Goal: Task Accomplishment & Management: Complete application form

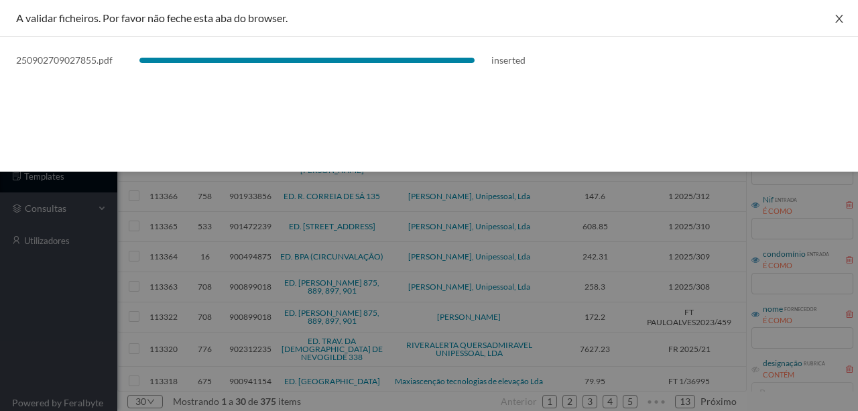
click at [837, 21] on icon "icon: close" at bounding box center [838, 18] width 11 height 11
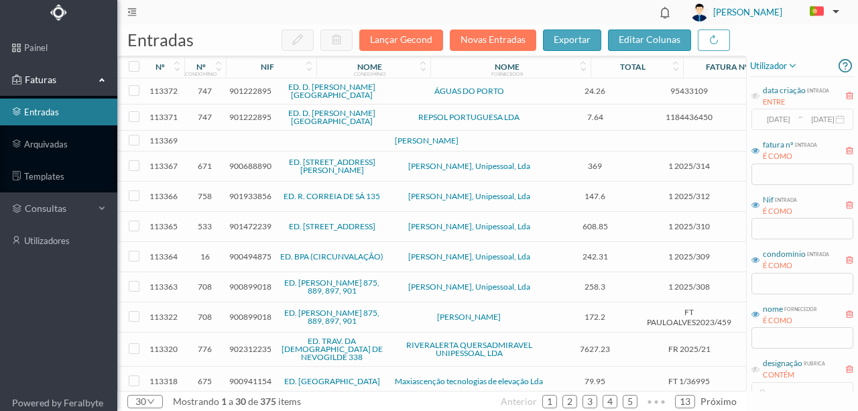
click at [244, 88] on span "901222895" at bounding box center [250, 91] width 42 height 10
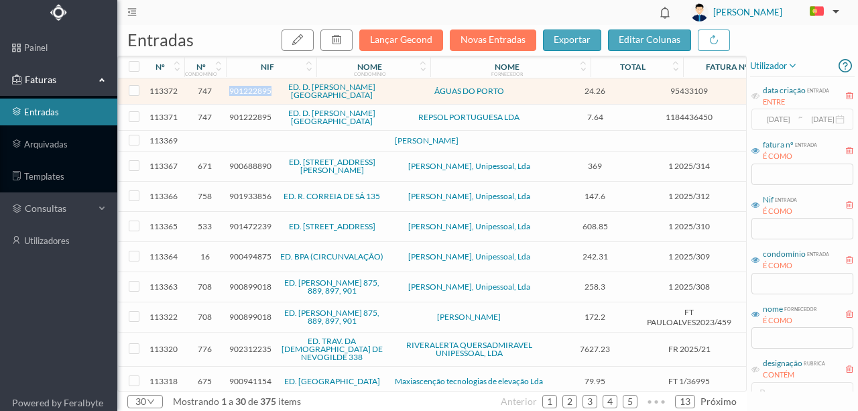
click at [244, 88] on span "901222895" at bounding box center [250, 91] width 42 height 10
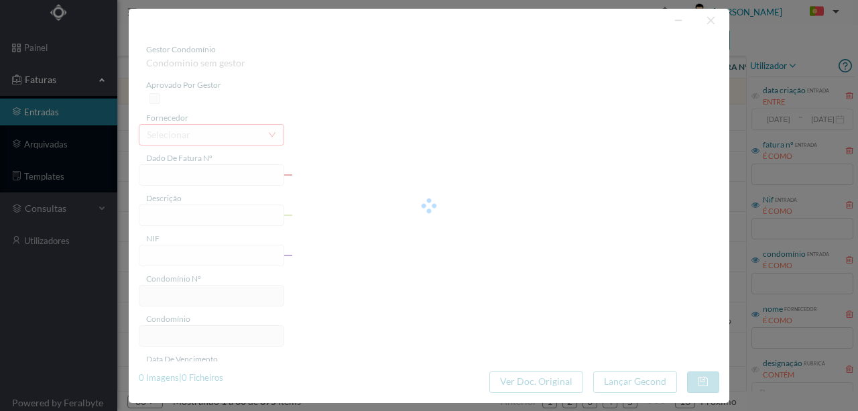
type input "95433109"
type input "RUA MOTA PINTO, NR 226 ., COMUNS PORTO"
type input "901222895"
type input "2025-09-09"
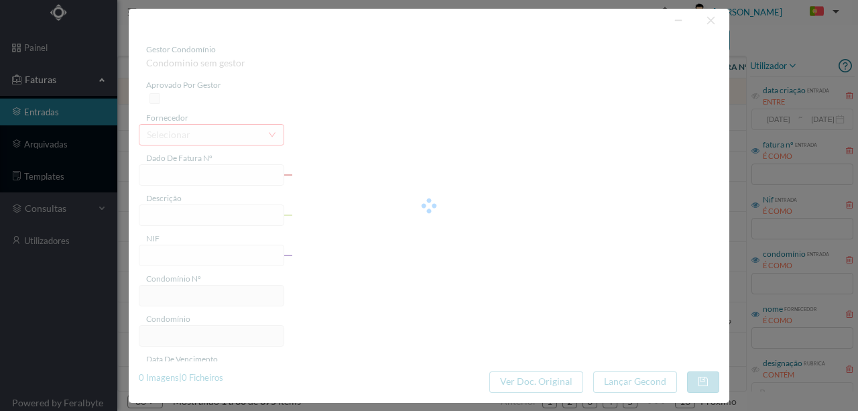
type input "24-09-2025"
type input "24.26"
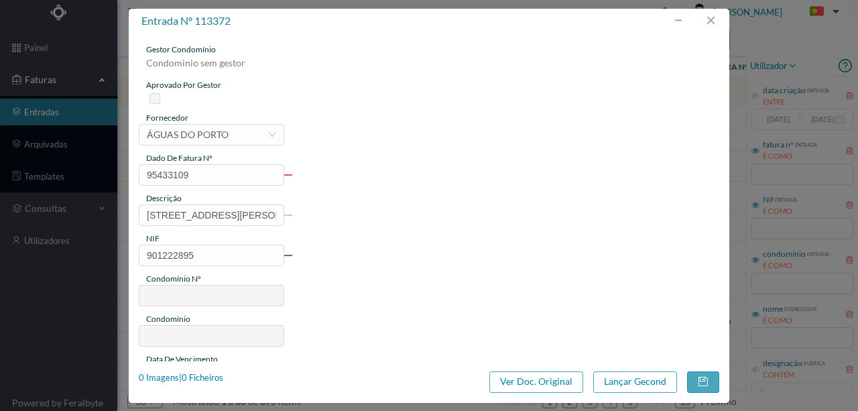
type input "747"
type input "ED. D. HENRIQUE - PORTO"
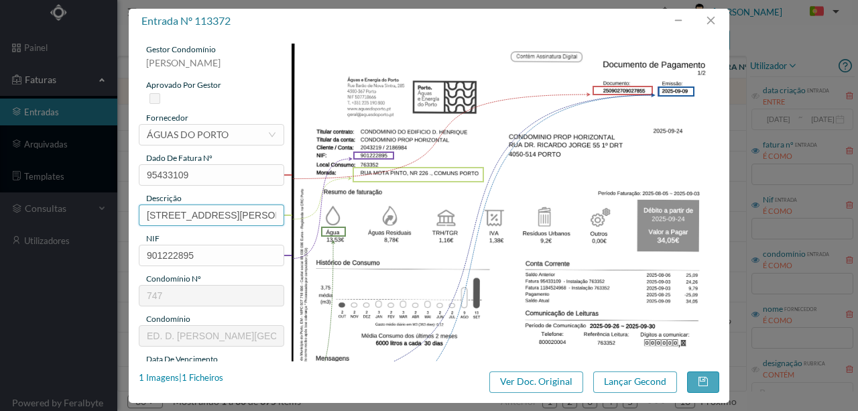
scroll to position [0, 75]
drag, startPoint x: 144, startPoint y: 212, endPoint x: 548, endPoint y: 217, distance: 404.0
click at [548, 217] on div "gestor condomínio Rui Marques aprovado por gestor fornecedor selecionar ÁGUAS D…" at bounding box center [429, 356] width 580 height 624
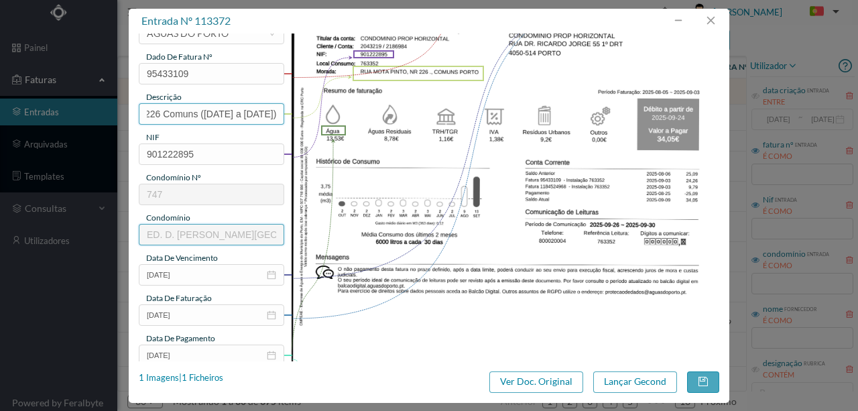
scroll to position [178, 0]
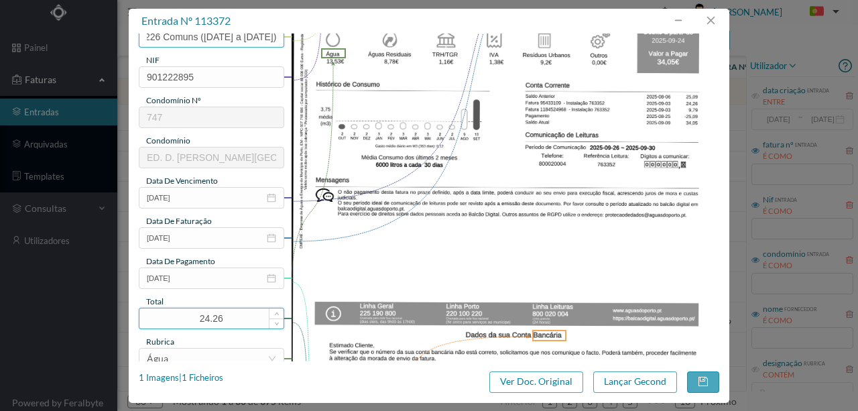
type input "226 Comuns (05.08.2025 a 03.09.2025)"
drag, startPoint x: 235, startPoint y: 320, endPoint x: 273, endPoint y: 319, distance: 38.2
click at [186, 318] on input "24.26" at bounding box center [211, 318] width 144 height 20
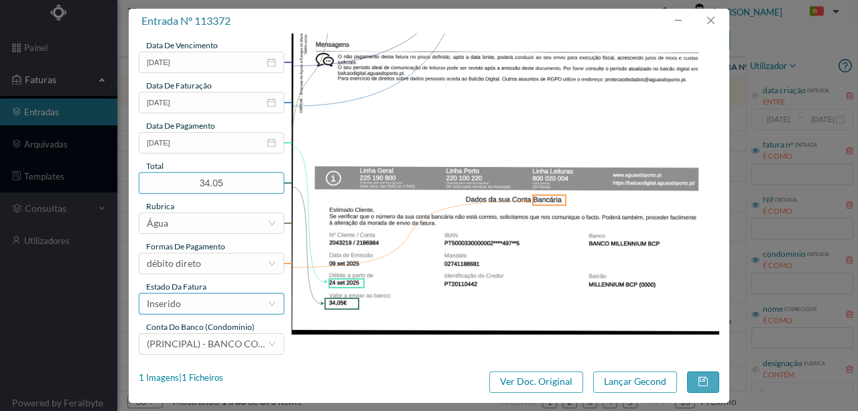
scroll to position [317, 0]
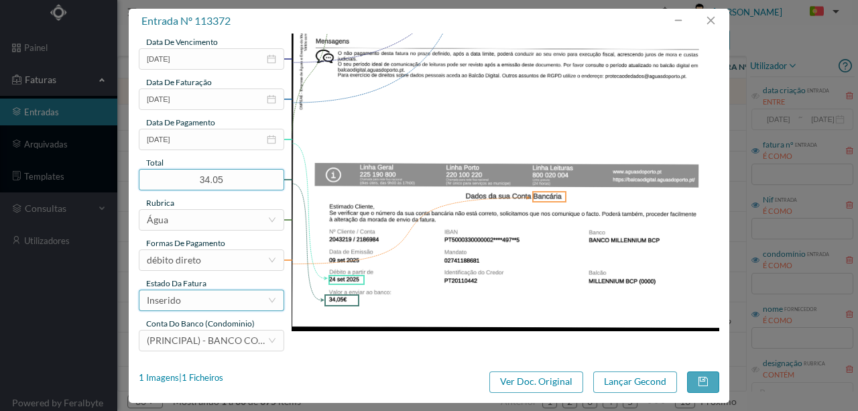
type input "34.05"
click at [198, 307] on div "Inserido" at bounding box center [207, 300] width 121 height 20
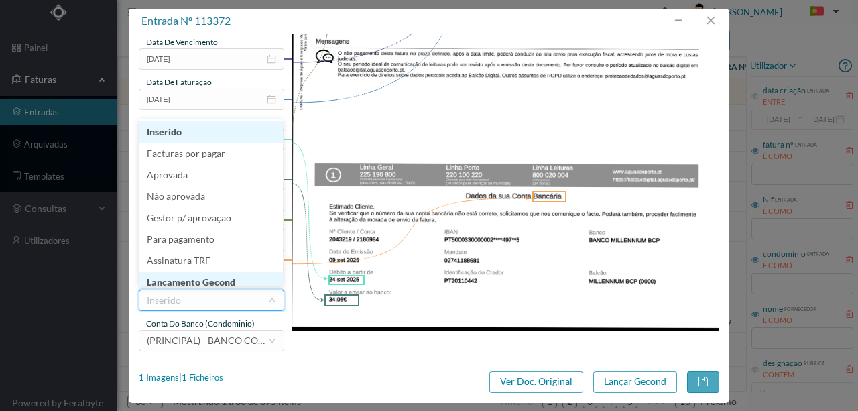
scroll to position [7, 0]
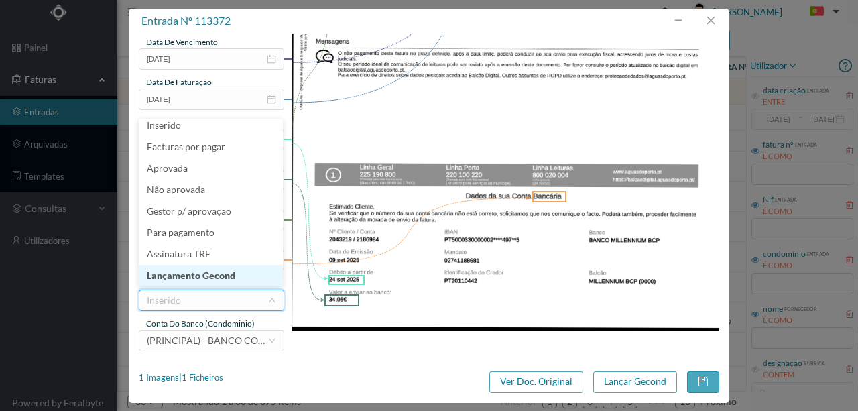
click at [213, 276] on li "Lançamento Gecond" at bounding box center [211, 275] width 144 height 21
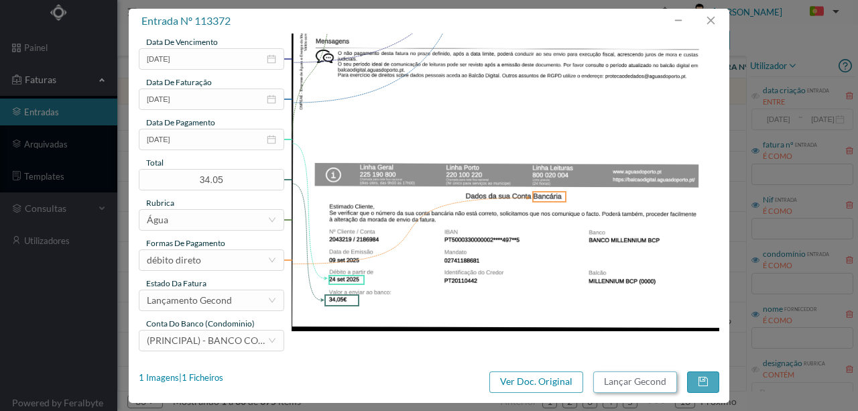
click at [647, 383] on button "Lançar Gecond" at bounding box center [635, 381] width 84 height 21
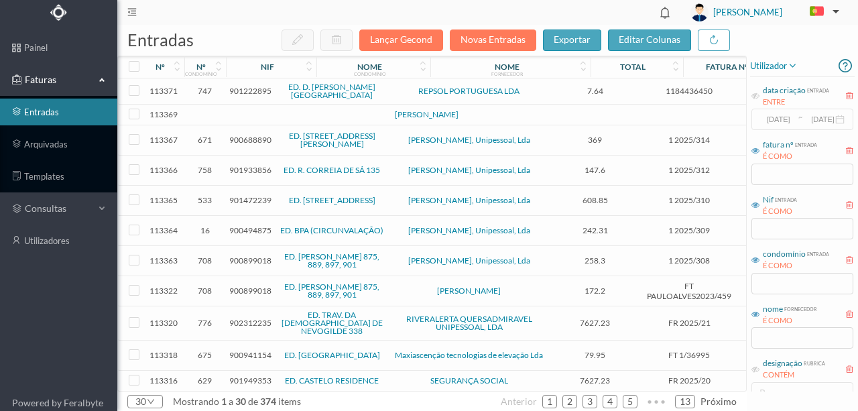
click at [240, 88] on span "901222895" at bounding box center [250, 91] width 42 height 10
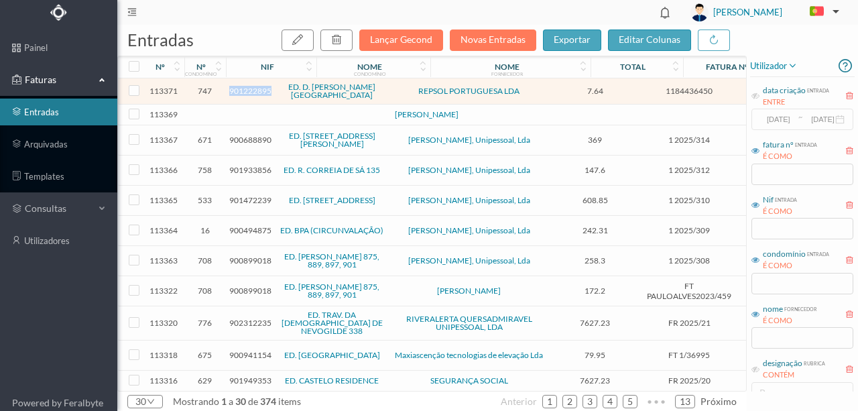
click at [240, 88] on span "901222895" at bounding box center [250, 91] width 42 height 10
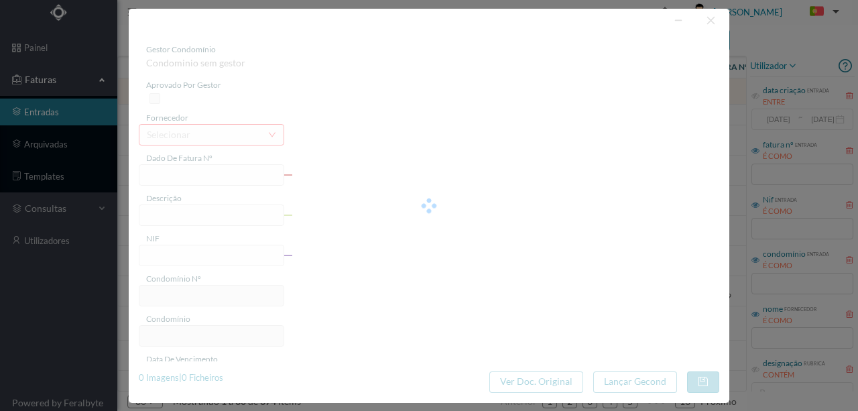
type input "1184436450"
type input "RUA MOTA PINTO, NR 226..,C"
type input "901222895"
type input "2025-08-06"
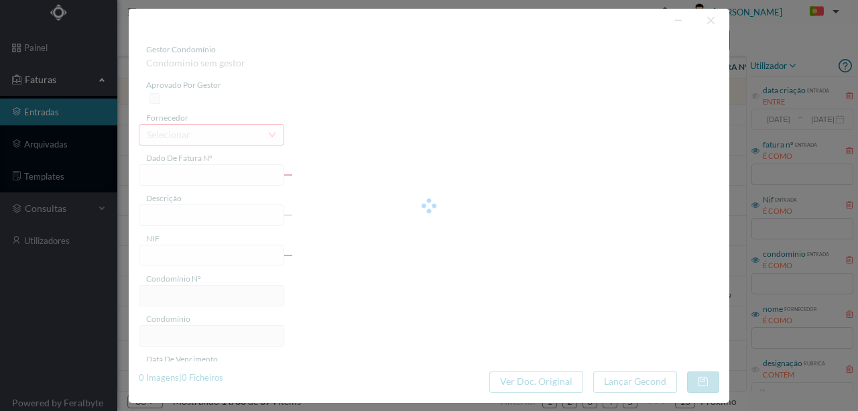
type input "7.64"
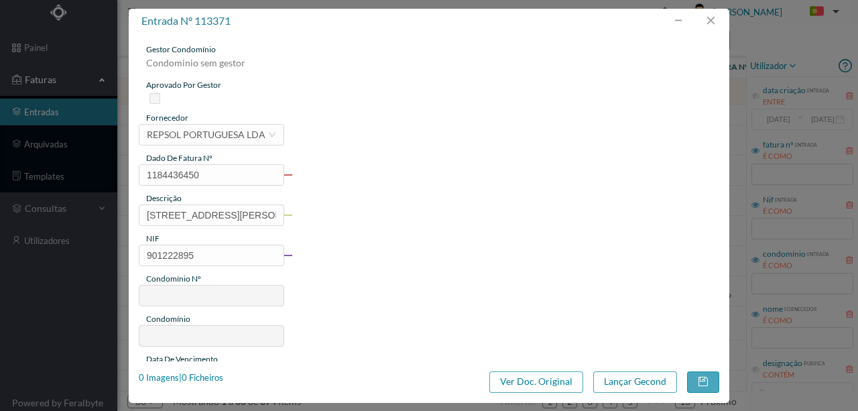
type input "747"
type input "ED. D. HENRIQUE - PORTO"
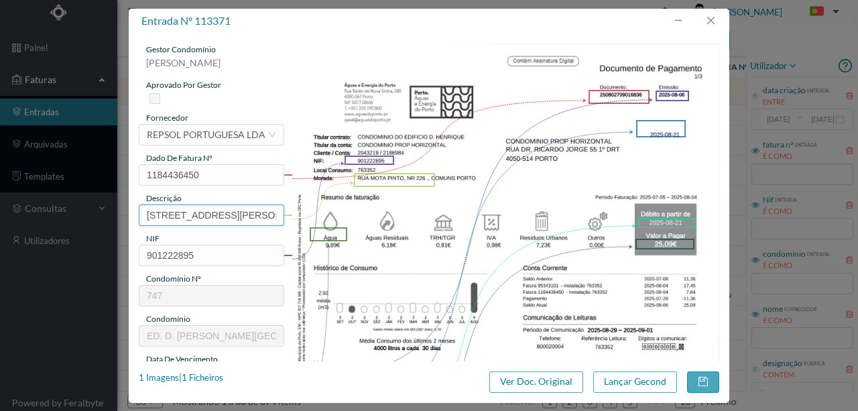
scroll to position [0, 1]
drag, startPoint x: 145, startPoint y: 215, endPoint x: 425, endPoint y: 217, distance: 280.7
click at [425, 217] on div "gestor condomínio Rui Marques aprovado por gestor fornecedor selecionar REPSOL …" at bounding box center [429, 356] width 580 height 624
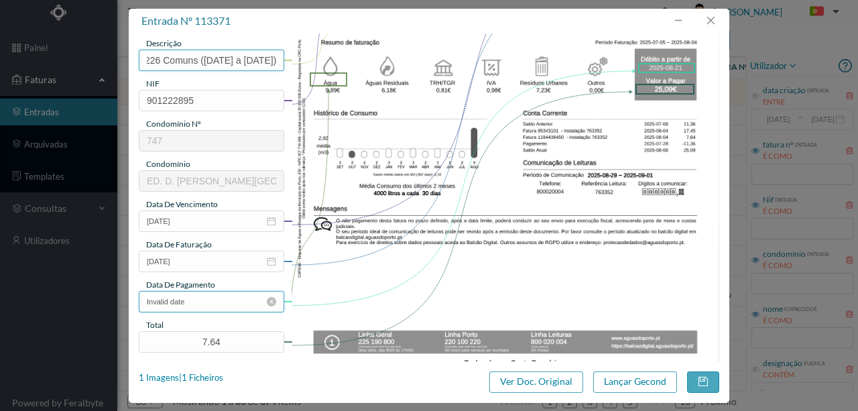
scroll to position [178, 0]
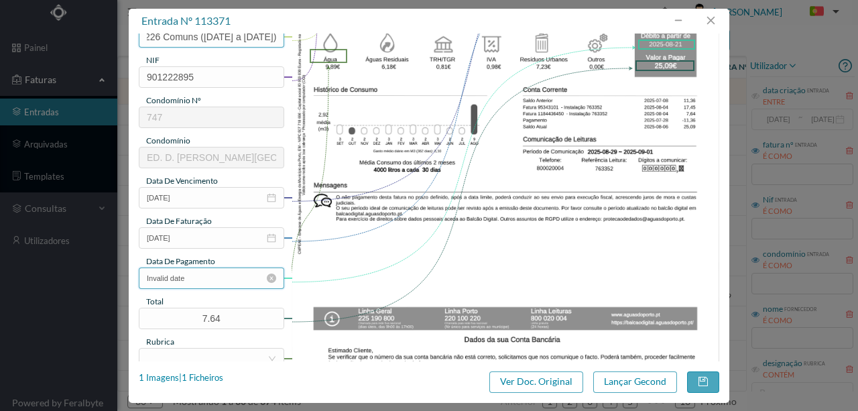
type input "226 Comuns (05.07.2025 a 04.08.2025)"
click at [202, 280] on input "Invalid date" at bounding box center [211, 277] width 145 height 21
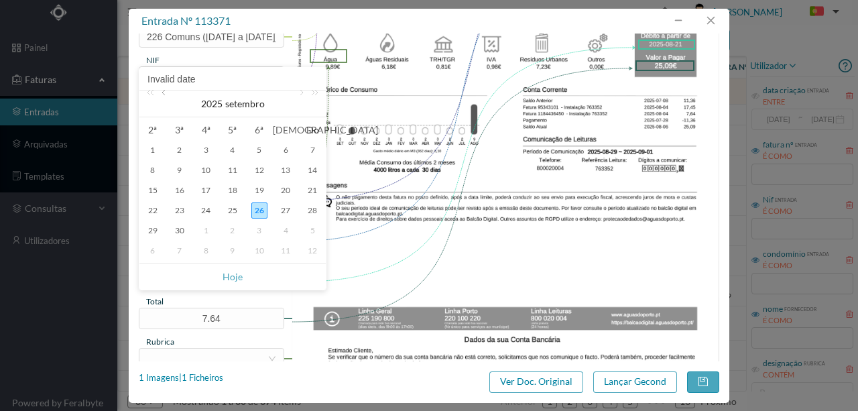
click at [164, 90] on link at bounding box center [165, 103] width 12 height 27
click at [230, 208] on div "21" at bounding box center [232, 210] width 16 height 16
type input "2025-08-21"
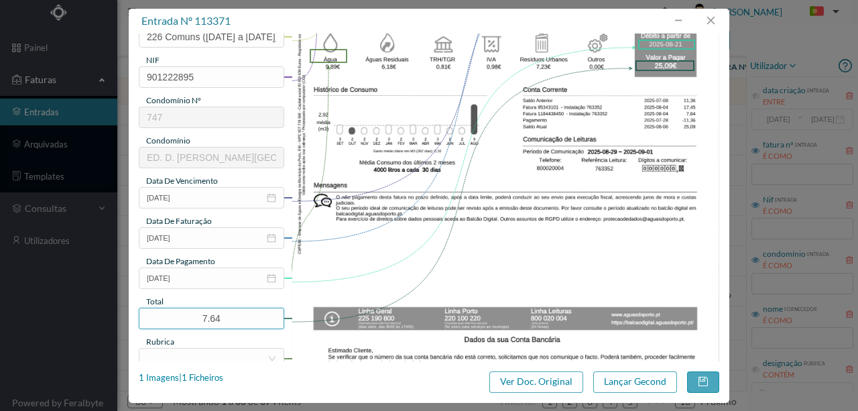
drag, startPoint x: 234, startPoint y: 311, endPoint x: 141, endPoint y: 293, distance: 95.4
click at [146, 301] on div "gestor condomínio Rui Marques aprovado por gestor fornecedor selecionar REPSOL …" at bounding box center [211, 177] width 145 height 624
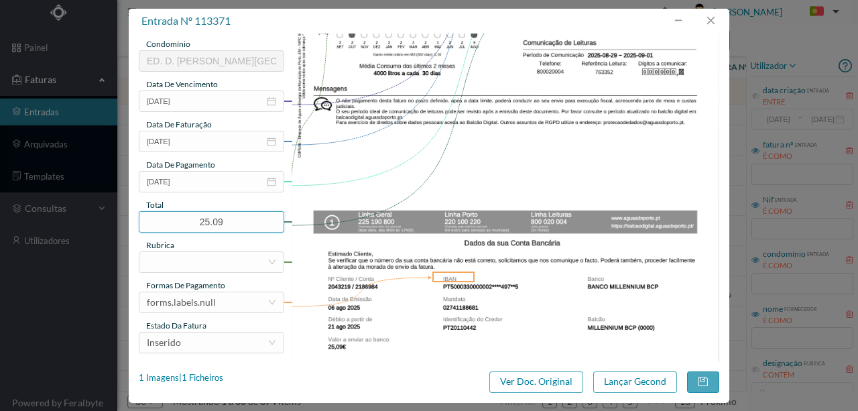
scroll to position [312, 0]
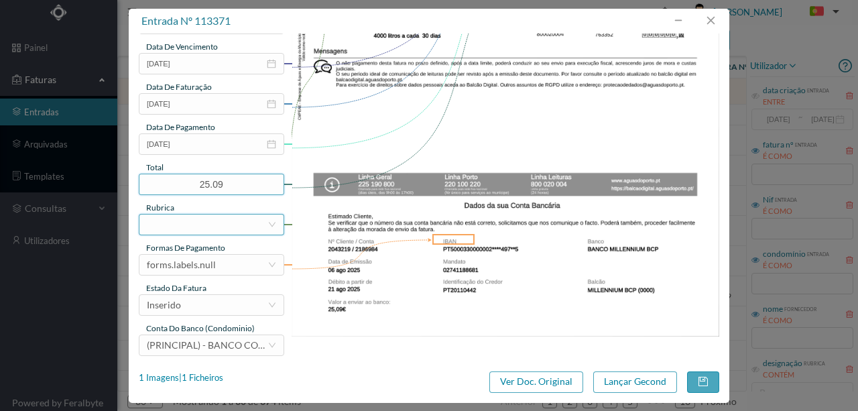
type input "25.09"
click at [177, 225] on div at bounding box center [207, 224] width 121 height 20
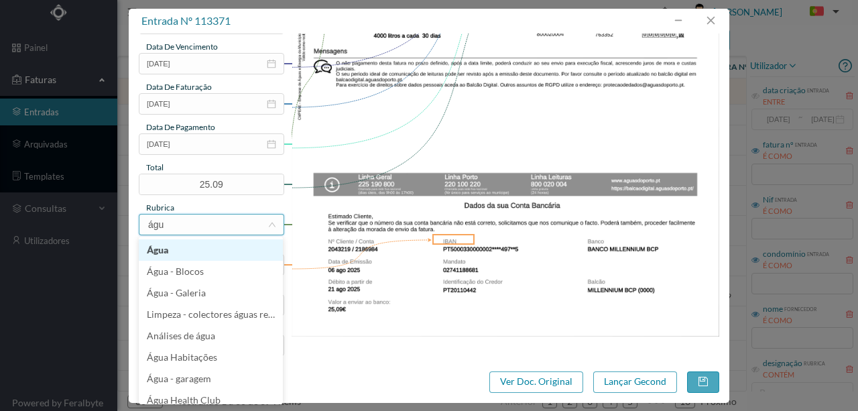
type input "água"
click at [167, 254] on li "Água" at bounding box center [211, 249] width 144 height 21
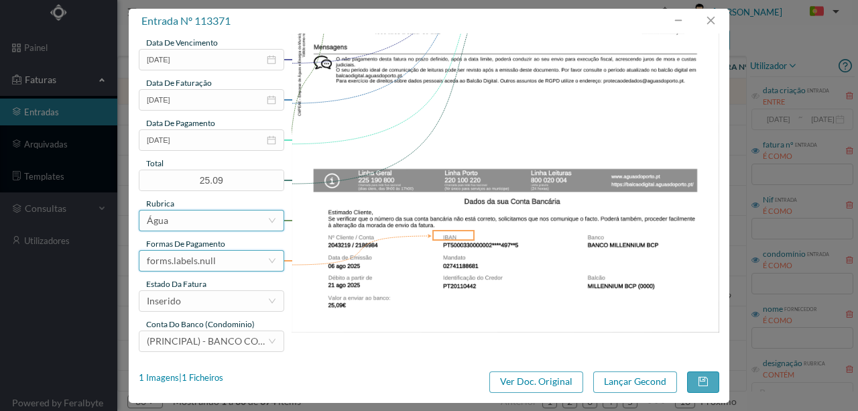
scroll to position [317, 0]
click at [213, 258] on div "forms.labels.null" at bounding box center [207, 260] width 121 height 20
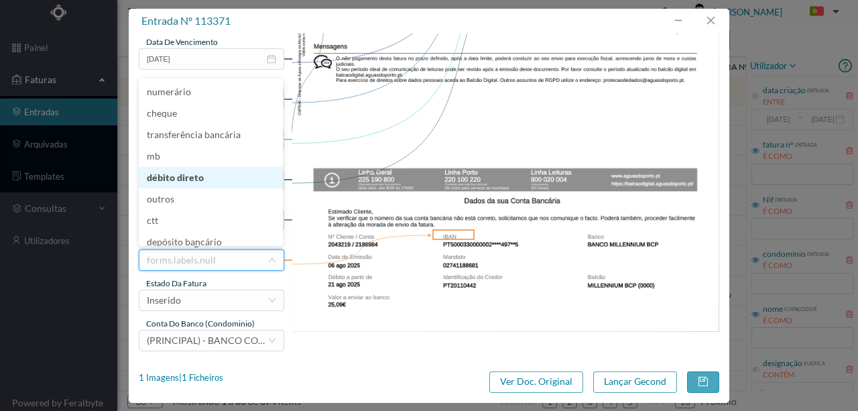
click at [190, 180] on li "débito direto" at bounding box center [211, 177] width 144 height 21
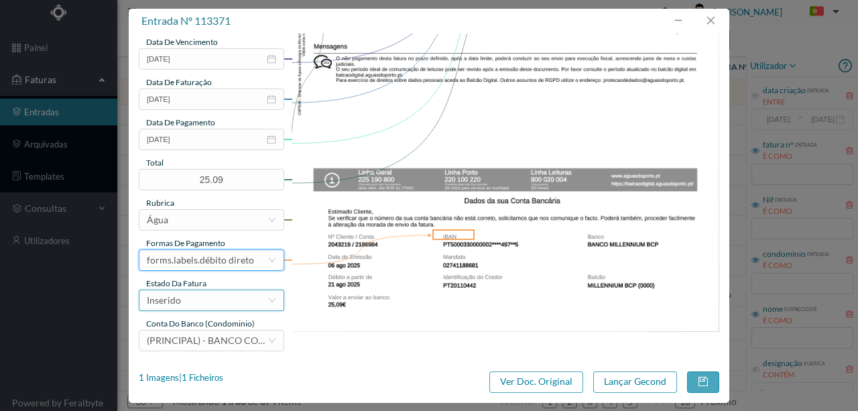
click at [185, 306] on div "Inserido" at bounding box center [207, 300] width 121 height 20
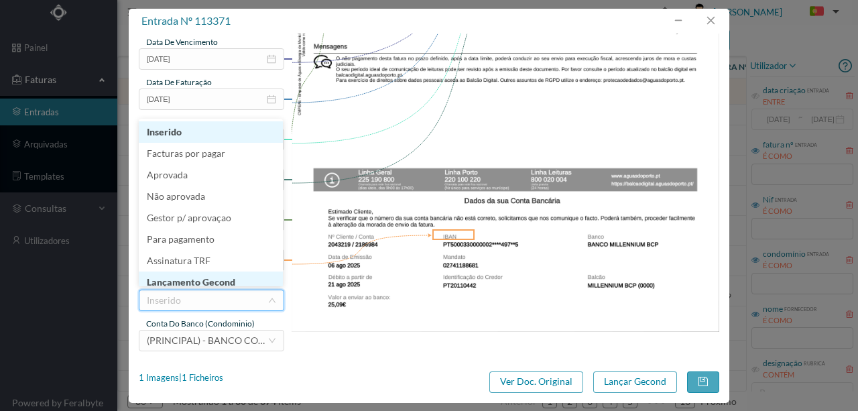
scroll to position [7, 0]
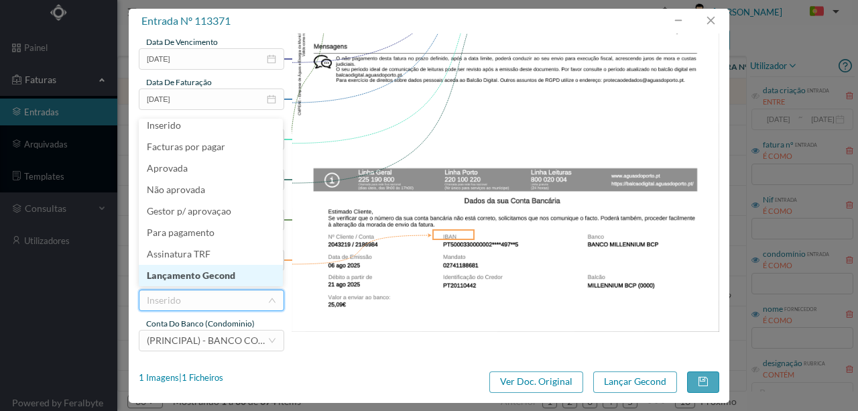
click at [202, 277] on li "Lançamento Gecond" at bounding box center [211, 275] width 144 height 21
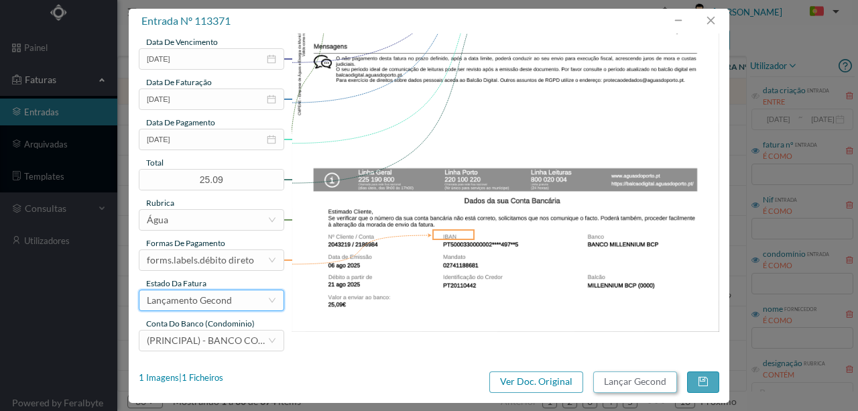
click at [611, 382] on button "Lançar Gecond" at bounding box center [635, 381] width 84 height 21
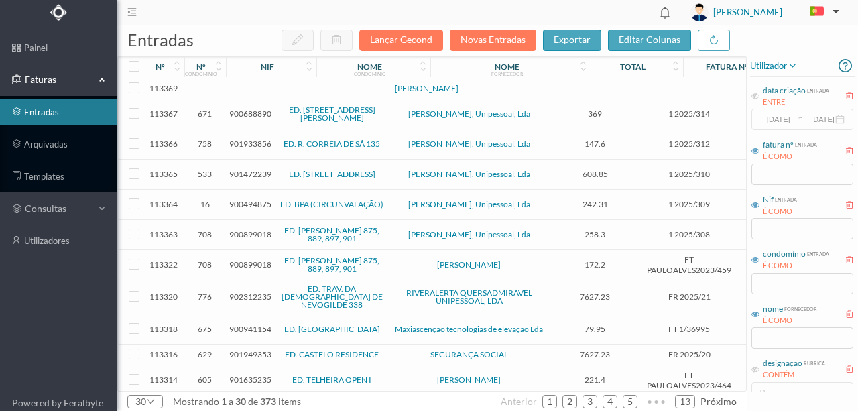
click at [262, 90] on td at bounding box center [289, 88] width 115 height 21
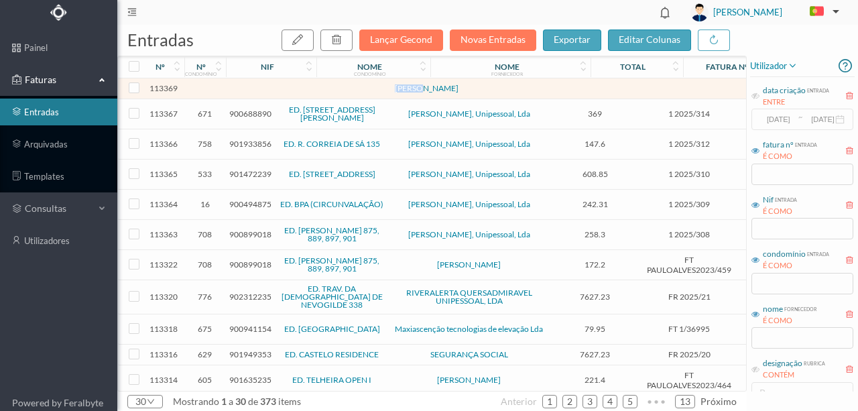
click at [262, 90] on td at bounding box center [289, 88] width 115 height 21
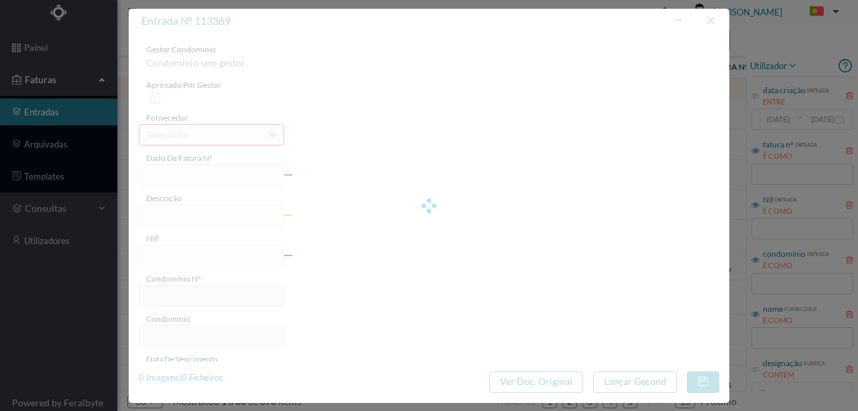
type input "ITO"
type input "0"
type input "Invalid date"
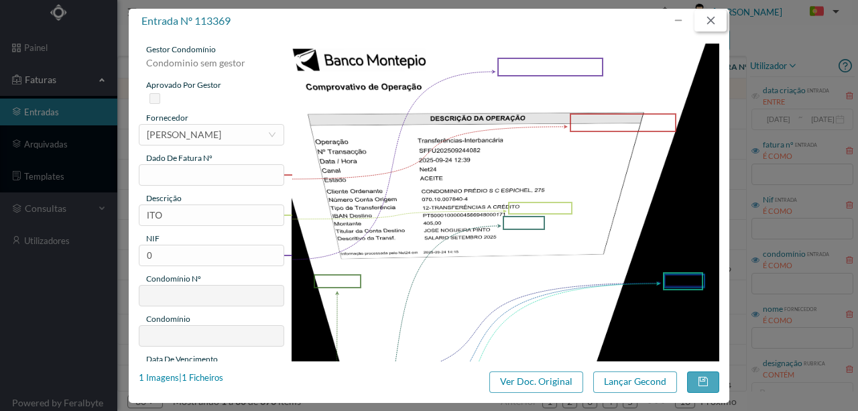
click at [712, 19] on button "button" at bounding box center [710, 20] width 32 height 21
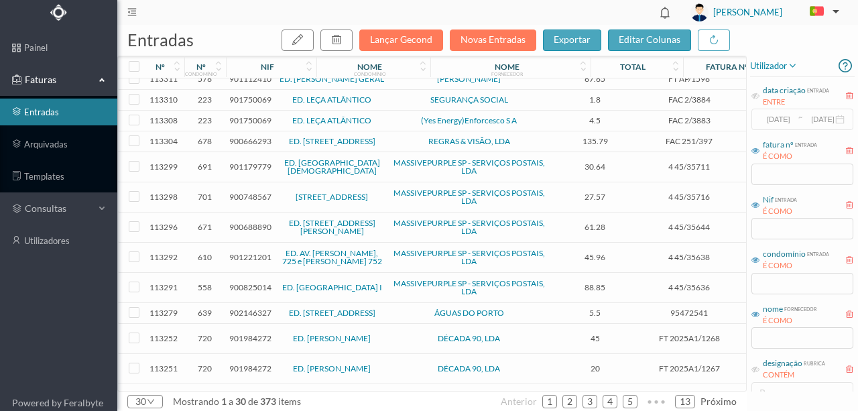
scroll to position [357, 0]
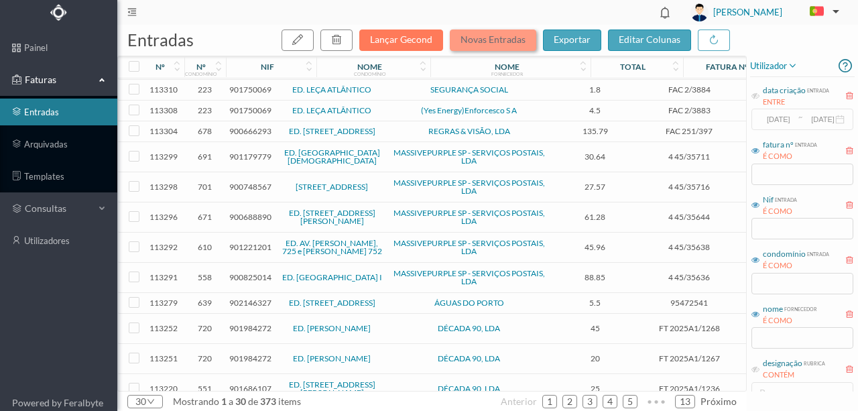
click at [476, 42] on button "Novas Entradas" at bounding box center [493, 39] width 86 height 21
click at [470, 28] on div "entradas Lançar Gecond Novas Entradas exportar editar colunas" at bounding box center [431, 40] width 629 height 31
click at [482, 36] on button "Novas Entradas" at bounding box center [493, 39] width 86 height 21
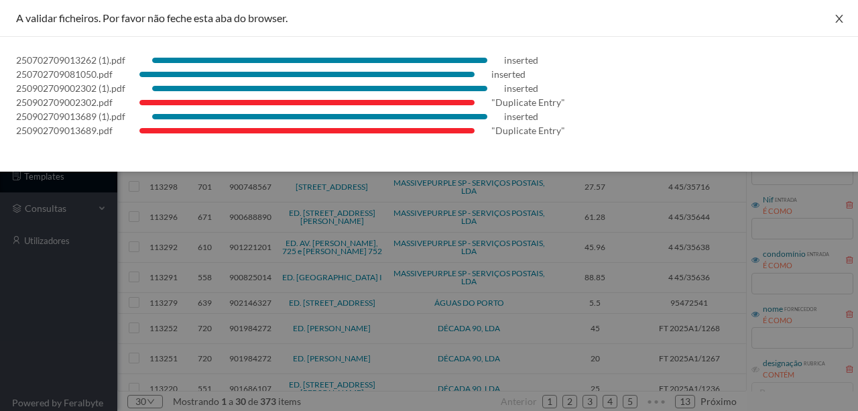
click at [842, 21] on icon "icon: close" at bounding box center [838, 18] width 11 height 11
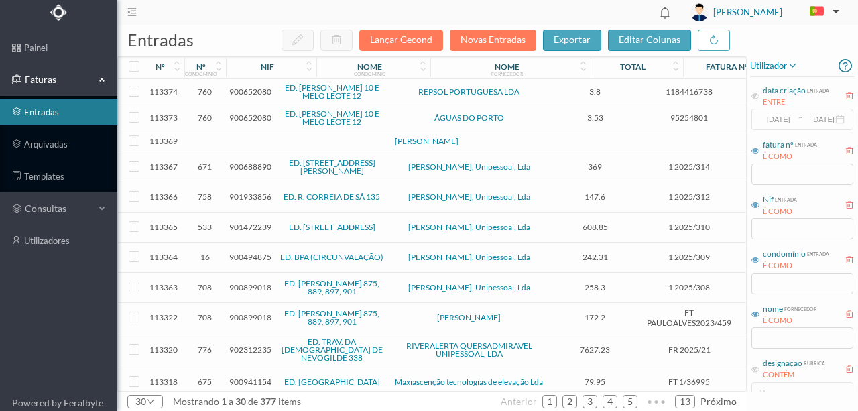
scroll to position [0, 0]
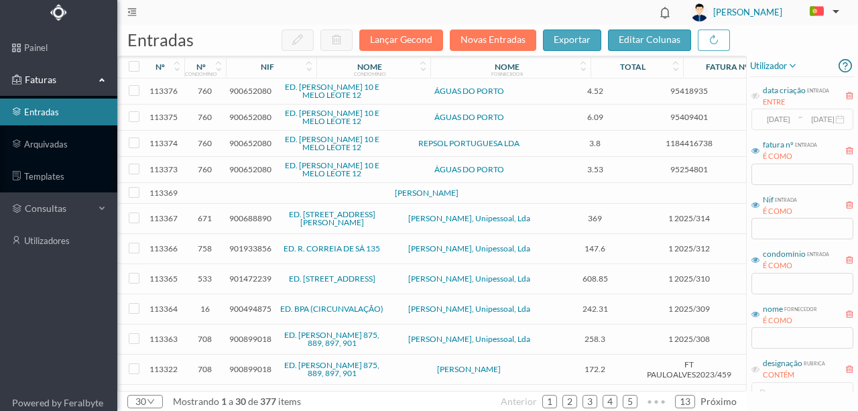
click at [259, 167] on span "900652080" at bounding box center [250, 169] width 42 height 10
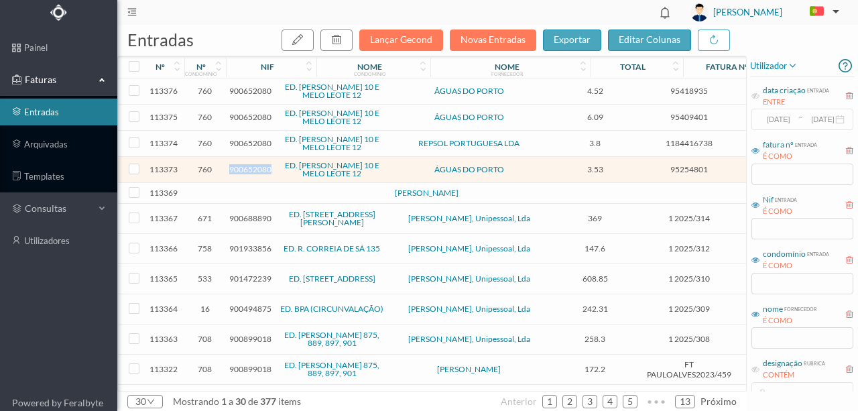
click at [259, 167] on span "900652080" at bounding box center [250, 169] width 42 height 10
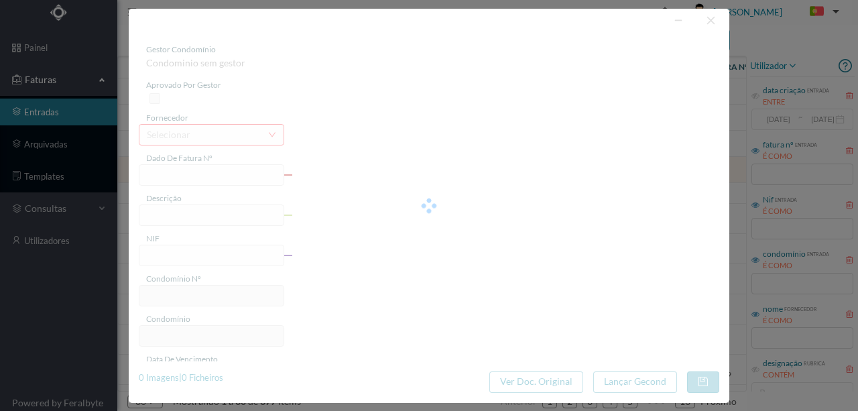
type input "95254801"
type input "RUA DR MELO LEOTE, NR 12, TOTALI PORTO"
type input "900652080"
type input "2025-07-07"
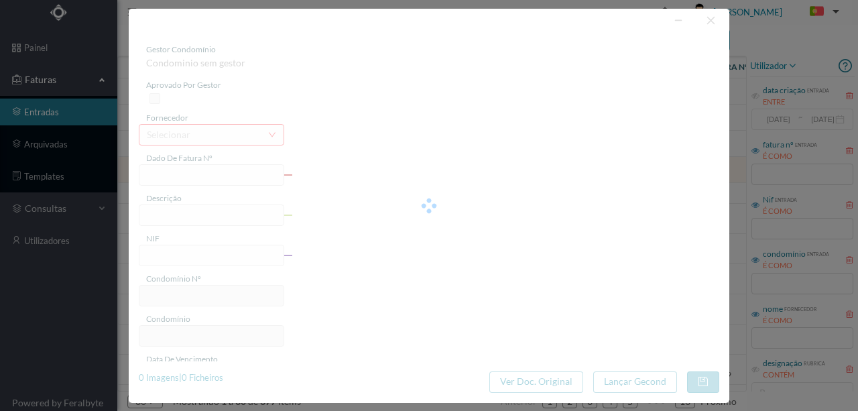
type input "22-07-2025"
type input "3.53"
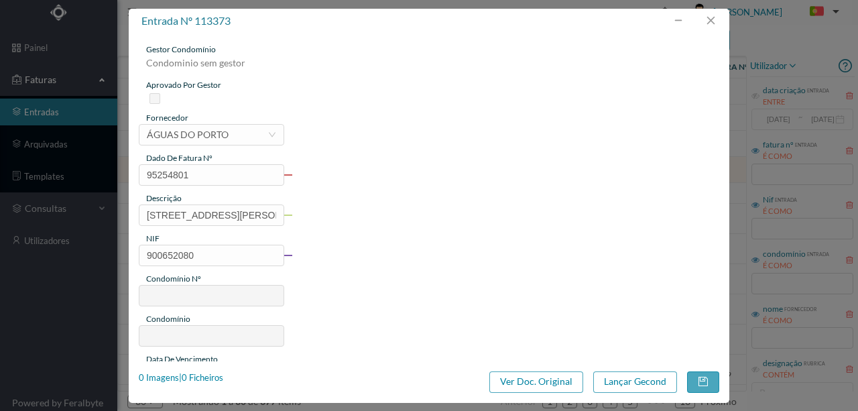
type input "760"
type input "ED. FELIZARDO LIMA 10 E MELO LEOTE 12"
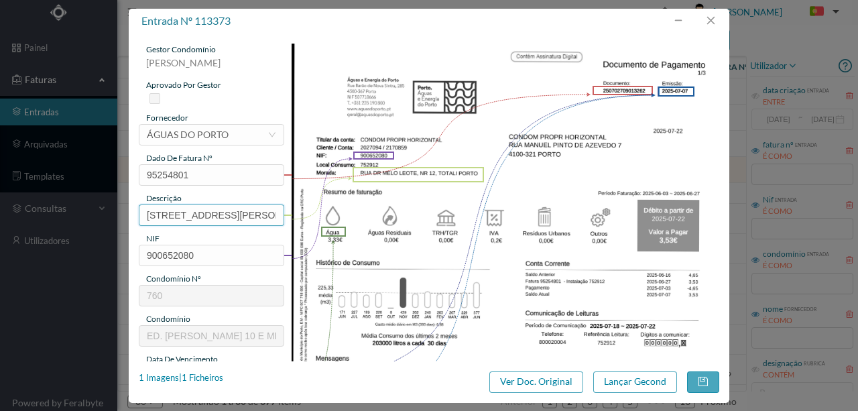
scroll to position [0, 74]
drag, startPoint x: 144, startPoint y: 215, endPoint x: 515, endPoint y: 233, distance: 371.6
click at [508, 251] on div "gestor condomínio Rui Marques aprovado por gestor fornecedor selecionar ÁGUAS D…" at bounding box center [429, 356] width 580 height 624
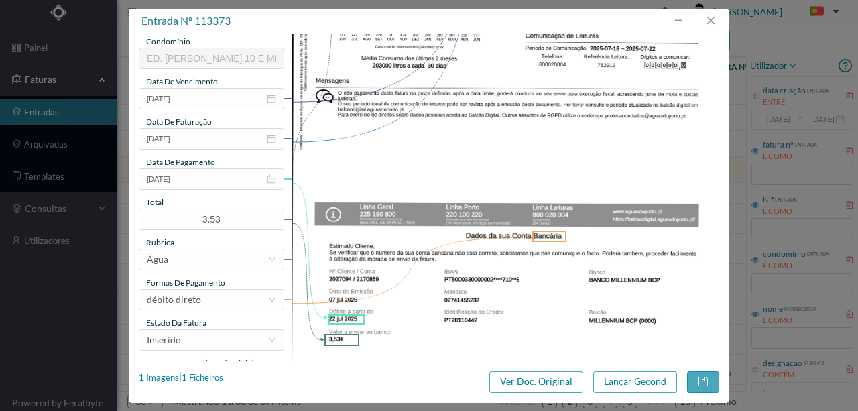
scroll to position [312, 0]
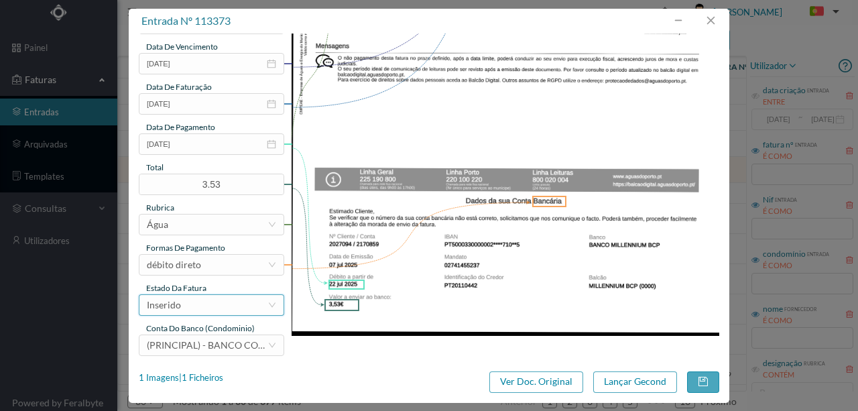
type input "12 Totalizador (03.06.2025 a 27.06.2025)"
click at [213, 310] on div "Inserido" at bounding box center [207, 305] width 121 height 20
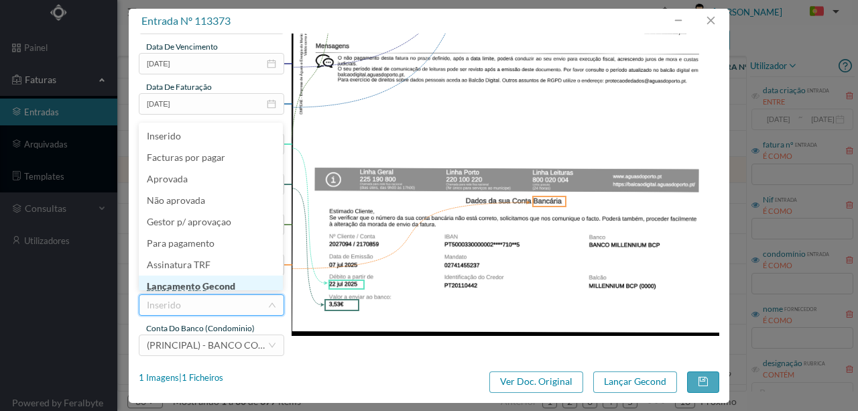
scroll to position [7, 0]
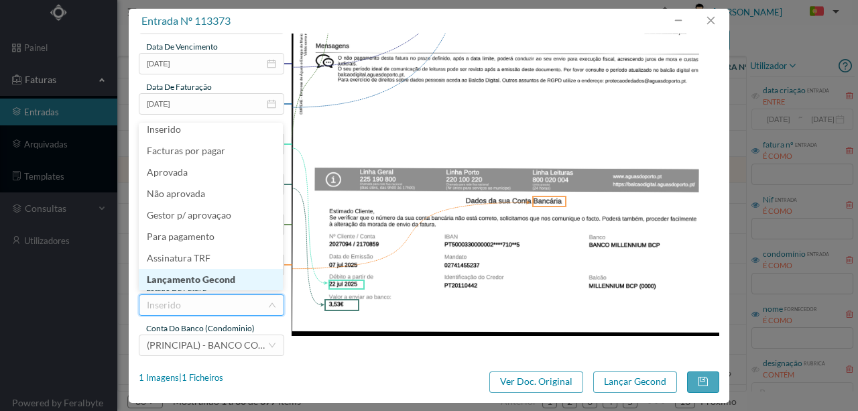
click at [228, 281] on li "Lançamento Gecond" at bounding box center [211, 279] width 144 height 21
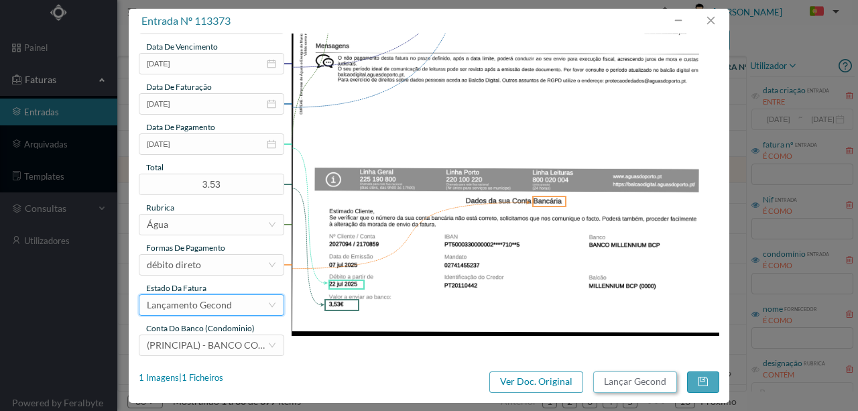
click at [620, 381] on button "Lançar Gecond" at bounding box center [635, 381] width 84 height 21
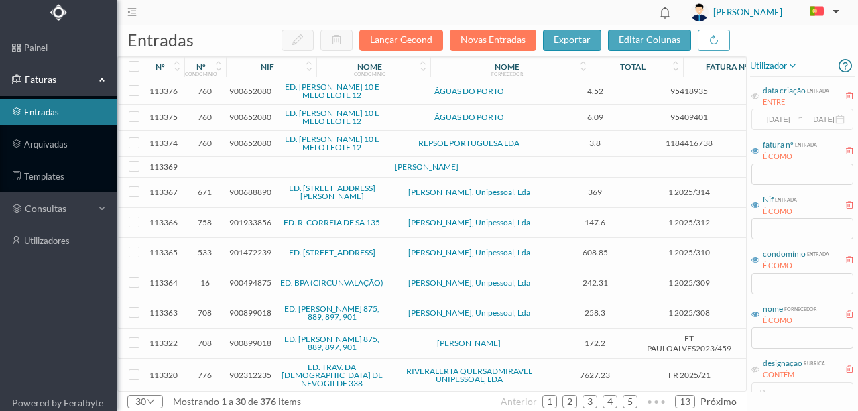
click at [241, 141] on span "900652080" at bounding box center [250, 143] width 42 height 10
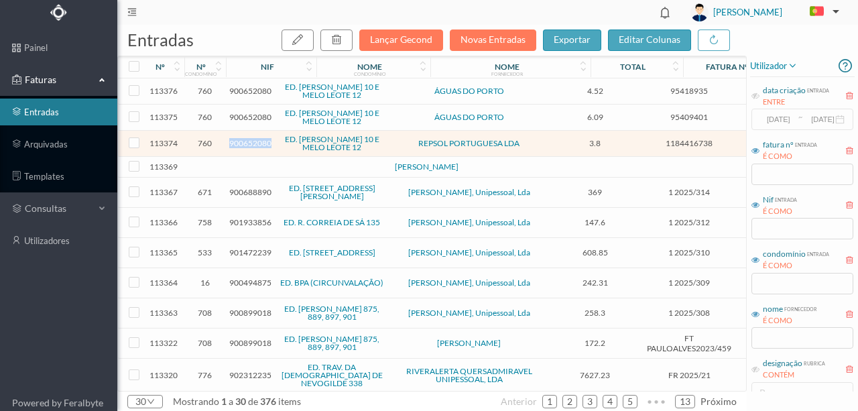
click at [241, 141] on span "900652080" at bounding box center [250, 143] width 42 height 10
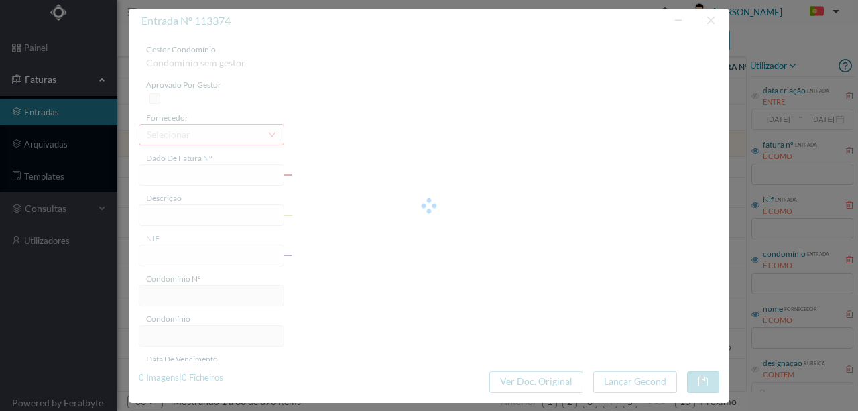
type input "1184416738"
type input "RUA DR MELO LEOTE, NR 12."
type input "900652080"
type input "2025-07-29"
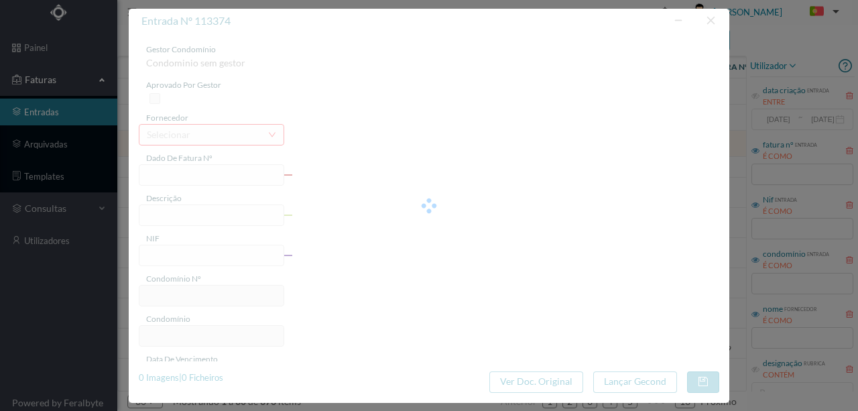
type input "3.80"
type input "760"
type input "ED. FELIZARDO LIMA 10 E MELO LEOTE 12"
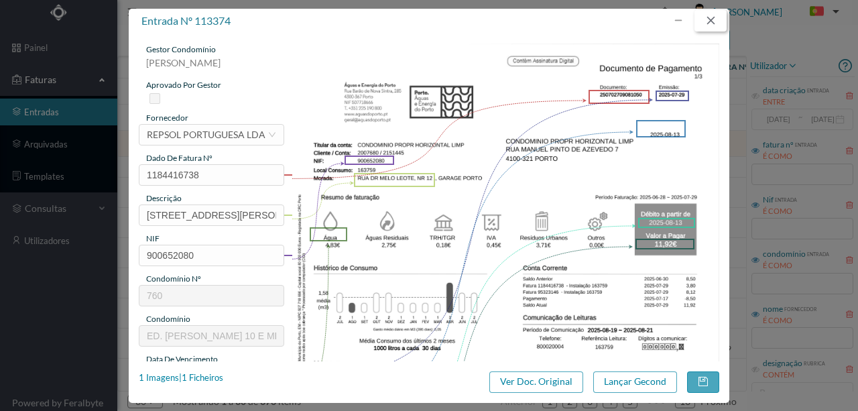
click at [719, 23] on button "button" at bounding box center [710, 20] width 32 height 21
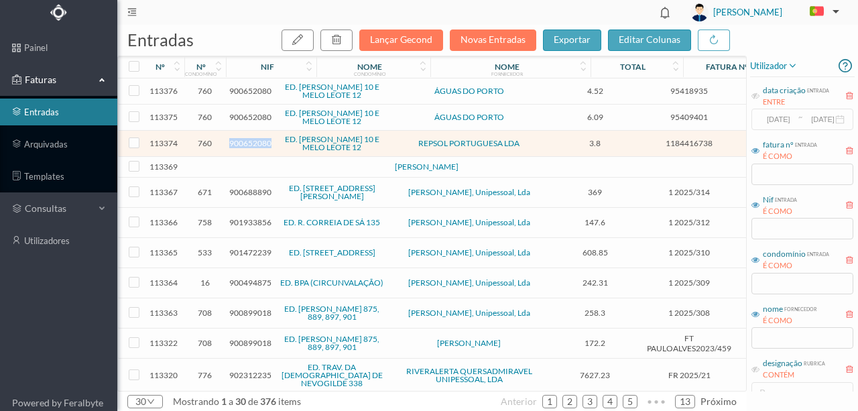
click at [251, 141] on span "900652080" at bounding box center [250, 143] width 42 height 10
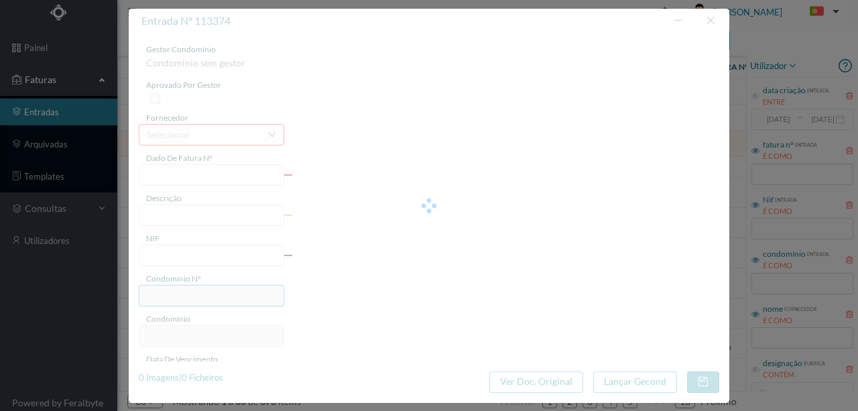
type input "1184416738"
type input "RUA DR MELO LEOTE, NR 12."
type input "900652080"
type input "2025-07-29"
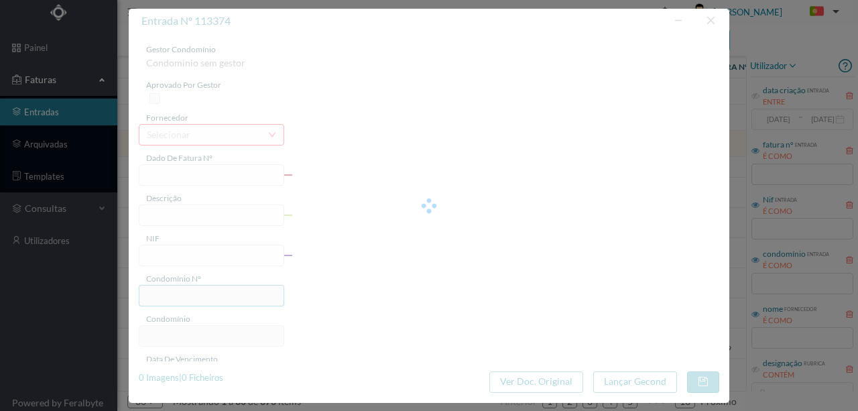
type input "3.80"
type input "760"
type input "ED. FELIZARDO LIMA 10 E MELO LEOTE 12"
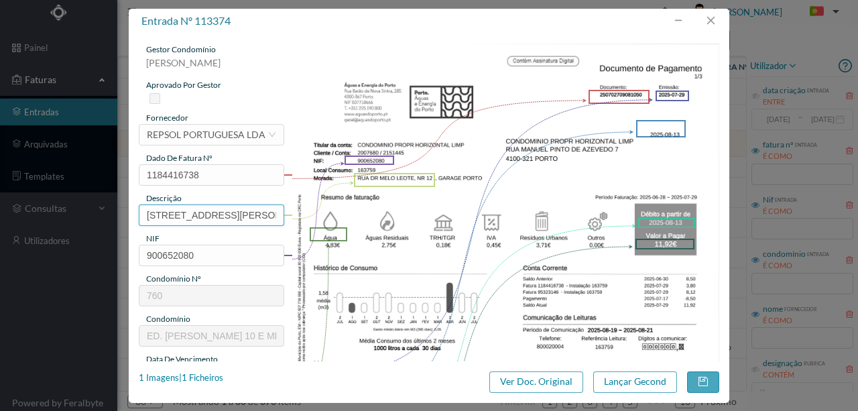
scroll to position [0, 3]
drag, startPoint x: 145, startPoint y: 209, endPoint x: 400, endPoint y: 212, distance: 254.6
click at [400, 212] on div "gestor condomínio Rui Marques aprovado por gestor fornecedor selecionar REPSOL …" at bounding box center [429, 356] width 580 height 624
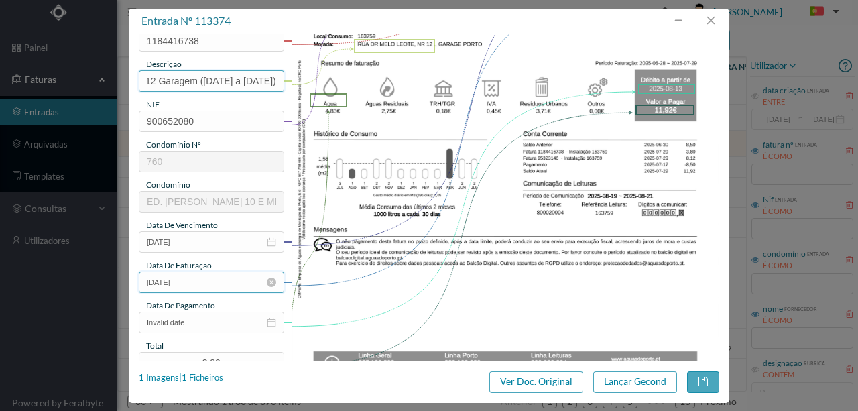
scroll to position [178, 0]
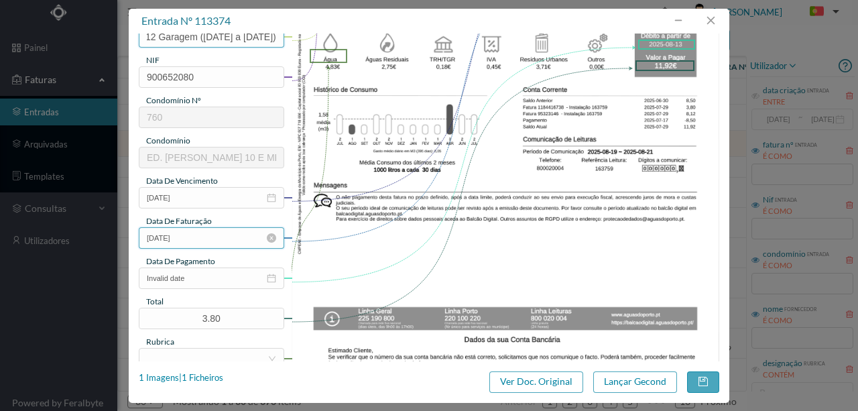
type input "12 Garagem (28.06.2025 a 29.07.2025)"
click at [216, 275] on input "Invalid date" at bounding box center [211, 277] width 145 height 21
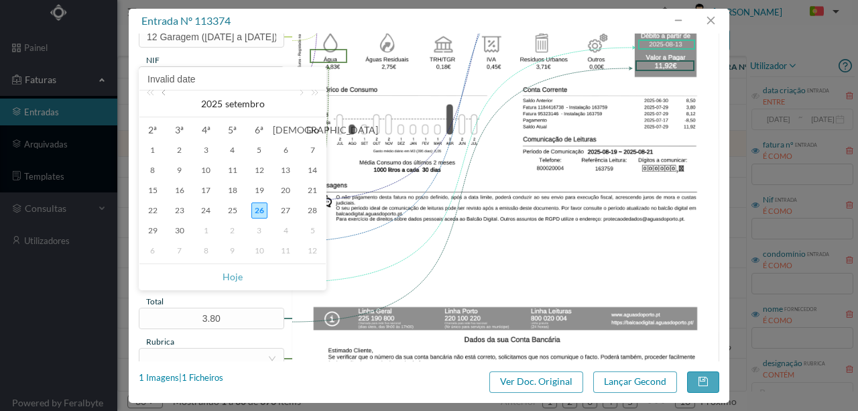
click at [159, 90] on link at bounding box center [165, 103] width 12 height 27
click at [301, 94] on link at bounding box center [300, 103] width 12 height 27
click at [210, 192] on div "13" at bounding box center [206, 190] width 16 height 16
type input "2025-08-13"
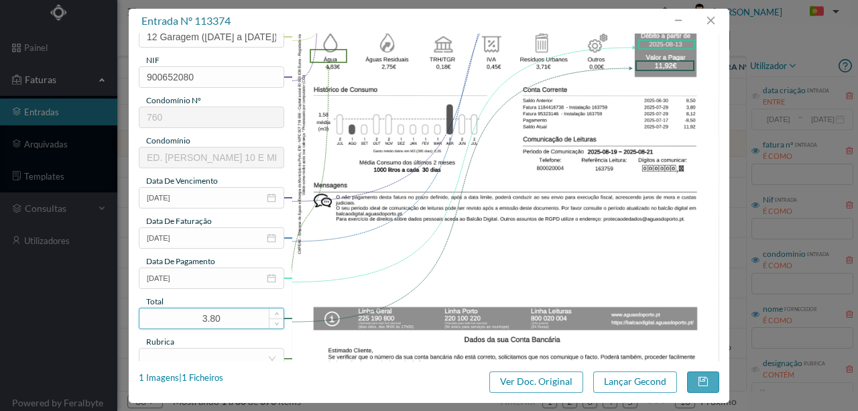
drag, startPoint x: 228, startPoint y: 314, endPoint x: 166, endPoint y: 311, distance: 61.7
click at [166, 311] on input "3.80" at bounding box center [211, 318] width 144 height 20
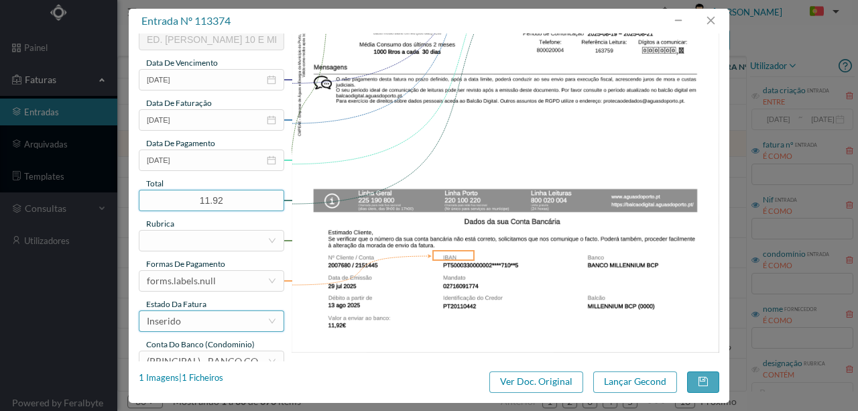
scroll to position [312, 0]
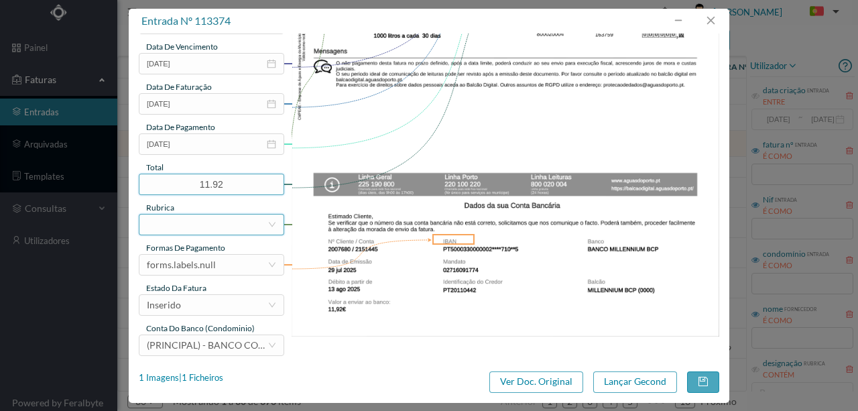
type input "11.92"
click at [159, 228] on div at bounding box center [207, 224] width 121 height 20
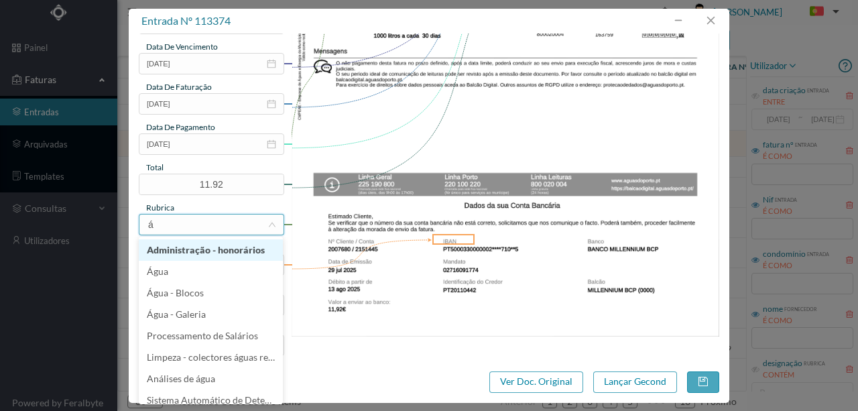
type input "ág"
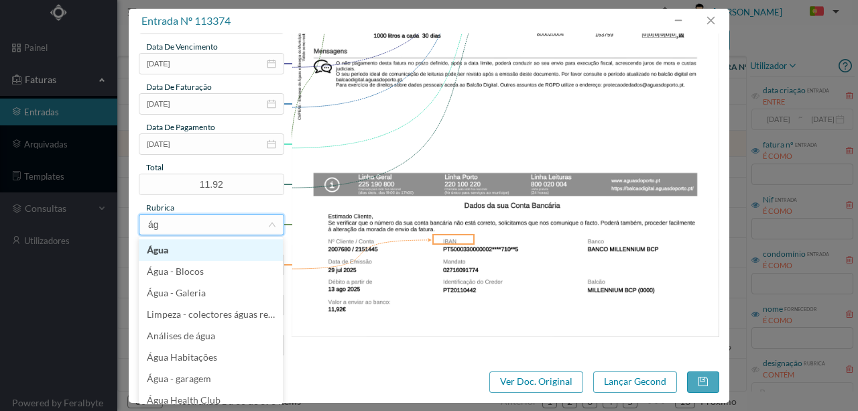
click at [155, 255] on li "Água" at bounding box center [211, 249] width 144 height 21
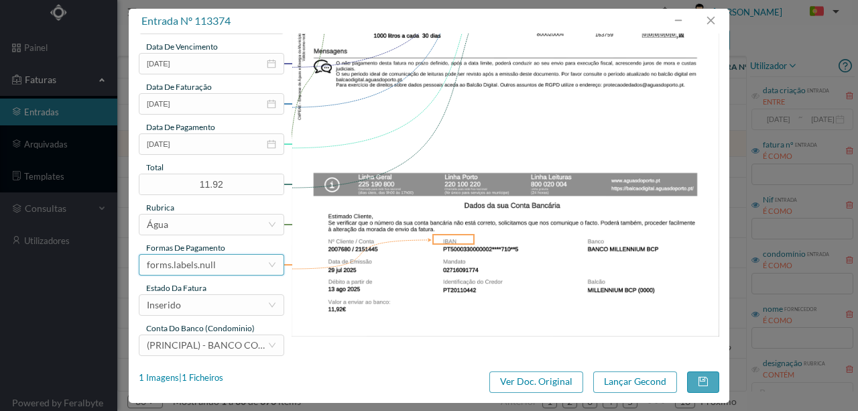
click at [191, 270] on div "forms.labels.null" at bounding box center [181, 265] width 69 height 20
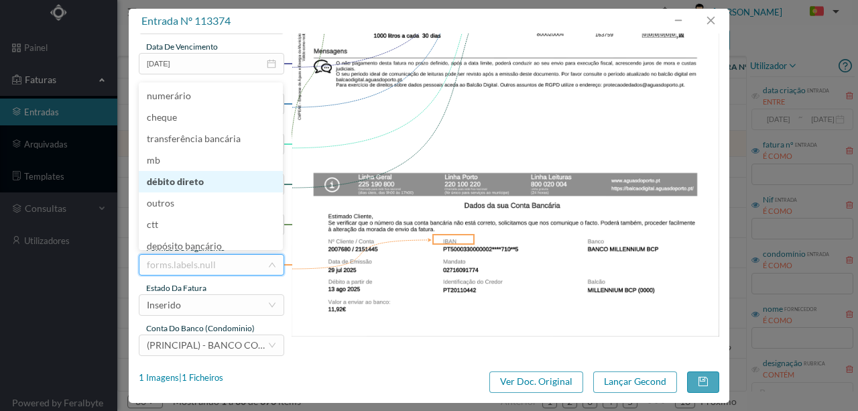
click at [190, 185] on li "débito direto" at bounding box center [211, 181] width 144 height 21
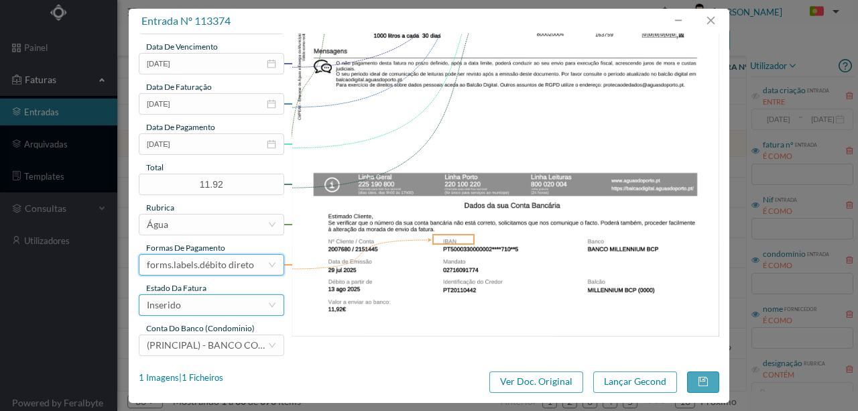
click at [217, 310] on div "Inserido" at bounding box center [207, 305] width 121 height 20
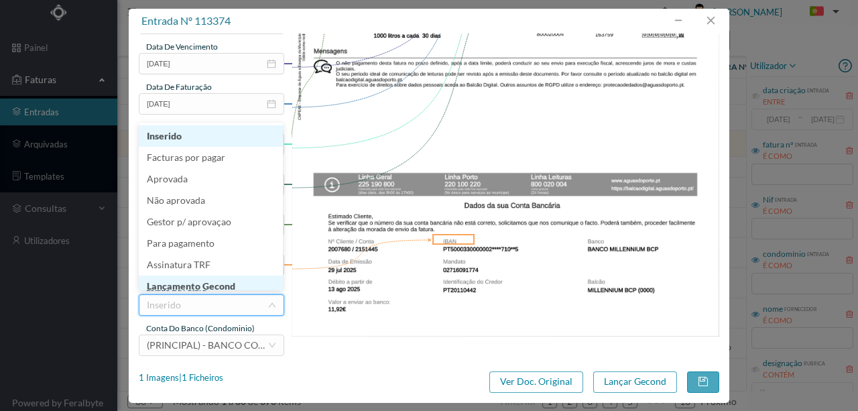
scroll to position [7, 0]
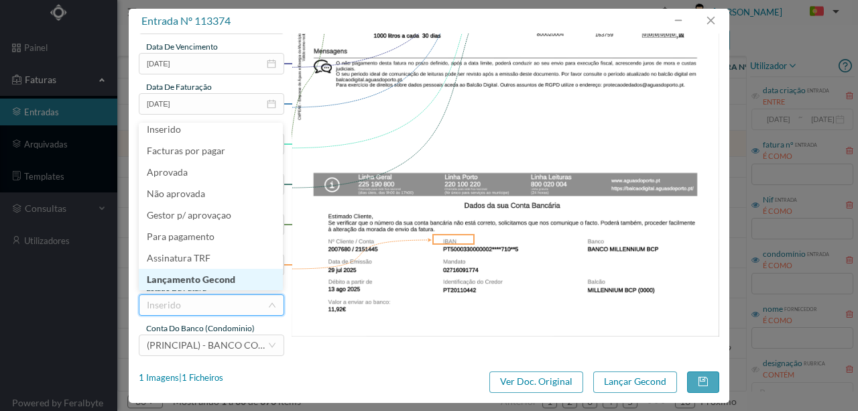
click at [219, 278] on li "Lançamento Gecond" at bounding box center [211, 279] width 144 height 21
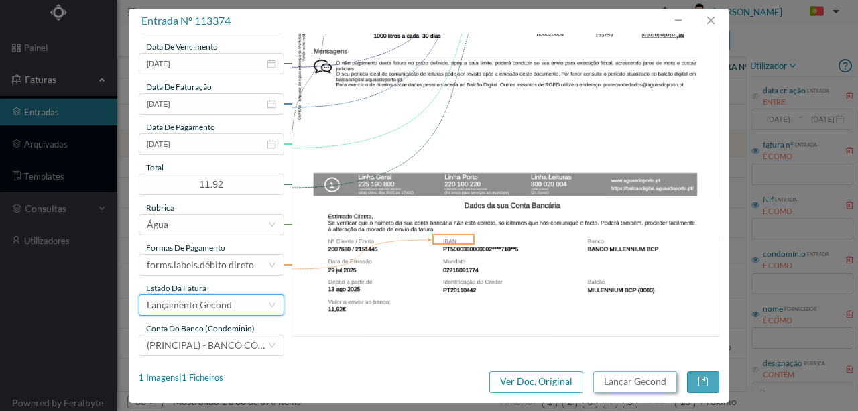
click at [611, 378] on button "Lançar Gecond" at bounding box center [635, 381] width 84 height 21
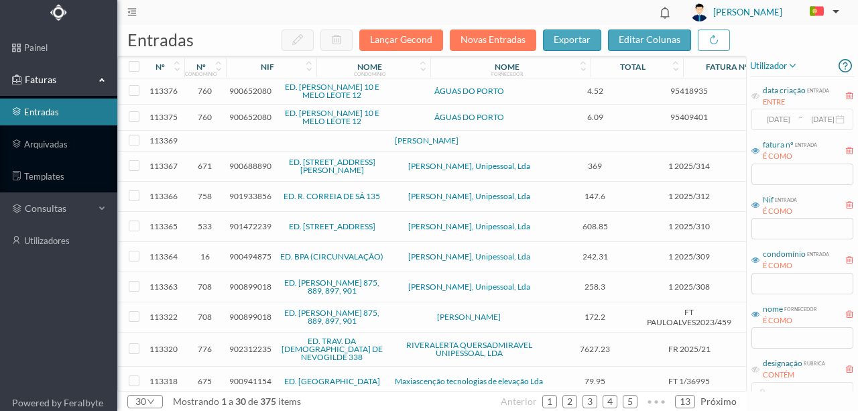
click at [247, 115] on span "900652080" at bounding box center [250, 117] width 42 height 10
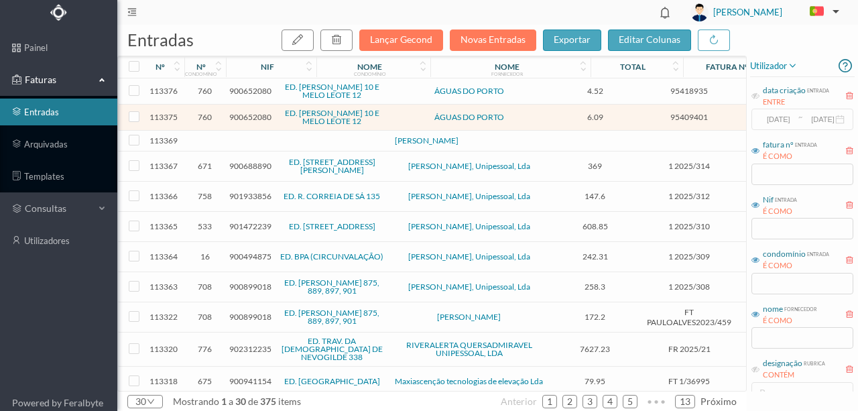
click at [253, 118] on span "900652080" at bounding box center [250, 117] width 42 height 10
drag, startPoint x: 253, startPoint y: 118, endPoint x: 265, endPoint y: 115, distance: 13.2
click at [265, 115] on span "900652080" at bounding box center [250, 117] width 42 height 10
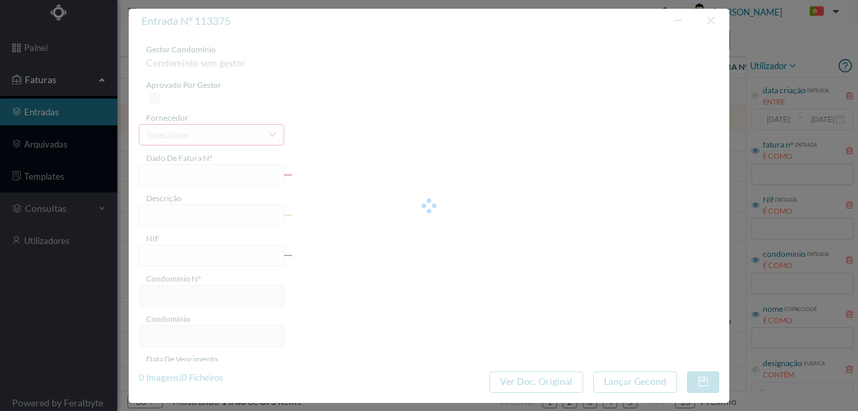
type input "95409401"
type input "RUA DR MELO LEOTE, NR 12 ., GARAGE PORTC"
type input "900652080"
type input "[DATE]"
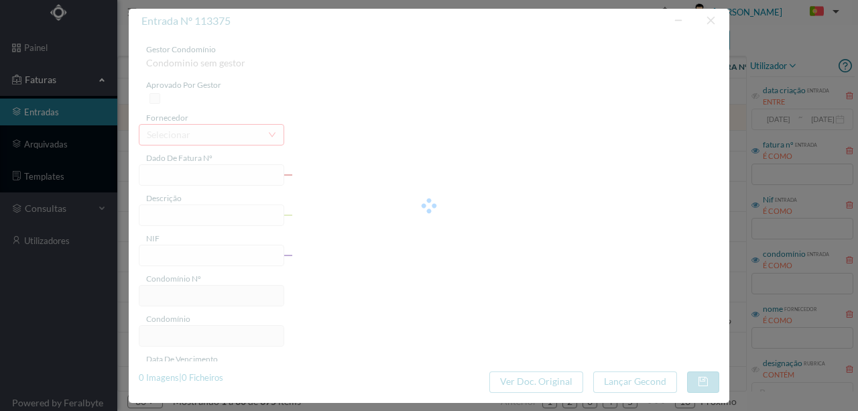
type input "16-09-2025"
type input "6.09"
type input "760"
type input "ED. FELIZARDO LIMA 10 E MELO LEOTE 12"
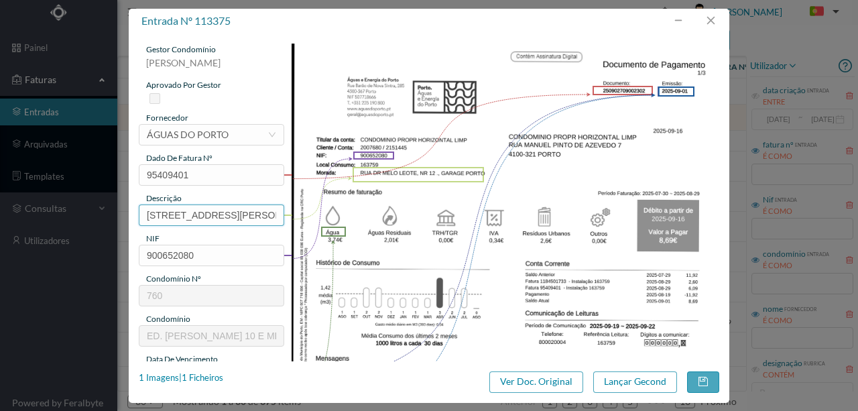
scroll to position [0, 87]
drag, startPoint x: 141, startPoint y: 216, endPoint x: 379, endPoint y: 212, distance: 237.2
click at [379, 212] on div "gestor condomínio Rui Marques aprovado por gestor fornecedor selecionar ÁGUAS D…" at bounding box center [429, 356] width 580 height 624
click at [208, 215] on input "12 Garagem" at bounding box center [211, 214] width 145 height 21
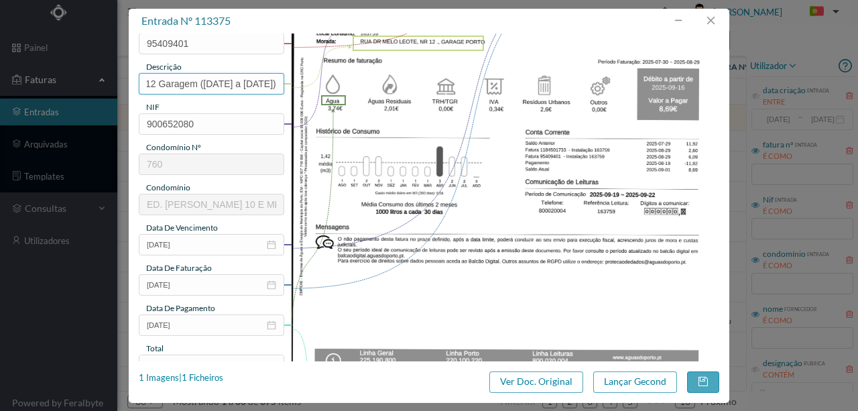
scroll to position [134, 0]
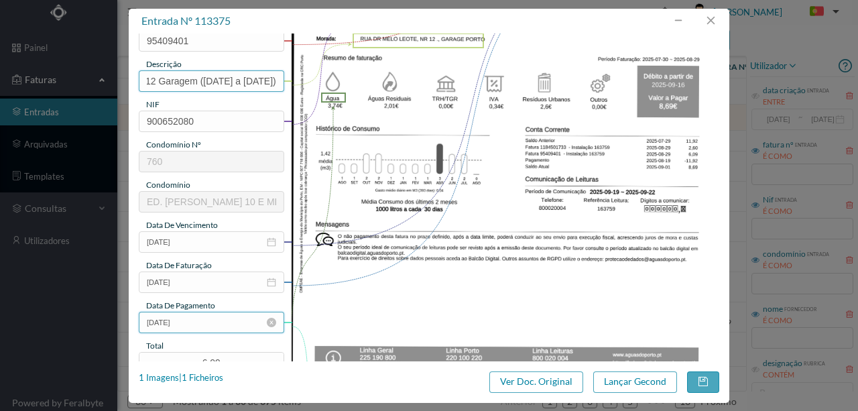
type input "12 Garagem (30.07.2025 a 29.08.2025)"
click at [200, 324] on input "16-09-2025" at bounding box center [211, 322] width 145 height 21
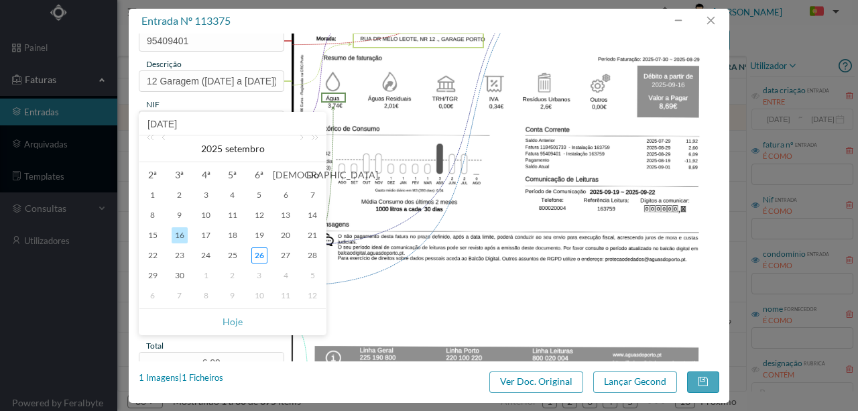
click at [180, 235] on div "16" at bounding box center [180, 235] width 16 height 16
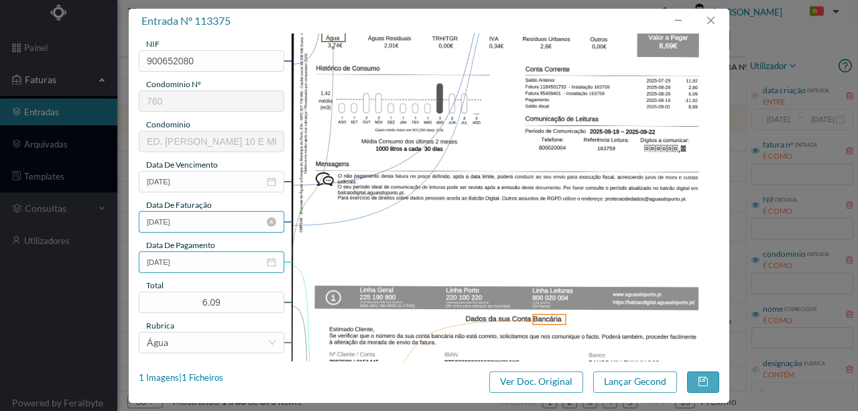
scroll to position [223, 0]
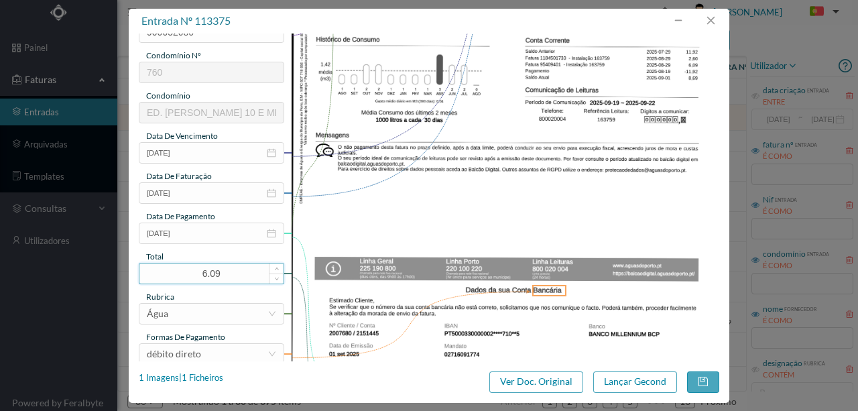
drag, startPoint x: 228, startPoint y: 271, endPoint x: 163, endPoint y: 275, distance: 64.4
click at [166, 275] on input "6.09" at bounding box center [211, 273] width 144 height 20
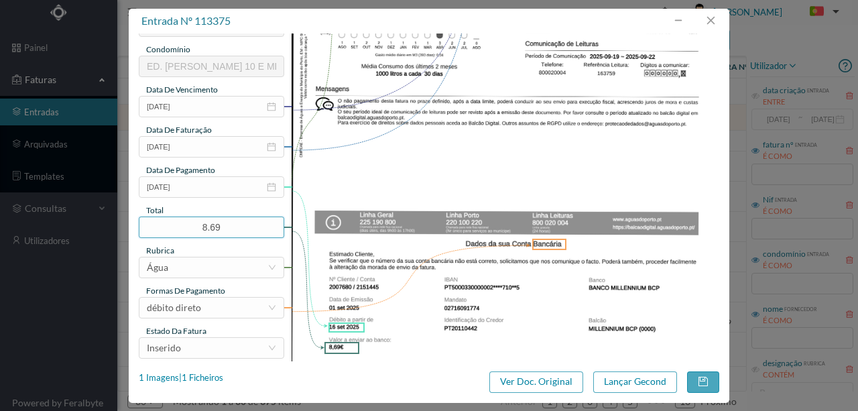
scroll to position [317, 0]
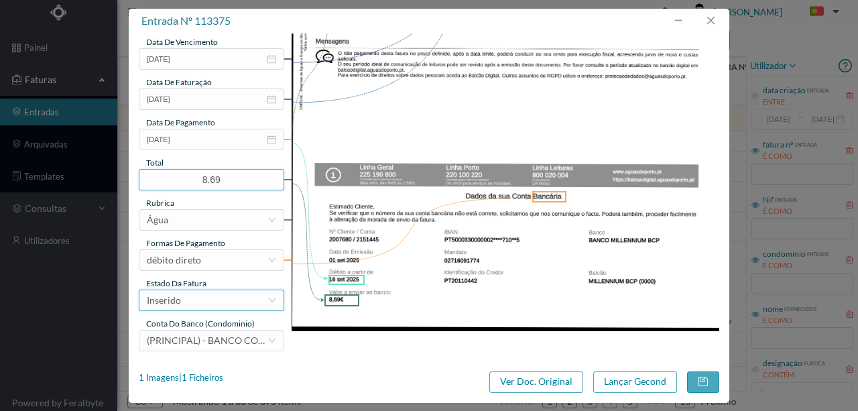
type input "8.69"
click at [196, 304] on div "Inserido" at bounding box center [207, 300] width 121 height 20
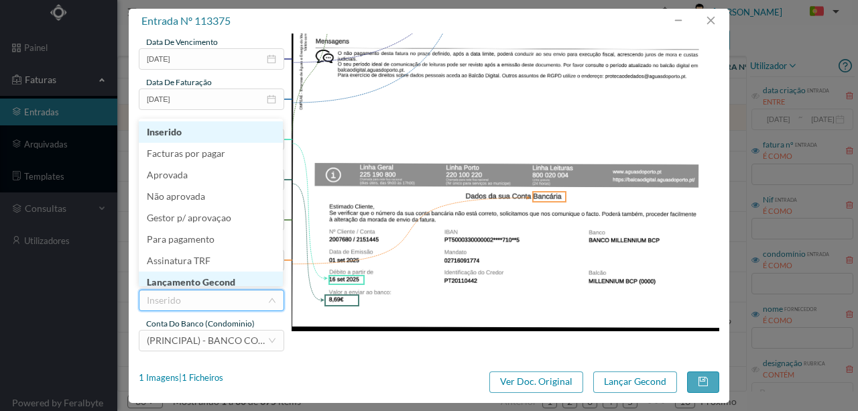
scroll to position [7, 0]
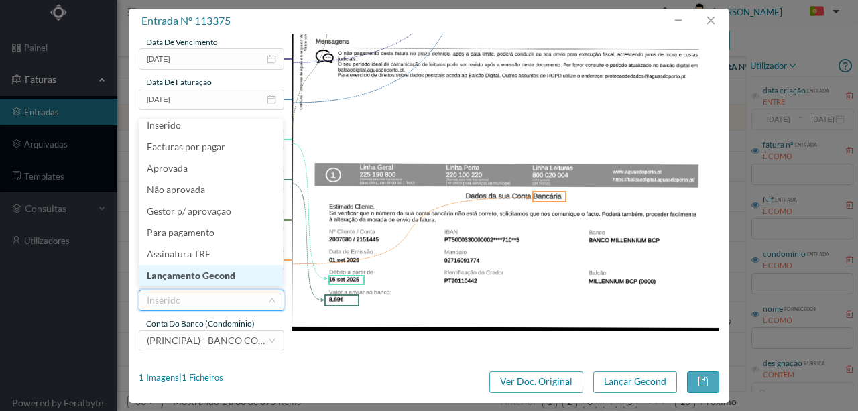
click at [207, 275] on li "Lançamento Gecond" at bounding box center [211, 275] width 144 height 21
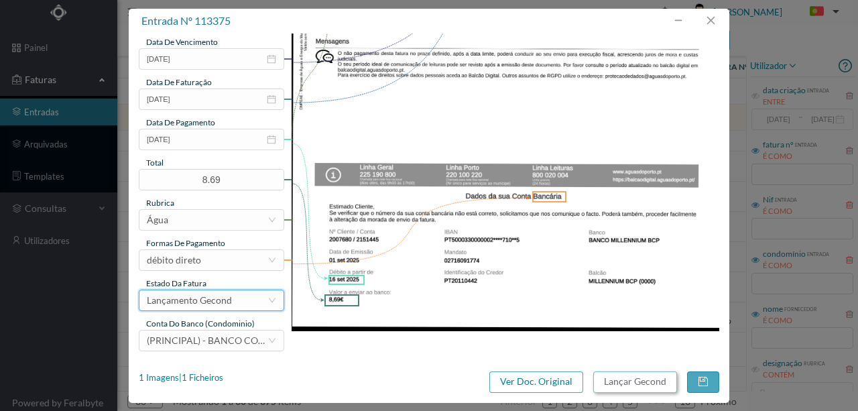
click at [614, 385] on button "Lançar Gecond" at bounding box center [635, 381] width 84 height 21
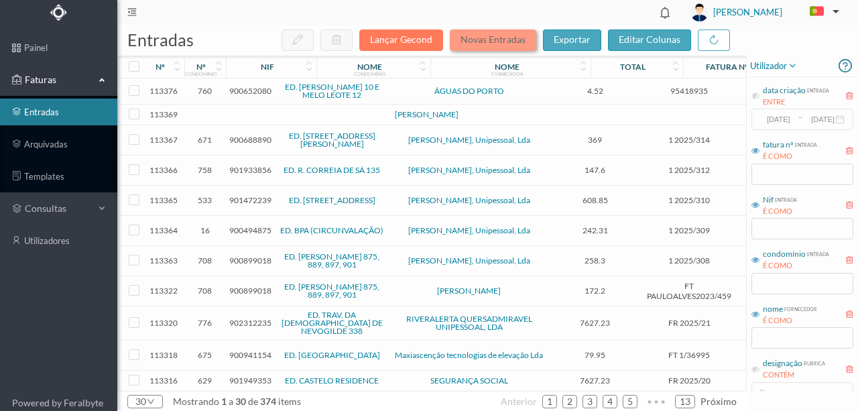
click at [485, 38] on button "Novas Entradas" at bounding box center [493, 39] width 86 height 21
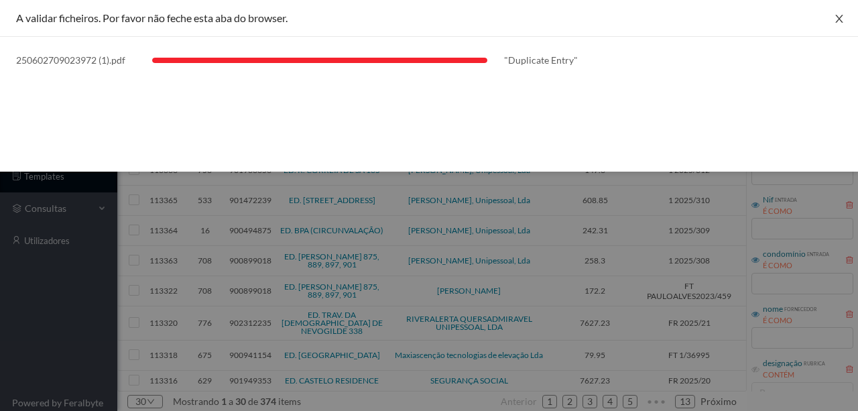
click at [842, 23] on icon "icon: close" at bounding box center [838, 18] width 11 height 11
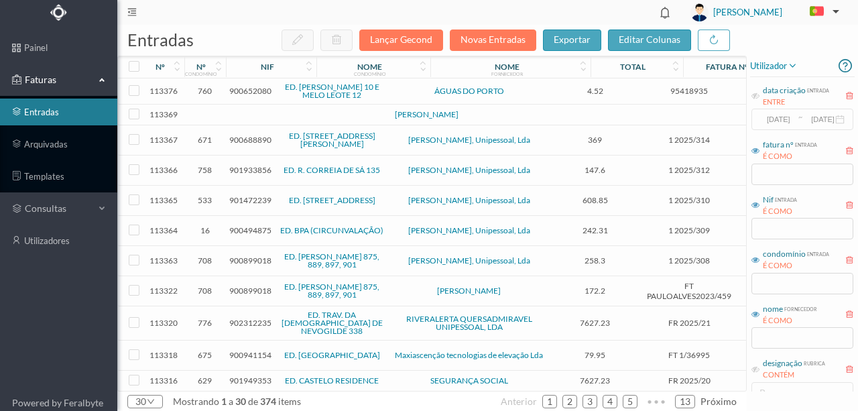
click at [245, 90] on span "900652080" at bounding box center [250, 91] width 42 height 10
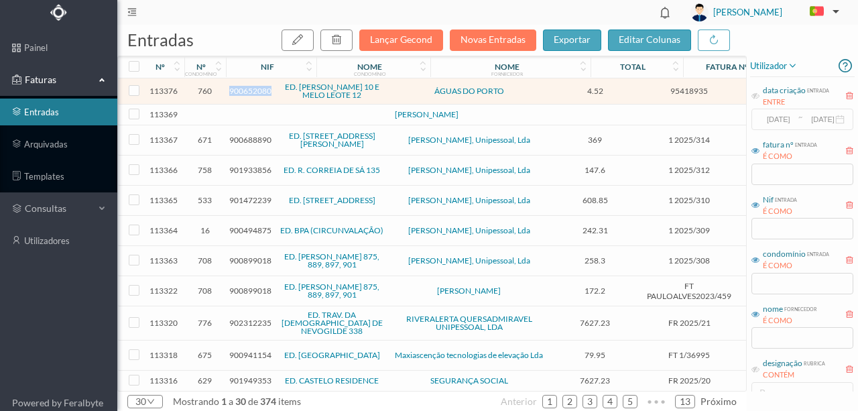
click at [245, 90] on span "900652080" at bounding box center [250, 91] width 42 height 10
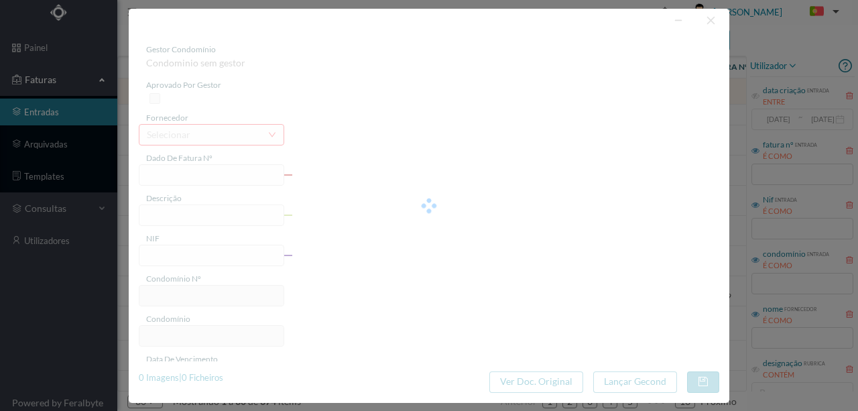
type input "95418935"
type input "RUA DR MELO LEOTE, NR 12, TOTALI PORTO"
type input "900652080"
type input "2025-09-04"
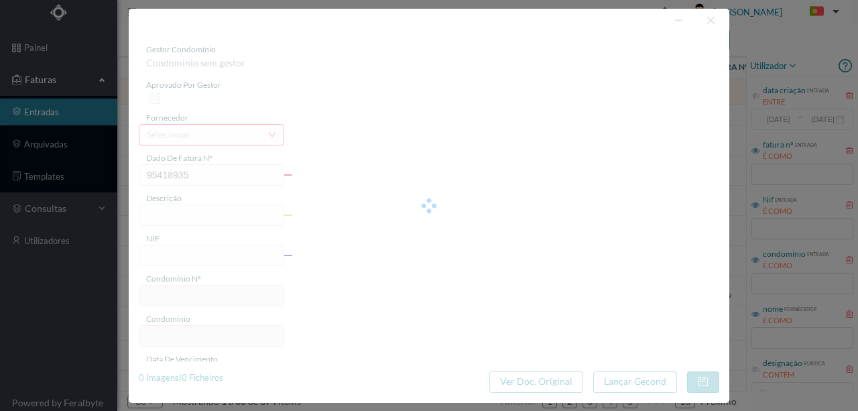
type input "19-09-2025"
type input "4.52"
type input "760"
type input "ED. FELIZARDO LIMA 10 E MELO LEOTE 12"
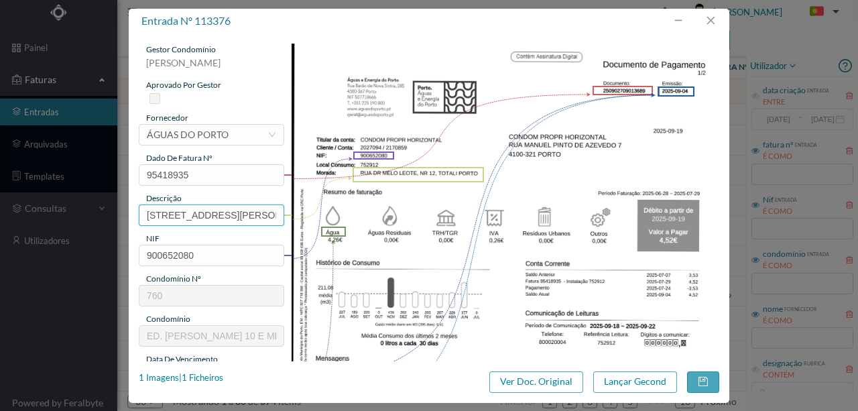
scroll to position [0, 74]
drag, startPoint x: 141, startPoint y: 213, endPoint x: 533, endPoint y: 219, distance: 392.7
click at [516, 204] on div "gestor condomínio Rui Marques aprovado por gestor fornecedor selecionar ÁGUAS D…" at bounding box center [429, 356] width 580 height 624
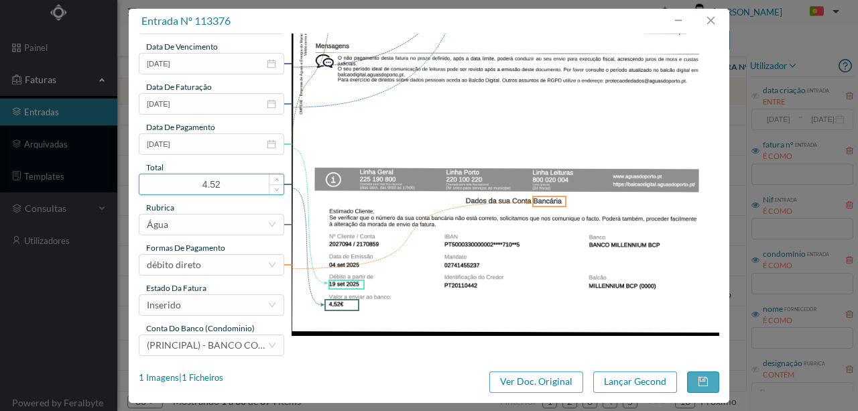
scroll to position [317, 0]
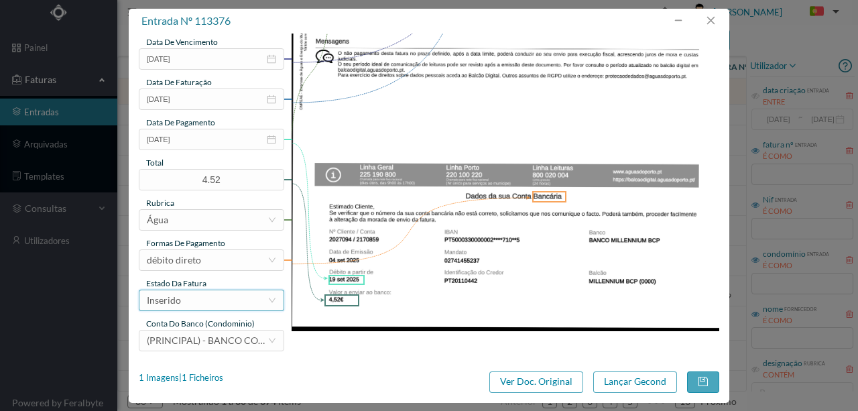
type input "12 Totalizador (28.06.2025 a 29.07.2025)"
click at [186, 301] on div "Inserido" at bounding box center [207, 300] width 121 height 20
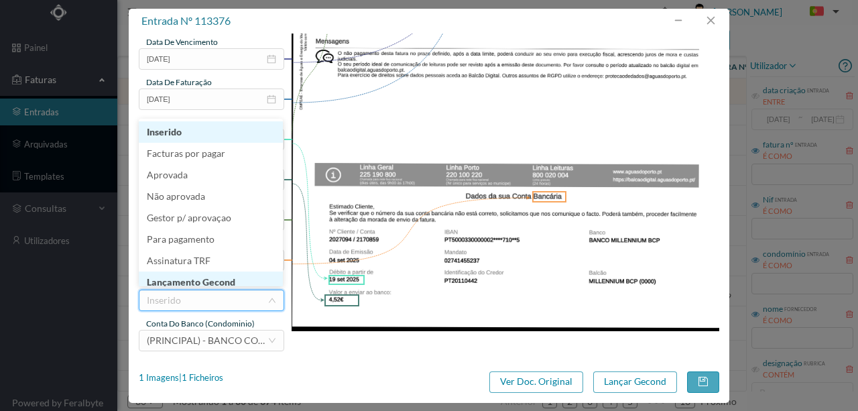
scroll to position [7, 0]
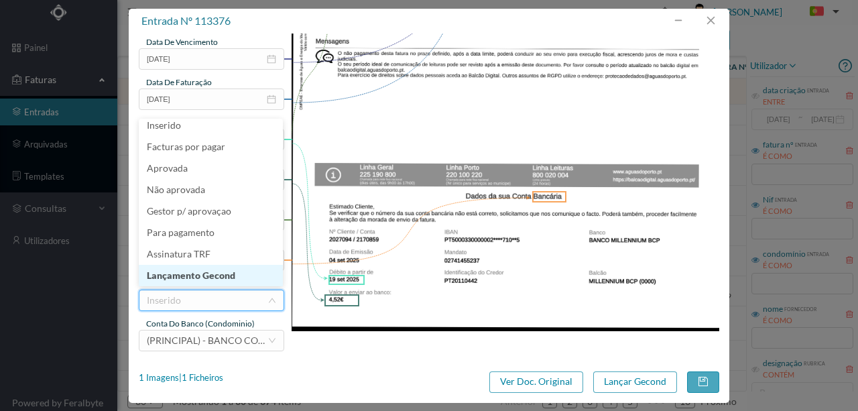
click at [204, 279] on li "Lançamento Gecond" at bounding box center [211, 275] width 144 height 21
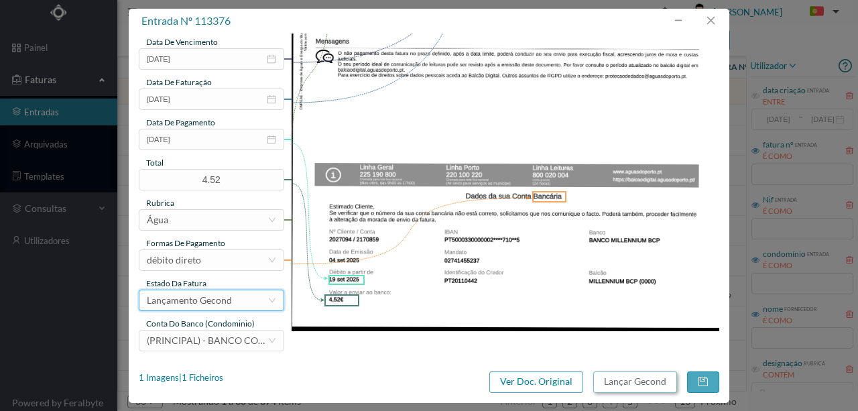
click at [612, 378] on button "Lançar Gecond" at bounding box center [635, 381] width 84 height 21
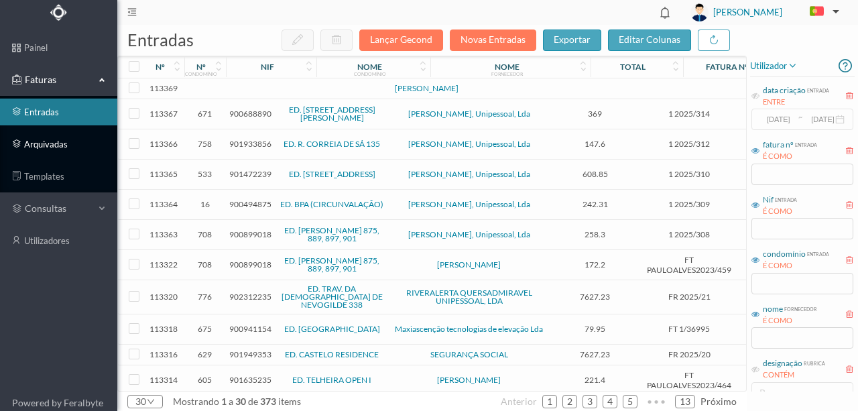
click at [52, 145] on link "arquivadas" at bounding box center [58, 144] width 117 height 27
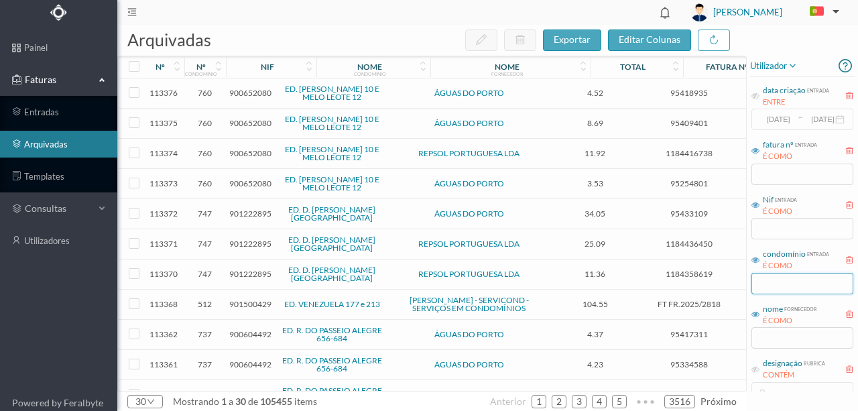
click at [769, 282] on input "text" at bounding box center [802, 283] width 102 height 21
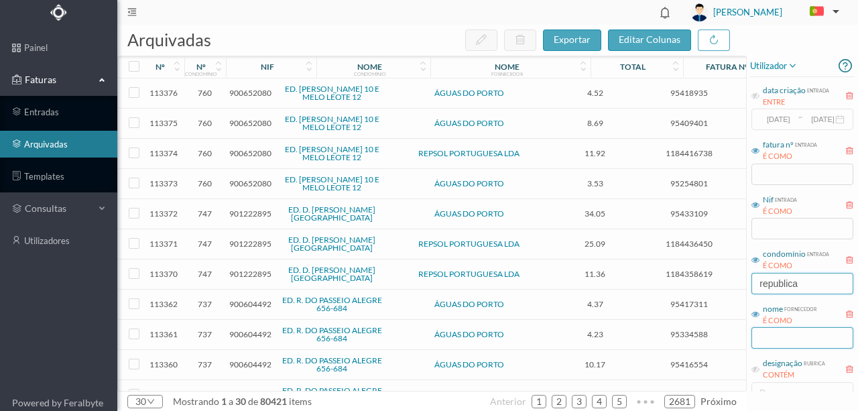
type input "republica"
click at [780, 333] on input "text" at bounding box center [802, 337] width 102 height 21
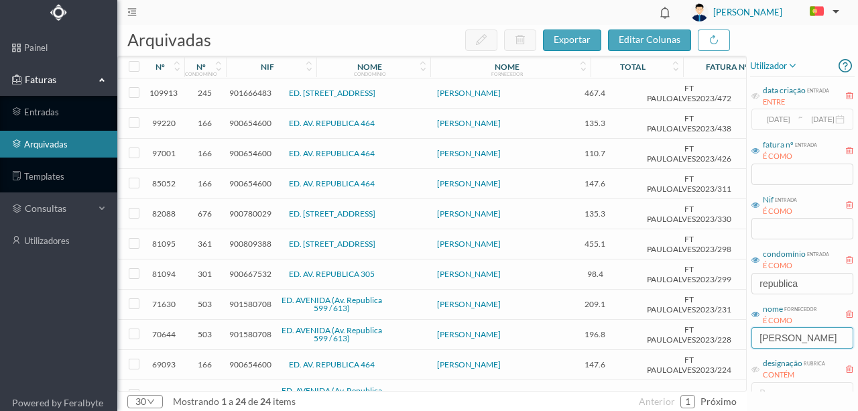
type input "paulo al"
click at [243, 120] on span "900654600" at bounding box center [250, 123] width 42 height 10
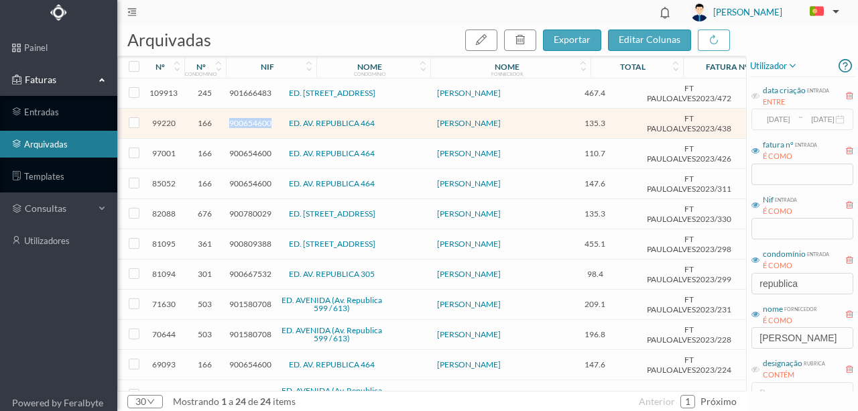
click at [242, 120] on span "900654600" at bounding box center [250, 123] width 42 height 10
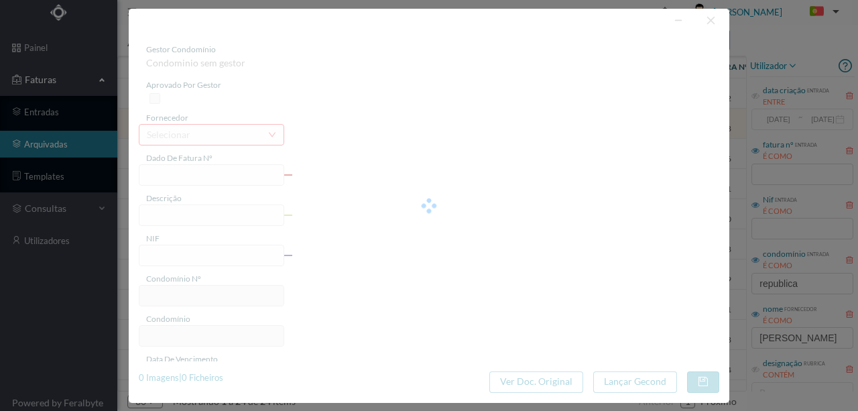
type input "FT PAULOALVES2023/438"
type input "Vedação de peitoral de janela de marquise no 7º Esq"
type input "900654600"
type input "2025-04-18"
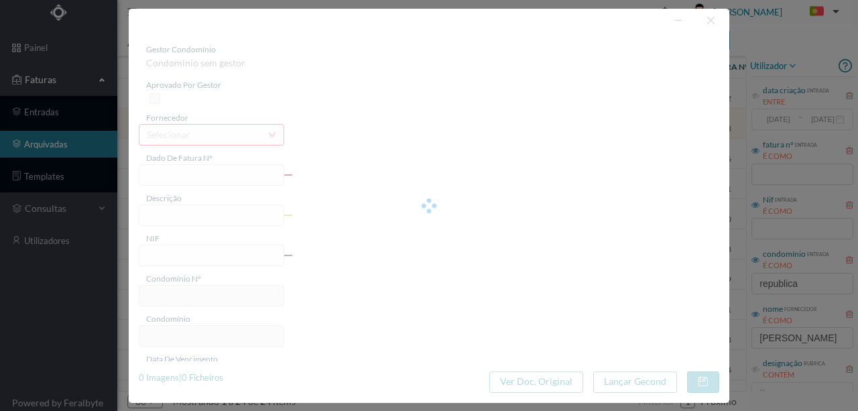
type input "2025-04-23"
type input "135.30"
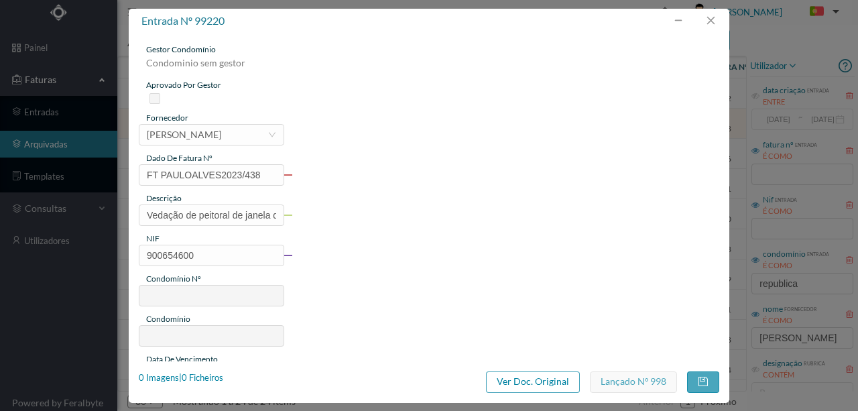
type input "166"
type input "ED. AV. REPUBLICA 464"
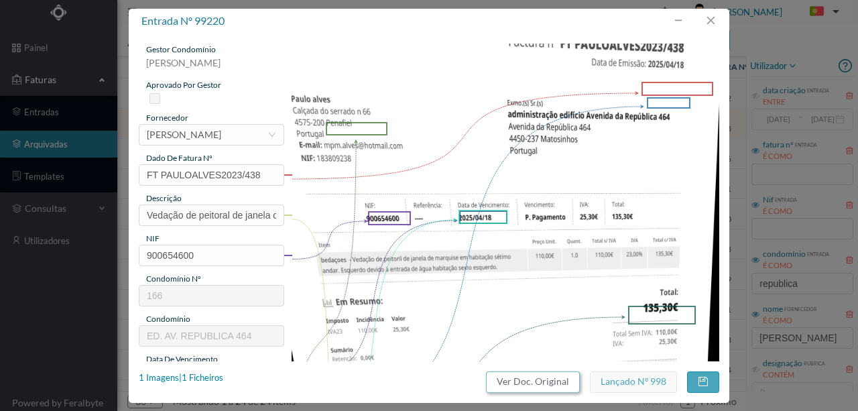
click at [525, 385] on button "Ver Doc. Original" at bounding box center [533, 381] width 94 height 21
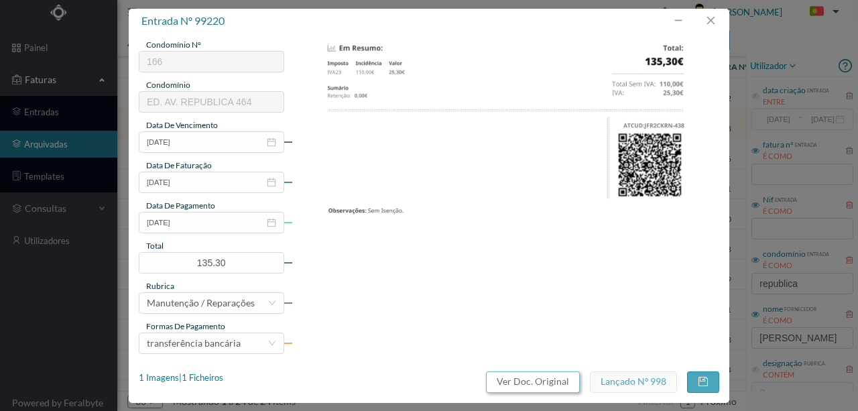
scroll to position [312, 0]
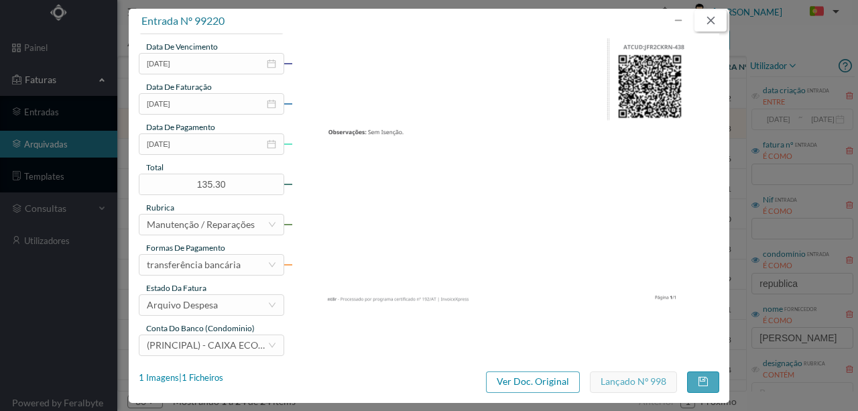
click at [713, 17] on button "button" at bounding box center [710, 20] width 32 height 21
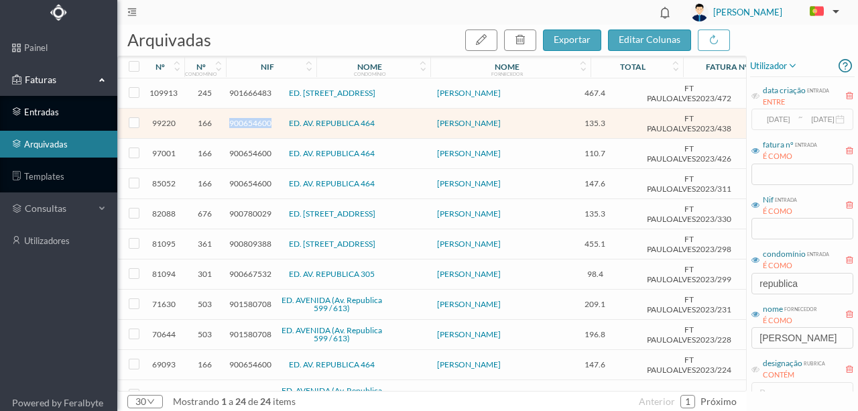
click at [38, 111] on link "entradas" at bounding box center [58, 111] width 117 height 27
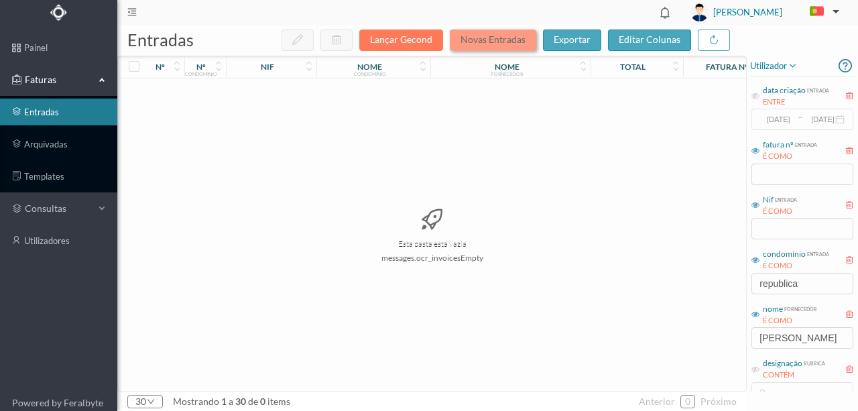
click at [484, 43] on button "Novas Entradas" at bounding box center [493, 39] width 86 height 21
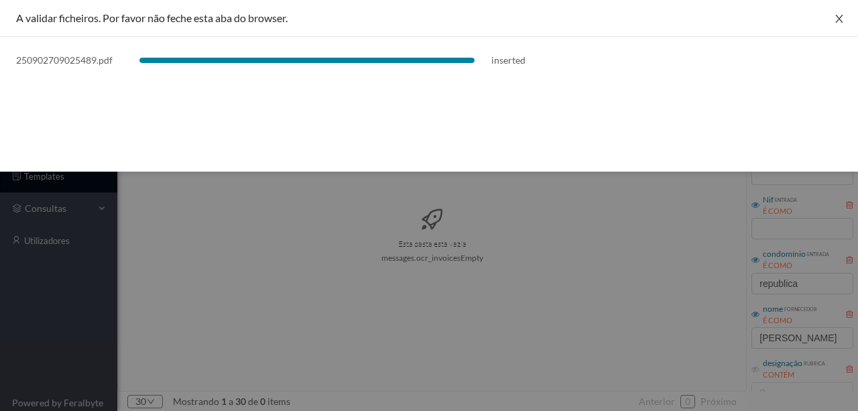
click at [838, 19] on icon "icon: close" at bounding box center [838, 19] width 7 height 8
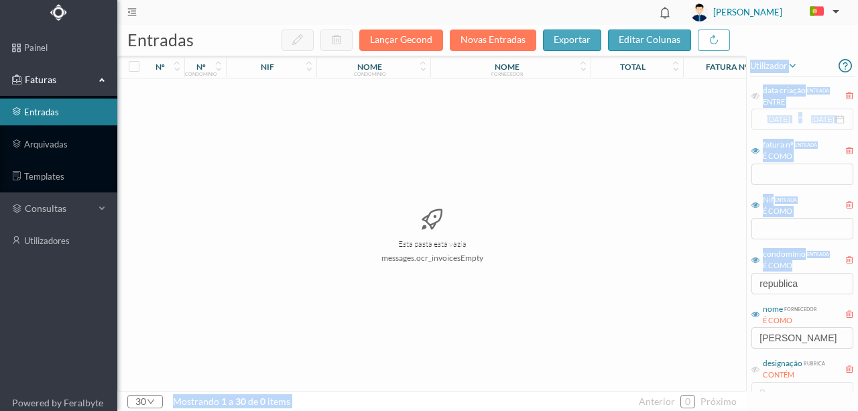
drag, startPoint x: 817, startPoint y: 295, endPoint x: 719, endPoint y: 286, distance: 98.9
click at [708, 291] on div "entradas Lançar Gecond Novas Entradas exportar editar colunas nº nº condomínio …" at bounding box center [487, 218] width 740 height 386
click at [565, 264] on div "Esta pasta está vazia messages.ocr_invoicesEmpty" at bounding box center [432, 234] width 628 height 312
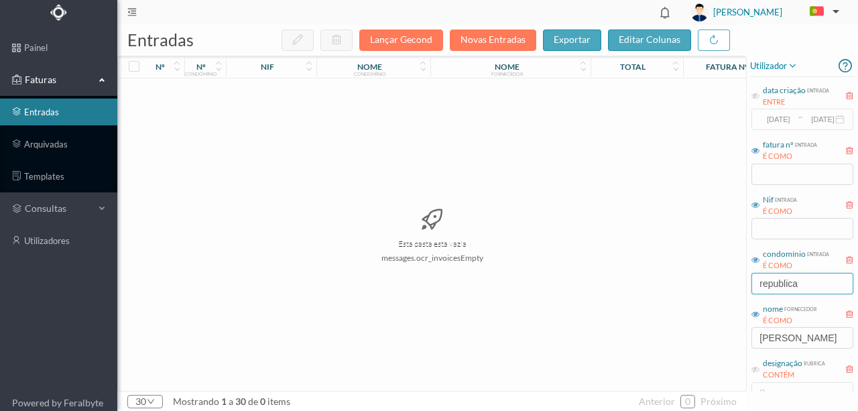
drag, startPoint x: 791, startPoint y: 285, endPoint x: 620, endPoint y: 301, distance: 171.6
click at [623, 301] on div "entradas Lançar Gecond Novas Entradas exportar editar colunas nº nº condomínio …" at bounding box center [487, 218] width 740 height 386
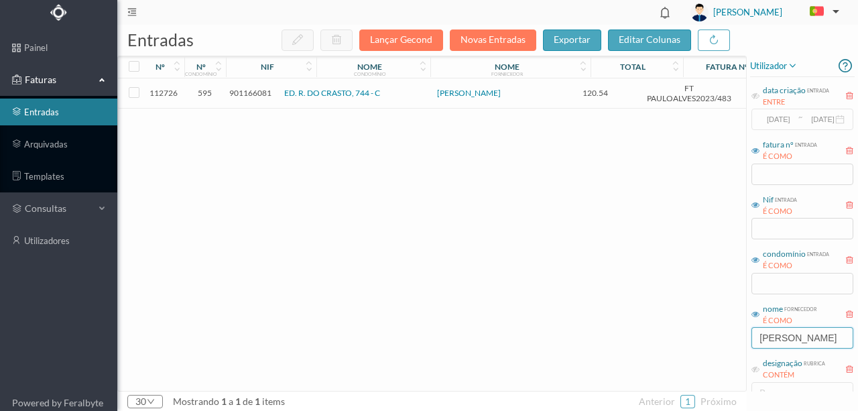
drag, startPoint x: 811, startPoint y: 342, endPoint x: 614, endPoint y: 339, distance: 197.0
click at [620, 344] on div "entradas Lançar Gecond Novas Entradas exportar editar colunas nº nº condomínio …" at bounding box center [487, 218] width 740 height 386
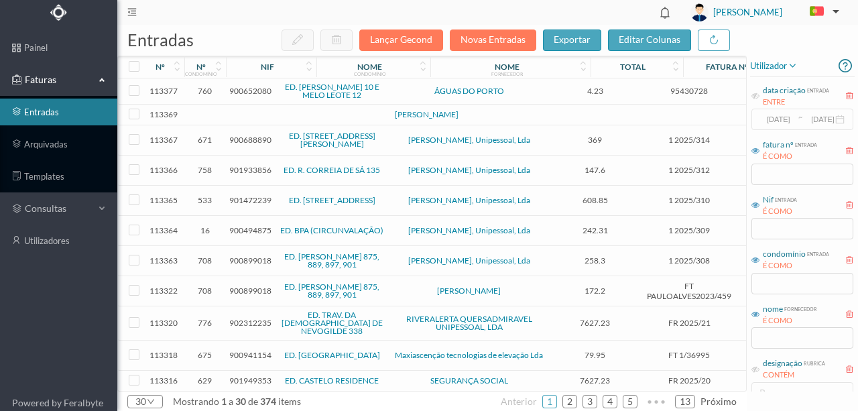
click at [247, 92] on span "900652080" at bounding box center [250, 91] width 42 height 10
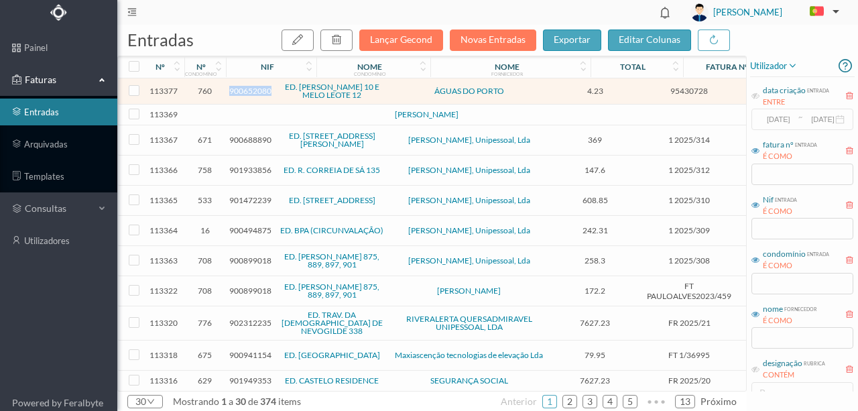
click at [247, 92] on span "900652080" at bounding box center [250, 91] width 42 height 10
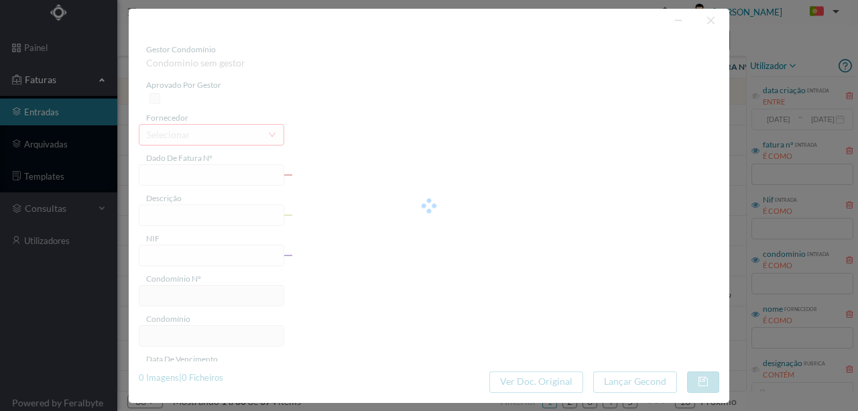
type input "95430728"
type input "RUA FELIZARDO LIMA, NR 10, TOTALI PORTO"
type input "900652080"
type input "2025-09-09"
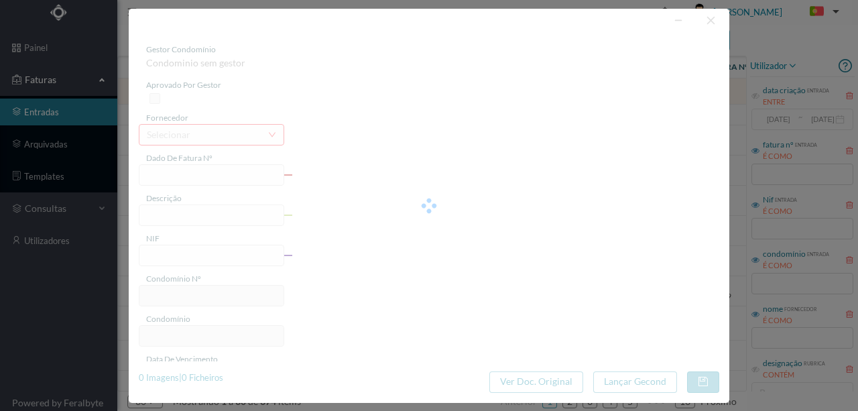
type input "24-09-2025"
type input "4.23"
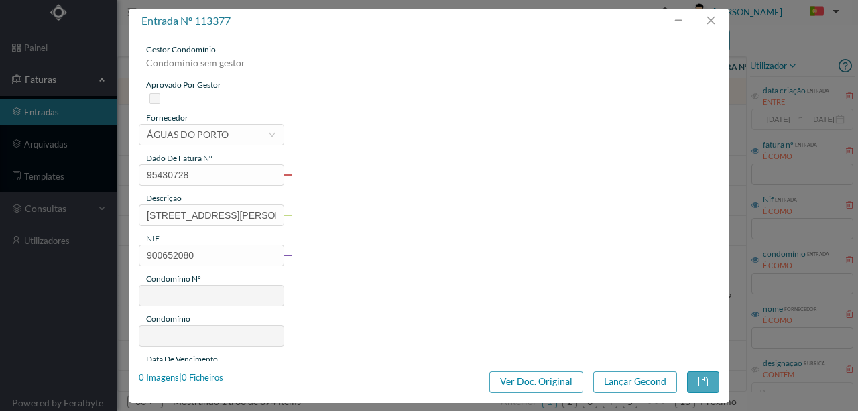
type input "760"
type input "ED. FELIZARDO LIMA 10 E MELO LEOTE 12"
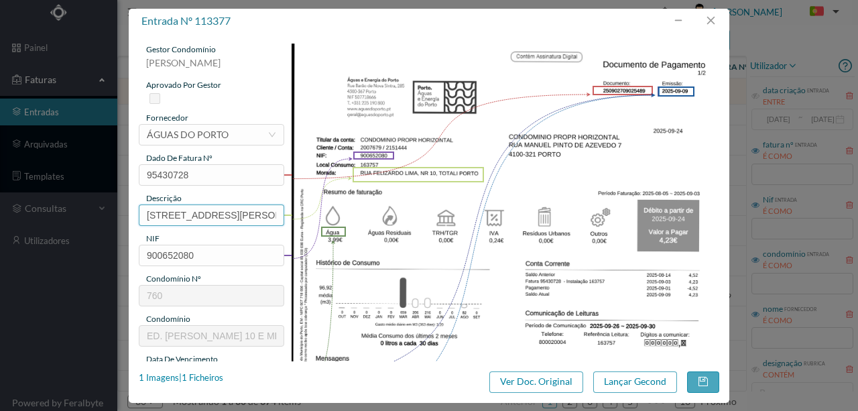
scroll to position [0, 75]
drag, startPoint x: 145, startPoint y: 213, endPoint x: 459, endPoint y: 213, distance: 314.2
click at [459, 213] on div "gestor condomínio Rui Marques aprovado por gestor fornecedor selecionar ÁGUAS D…" at bounding box center [429, 356] width 580 height 624
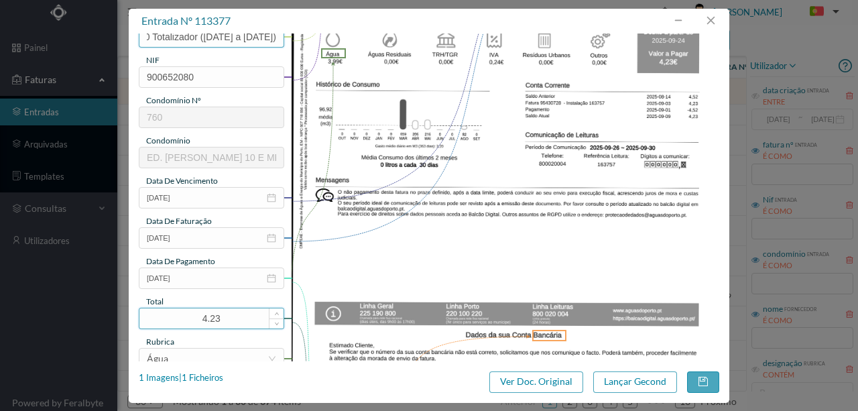
scroll to position [268, 0]
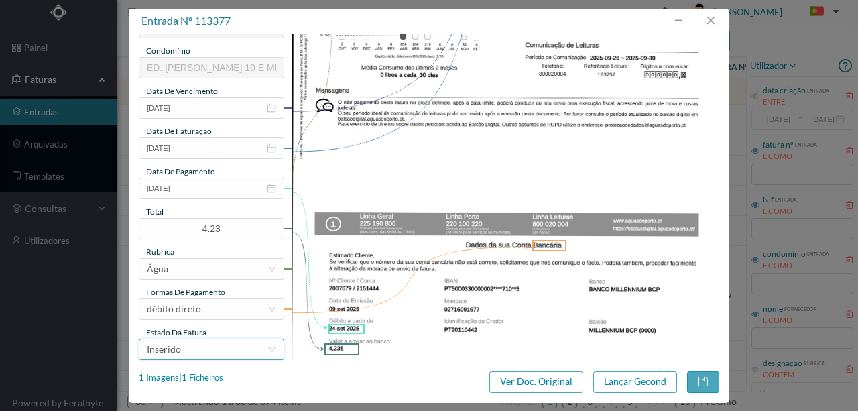
type input "10 Totalizador (05.08.2025 a 03.09.2025)"
click at [212, 347] on div "Inserido" at bounding box center [207, 349] width 121 height 20
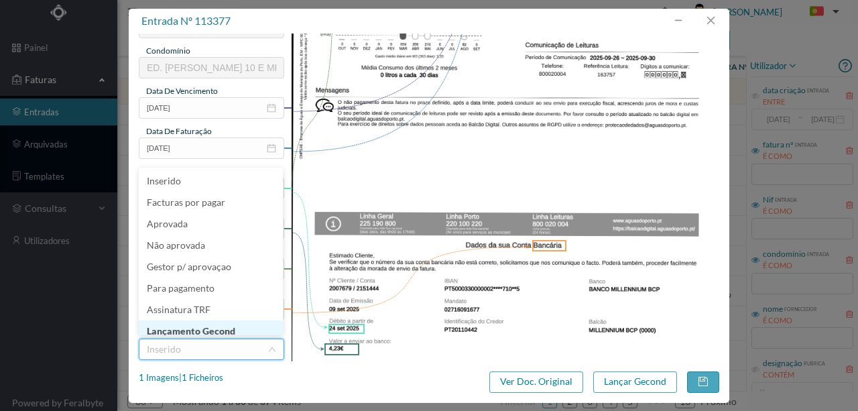
scroll to position [7, 0]
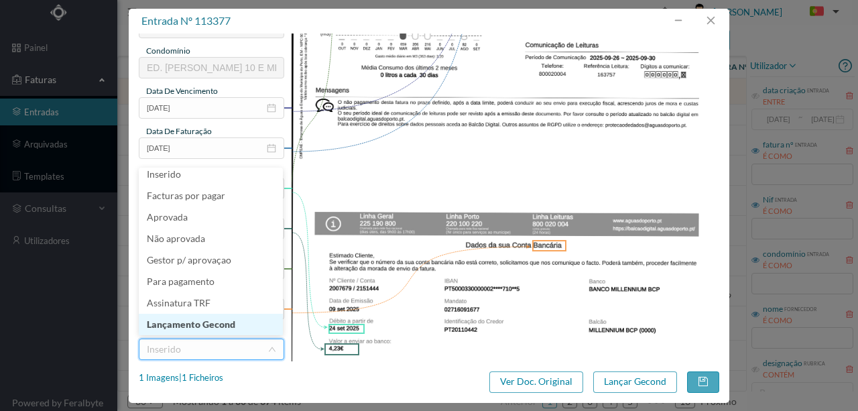
click at [219, 322] on li "Lançamento Gecond" at bounding box center [211, 324] width 144 height 21
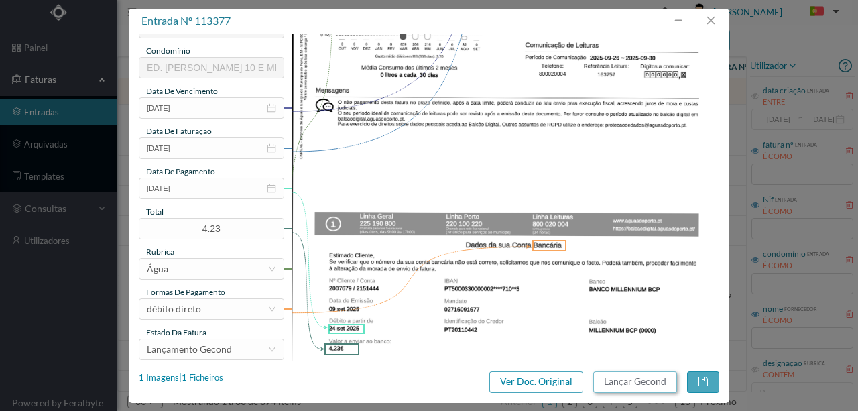
click at [616, 381] on button "Lançar Gecond" at bounding box center [635, 381] width 84 height 21
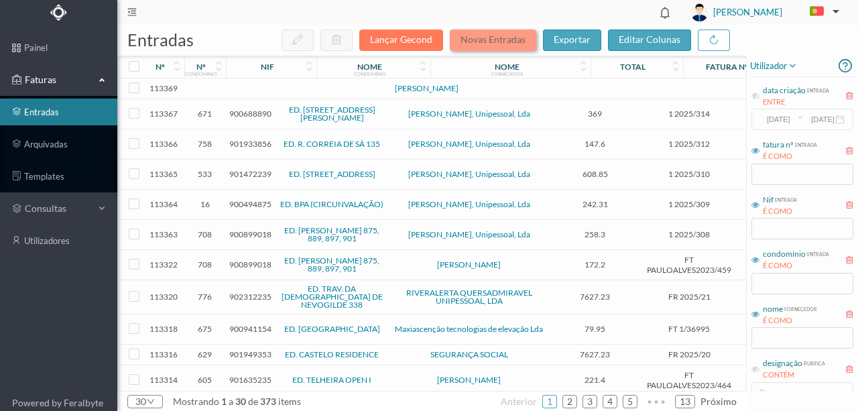
click at [485, 41] on button "Novas Entradas" at bounding box center [493, 39] width 86 height 21
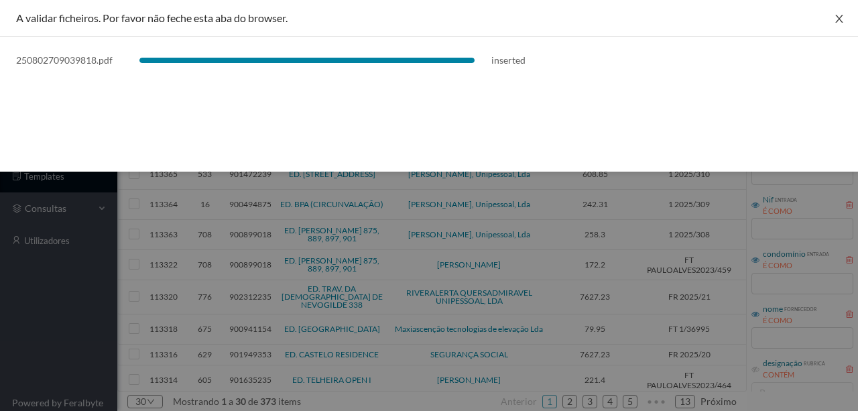
click at [837, 20] on icon "icon: close" at bounding box center [838, 18] width 11 height 11
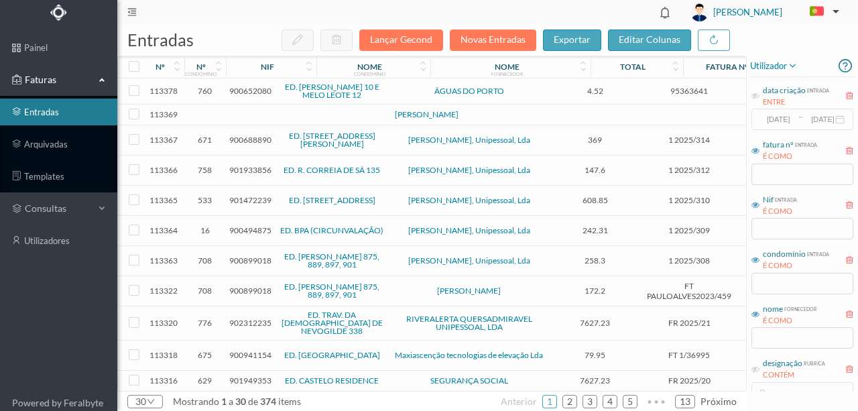
click at [257, 90] on span "900652080" at bounding box center [250, 91] width 42 height 10
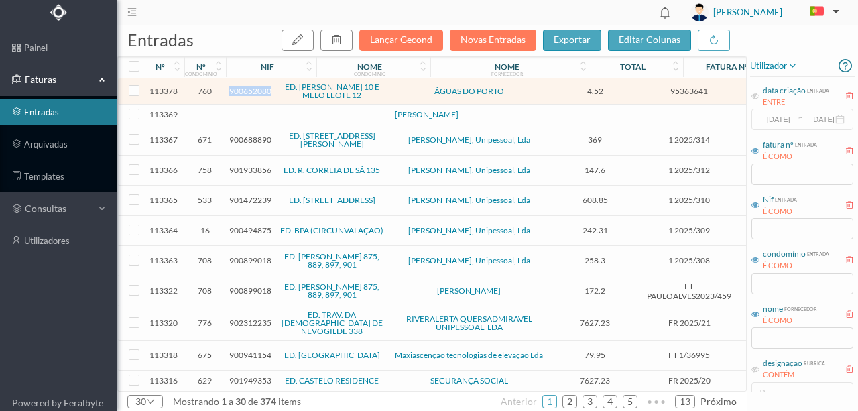
click at [257, 90] on span "900652080" at bounding box center [250, 91] width 42 height 10
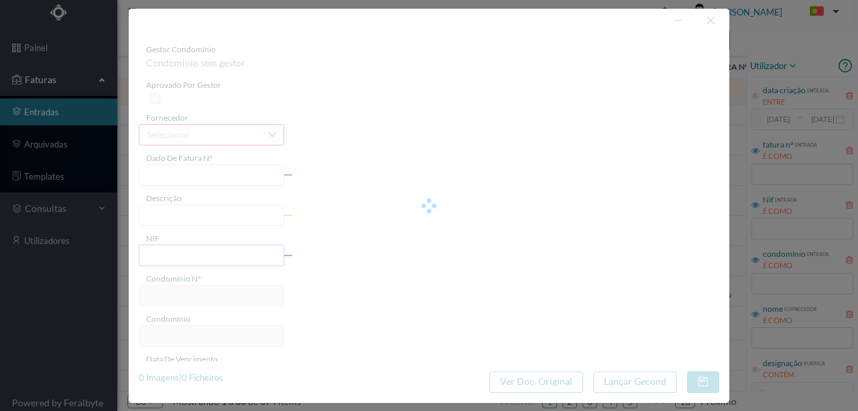
type input "95363641"
type input "RUA FELIZARDO LIMA, NR 10, TOTALI PORTO"
type input "900652080"
type input "2025-08-14"
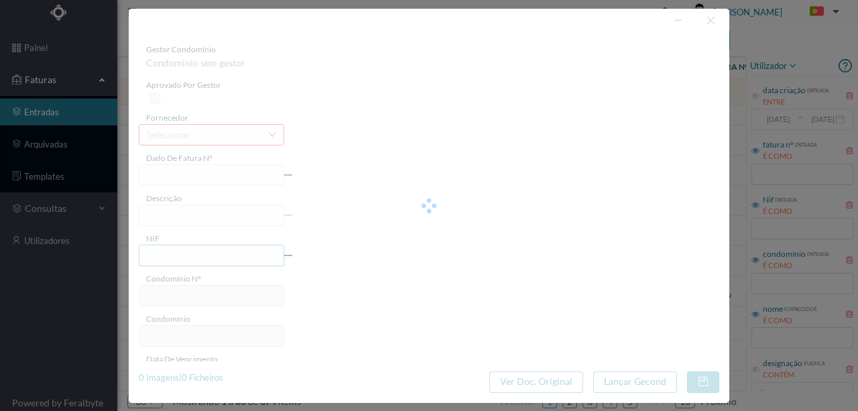
type input "29-08-2025"
type input "4.52"
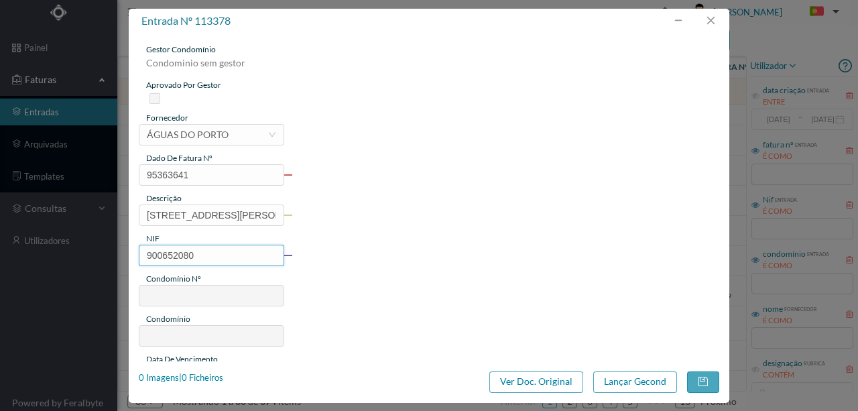
type input "760"
type input "ED. FELIZARDO LIMA 10 E MELO LEOTE 12"
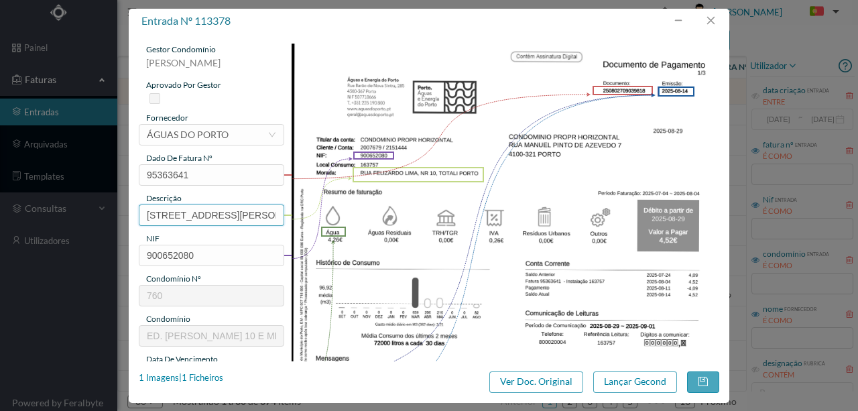
scroll to position [0, 75]
drag, startPoint x: 145, startPoint y: 211, endPoint x: 431, endPoint y: 211, distance: 286.1
click at [431, 211] on div "gestor condomínio Rui Marques aprovado por gestor fornecedor selecionar ÁGUAS D…" at bounding box center [429, 356] width 580 height 624
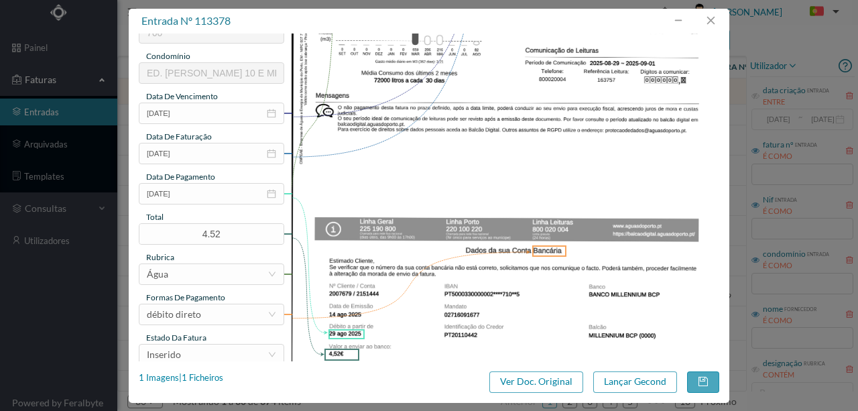
scroll to position [268, 0]
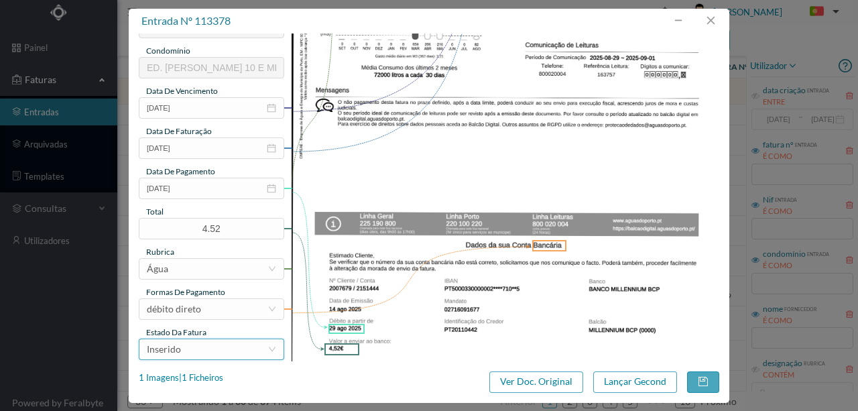
type input "10 Totalizador (04.07.2025 a 04.08.2025)"
click at [205, 348] on div "Inserido" at bounding box center [207, 349] width 121 height 20
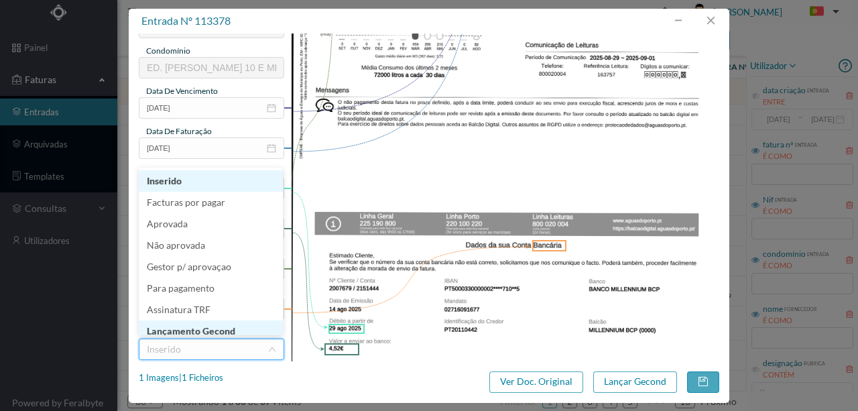
scroll to position [7, 0]
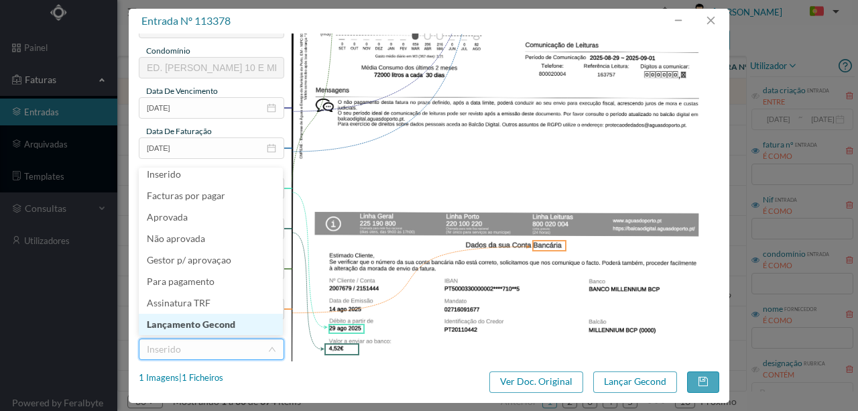
click at [212, 322] on li "Lançamento Gecond" at bounding box center [211, 324] width 144 height 21
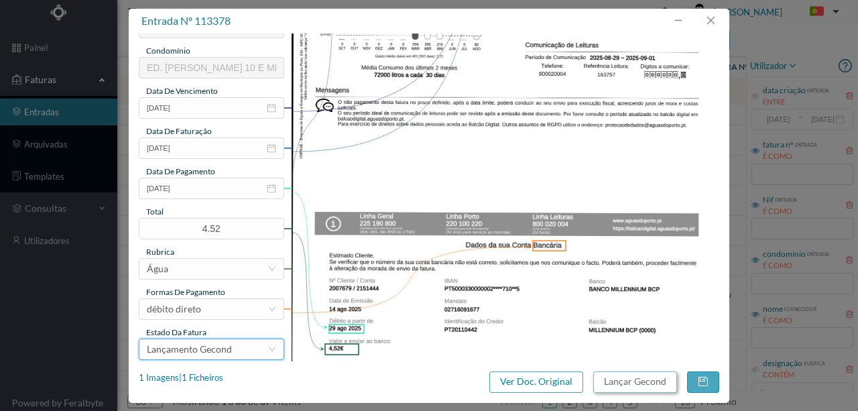
click at [606, 378] on button "Lançar Gecond" at bounding box center [635, 381] width 84 height 21
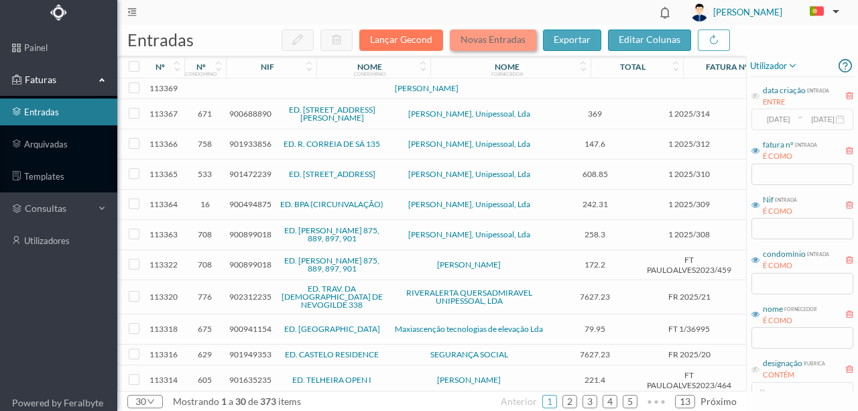
click at [496, 39] on button "Novas Entradas" at bounding box center [493, 39] width 86 height 21
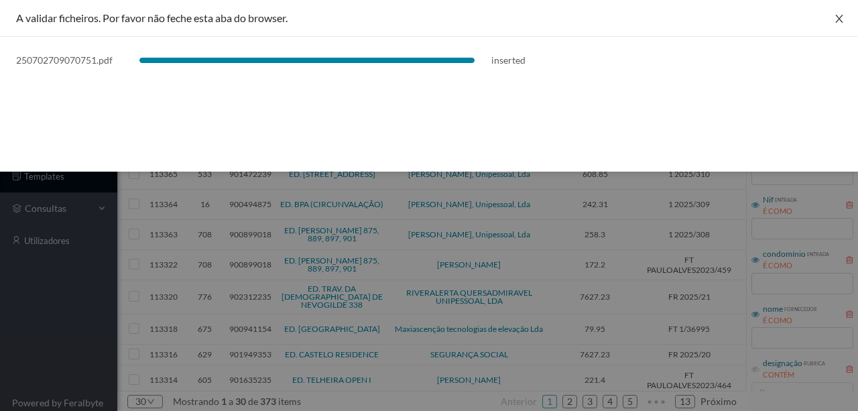
drag, startPoint x: 838, startPoint y: 13, endPoint x: 766, endPoint y: 84, distance: 101.4
click at [838, 13] on button "Close" at bounding box center [839, 19] width 38 height 38
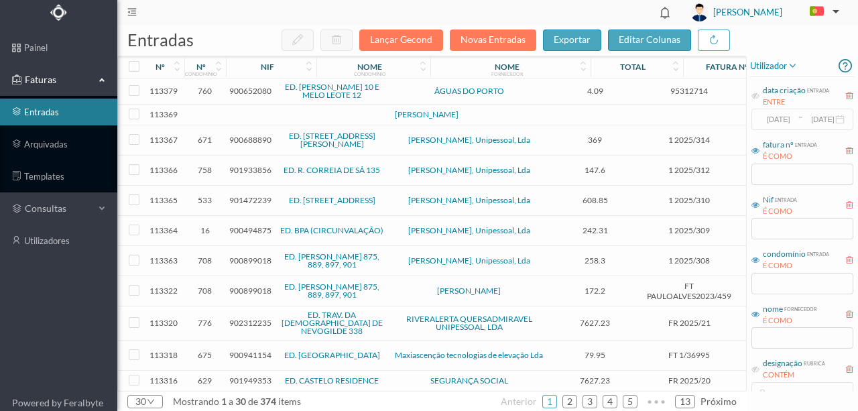
click at [242, 88] on span "900652080" at bounding box center [250, 91] width 42 height 10
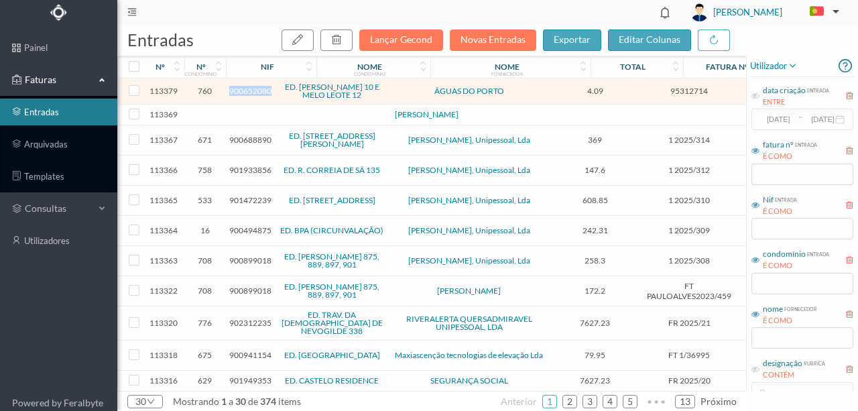
click at [242, 88] on span "900652080" at bounding box center [250, 91] width 42 height 10
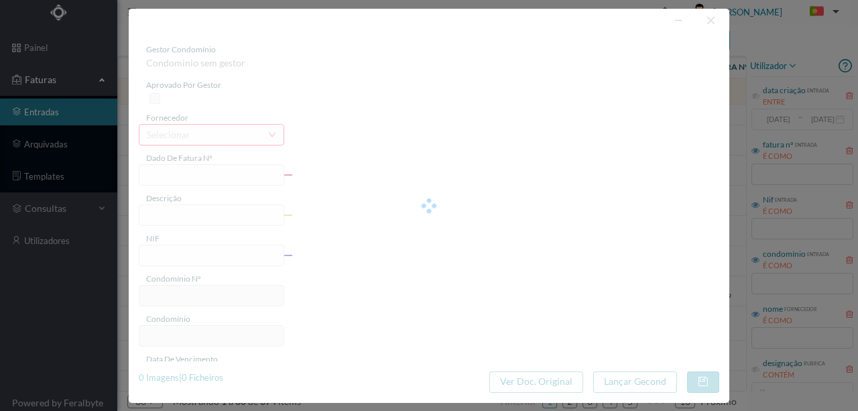
type input "95312714"
type input "RUA FELIZARDO LIMA, NR 10, TOTALI PORTO"
type input "900652080"
type input "2025-07-24"
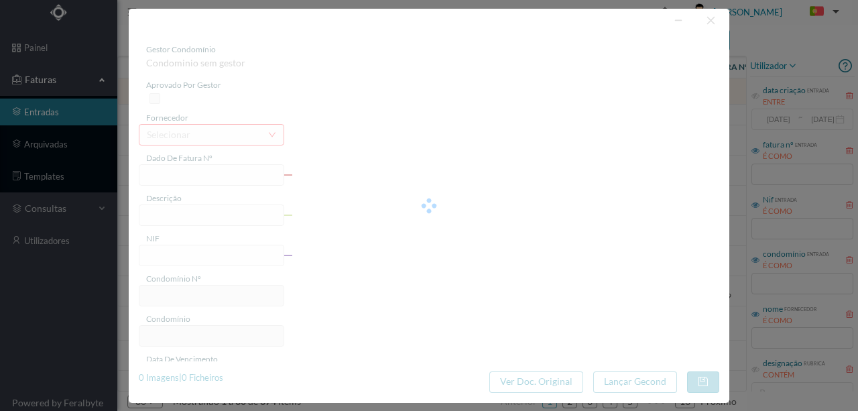
type input "08-08-2025"
type input "4.09"
type input "760"
type input "ED. FELIZARDO LIMA 10 E MELO LEOTE 12"
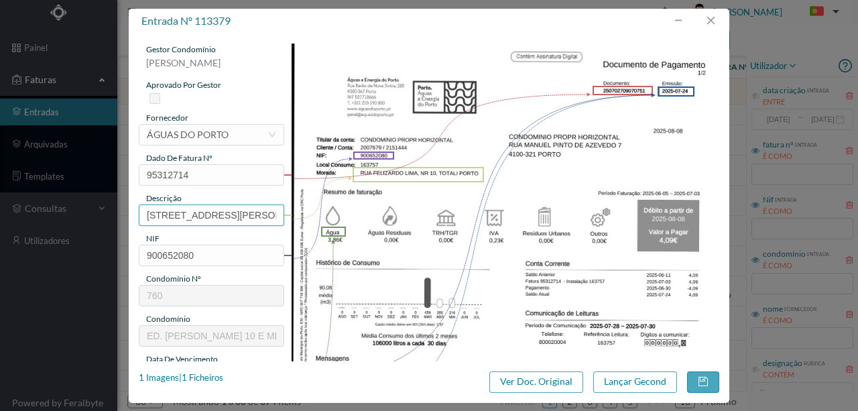
scroll to position [0, 75]
drag, startPoint x: 141, startPoint y: 210, endPoint x: 452, endPoint y: 210, distance: 311.5
click at [414, 214] on div "gestor condomínio Rui Marques aprovado por gestor fornecedor selecionar ÁGUAS D…" at bounding box center [429, 356] width 580 height 624
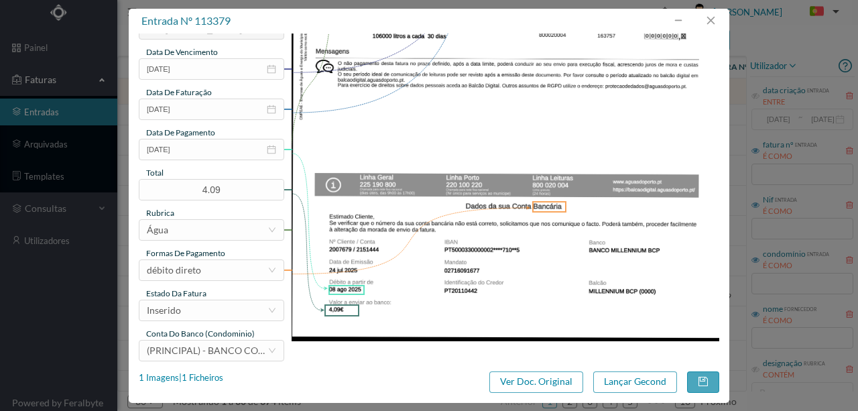
scroll to position [312, 0]
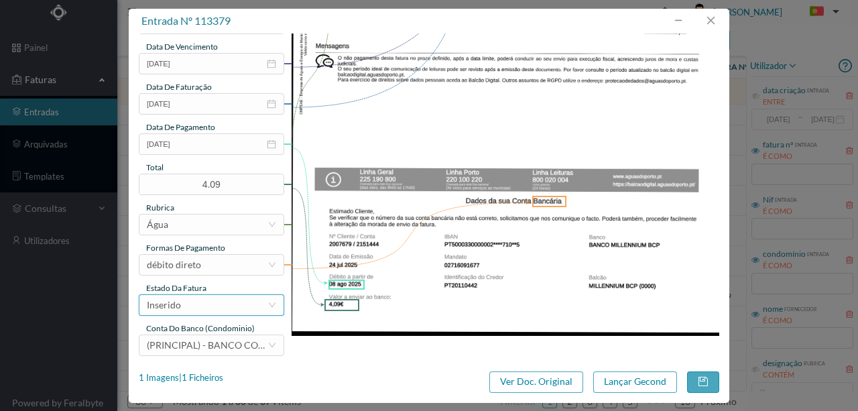
type input "10 Totalizador (05.06.2025 a 03.07.2025)"
click at [202, 308] on div "Inserido" at bounding box center [207, 305] width 121 height 20
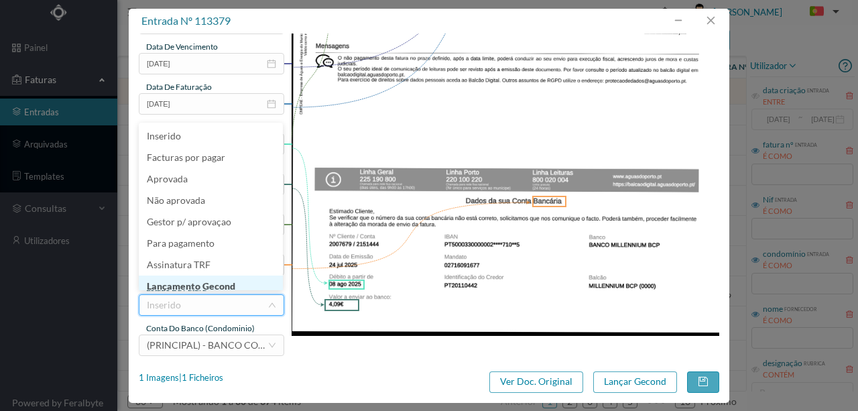
scroll to position [7, 0]
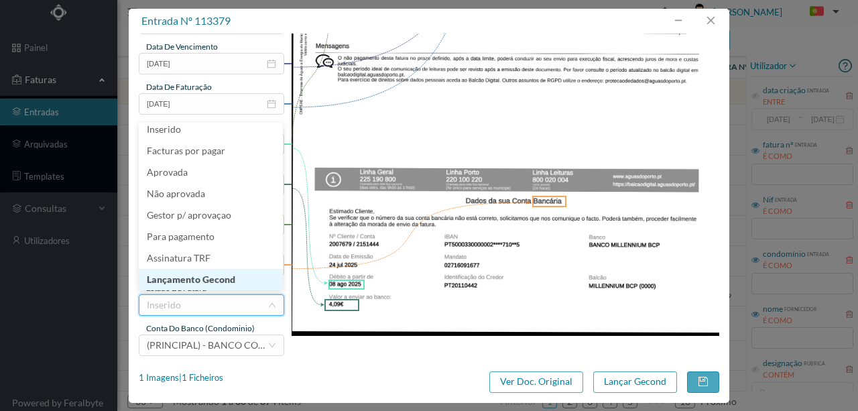
click at [208, 281] on li "Lançamento Gecond" at bounding box center [211, 279] width 144 height 21
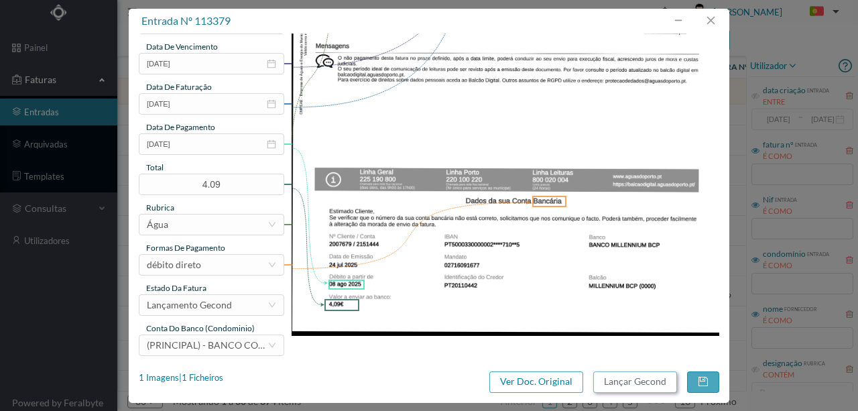
click at [607, 381] on button "Lançar Gecond" at bounding box center [635, 381] width 84 height 21
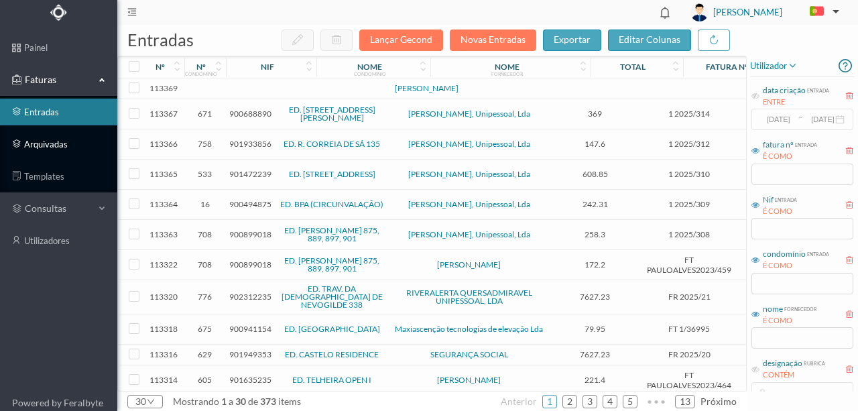
click at [49, 142] on link "arquivadas" at bounding box center [58, 144] width 117 height 27
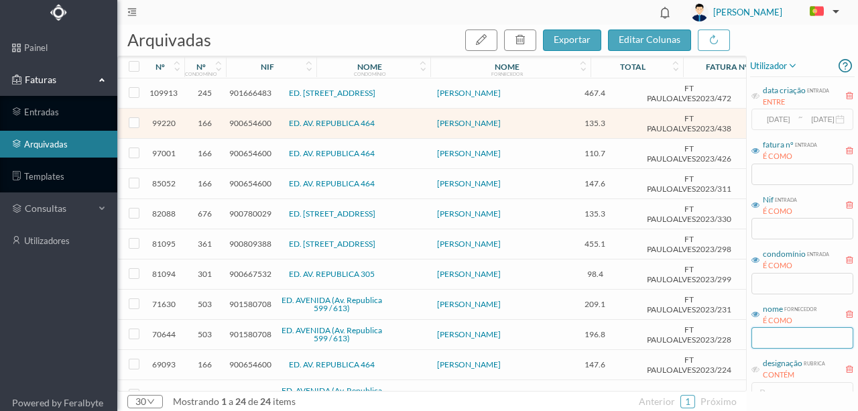
click at [775, 335] on input "text" at bounding box center [802, 337] width 102 height 21
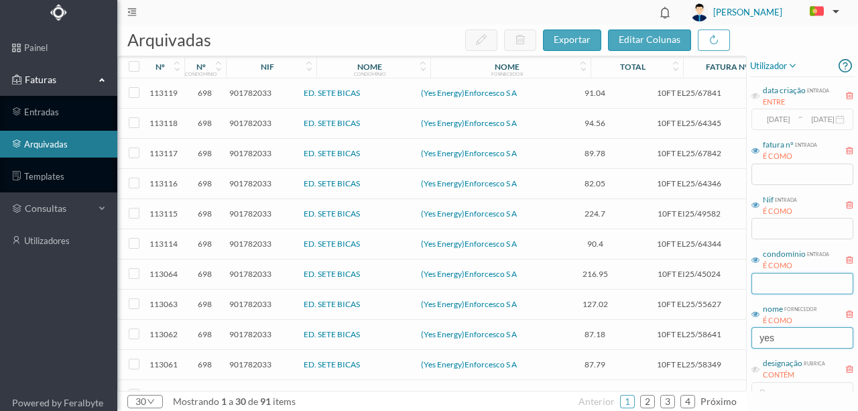
type input "yes"
click at [768, 281] on input "text" at bounding box center [802, 283] width 102 height 21
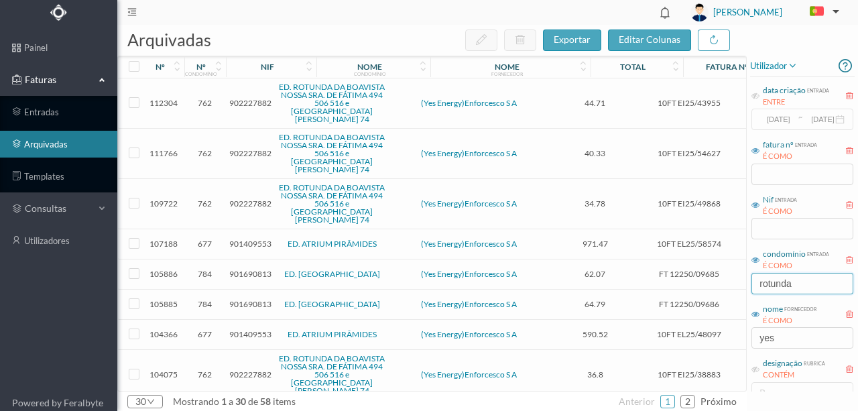
type input "rotunda"
click at [243, 102] on span "902227882" at bounding box center [250, 103] width 42 height 10
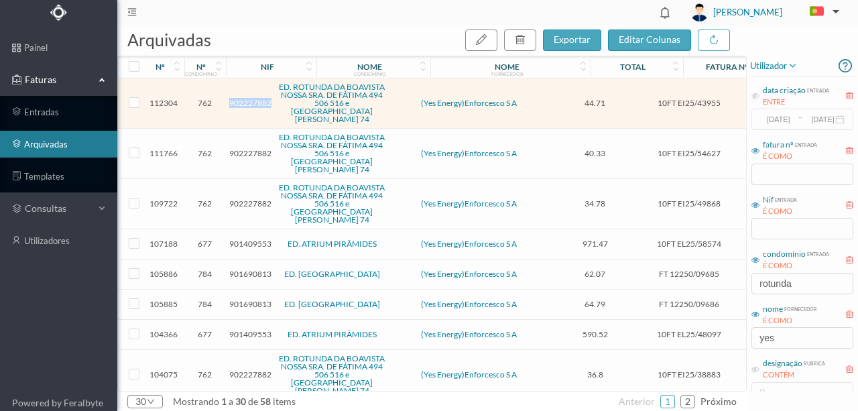
click at [243, 102] on span "902227882" at bounding box center [250, 103] width 42 height 10
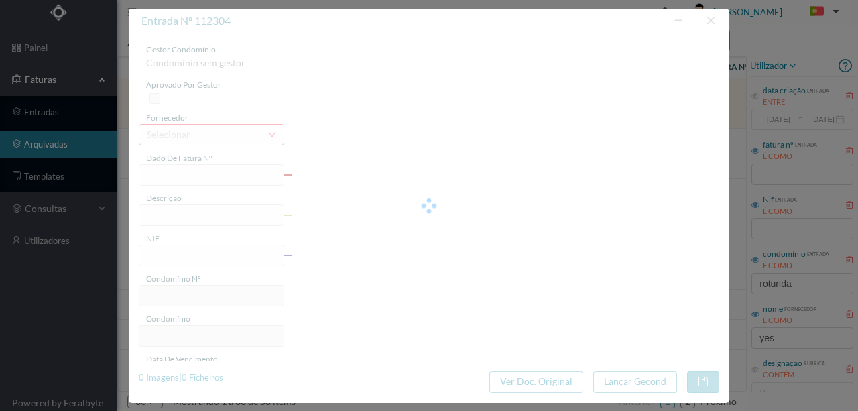
type input "10FT EI25/43955"
type input "506 Comuns (01.06.2025 a 04.07.2025)"
type input "902227882"
type input "18-08-2025"
type input "09-07-2025"
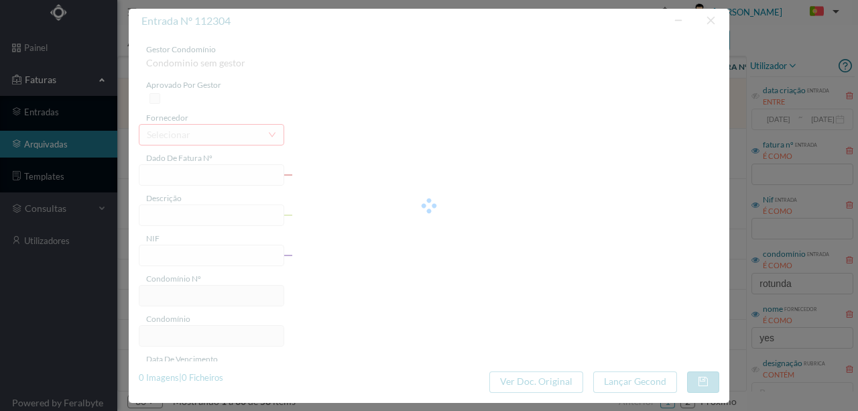
type input "18-08-2025"
type input "44.71"
type input "762"
type input "ED. ROTUNDA DA BOAVISTA NOSSA SRA. DE FÁTIMA 494 506 516 e PRAÇA MOUZINHO DE AL…"
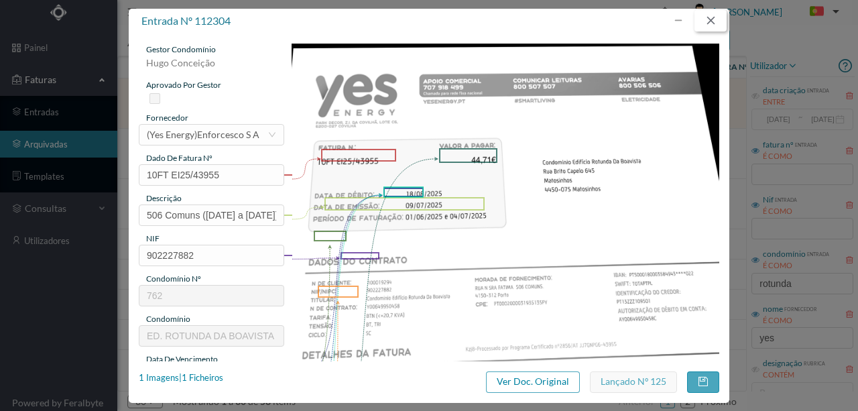
click at [714, 18] on button "button" at bounding box center [710, 20] width 32 height 21
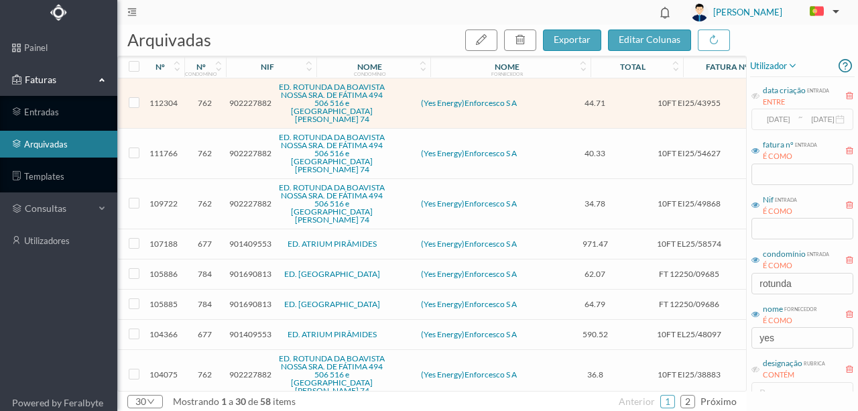
click at [240, 155] on span "902227882" at bounding box center [250, 153] width 42 height 10
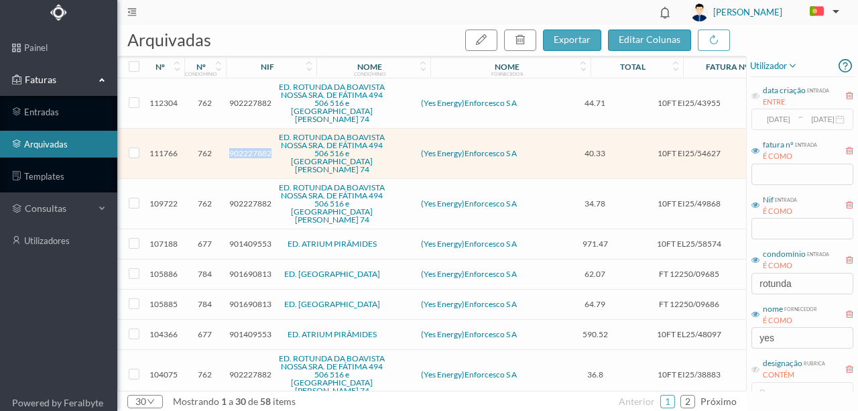
click at [240, 155] on span "902227882" at bounding box center [250, 153] width 42 height 10
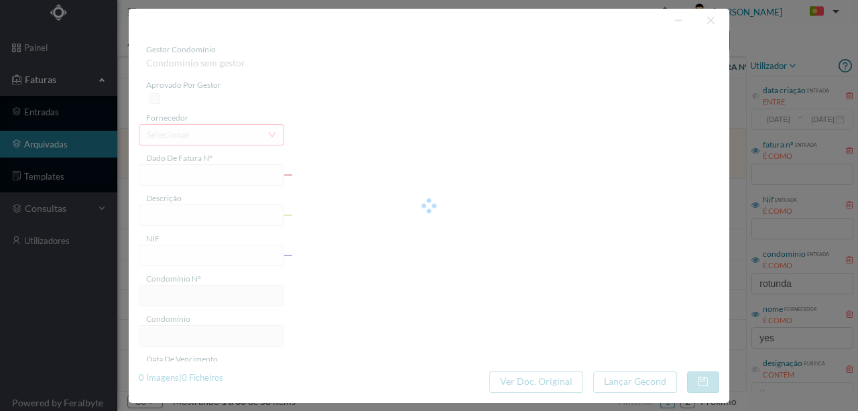
type input "10FT EI25/54627"
type input "506 Comuns (01.08.2025 a 31.08.2025)"
type input "902227882"
type input "08-09-2025"
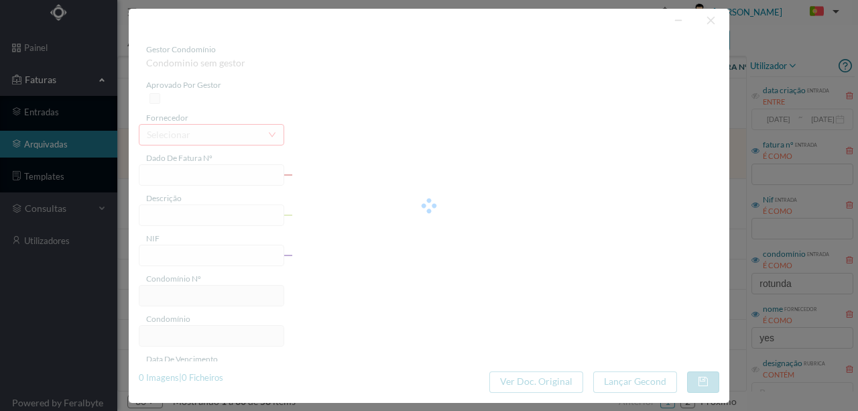
type input "08-06-2025"
type input "40.33"
type input "762"
type input "ED. ROTUNDA DA BOAVISTA NOSSA SRA. DE FÁTIMA 494 506 516 e PRAÇA MOUZINHO DE AL…"
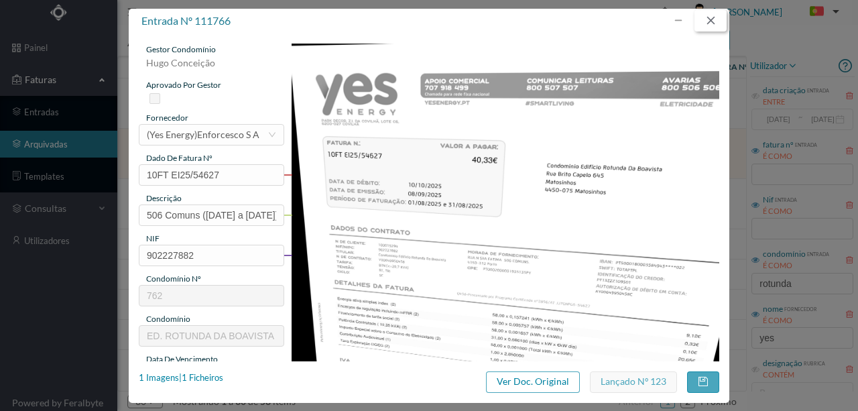
drag, startPoint x: 714, startPoint y: 24, endPoint x: 471, endPoint y: 79, distance: 248.7
click at [714, 24] on button "button" at bounding box center [710, 20] width 32 height 21
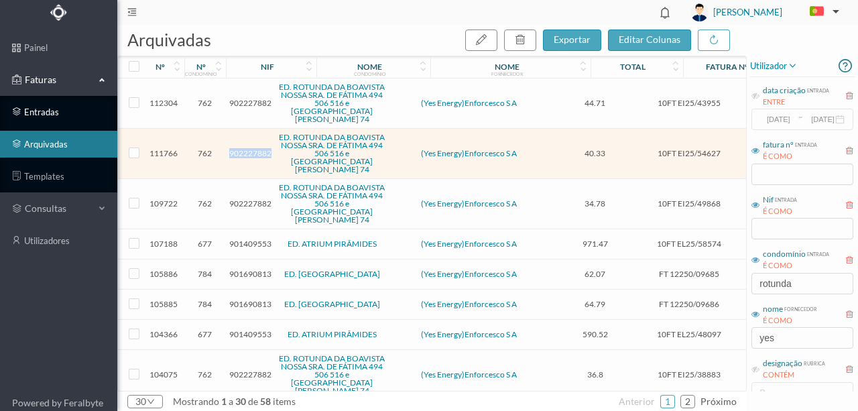
click at [54, 109] on link "entradas" at bounding box center [58, 111] width 117 height 27
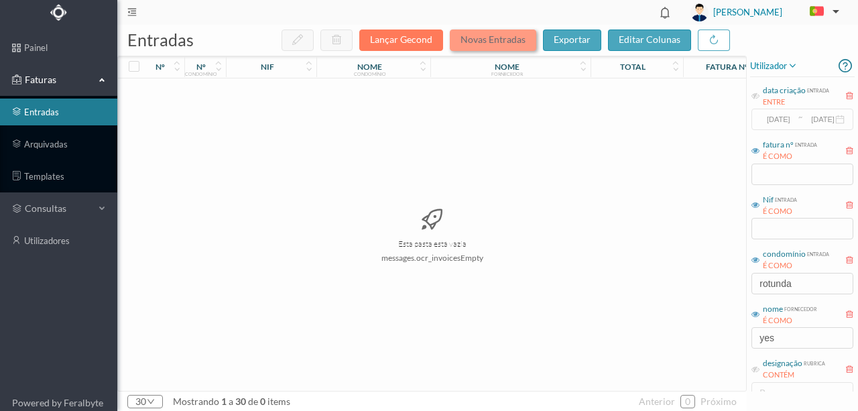
click at [483, 39] on button "Novas Entradas" at bounding box center [493, 39] width 86 height 21
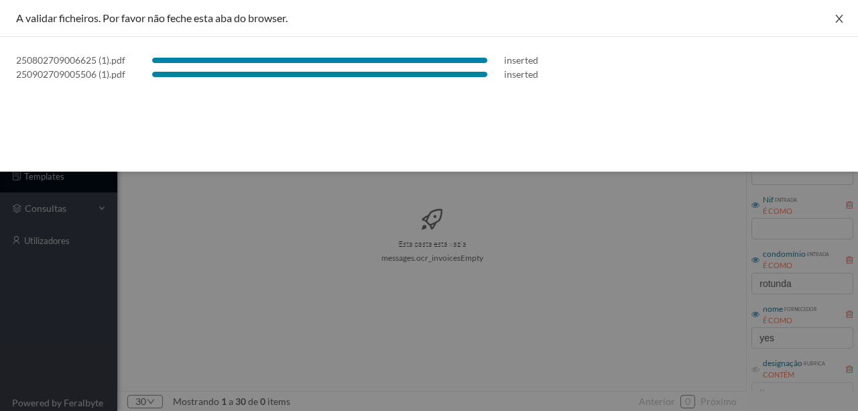
click at [837, 15] on icon "icon: close" at bounding box center [838, 18] width 11 height 11
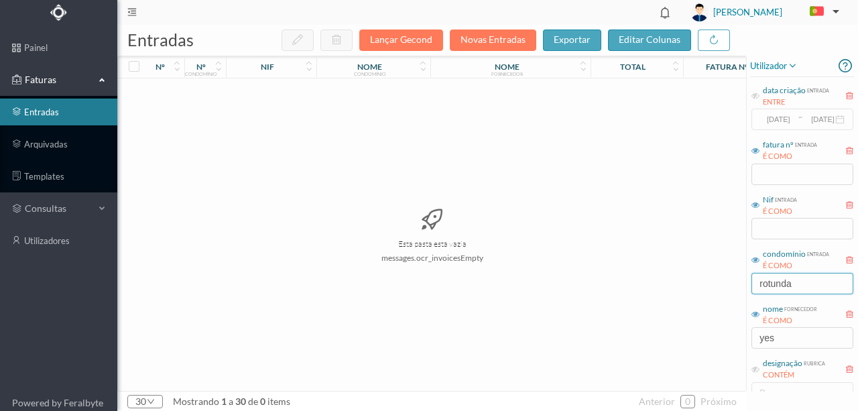
drag, startPoint x: 799, startPoint y: 283, endPoint x: 552, endPoint y: 273, distance: 246.8
click at [552, 273] on div "entradas Lançar Gecond Novas Entradas exportar editar colunas nº nº condomínio …" at bounding box center [487, 218] width 740 height 386
drag, startPoint x: 793, startPoint y: 334, endPoint x: 614, endPoint y: 346, distance: 179.3
click at [614, 346] on div "entradas Lançar Gecond Novas Entradas exportar editar colunas nº nº condomínio …" at bounding box center [487, 218] width 740 height 386
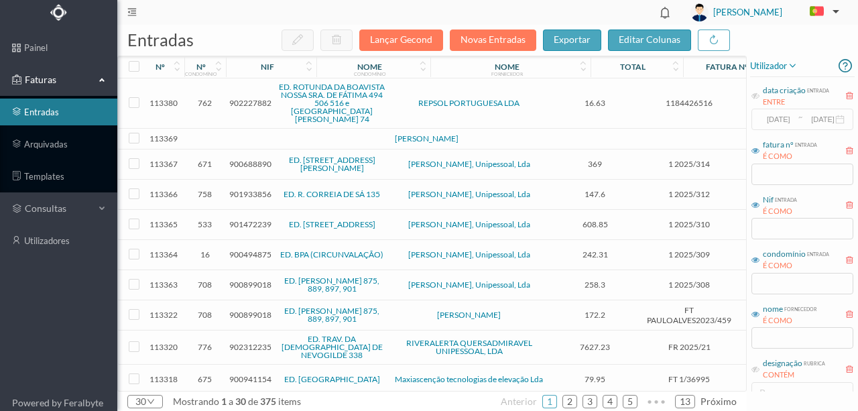
click at [244, 101] on span "902227882" at bounding box center [250, 103] width 42 height 10
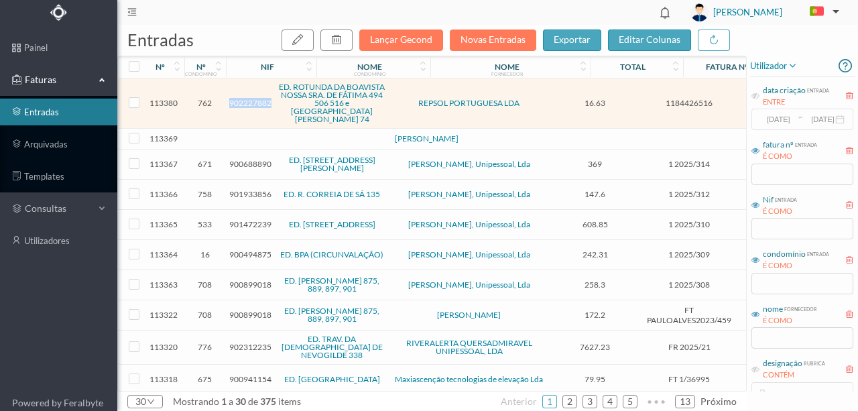
click at [244, 101] on span "902227882" at bounding box center [250, 103] width 42 height 10
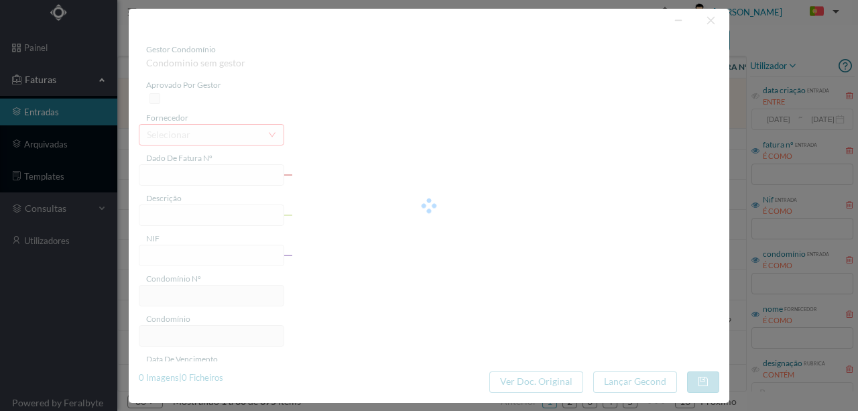
type input "1184426516"
type input "RUA NOSSA SENHORA DE FA PORTO"
type input "902227882"
type input "2025-08-05"
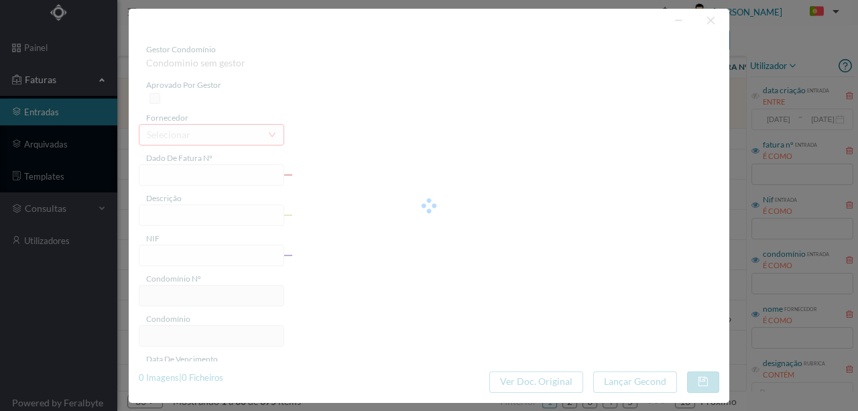
type input "2025-08-20"
type input "16.63"
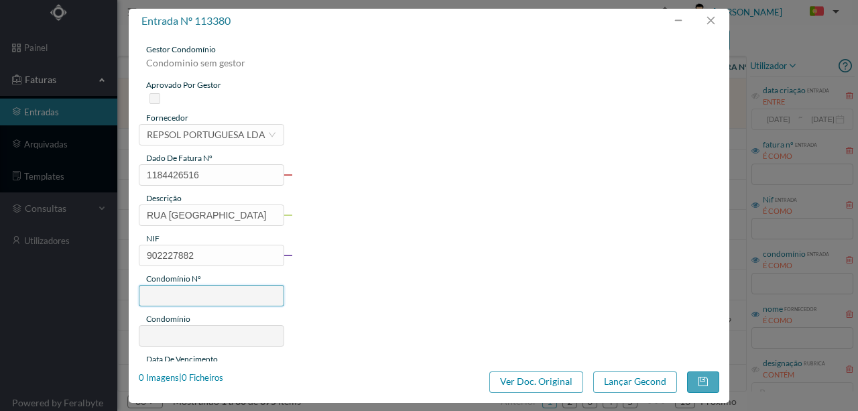
type input "762"
type input "ED. ROTUNDA DA BOAVISTA NOSSA SRA. DE FÁTIMA 494 506 516 e PRAÇA MOUZINHO DE AL…"
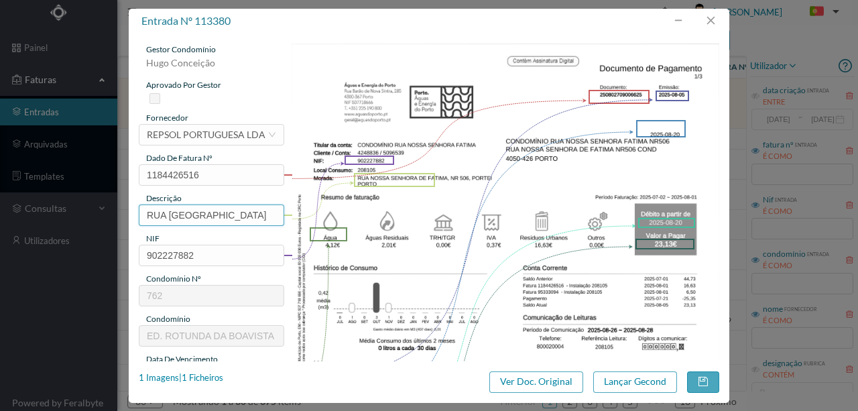
scroll to position [0, 39]
drag, startPoint x: 145, startPoint y: 210, endPoint x: 335, endPoint y: 212, distance: 189.6
click at [335, 212] on div "gestor condomínio Hugo Conceição aprovado por gestor fornecedor selecionar REPS…" at bounding box center [429, 356] width 580 height 624
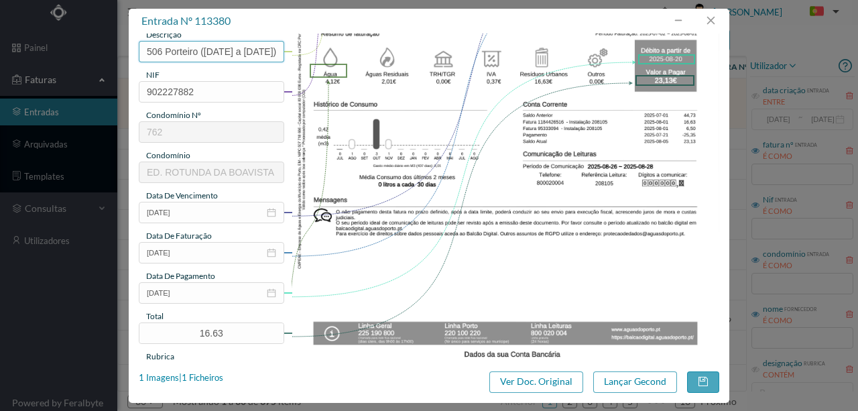
scroll to position [178, 0]
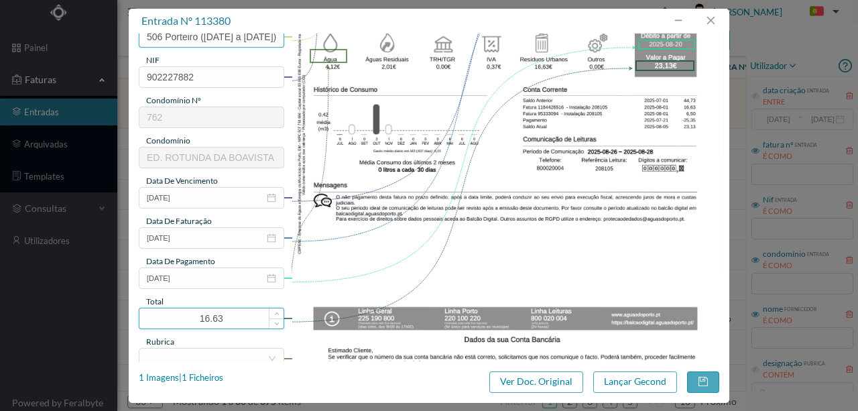
type input "506 Porteiro (02.07.2025 a 01.08.2025)"
drag, startPoint x: 255, startPoint y: 315, endPoint x: 146, endPoint y: 318, distance: 108.6
click at [146, 318] on input "16.63" at bounding box center [211, 318] width 144 height 20
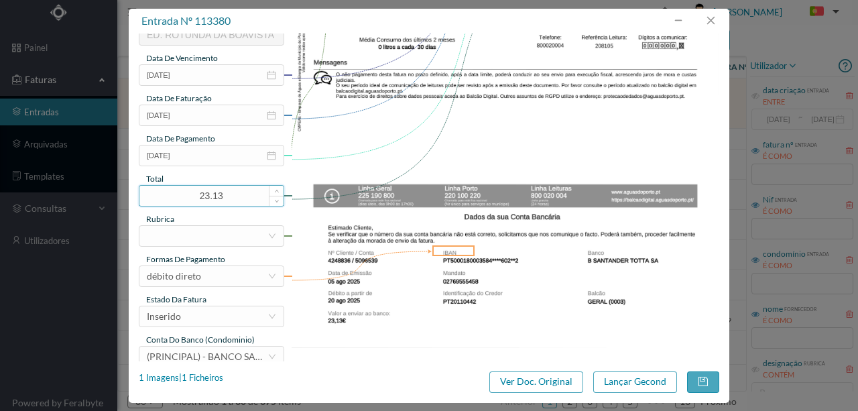
scroll to position [312, 0]
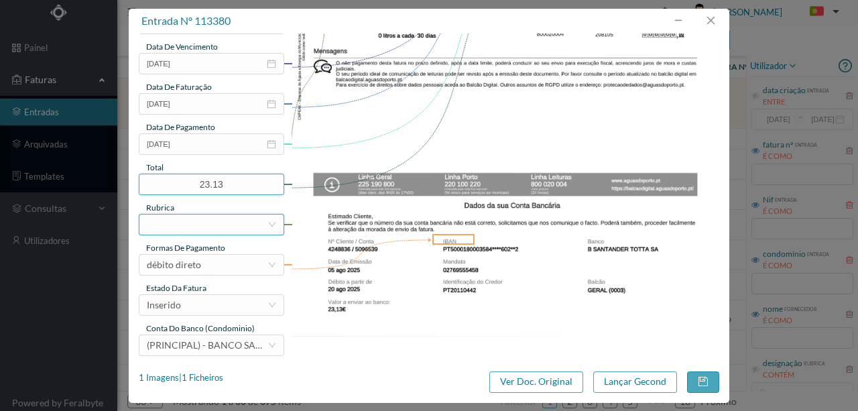
type input "23.13"
click at [159, 221] on div at bounding box center [207, 224] width 121 height 20
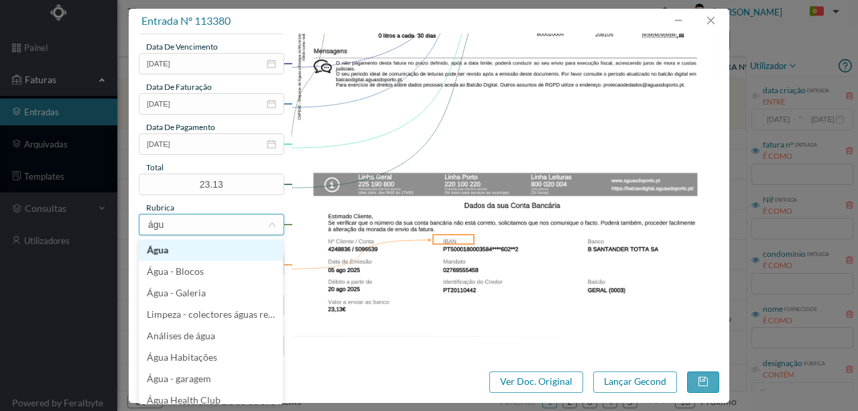
type input "água"
click at [165, 250] on li "Água" at bounding box center [211, 249] width 144 height 21
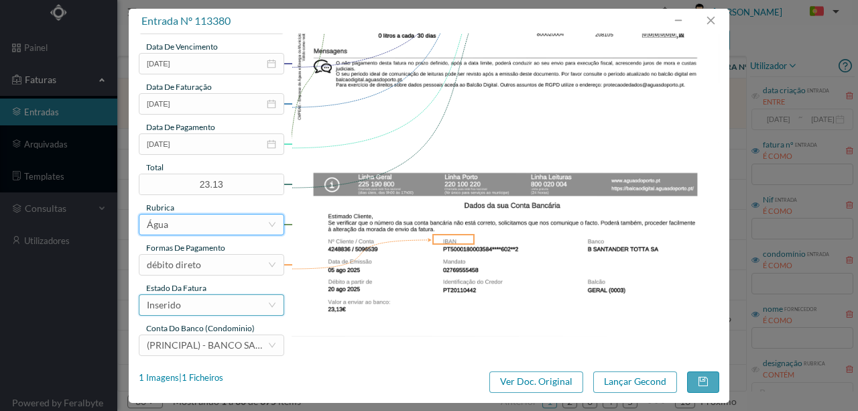
click at [208, 308] on div "Inserido" at bounding box center [207, 305] width 121 height 20
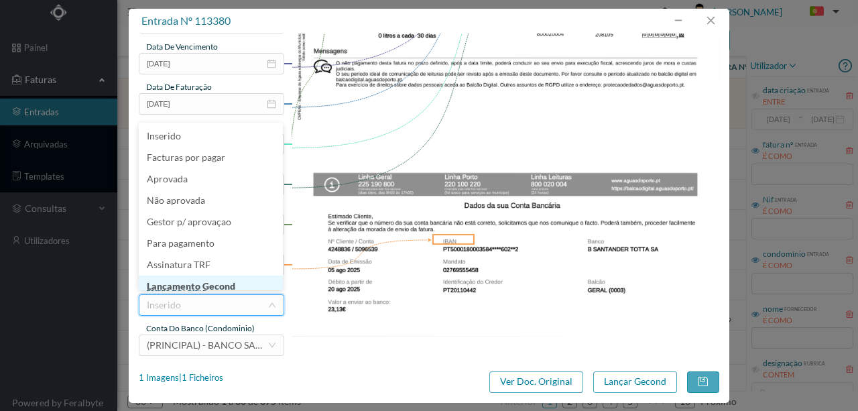
scroll to position [7, 0]
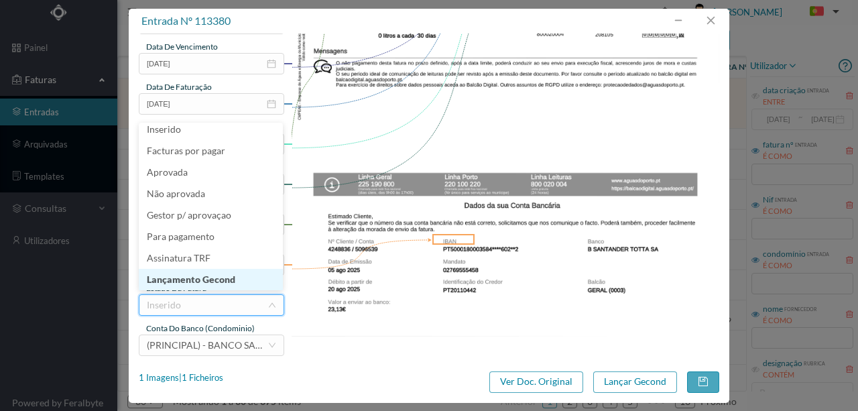
click at [217, 277] on li "Lançamento Gecond" at bounding box center [211, 279] width 144 height 21
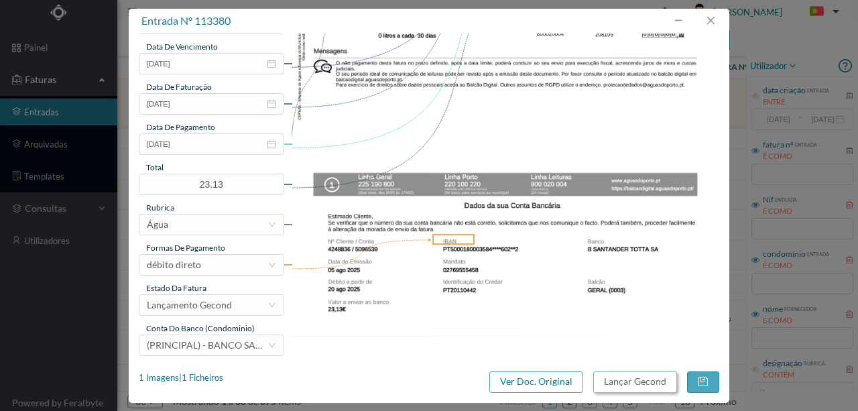
click at [611, 381] on button "Lançar Gecond" at bounding box center [635, 381] width 84 height 21
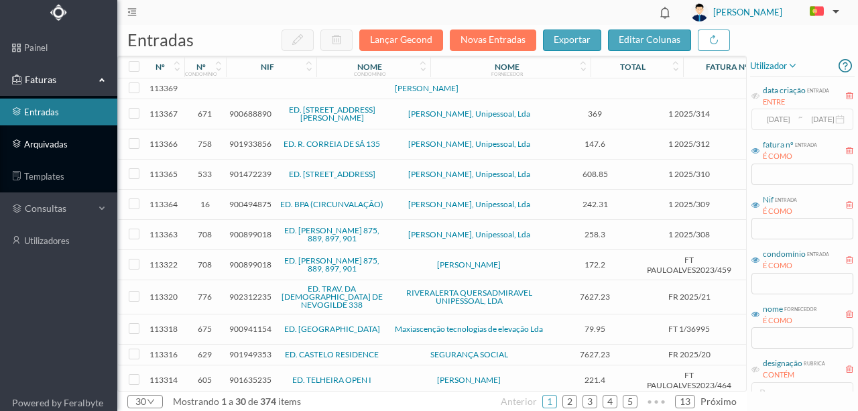
click at [41, 147] on link "arquivadas" at bounding box center [58, 144] width 117 height 27
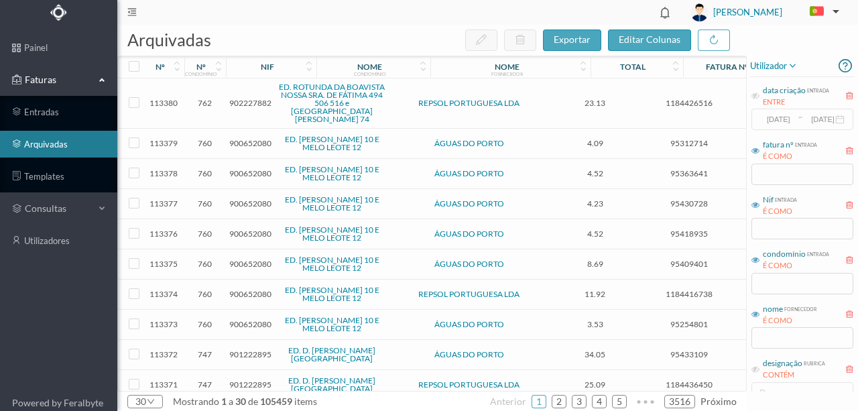
click at [250, 100] on span "902227882" at bounding box center [250, 103] width 42 height 10
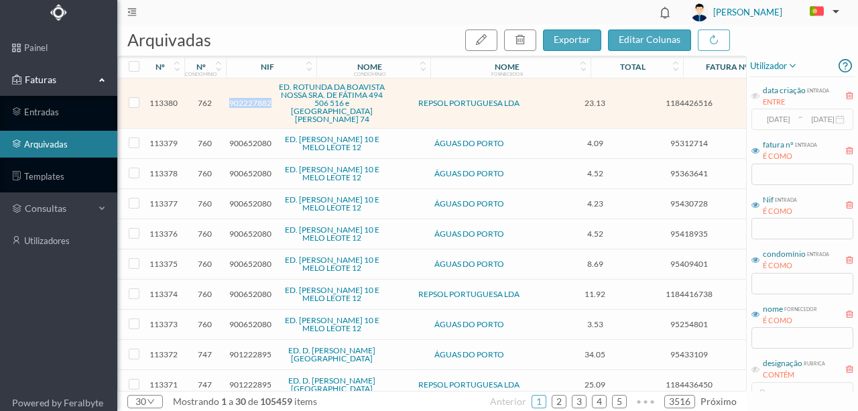
click at [250, 100] on span "902227882" at bounding box center [250, 103] width 42 height 10
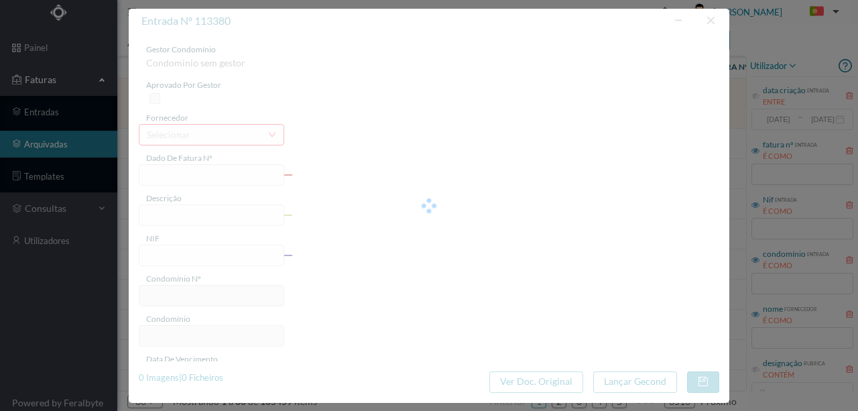
type input "1184426516"
type input "506 Porteiro (02.07.2025 a 01.08.2025)"
type input "902227882"
type input "2025-08-05"
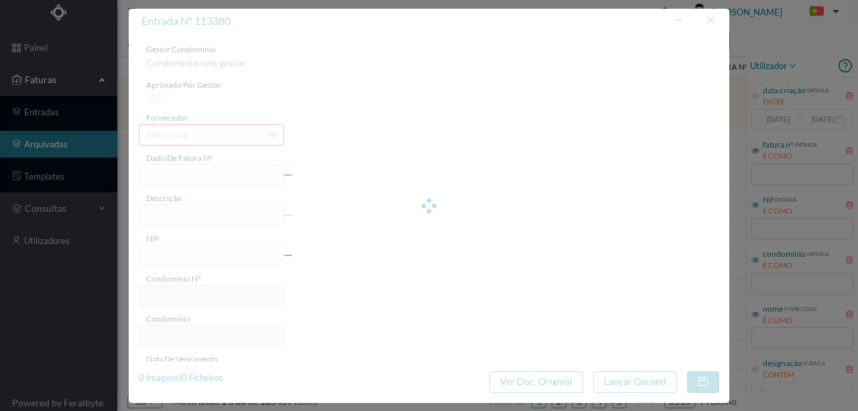
type input "2025-08-20"
type input "23.13"
type input "762"
type input "ED. ROTUNDA DA BOAVISTA NOSSA SRA. DE FÁTIMA 494 506 516 e PRAÇA MOUZINHO DE AL…"
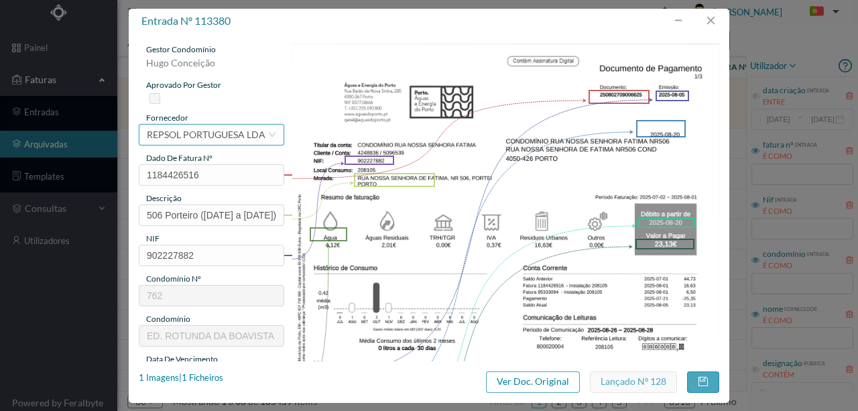
click at [221, 134] on div "REPSOL PORTUGUESA LDA" at bounding box center [206, 135] width 119 height 20
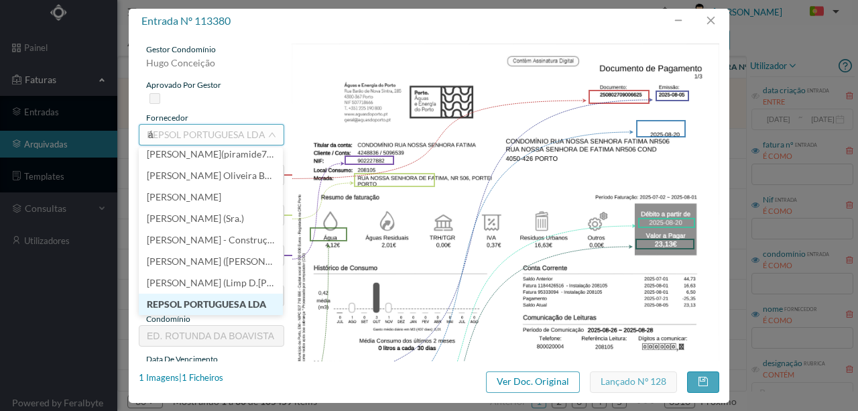
scroll to position [3, 0]
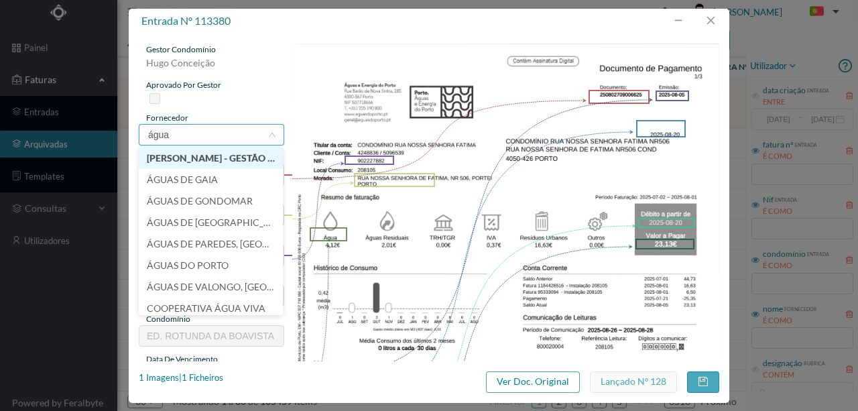
type input "águas"
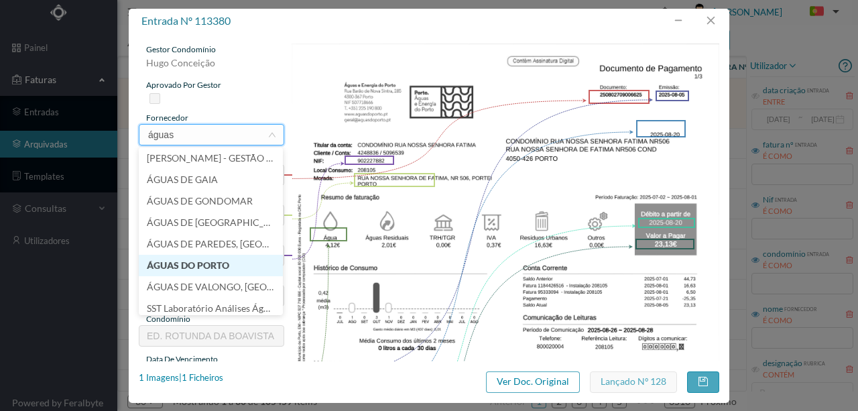
click at [182, 263] on li "ÁGUAS DO PORTO" at bounding box center [211, 265] width 144 height 21
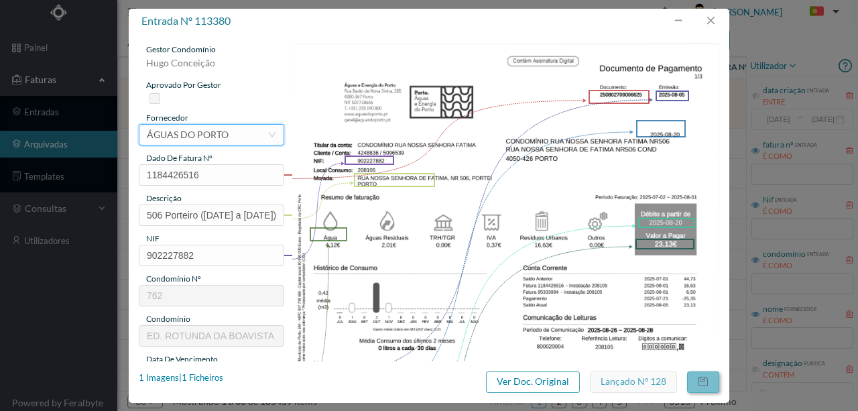
click at [703, 383] on button "button" at bounding box center [703, 381] width 32 height 21
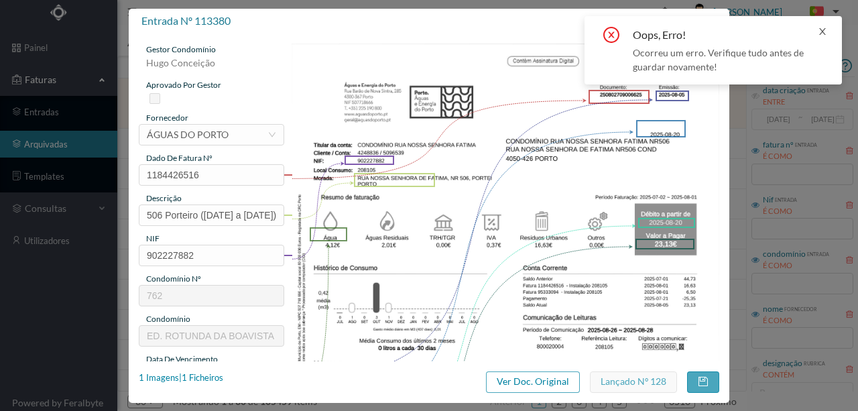
click at [825, 31] on icon "icon: close" at bounding box center [821, 31] width 9 height 9
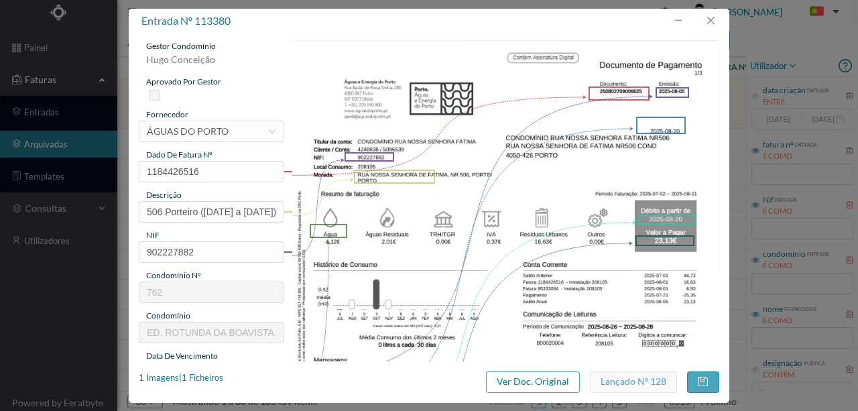
scroll to position [0, 0]
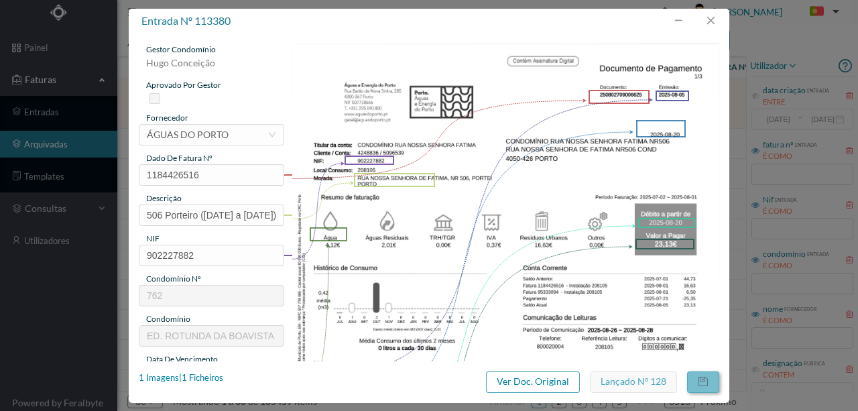
click at [701, 382] on button "button" at bounding box center [703, 381] width 32 height 21
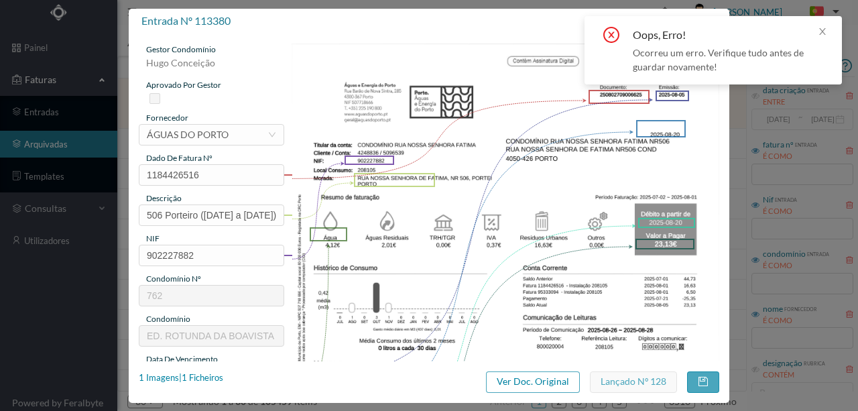
click at [440, 55] on img at bounding box center [505, 347] width 428 height 606
click at [820, 32] on icon "icon: close" at bounding box center [821, 31] width 9 height 9
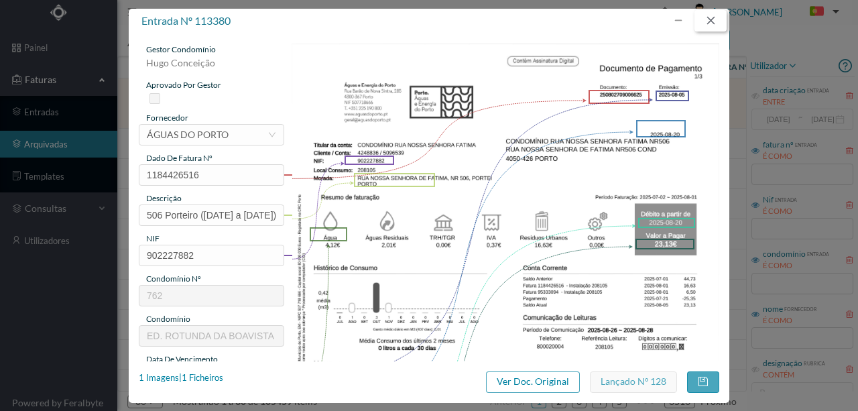
click at [703, 19] on button "button" at bounding box center [710, 20] width 32 height 21
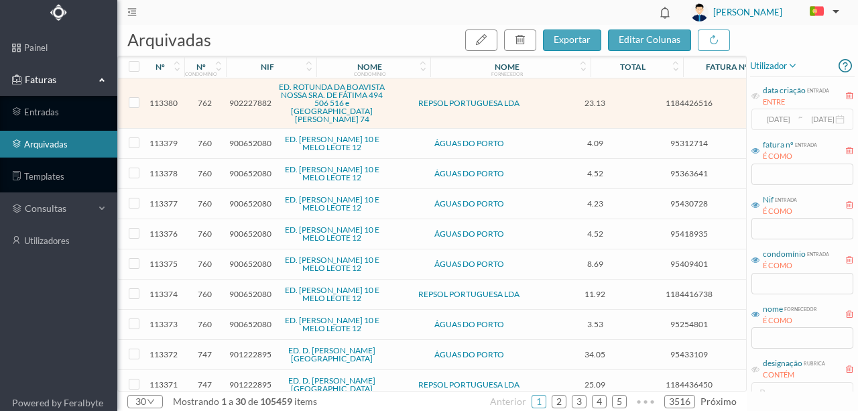
click at [247, 102] on span "902227882" at bounding box center [250, 103] width 42 height 10
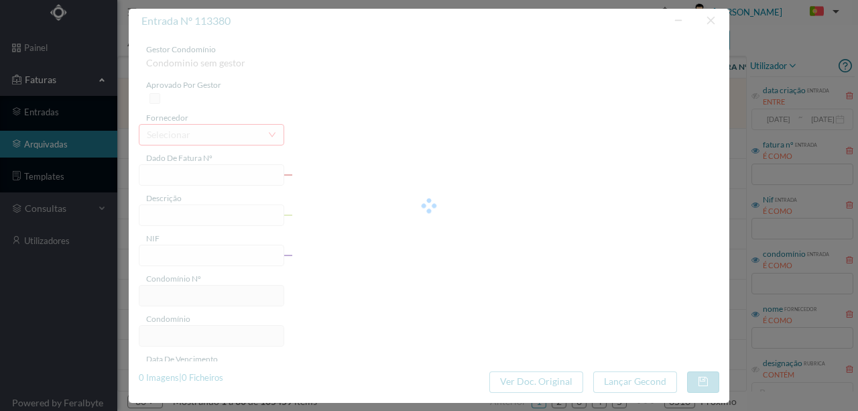
type input "1184426516"
type input "506 Porteiro (02.07.2025 a 01.08.2025)"
type input "902227882"
type input "2025-08-05"
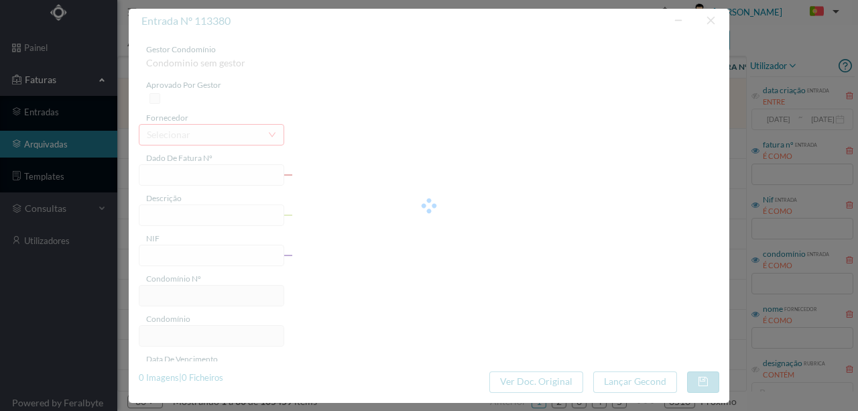
type input "2025-08-20"
type input "23.13"
type input "762"
type input "ED. ROTUNDA DA BOAVISTA NOSSA SRA. DE FÁTIMA 494 506 516 e PRAÇA MOUZINHO DE AL…"
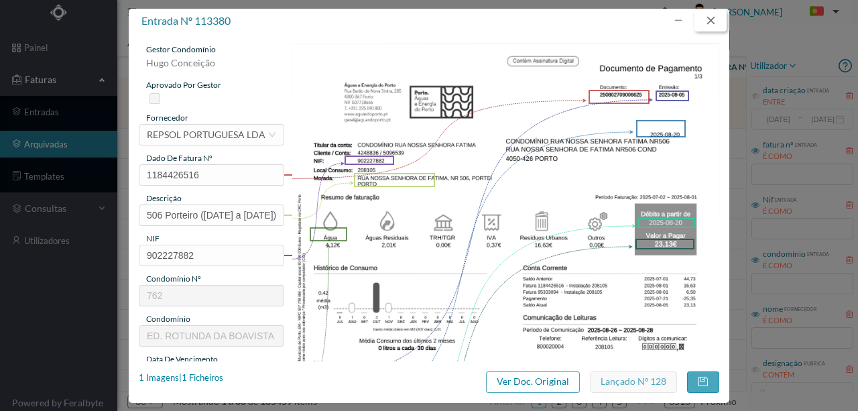
click at [716, 23] on button "button" at bounding box center [710, 20] width 32 height 21
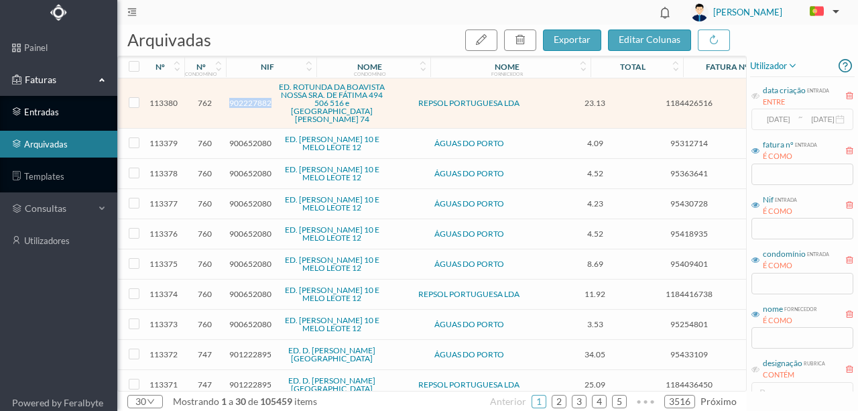
click at [48, 114] on link "entradas" at bounding box center [58, 111] width 117 height 27
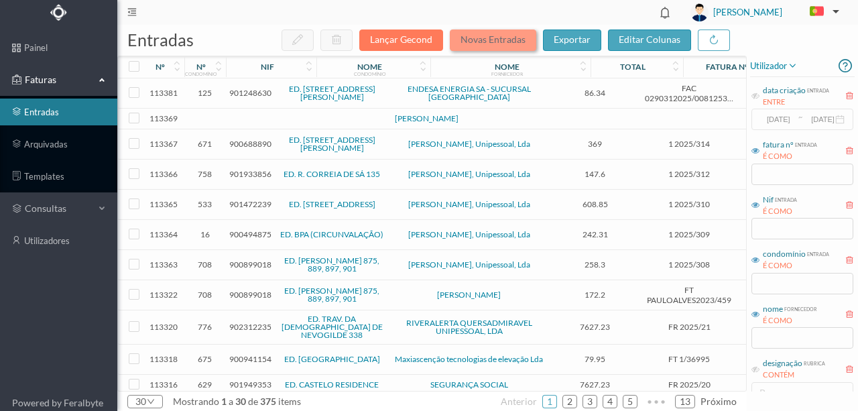
click at [487, 39] on button "Novas Entradas" at bounding box center [493, 39] width 86 height 21
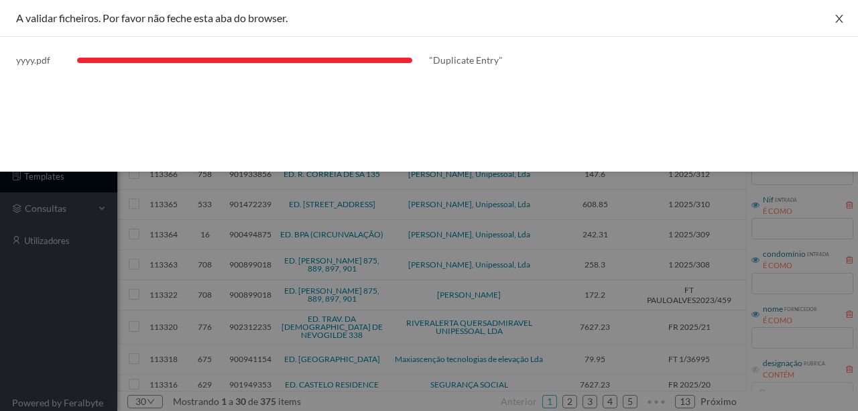
click at [846, 15] on button "Close" at bounding box center [839, 19] width 38 height 38
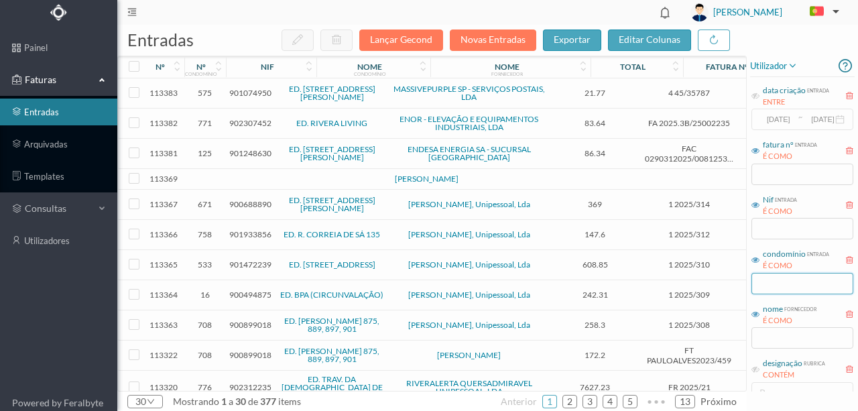
click at [771, 285] on input "text" at bounding box center [802, 283] width 102 height 21
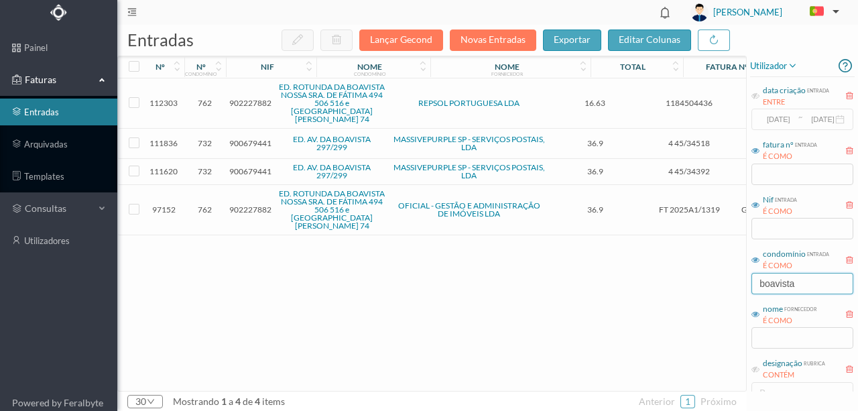
drag, startPoint x: 794, startPoint y: 285, endPoint x: 645, endPoint y: 284, distance: 149.4
click at [654, 288] on div "entradas Lançar Gecond Novas Entradas exportar editar colunas nº nº condomínio …" at bounding box center [487, 218] width 740 height 386
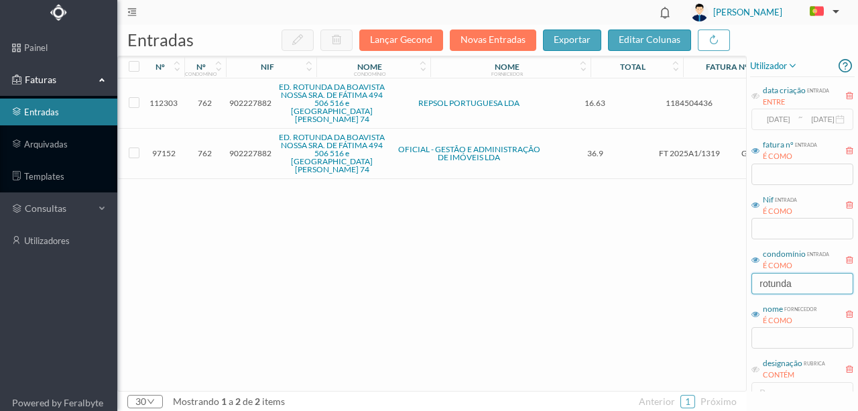
type input "rotunda"
click at [340, 220] on div "112303 762 902227882 ED. ROTUNDA DA BOAVISTA NOSSA SRA. DE FÁTIMA 494 506 516 e…" at bounding box center [503, 234] width 770 height 312
click at [246, 102] on span "902227882" at bounding box center [250, 103] width 42 height 10
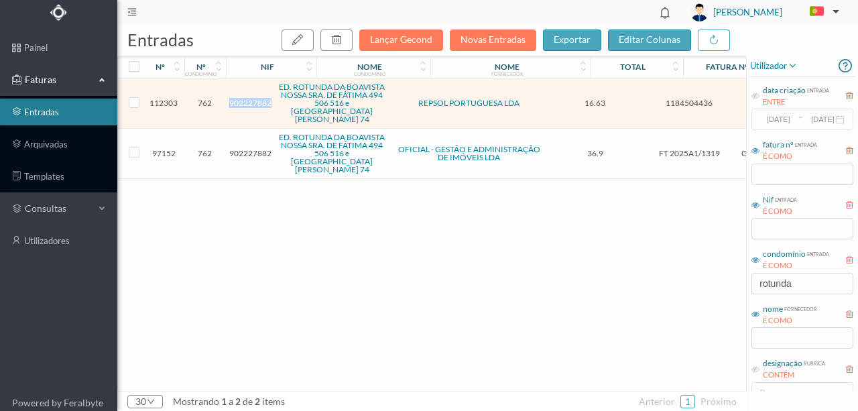
click at [246, 102] on span "902227882" at bounding box center [250, 103] width 42 height 10
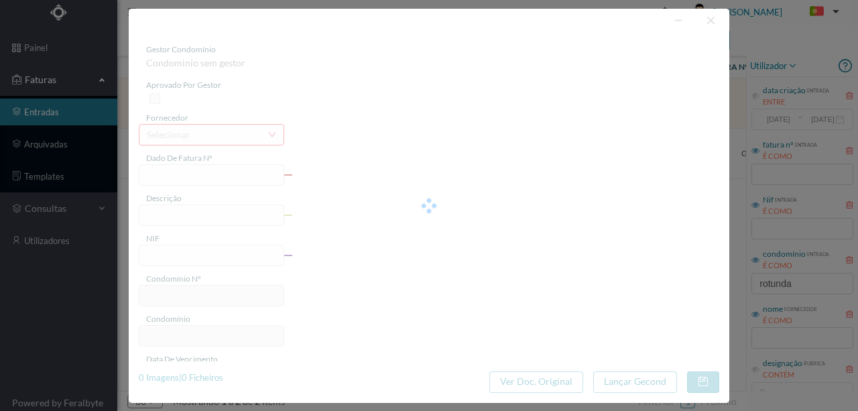
type input "1184504436"
type input "RUA NOSSA SENHORA DE FA PORTO"
type input "902227882"
type input "2025-09-02"
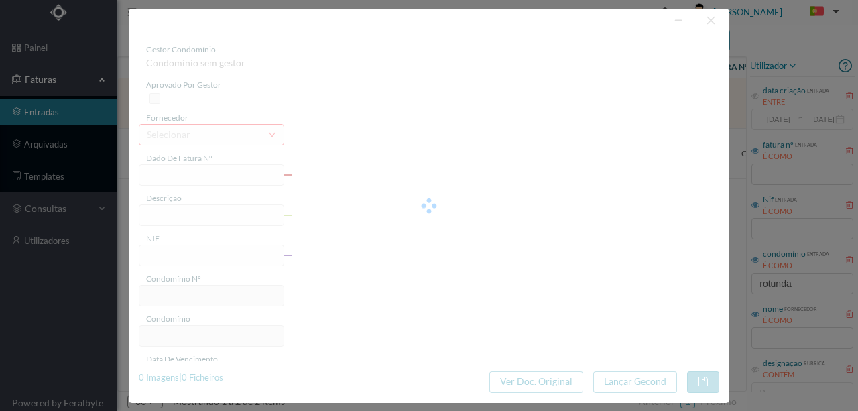
type input "16.63"
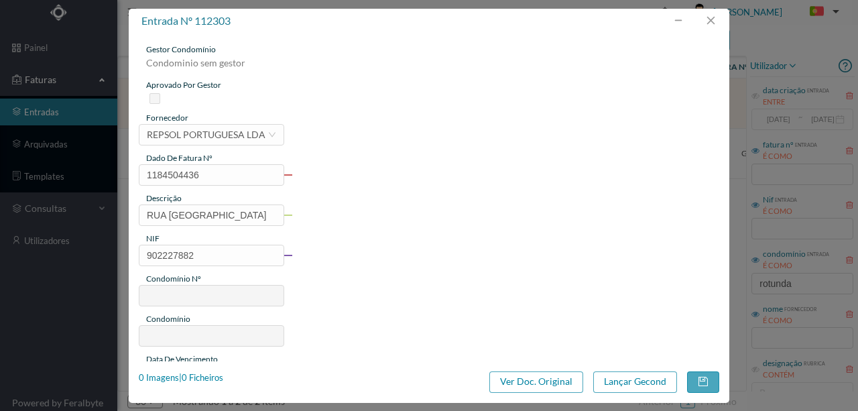
type input "762"
type input "ED. ROTUNDA DA BOAVISTA NOSSA SRA. DE FÁTIMA 494 506 516 e PRAÇA MOUZINHO DE AL…"
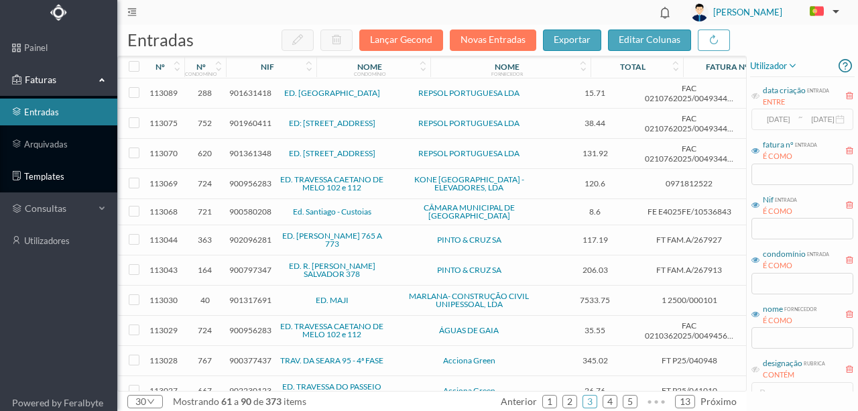
scroll to position [557, 0]
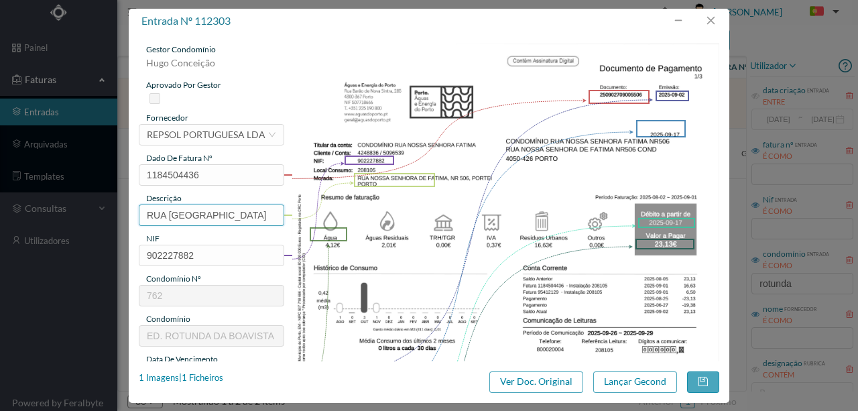
scroll to position [0, 39]
drag, startPoint x: 142, startPoint y: 212, endPoint x: 367, endPoint y: 205, distance: 225.2
click at [367, 205] on div "gestor condomínio Hugo Conceição aprovado por gestor fornecedor selecionar REPS…" at bounding box center [429, 356] width 580 height 624
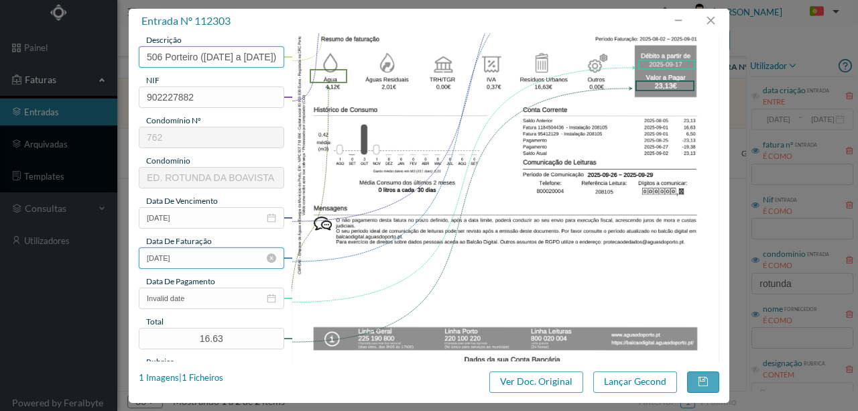
scroll to position [178, 0]
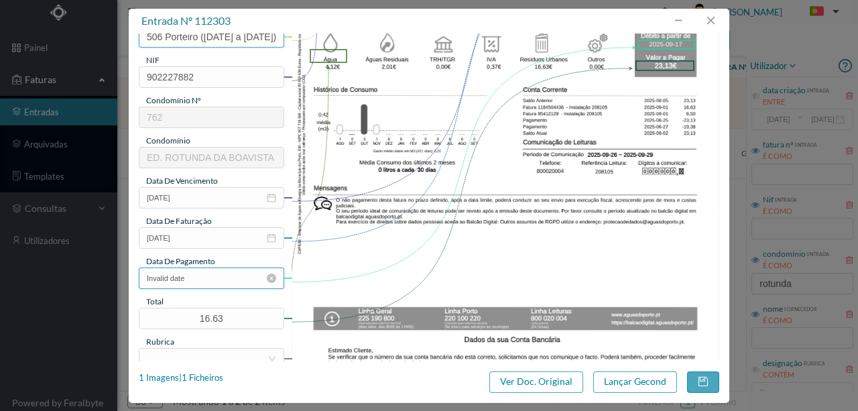
type input "506 Porteiro (02.08.2025 a 01.09.2025)"
click at [213, 280] on input "Invalid date" at bounding box center [211, 277] width 145 height 21
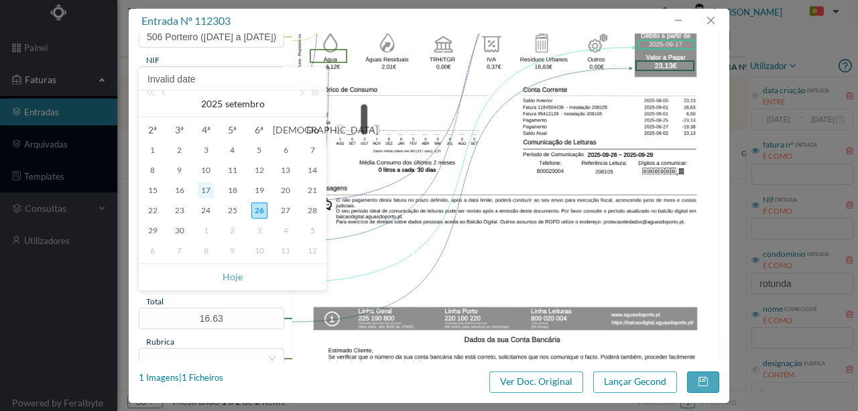
click at [209, 192] on div "17" at bounding box center [206, 190] width 16 height 16
type input "2025-09-17"
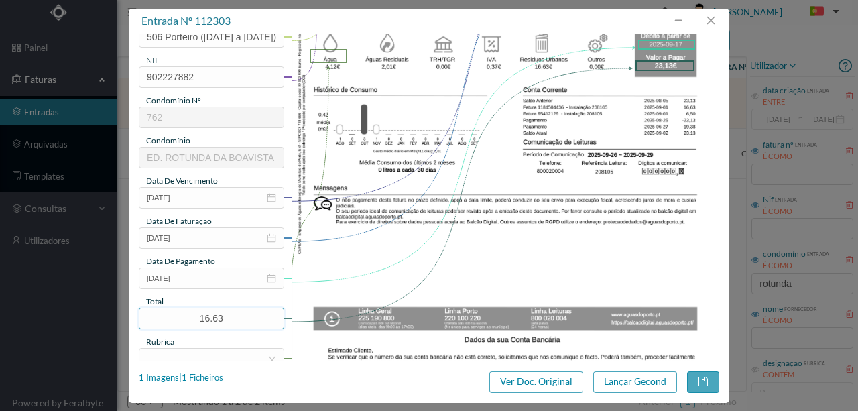
drag, startPoint x: 243, startPoint y: 319, endPoint x: 123, endPoint y: 314, distance: 120.0
click at [126, 316] on div "entrada nº 112303 gestor condomínio Hugo Conceição aprovado por gestor forneced…" at bounding box center [429, 205] width 858 height 411
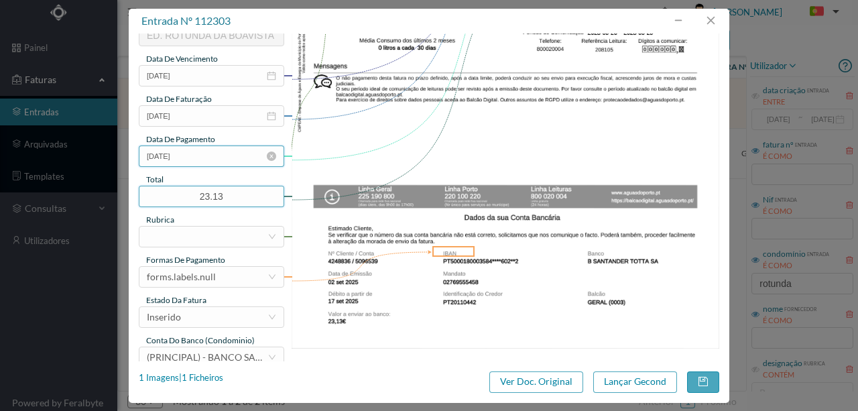
scroll to position [312, 0]
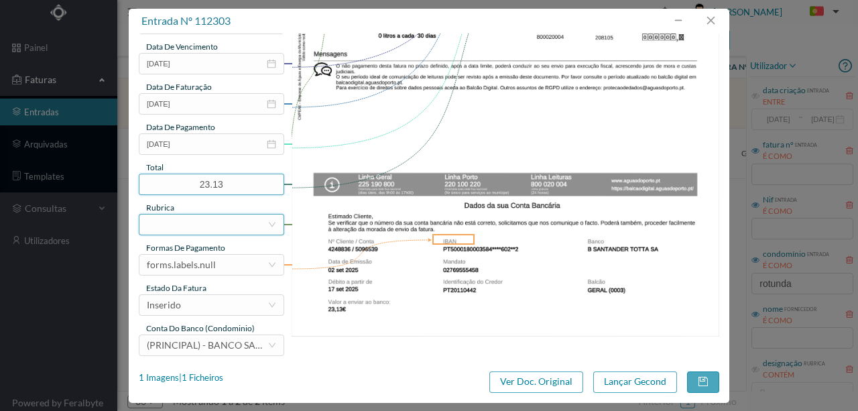
type input "23.13"
click at [167, 226] on div at bounding box center [207, 224] width 121 height 20
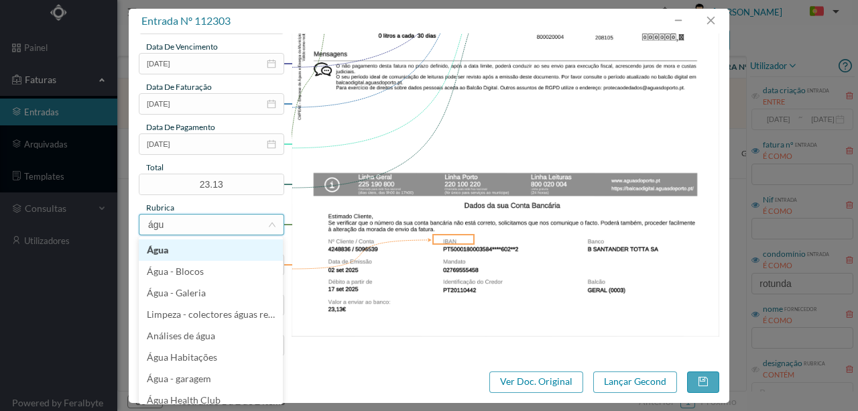
type input "água"
click at [161, 253] on li "Água" at bounding box center [211, 249] width 144 height 21
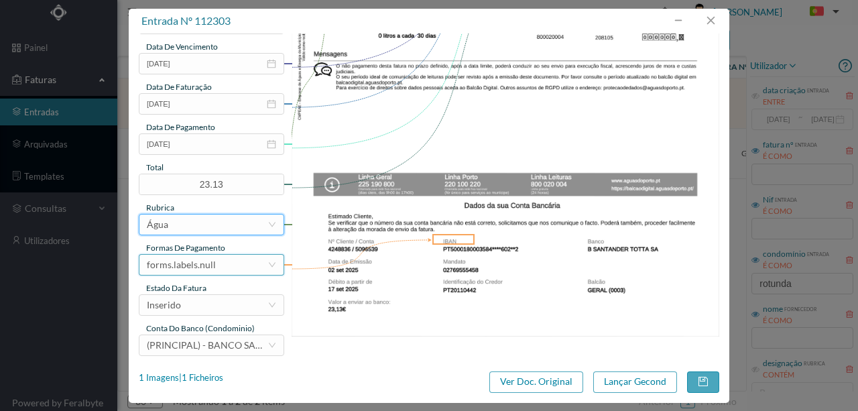
click at [213, 264] on div "forms.labels.null" at bounding box center [207, 265] width 121 height 20
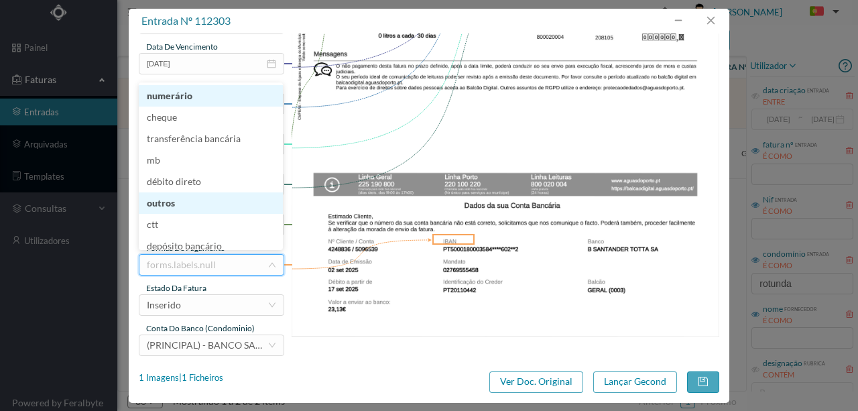
scroll to position [7, 0]
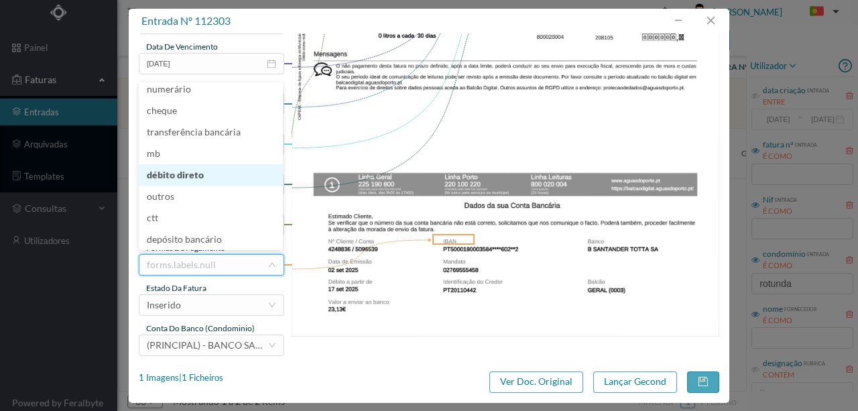
click at [194, 180] on li "débito direto" at bounding box center [211, 174] width 144 height 21
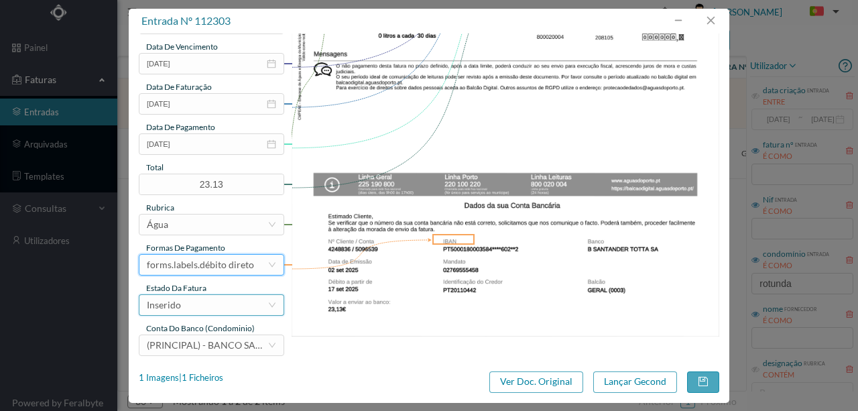
click at [182, 310] on div "Inserido" at bounding box center [207, 305] width 121 height 20
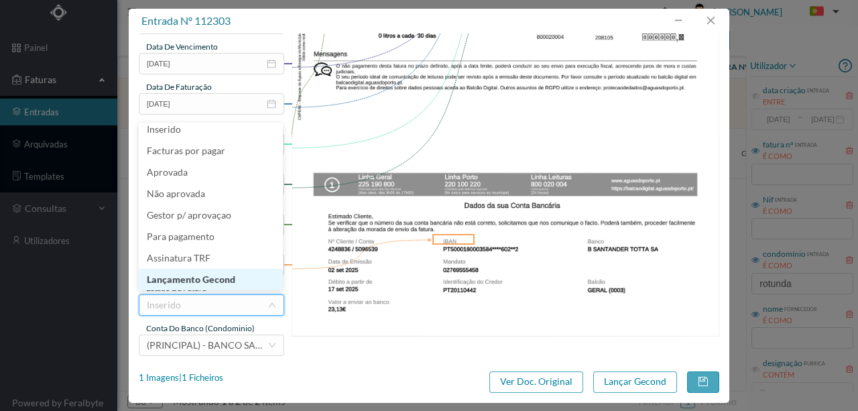
click at [194, 281] on li "Lançamento Gecond" at bounding box center [211, 279] width 144 height 21
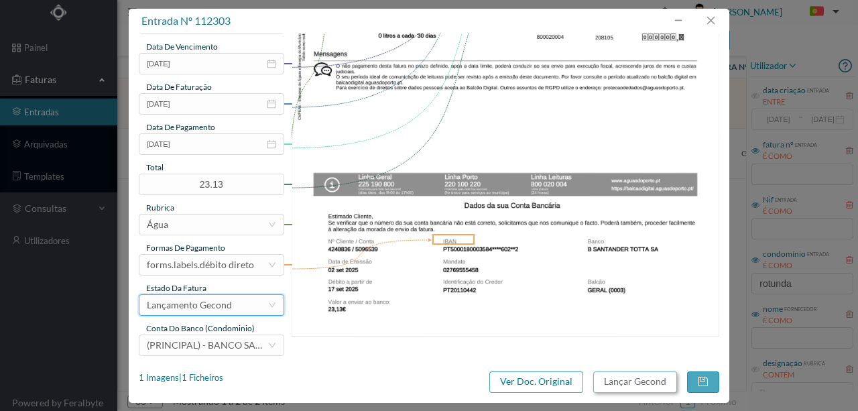
click at [599, 379] on button "Lançar Gecond" at bounding box center [635, 381] width 84 height 21
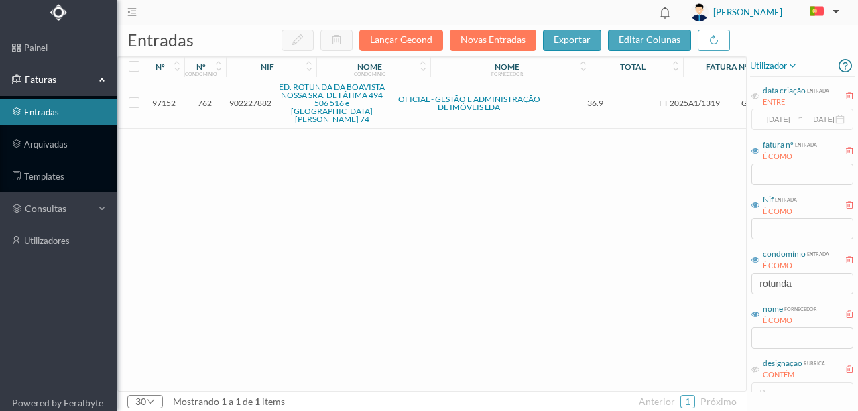
click at [307, 226] on div "97152 762 902227882 ED. ROTUNDA DA BOAVISTA NOSSA SRA. DE FÁTIMA 494 506 516 e …" at bounding box center [503, 234] width 770 height 312
click at [251, 103] on span "902227882" at bounding box center [250, 103] width 42 height 10
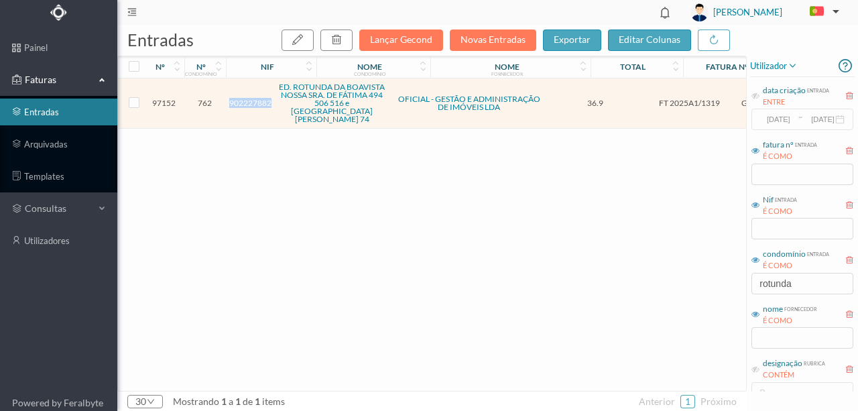
click at [251, 103] on span "902227882" at bounding box center [250, 103] width 42 height 10
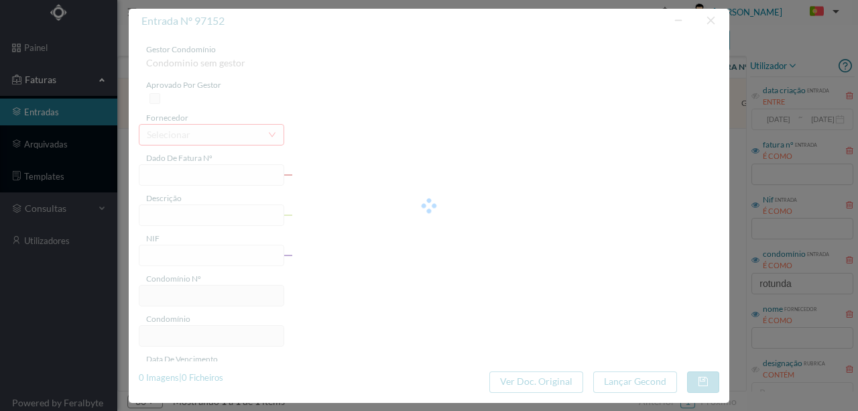
type input "FT 2025A1/1319"
type input "ESTUDO SOBRE A DÍVIDA DA FRACÇÃO D"
type input "902227882"
type input "28-03-2025"
type input "2025-03-28"
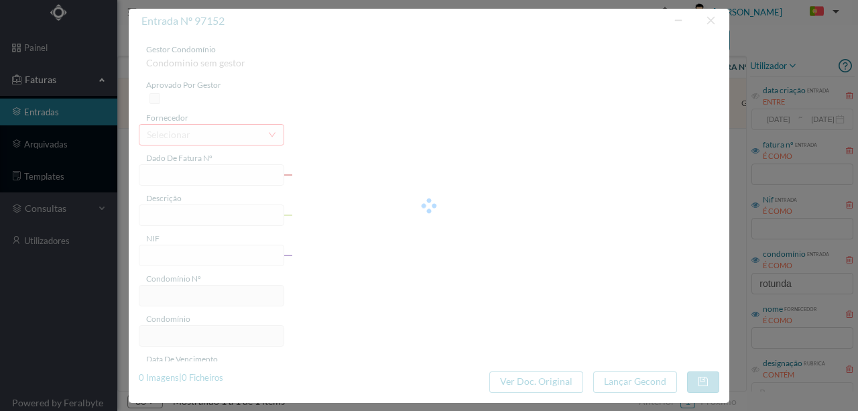
type input "2025-03-28"
type input "36.90"
type input "762"
type input "ED. ROTUNDA DA BOAVISTA NOSSA SRA. DE FÁTIMA 494 506 516 e PRAÇA MOUZINHO DE AL…"
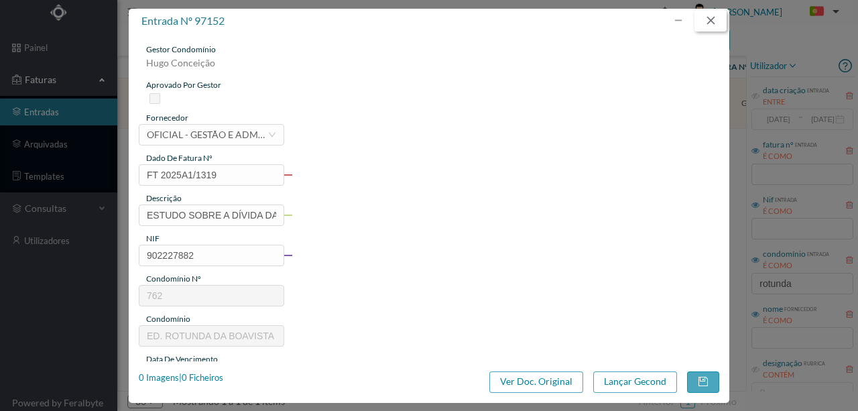
click at [715, 20] on button "button" at bounding box center [710, 20] width 32 height 21
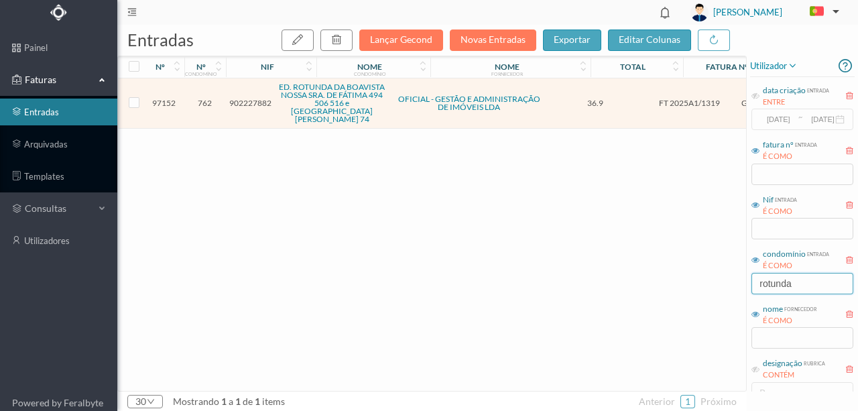
drag, startPoint x: 789, startPoint y: 283, endPoint x: 643, endPoint y: 278, distance: 146.8
click at [649, 280] on div "entradas Lançar Gecond Novas Entradas exportar editar colunas nº nº condomínio …" at bounding box center [487, 218] width 740 height 386
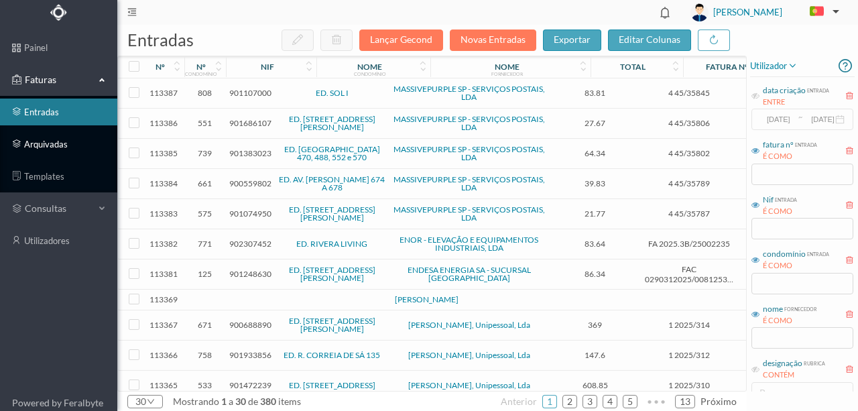
click at [48, 145] on link "arquivadas" at bounding box center [58, 144] width 117 height 27
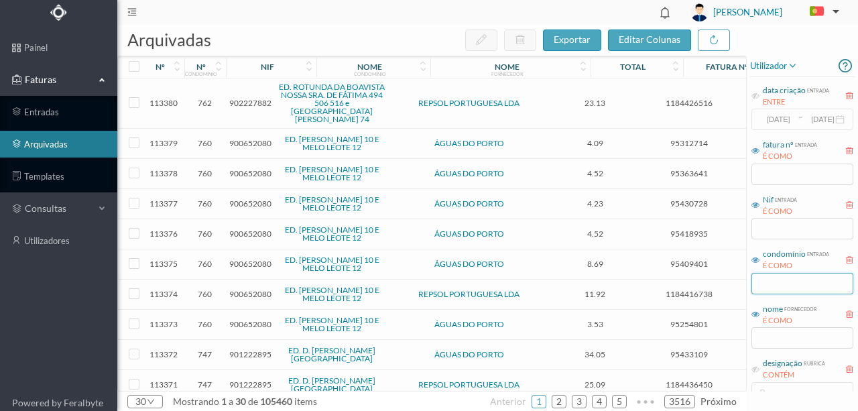
click at [772, 286] on input "text" at bounding box center [802, 283] width 102 height 21
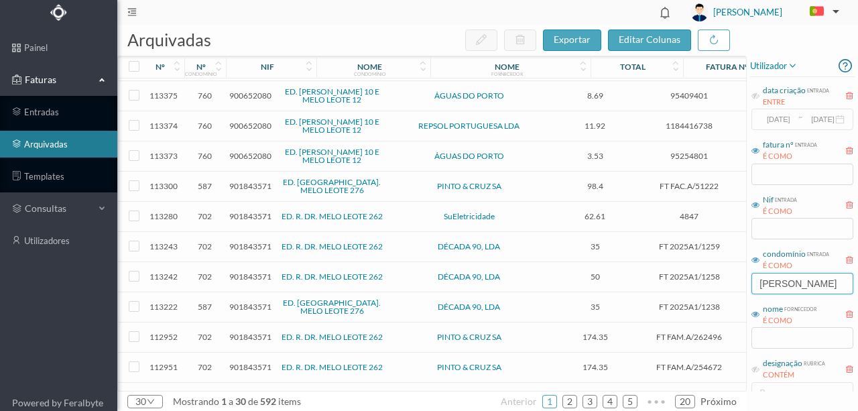
scroll to position [134, 0]
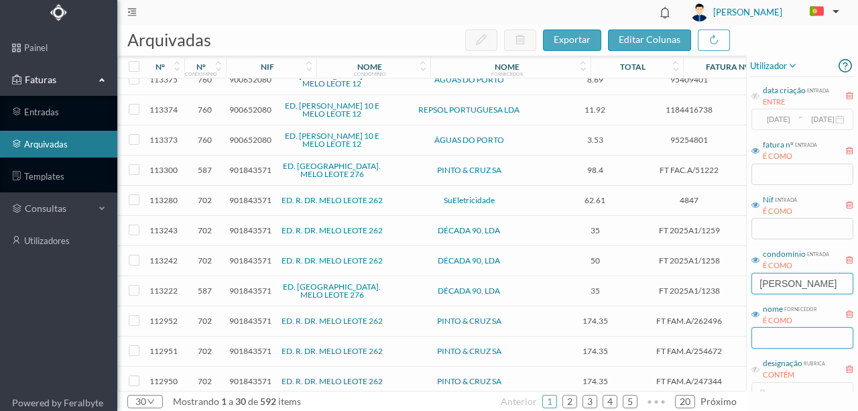
type input "melo leo"
click at [776, 340] on input "text" at bounding box center [802, 337] width 102 height 21
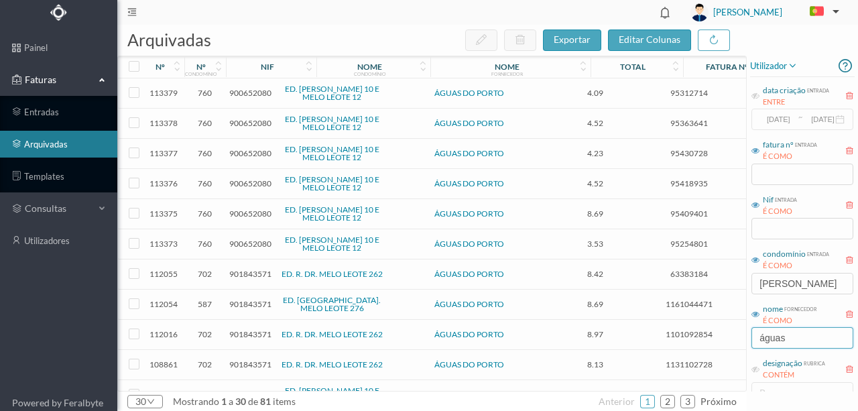
scroll to position [44, 0]
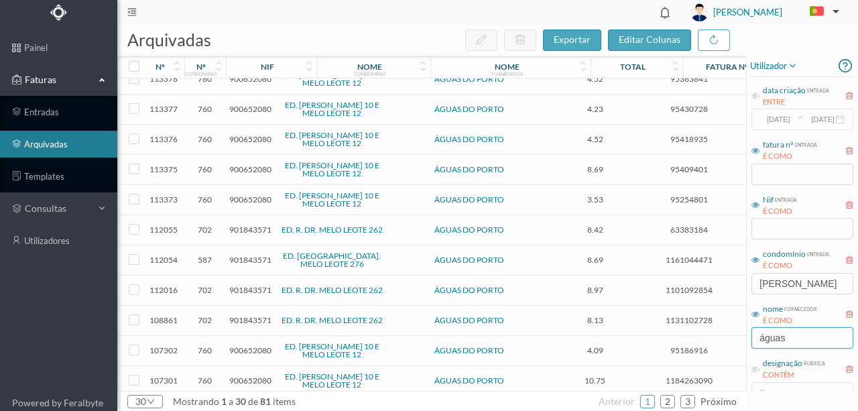
type input "águas"
click at [247, 255] on span "901843571" at bounding box center [250, 260] width 42 height 10
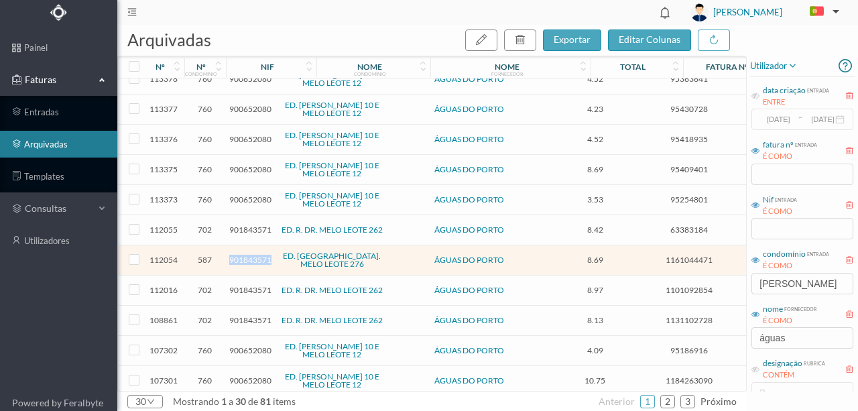
click at [247, 255] on span "901843571" at bounding box center [250, 260] width 42 height 10
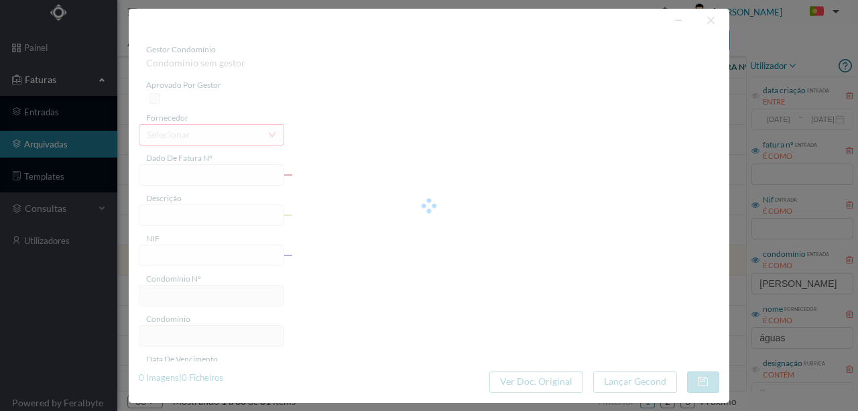
type input "1161044471"
type input "276 Comuns (06.01.2025 05.02.2025)"
type input "901843571"
type input "2025-08-22"
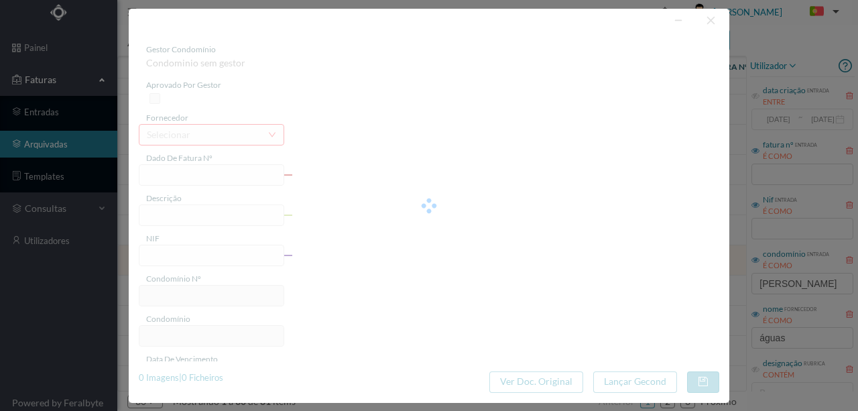
type input "2025-08-22"
type input "8.69"
type input "587"
type input "ED. RUA DR. MELO LEOTE 276"
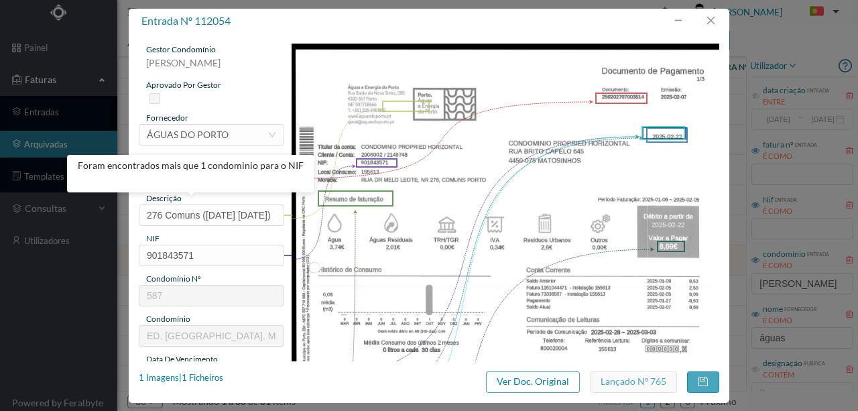
click at [543, 78] on img at bounding box center [505, 346] width 428 height 604
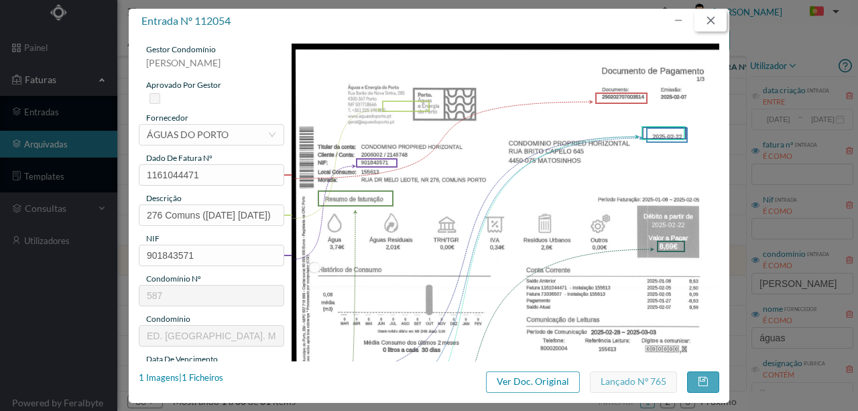
click at [712, 19] on button "button" at bounding box center [710, 20] width 32 height 21
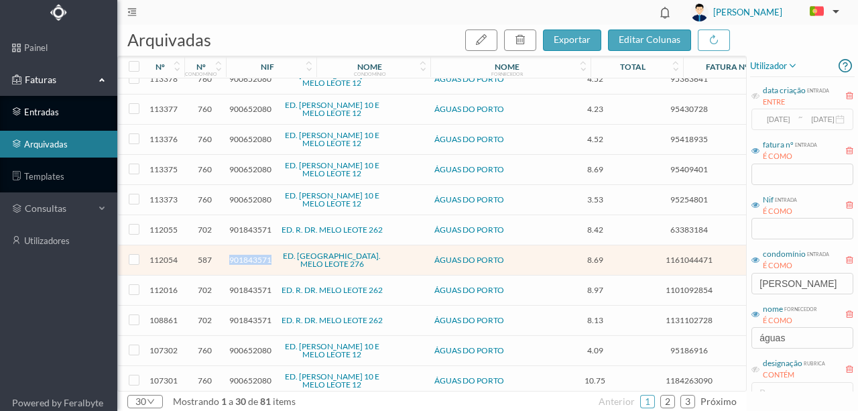
click at [44, 114] on link "entradas" at bounding box center [58, 111] width 117 height 27
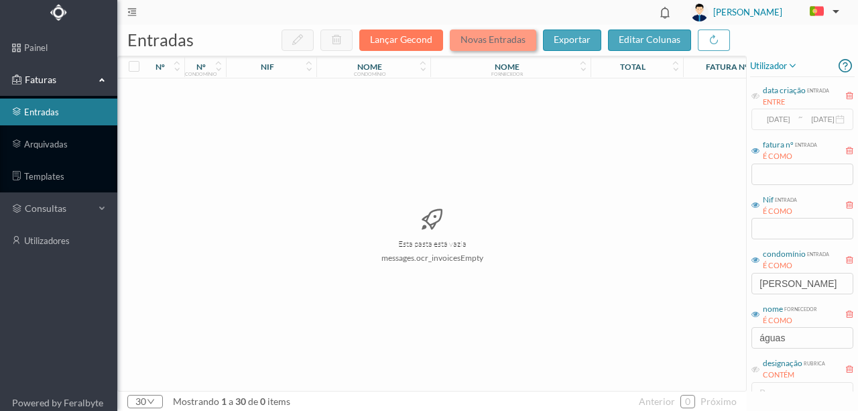
click at [488, 42] on button "Novas Entradas" at bounding box center [493, 39] width 86 height 21
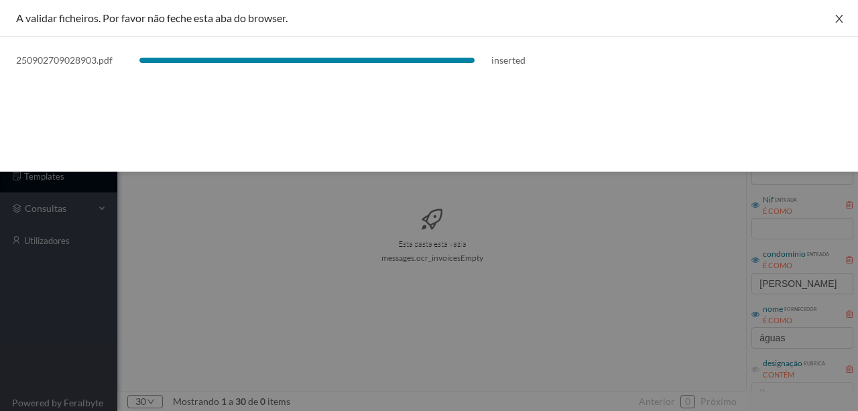
drag, startPoint x: 836, startPoint y: 15, endPoint x: 807, endPoint y: 56, distance: 50.4
click at [836, 15] on icon "icon: close" at bounding box center [838, 19] width 7 height 8
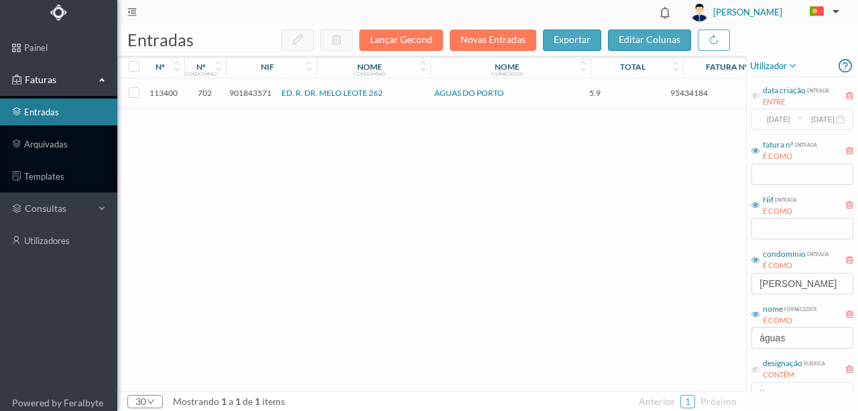
click at [235, 91] on span "901843571" at bounding box center [250, 93] width 42 height 10
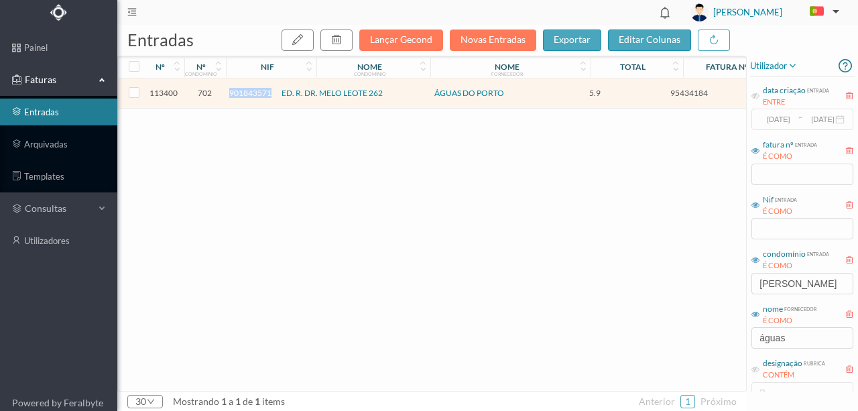
click at [235, 91] on span "901843571" at bounding box center [250, 93] width 42 height 10
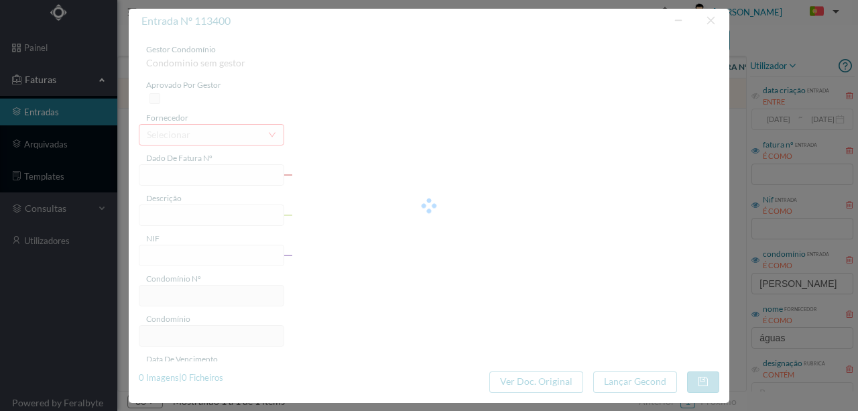
type input "95434184"
type input "RUA DR MELO LEOTE, NR 276, COMUNS PORTC"
type input "901843571"
type input "2025-09-10"
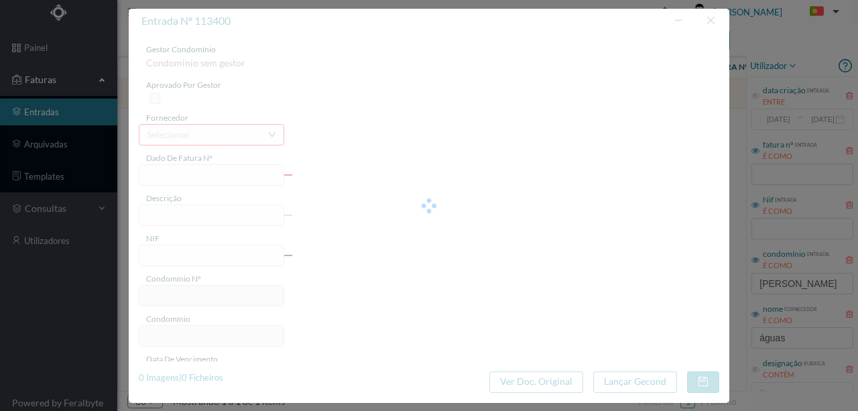
type input "25-09-2025"
type input "5.90"
type input "702"
type input "ED. R. DR. MELO LEOTE 262"
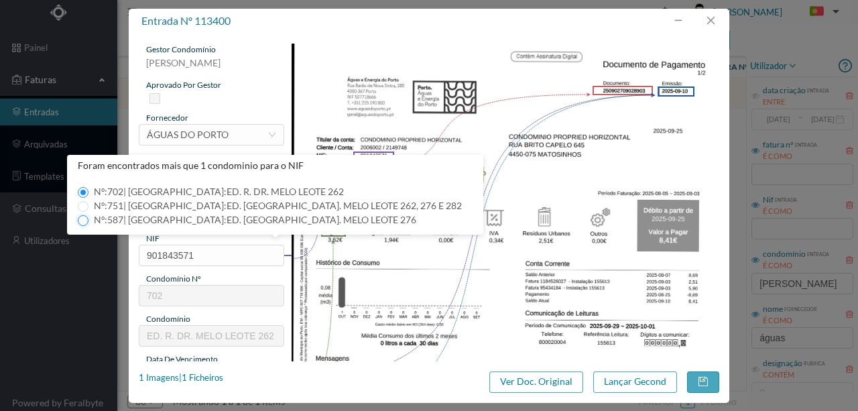
click at [82, 221] on input "Nº: 587 | Nome: ED. RUA DR. MELO LEOTE 276" at bounding box center [83, 220] width 11 height 11
type input "587"
type input "ED. RUA DR. MELO LEOTE 276"
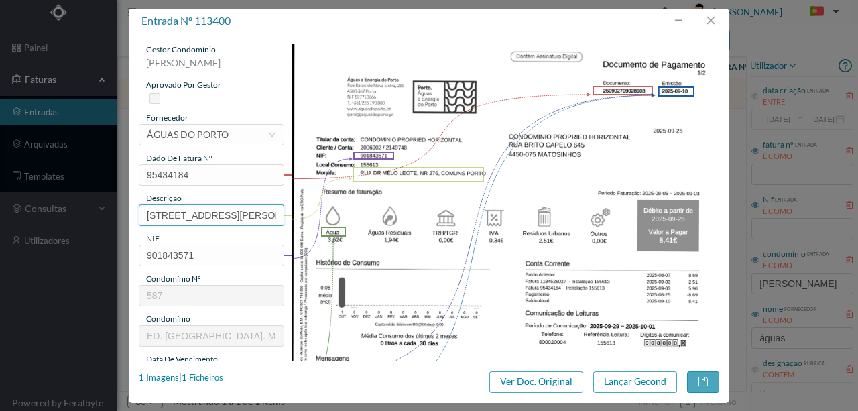
scroll to position [0, 88]
drag, startPoint x: 143, startPoint y: 212, endPoint x: 381, endPoint y: 213, distance: 237.8
click at [381, 213] on div "gestor condomínio Susana Silva aprovado por gestor fornecedor selecionar ÁGUAS …" at bounding box center [429, 356] width 580 height 624
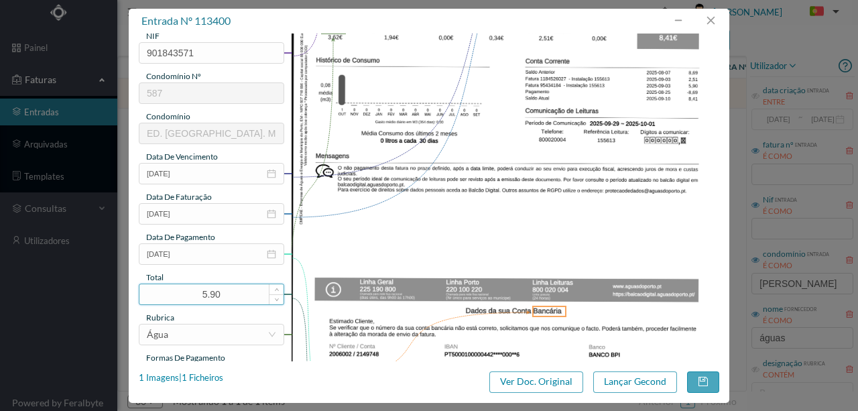
scroll to position [223, 0]
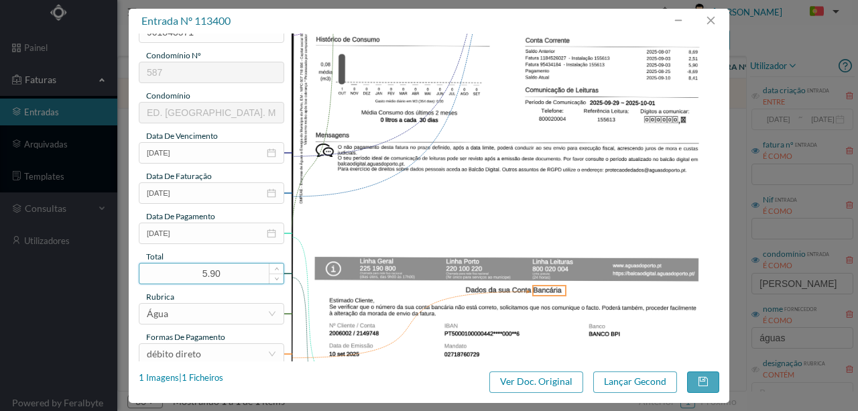
type input "276 Comuns (05.08.2025 a 03.09.2025)"
drag, startPoint x: 240, startPoint y: 276, endPoint x: 117, endPoint y: 267, distance: 123.6
click at [117, 267] on div "entrada nº 113400 gestor condomínio Susana Silva aprovado por gestor fornecedor…" at bounding box center [429, 205] width 858 height 411
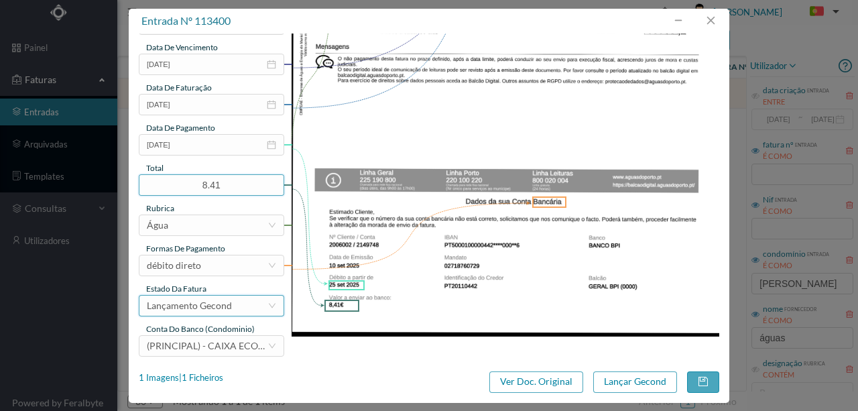
scroll to position [317, 0]
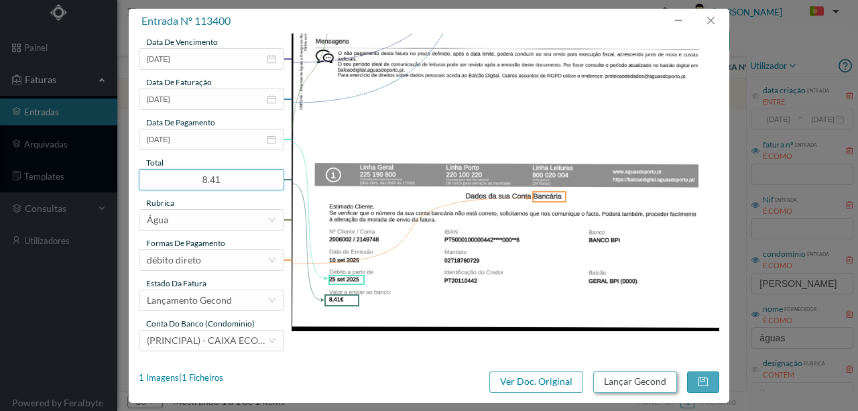
type input "8.41"
click at [627, 382] on button "Lançar Gecond" at bounding box center [635, 381] width 84 height 21
click at [710, 25] on button "button" at bounding box center [710, 20] width 32 height 21
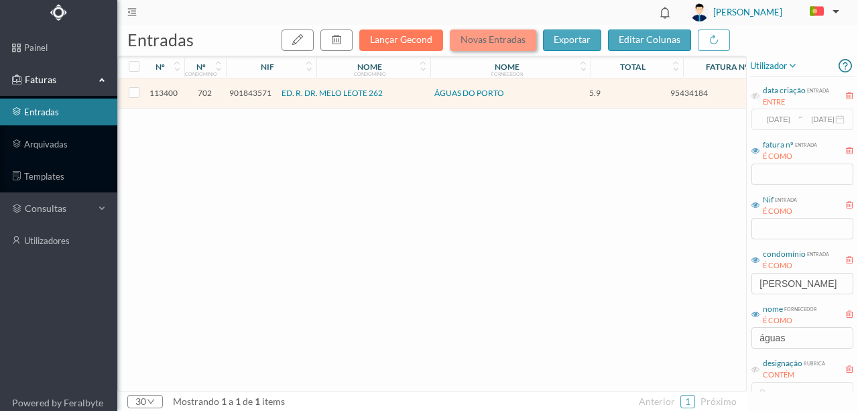
click at [468, 38] on button "Novas Entradas" at bounding box center [493, 39] width 86 height 21
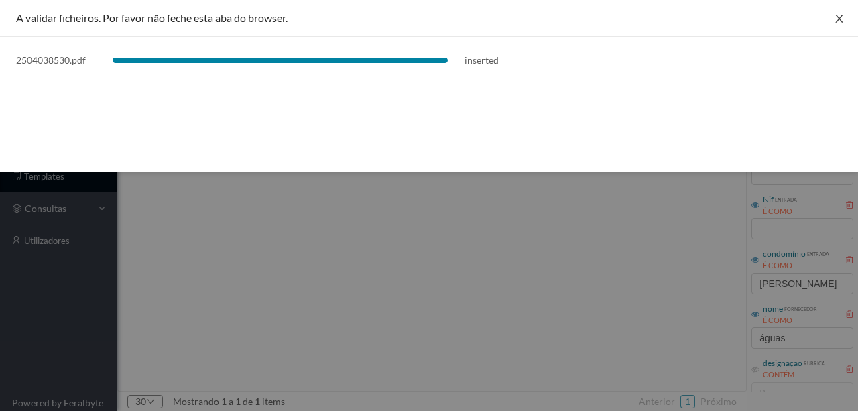
drag, startPoint x: 838, startPoint y: 17, endPoint x: 812, endPoint y: 29, distance: 28.5
click at [838, 17] on icon "icon: close" at bounding box center [838, 19] width 7 height 8
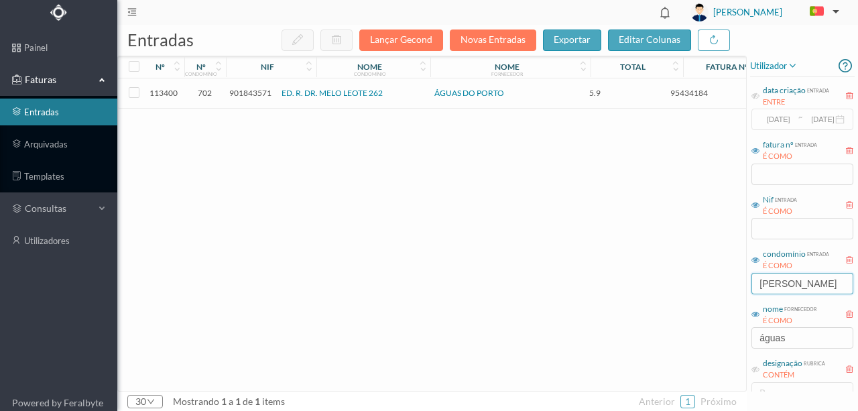
drag, startPoint x: 795, startPoint y: 281, endPoint x: 710, endPoint y: 281, distance: 85.1
click at [710, 281] on div "entradas Lançar Gecond Novas Entradas exportar editar colunas nº nº condomínio …" at bounding box center [487, 218] width 740 height 386
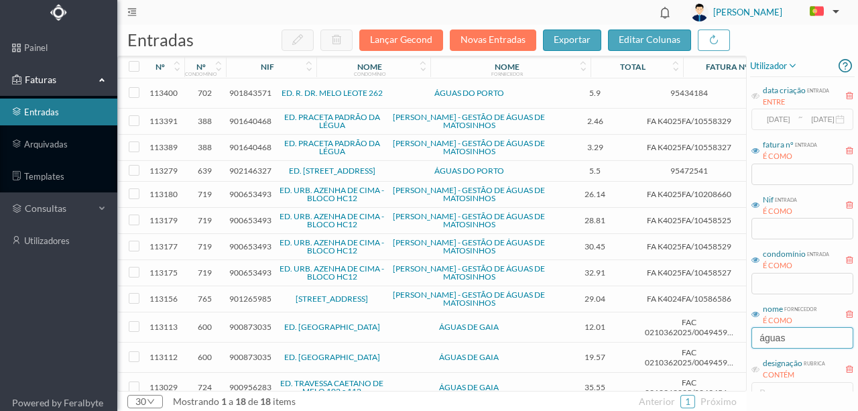
drag, startPoint x: 801, startPoint y: 335, endPoint x: 685, endPoint y: 343, distance: 116.9
click at [686, 344] on div "entradas Lançar Gecond Novas Entradas exportar editar colunas nº nº condomínio …" at bounding box center [487, 218] width 740 height 386
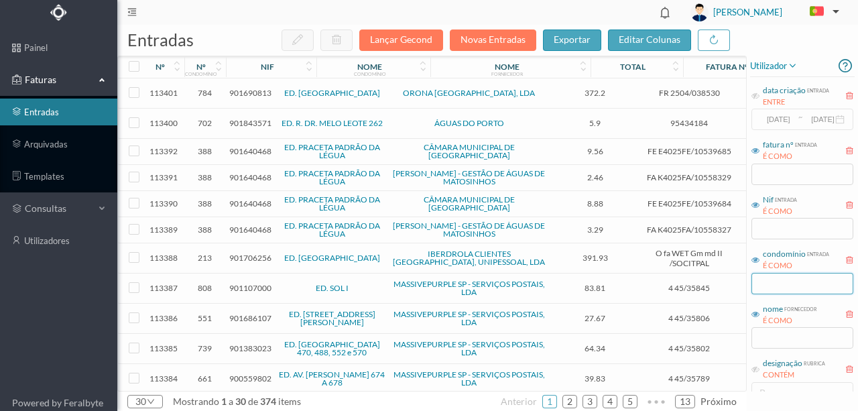
click at [770, 285] on input "text" at bounding box center [802, 283] width 102 height 21
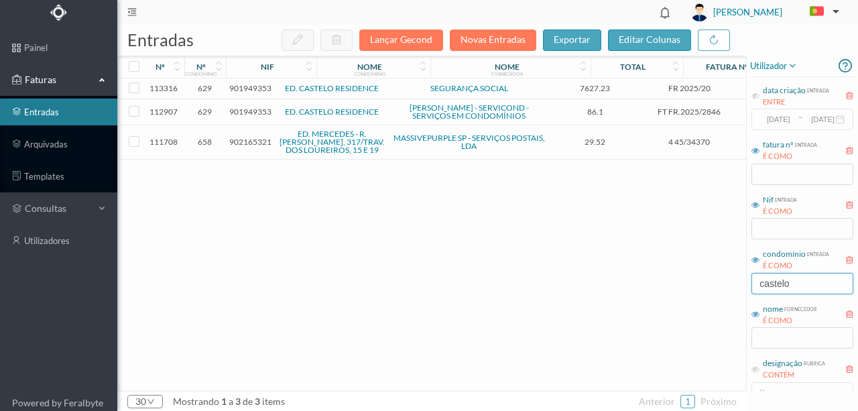
type input "castelo"
click at [243, 91] on span "901949353" at bounding box center [250, 88] width 42 height 10
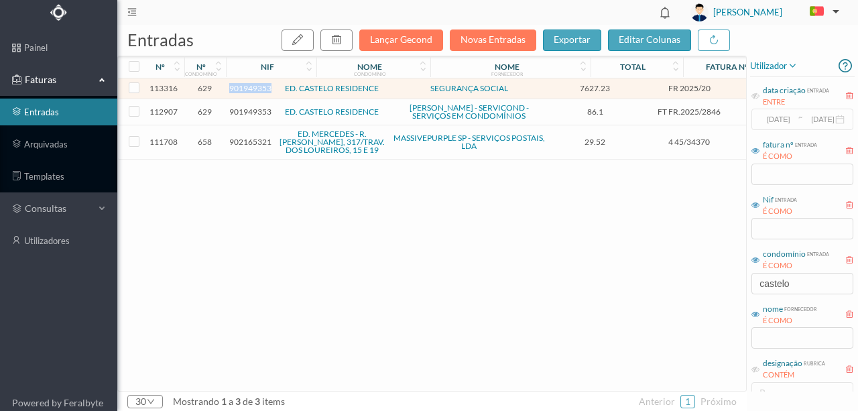
click at [243, 91] on span "901949353" at bounding box center [250, 88] width 42 height 10
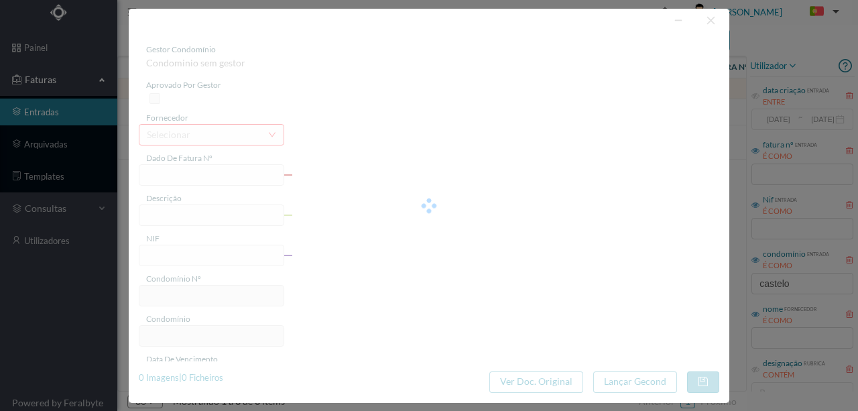
type input "FR 2025/20"
type input "901949353"
type input "Invalid date"
type input "2025-09-25"
type input "7627.23"
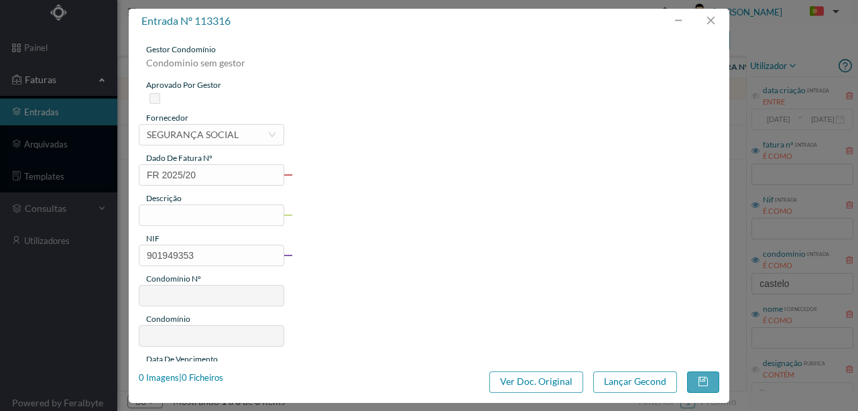
type input "629"
type input "ED. CASTELO RESIDENCE"
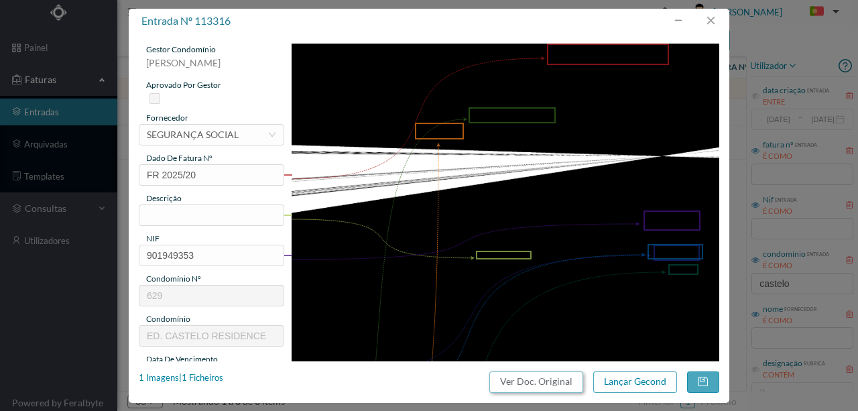
drag, startPoint x: 554, startPoint y: 382, endPoint x: 486, endPoint y: 58, distance: 331.3
click at [553, 382] on button "Ver Doc. Original" at bounding box center [536, 381] width 94 height 21
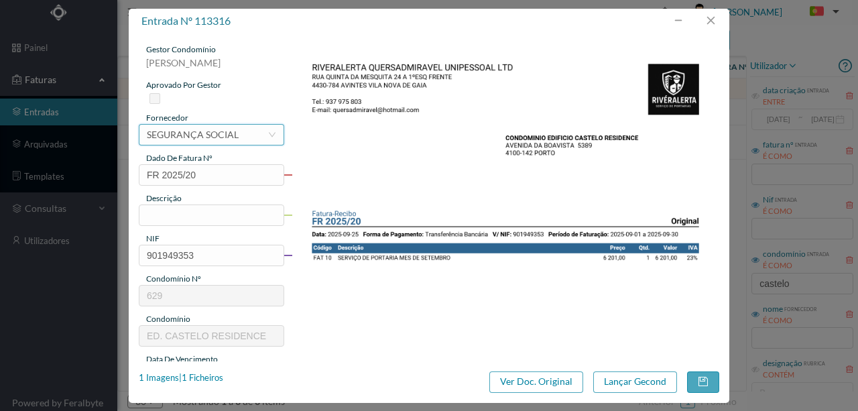
click at [173, 133] on div "SEGURANÇA SOCIAL" at bounding box center [193, 135] width 92 height 20
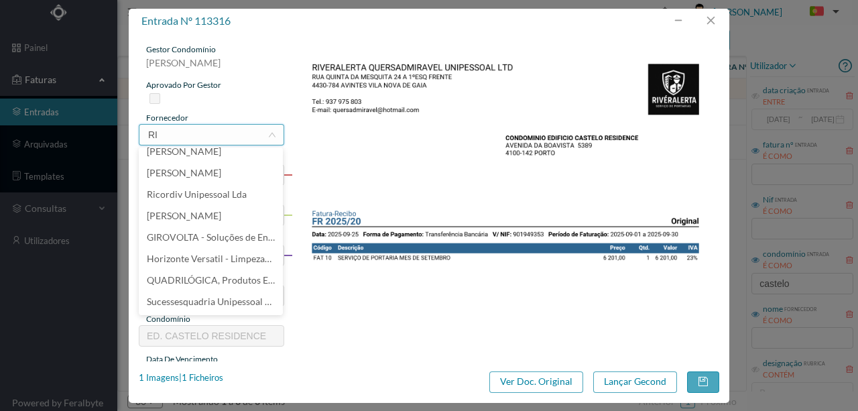
scroll to position [3, 0]
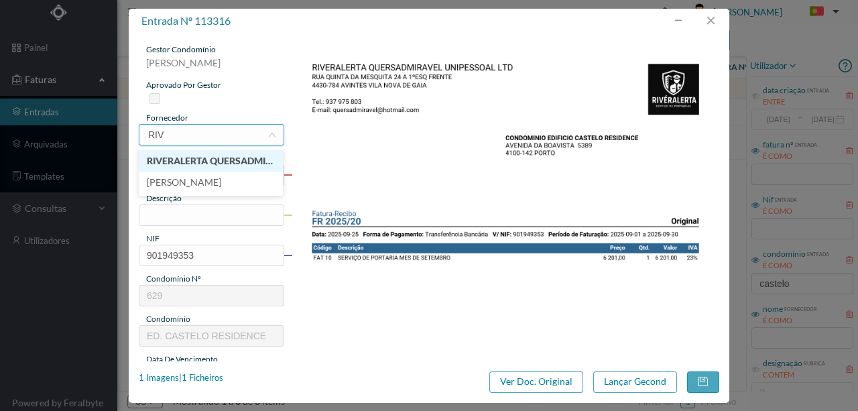
type input "RIVE"
drag, startPoint x: 211, startPoint y: 157, endPoint x: 163, endPoint y: 202, distance: 65.4
click at [210, 157] on li "RIVERALERTA QUERSADMIRAVEL UNIPESSOAL, LDA" at bounding box center [211, 160] width 144 height 21
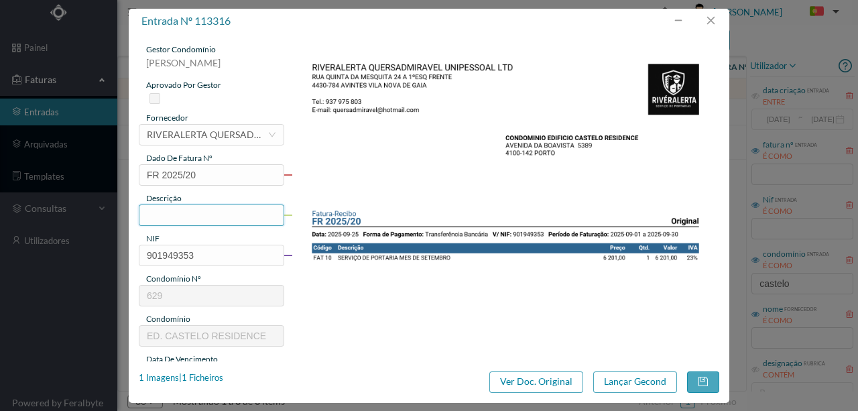
click at [161, 214] on input "text" at bounding box center [211, 214] width 145 height 21
click at [279, 207] on input "pORTARIA sETEMBRO" at bounding box center [211, 214] width 145 height 21
type input "Portaria Setembro"
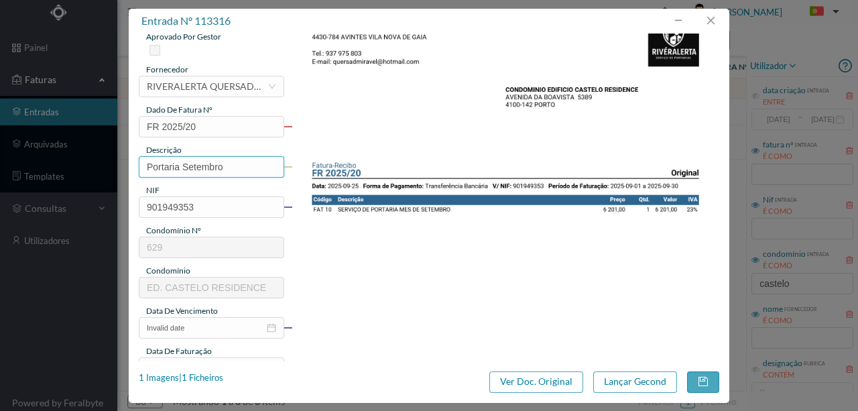
scroll to position [134, 0]
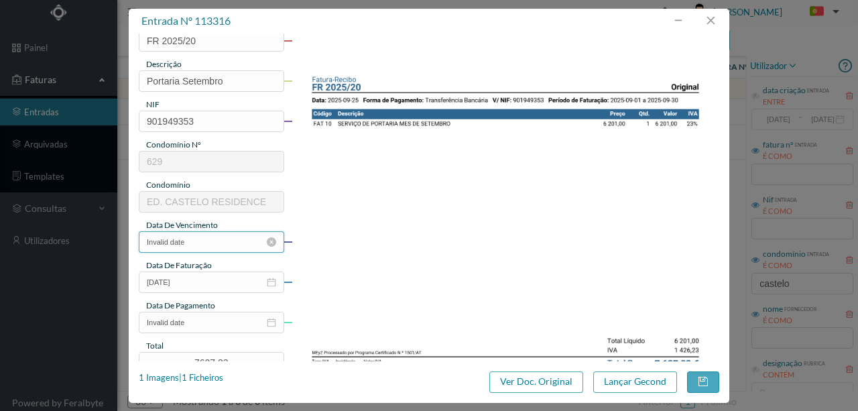
click at [201, 239] on input "Invalid date" at bounding box center [211, 241] width 145 height 21
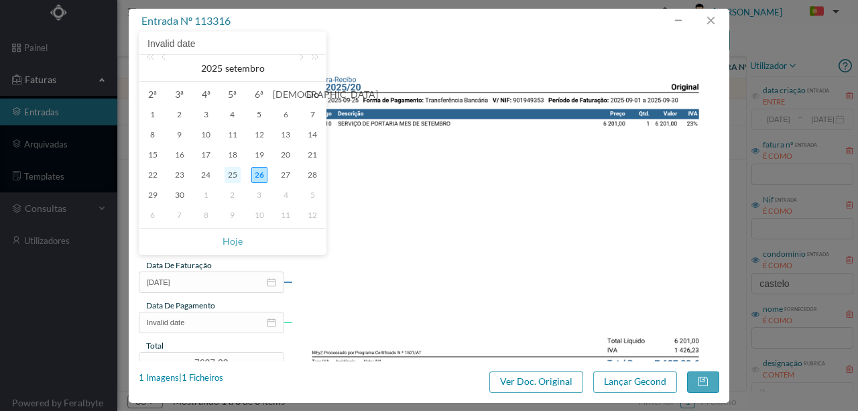
click at [232, 177] on div "25" at bounding box center [232, 175] width 16 height 16
type input "2025-09-25"
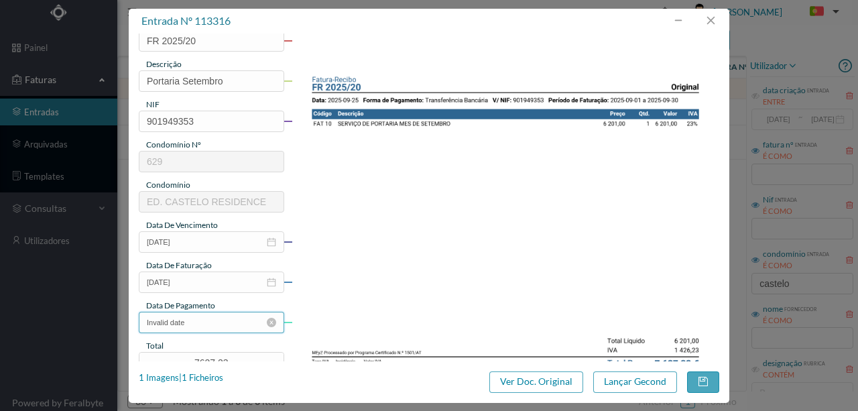
click at [206, 323] on input "Invalid date" at bounding box center [211, 322] width 145 height 21
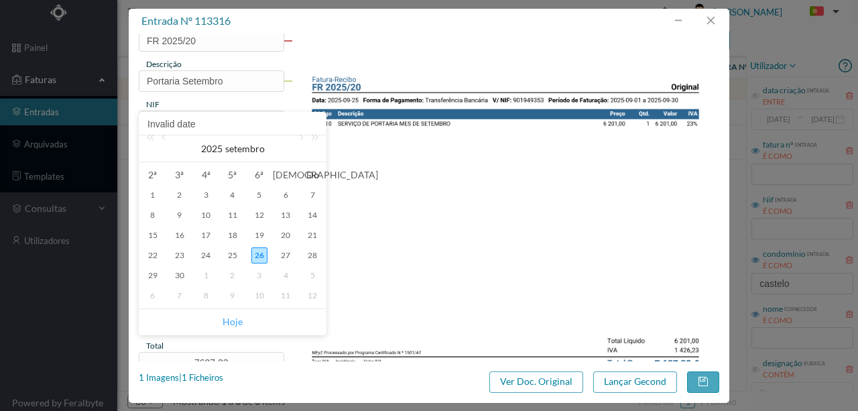
click at [237, 320] on link "Hoje" at bounding box center [232, 321] width 20 height 25
type input "2025-09-26"
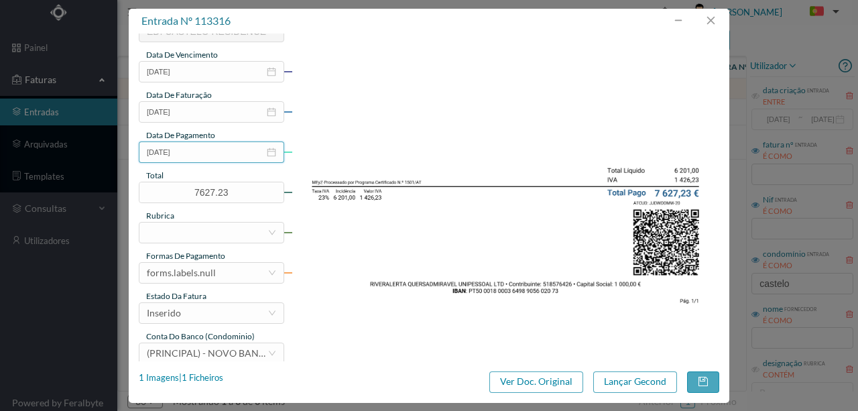
scroll to position [312, 0]
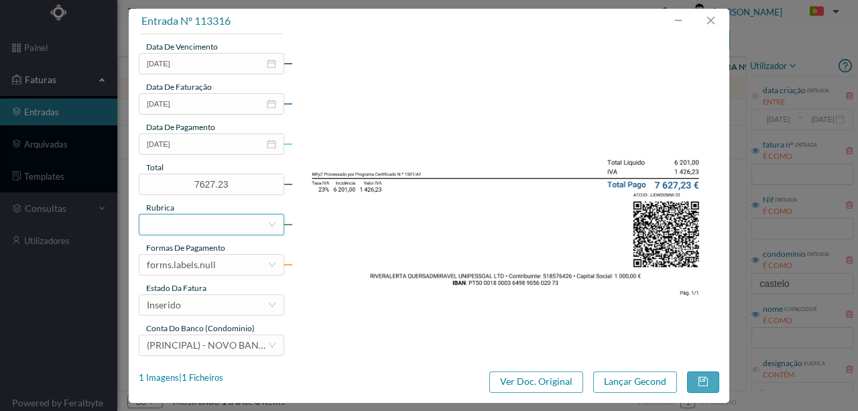
click at [172, 223] on div at bounding box center [207, 224] width 121 height 20
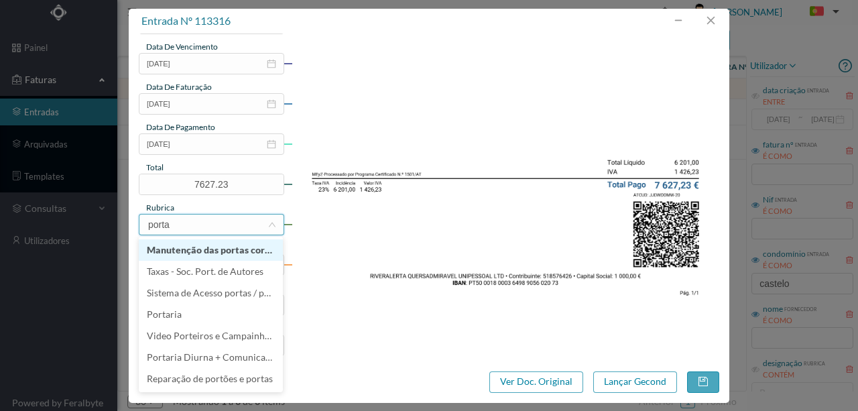
type input "portar"
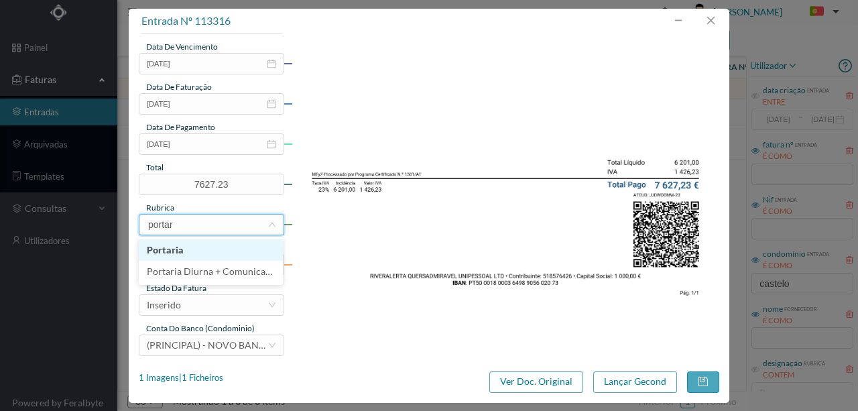
click at [167, 252] on li "Portaria" at bounding box center [211, 249] width 144 height 21
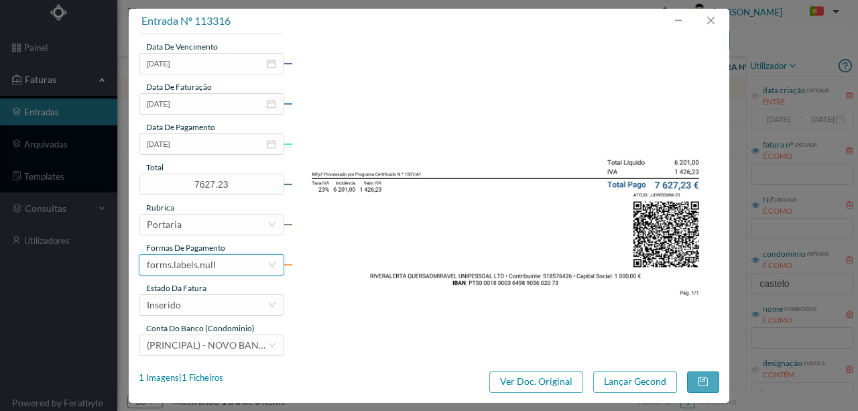
drag, startPoint x: 222, startPoint y: 265, endPoint x: 237, endPoint y: 256, distance: 16.9
click at [222, 265] on div "forms.labels.null" at bounding box center [207, 265] width 121 height 20
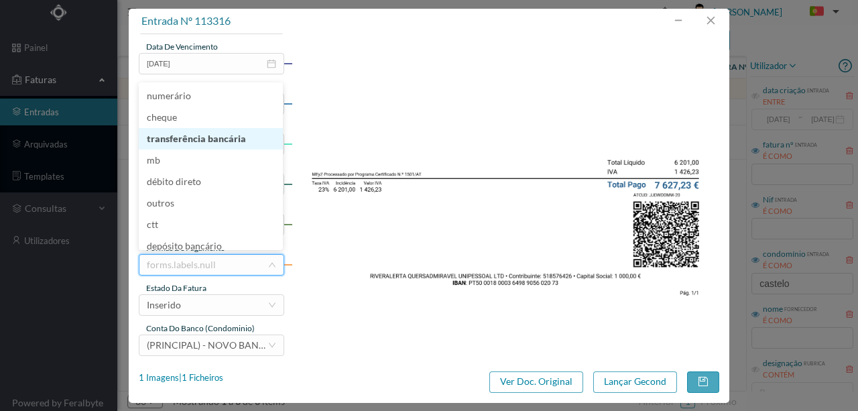
click at [196, 142] on li "transferência bancária" at bounding box center [211, 138] width 144 height 21
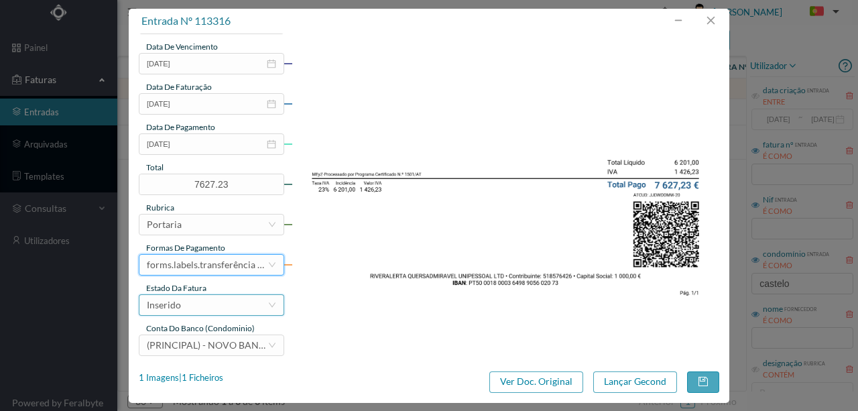
click at [178, 308] on div "Inserido" at bounding box center [164, 305] width 34 height 20
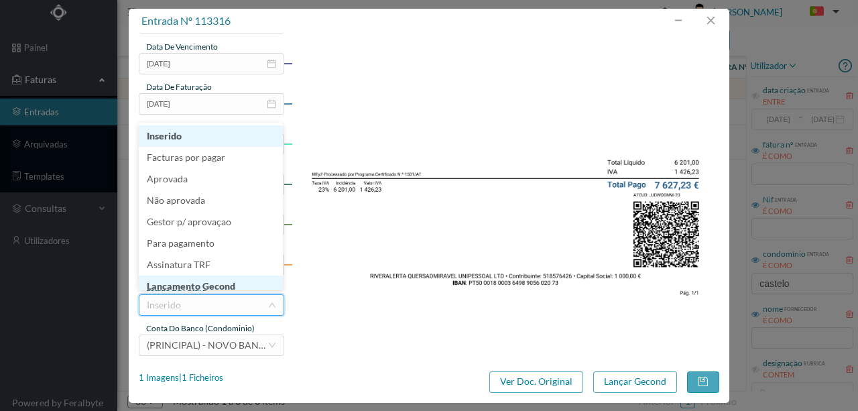
scroll to position [7, 0]
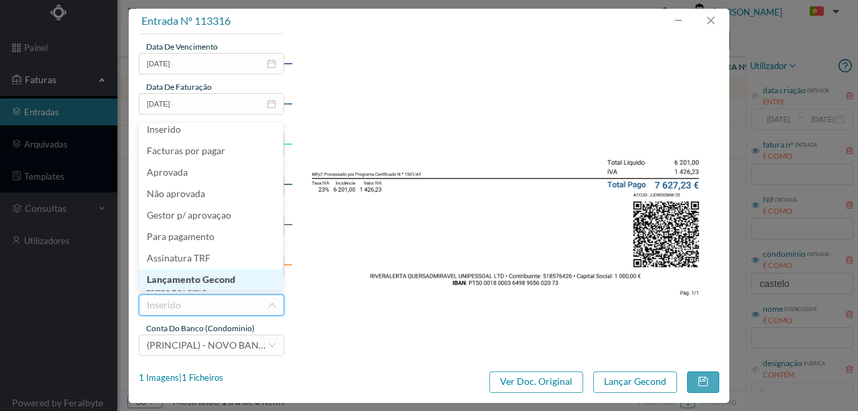
click at [210, 276] on li "Lançamento Gecond" at bounding box center [211, 279] width 144 height 21
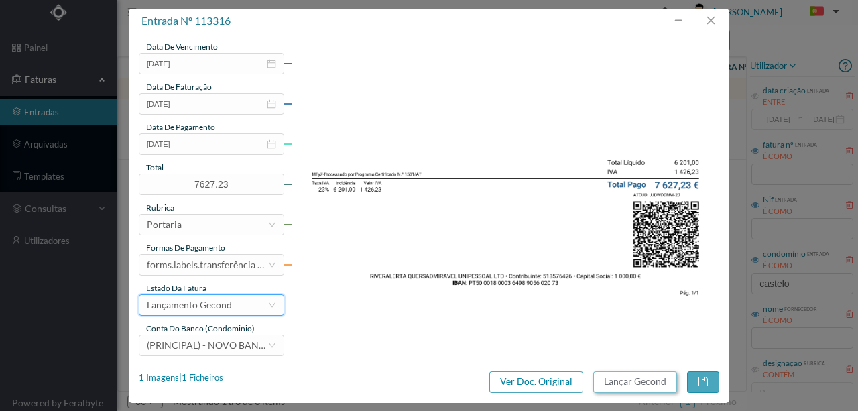
click at [647, 377] on button "Lançar Gecond" at bounding box center [635, 381] width 84 height 21
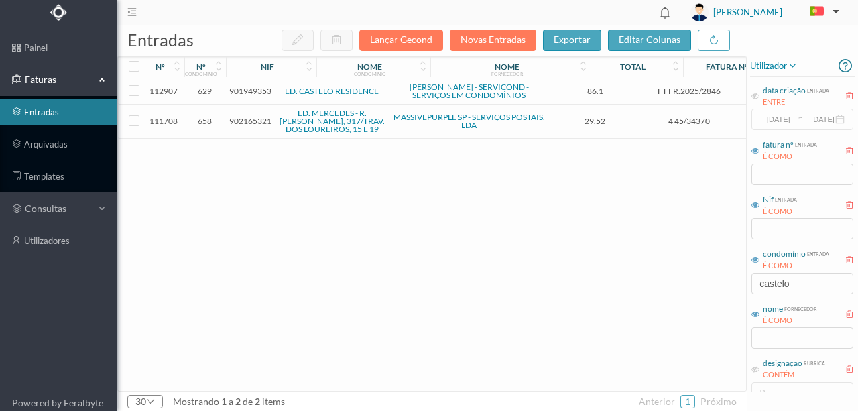
click at [262, 94] on span "901949353" at bounding box center [250, 91] width 42 height 10
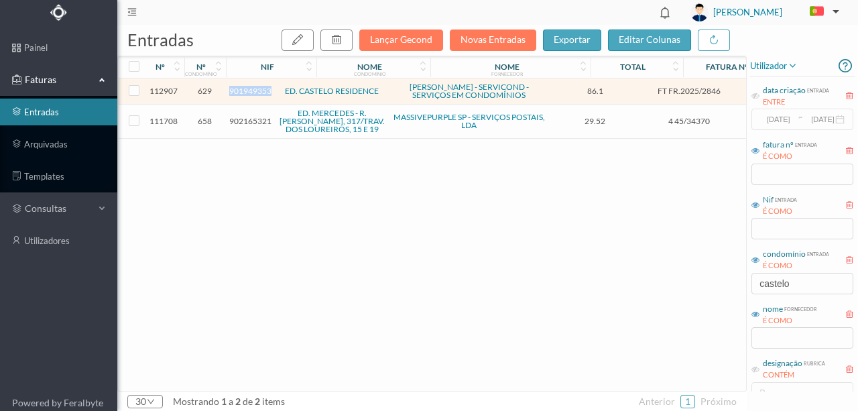
click at [262, 94] on span "901949353" at bounding box center [250, 91] width 42 height 10
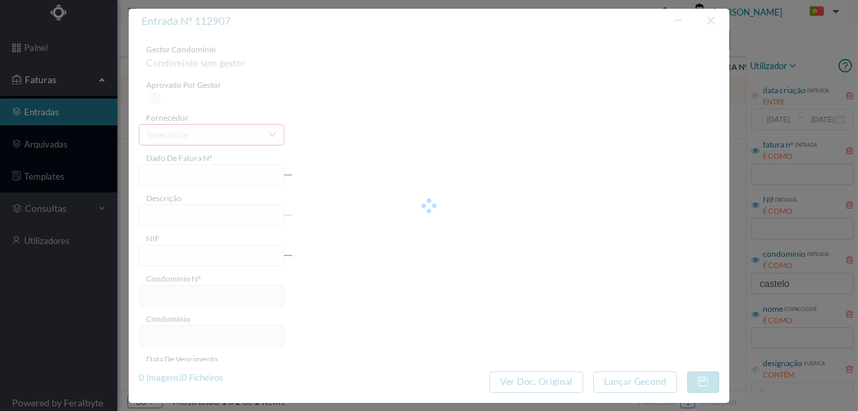
type input "FT FR.2025/2846"
type input "901949353"
type input "Invalid date"
type input "2025-09-10"
type input "86.10"
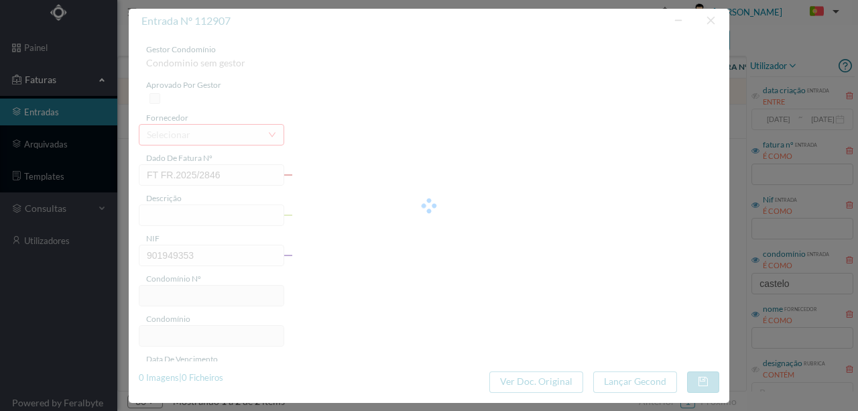
type input "629"
type input "ED. CASTELO RESIDENCE"
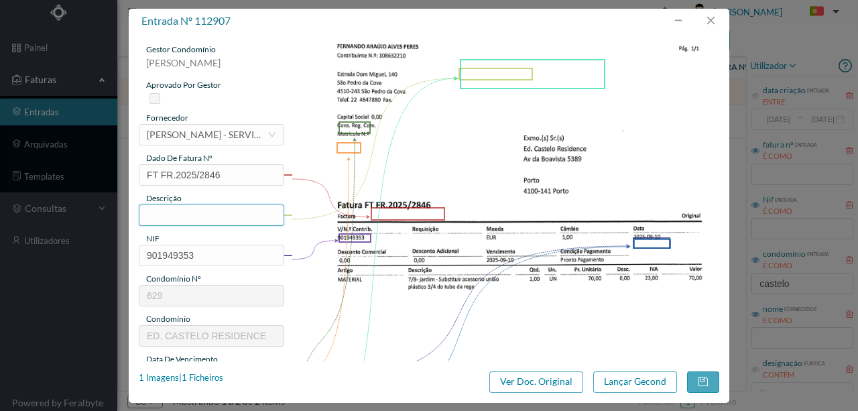
click at [172, 212] on input "text" at bounding box center [211, 214] width 145 height 21
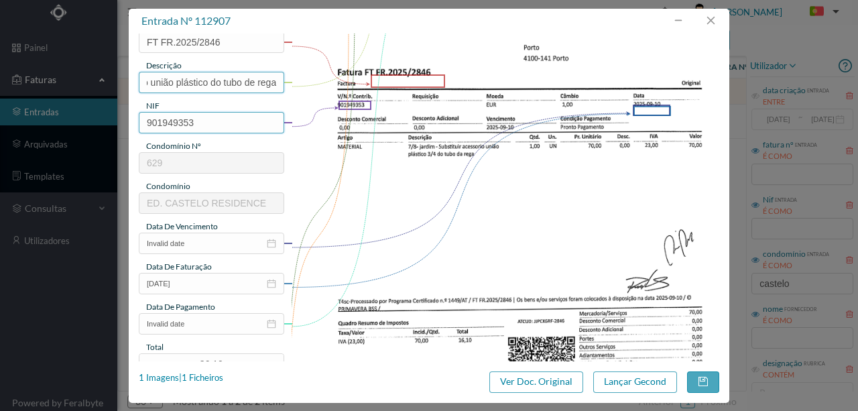
scroll to position [134, 0]
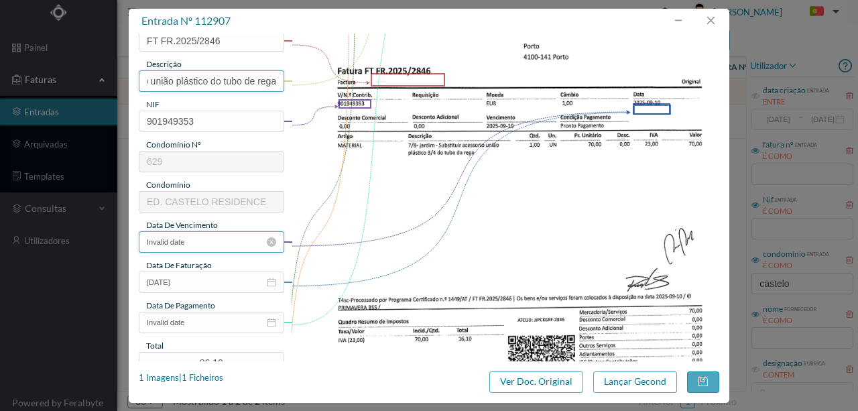
type input "Subs acessorio união plástico do tubo de rega"
click at [200, 243] on input "Invalid date" at bounding box center [211, 241] width 145 height 21
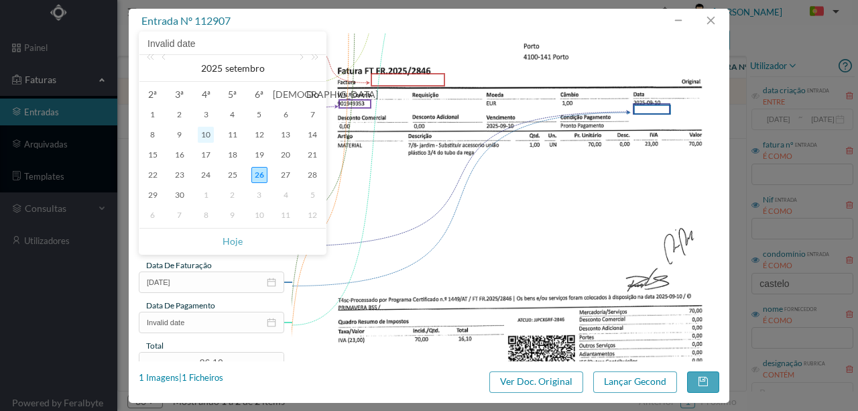
click at [208, 138] on div "10" at bounding box center [206, 135] width 16 height 16
type input "2025-09-10"
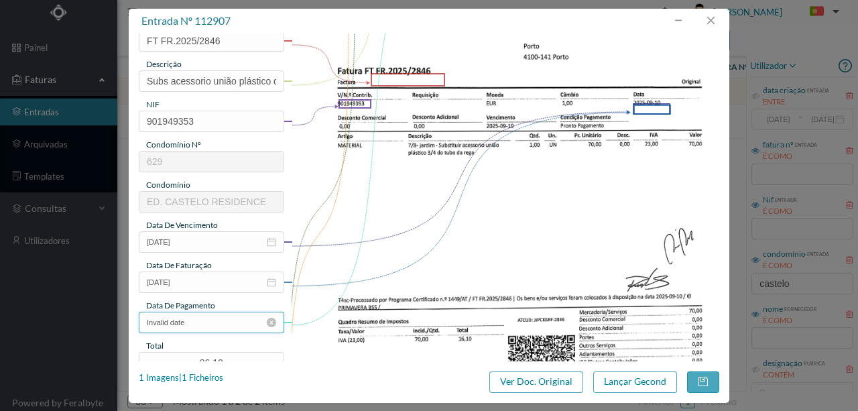
click at [210, 323] on input "Invalid date" at bounding box center [211, 322] width 145 height 21
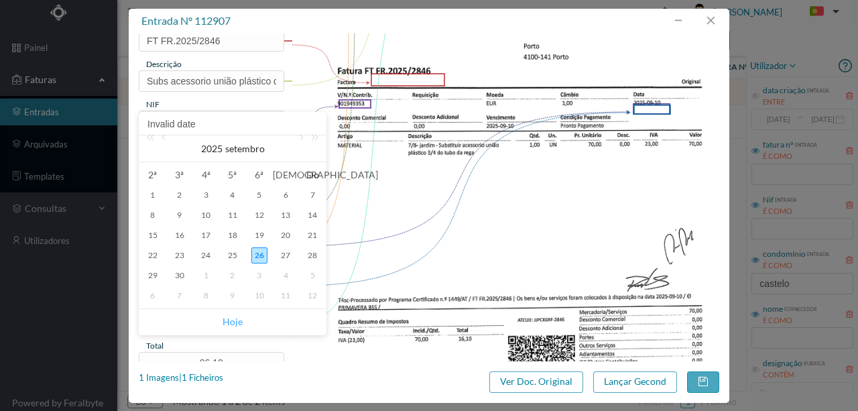
click at [232, 315] on link "Hoje" at bounding box center [232, 321] width 20 height 25
type input "2025-09-26"
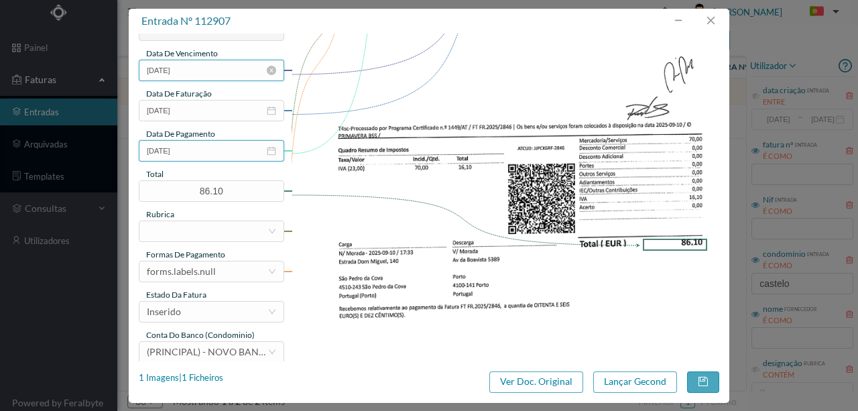
scroll to position [312, 0]
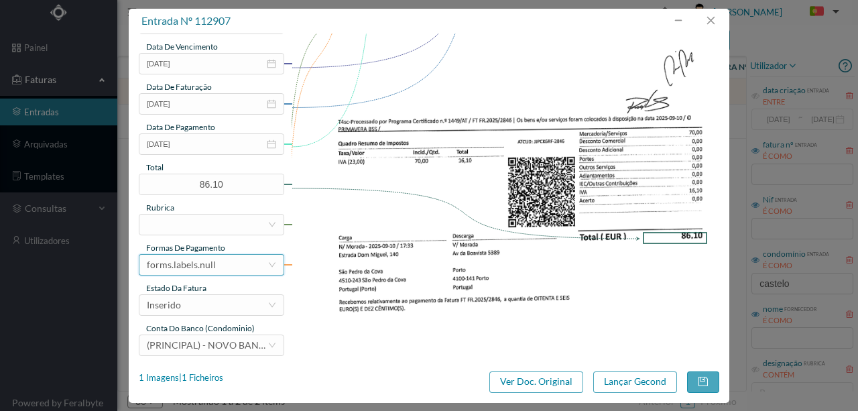
drag, startPoint x: 222, startPoint y: 263, endPoint x: 232, endPoint y: 254, distance: 13.3
click at [222, 263] on div "forms.labels.null" at bounding box center [207, 265] width 121 height 20
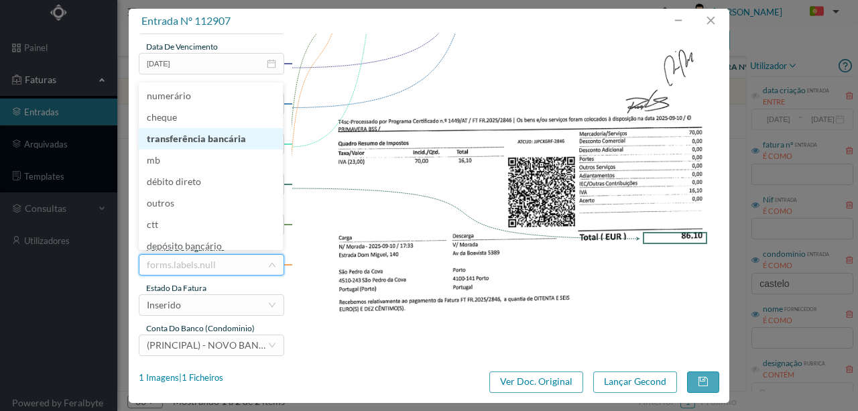
click at [210, 138] on li "transferência bancária" at bounding box center [211, 138] width 144 height 21
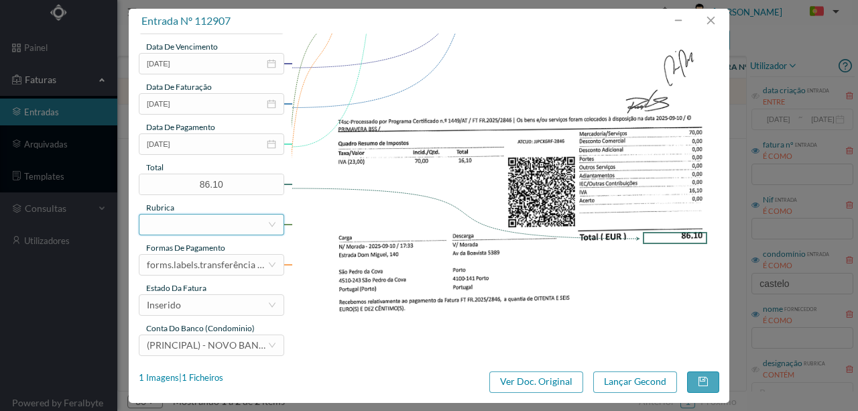
click at [156, 218] on div at bounding box center [207, 224] width 121 height 20
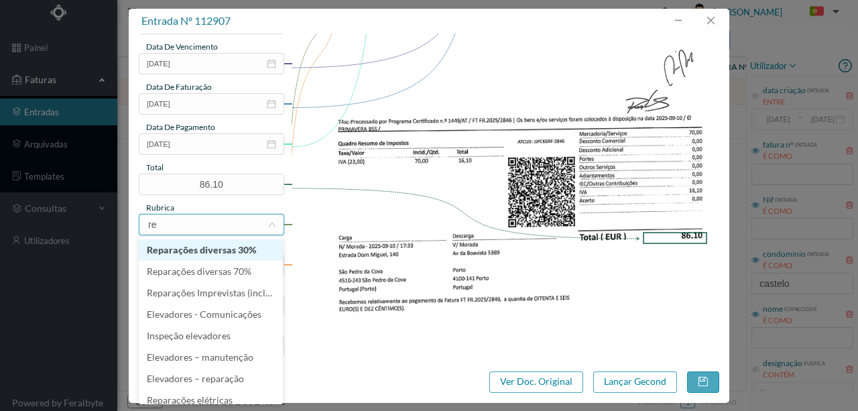
type input "rep"
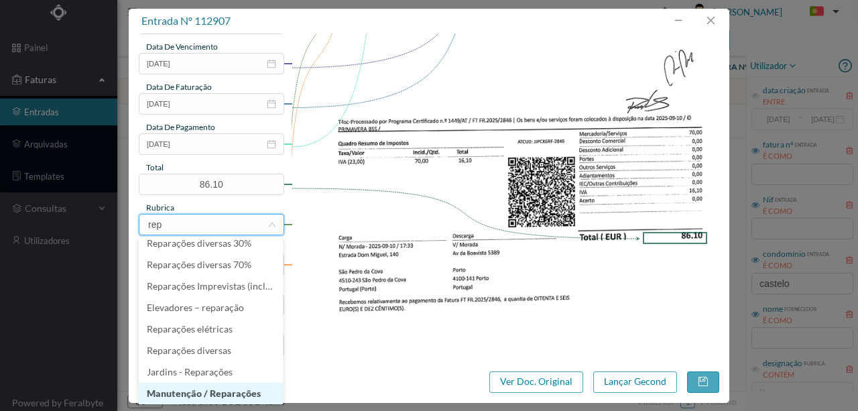
click at [201, 391] on li "Manutenção / Reparações" at bounding box center [211, 393] width 144 height 21
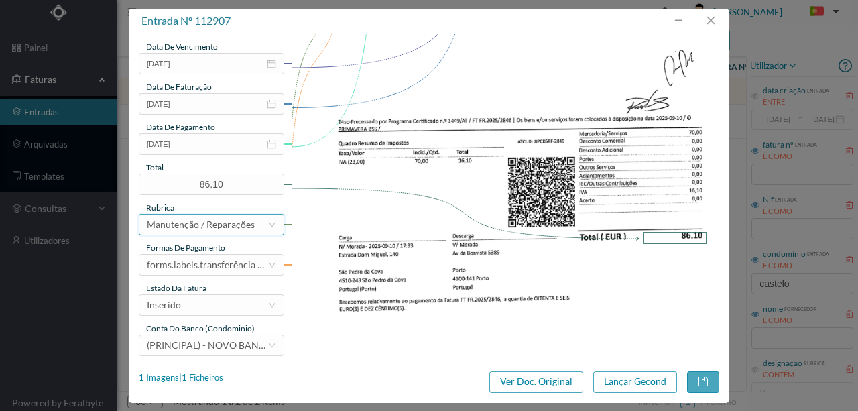
scroll to position [3, 0]
drag, startPoint x: 194, startPoint y: 306, endPoint x: 237, endPoint y: 306, distance: 42.9
click at [194, 306] on div "Inserido" at bounding box center [207, 305] width 121 height 20
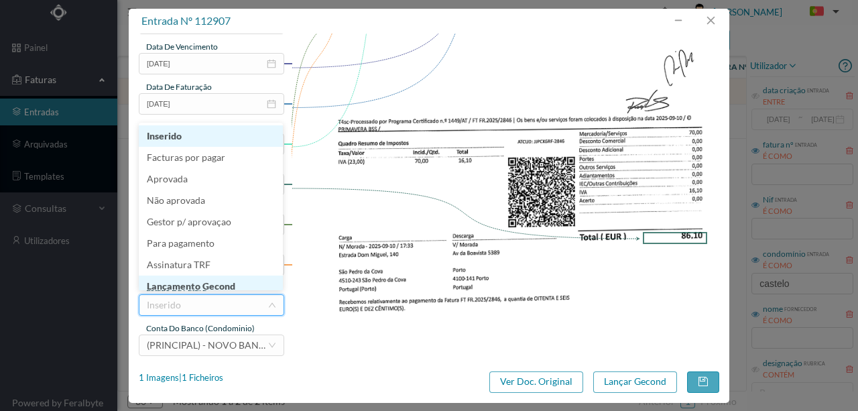
scroll to position [6, 0]
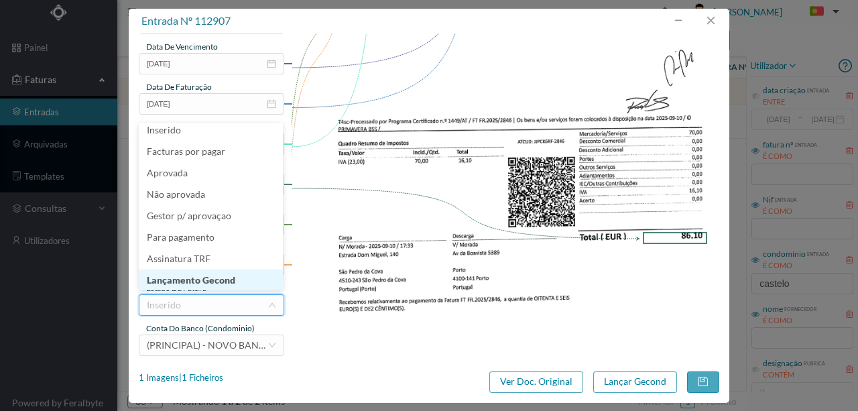
click at [209, 280] on li "Lançamento Gecond" at bounding box center [211, 279] width 144 height 21
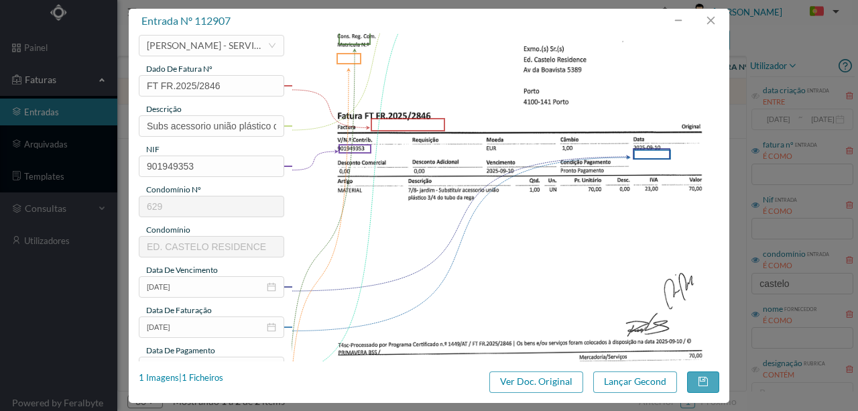
scroll to position [134, 0]
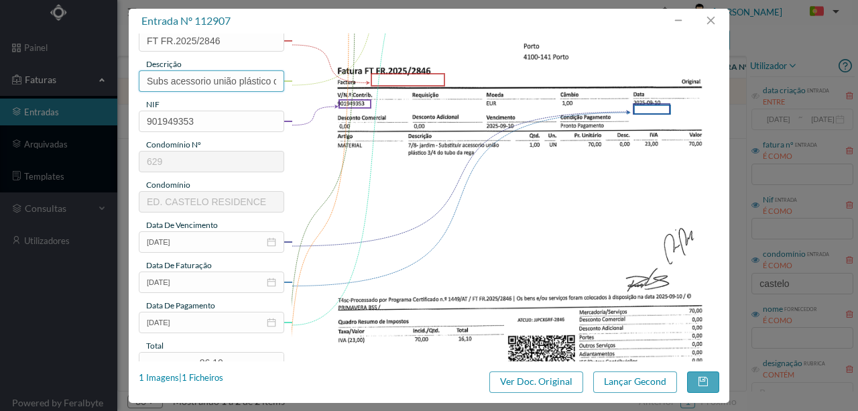
click at [197, 81] on input "Subs acessorio união plástico do tubo de rega" at bounding box center [211, 80] width 145 height 21
type input "Subs acessorio união plástico do tubo de rega no jardim"
click at [627, 381] on button "Lançar Gecond" at bounding box center [635, 381] width 84 height 21
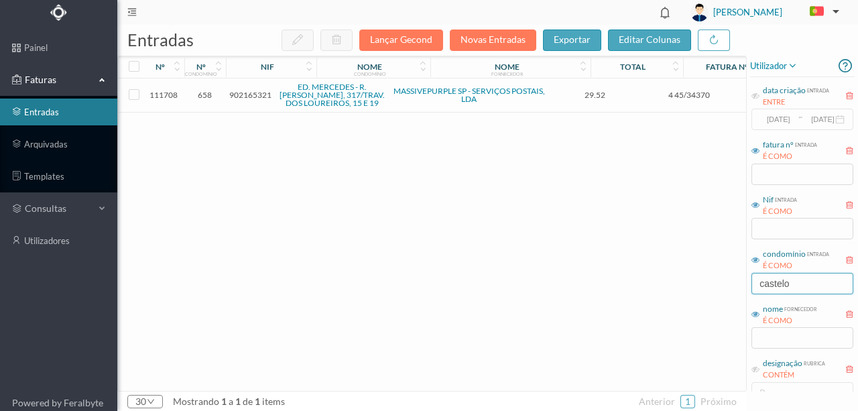
drag, startPoint x: 804, startPoint y: 280, endPoint x: 635, endPoint y: 280, distance: 168.8
click at [640, 281] on div "entradas Lançar Gecond Novas Entradas exportar editar colunas nº nº condomínio …" at bounding box center [487, 218] width 740 height 386
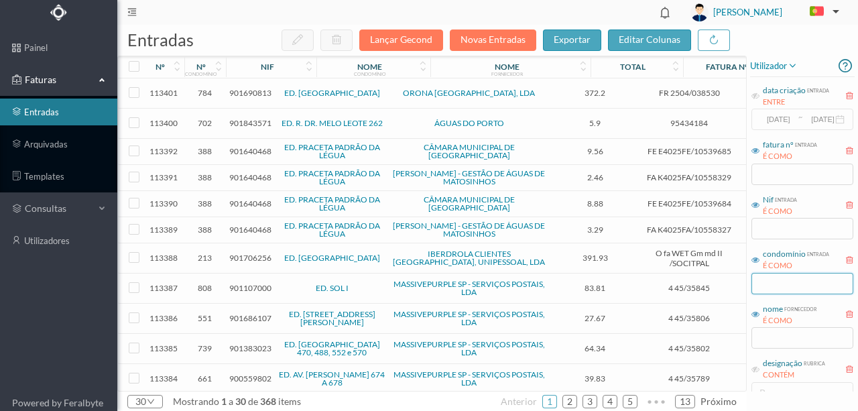
click at [766, 284] on input "text" at bounding box center [802, 283] width 102 height 21
click at [774, 226] on input "text" at bounding box center [802, 228] width 102 height 21
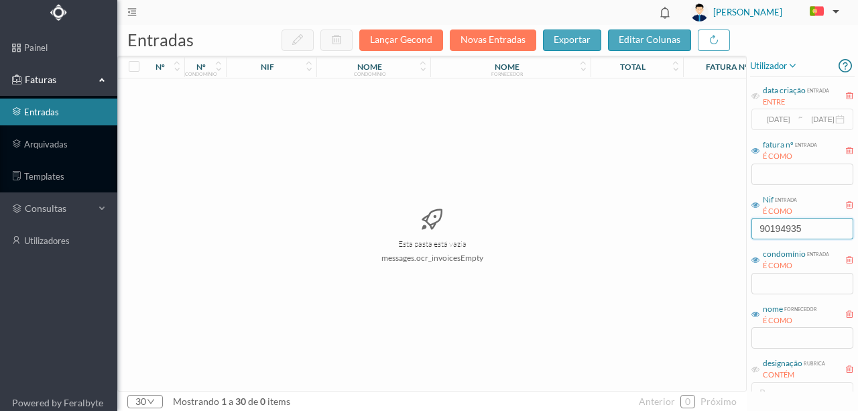
type input "901949353"
drag, startPoint x: 824, startPoint y: 230, endPoint x: 560, endPoint y: 246, distance: 264.4
click at [560, 246] on div "entradas Lançar Gecond Novas Entradas exportar editar colunas nº nº condomínio …" at bounding box center [487, 218] width 740 height 386
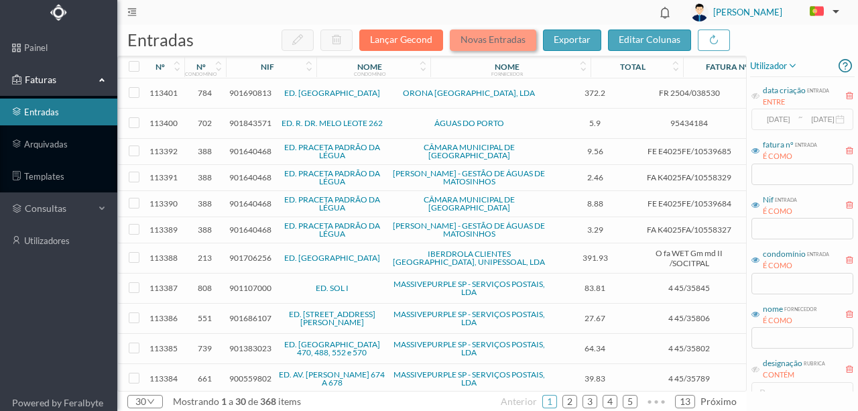
click at [471, 36] on button "Novas Entradas" at bounding box center [493, 39] width 86 height 21
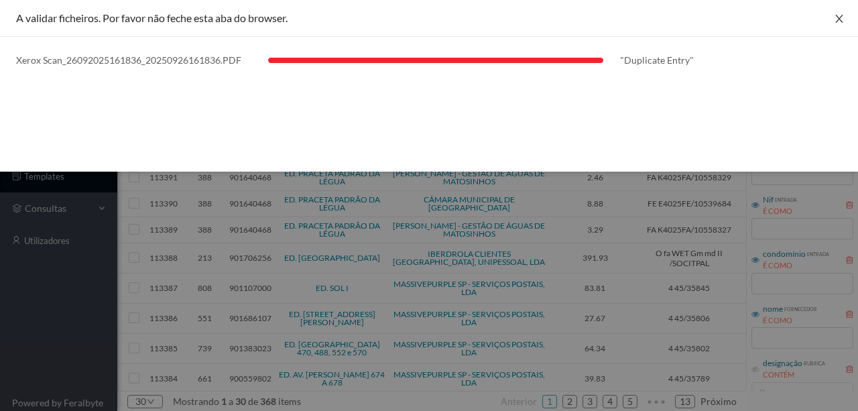
click at [835, 17] on icon "icon: close" at bounding box center [838, 18] width 11 height 11
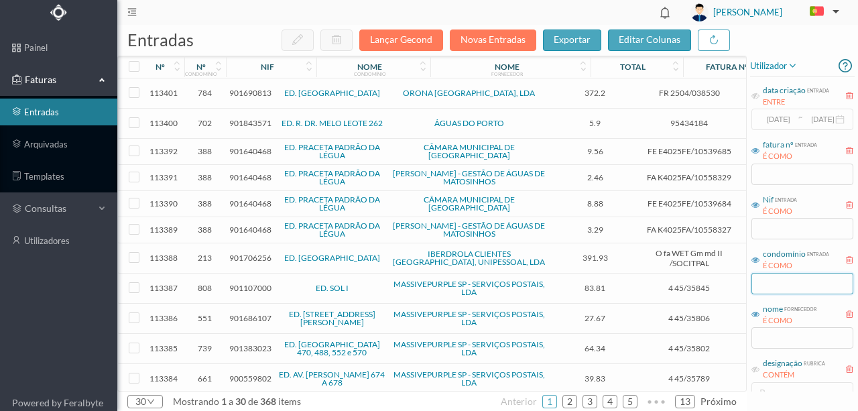
click at [765, 286] on input "text" at bounding box center [802, 283] width 102 height 21
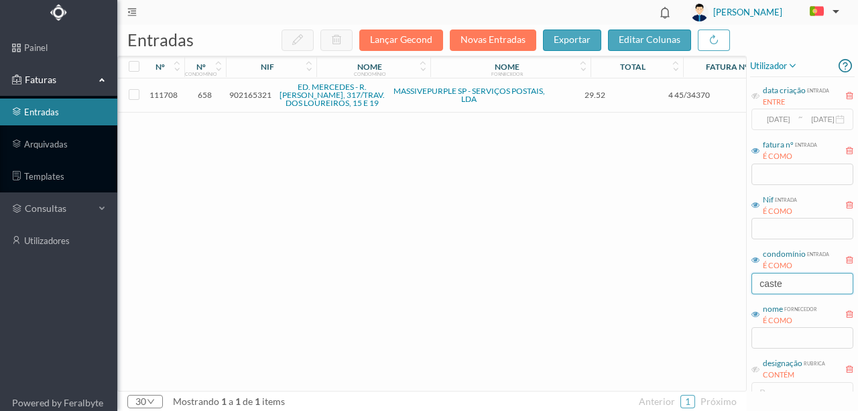
click at [811, 289] on input "caste" at bounding box center [802, 283] width 102 height 21
type input "caste"
click at [734, 325] on div "111708 658 902165321 ED. MERCEDES - R. ÁLVARO CASTELÕES, 317/TRAV. DOS LOUREIRO…" at bounding box center [503, 234] width 770 height 312
drag, startPoint x: 801, startPoint y: 283, endPoint x: 499, endPoint y: 305, distance: 303.0
click at [524, 305] on div "entradas Lançar Gecond Novas Entradas exportar editar colunas nº nº condomínio …" at bounding box center [487, 218] width 740 height 386
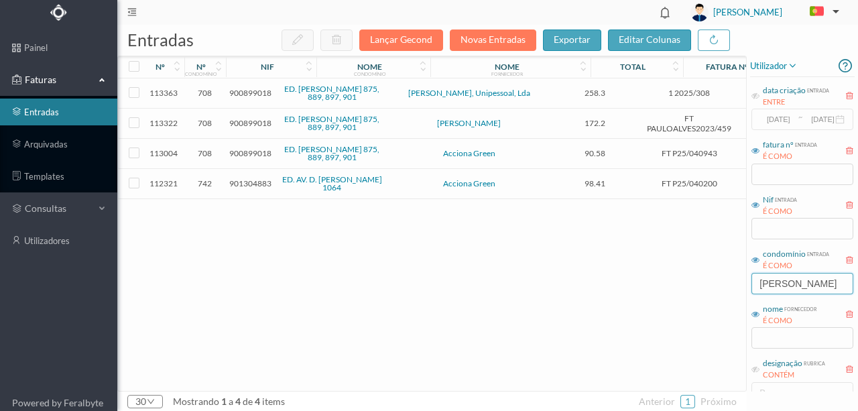
type input "afonso"
click at [252, 94] on span "900899018" at bounding box center [250, 93] width 42 height 10
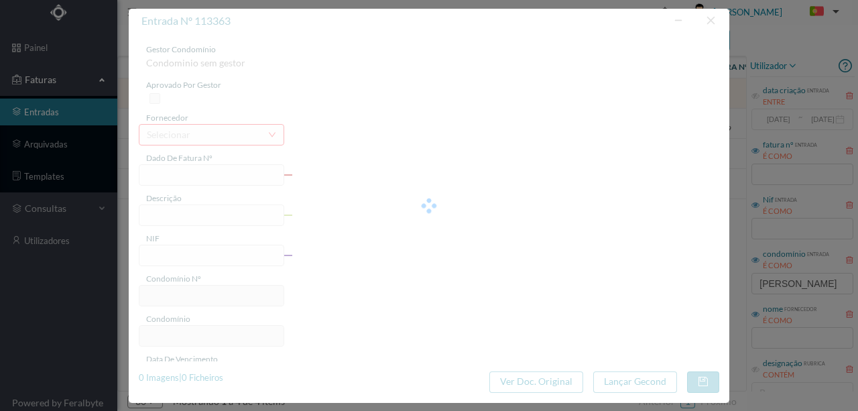
type input "1 2025/308"
type input "Serviço de limpeza setembr"
type input "900899018"
type input "2025-09-26"
type input "258.30"
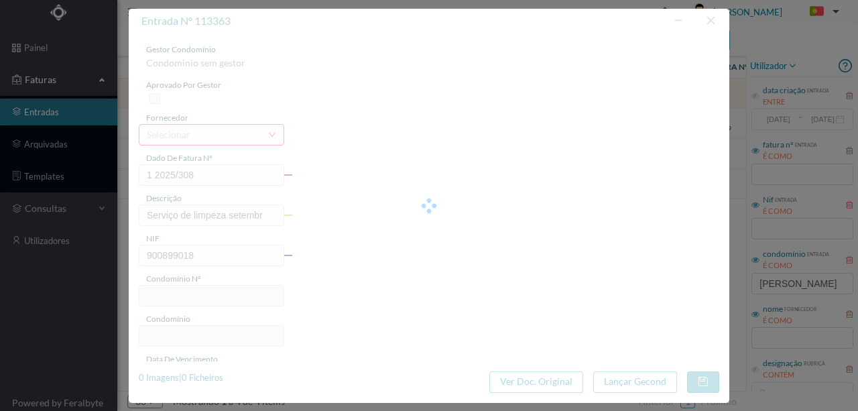
type input "708"
type input "ED. AFONSO HENRIQUES 875, 889, 897, 901"
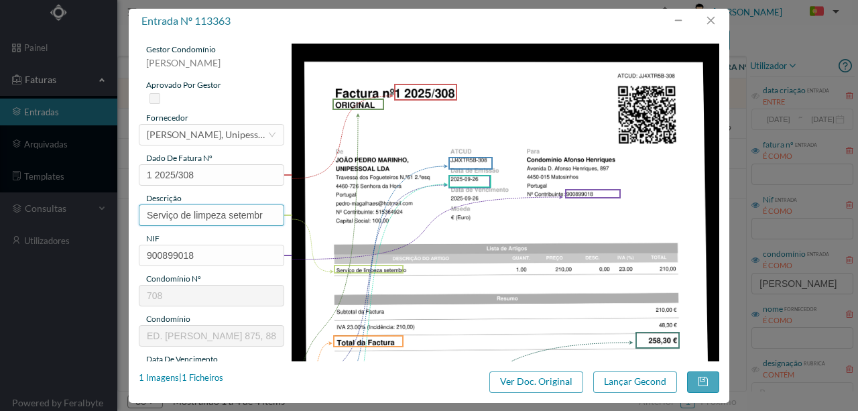
click at [230, 214] on input "Serviço de limpeza setembr" at bounding box center [211, 214] width 145 height 21
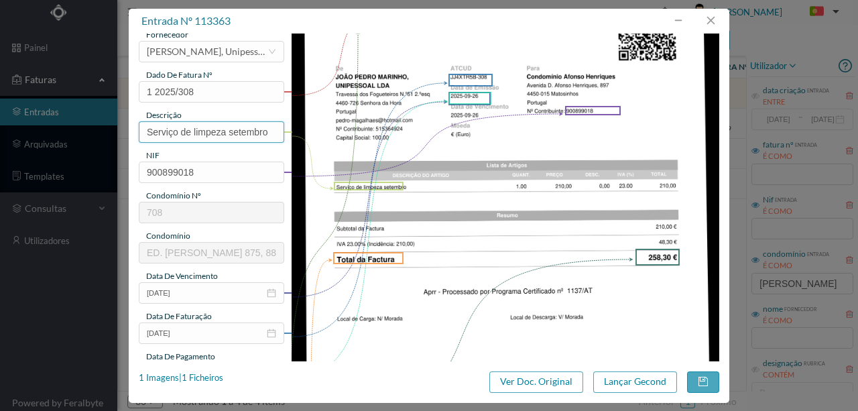
scroll to position [89, 0]
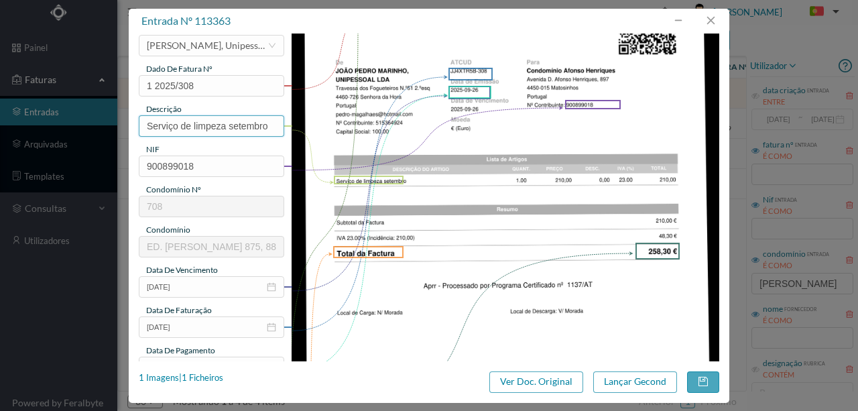
type input "Serviço de limpeza setembro"
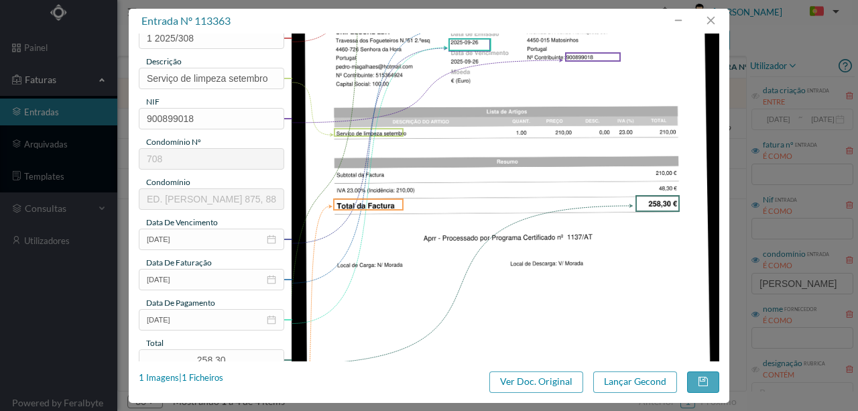
scroll to position [223, 0]
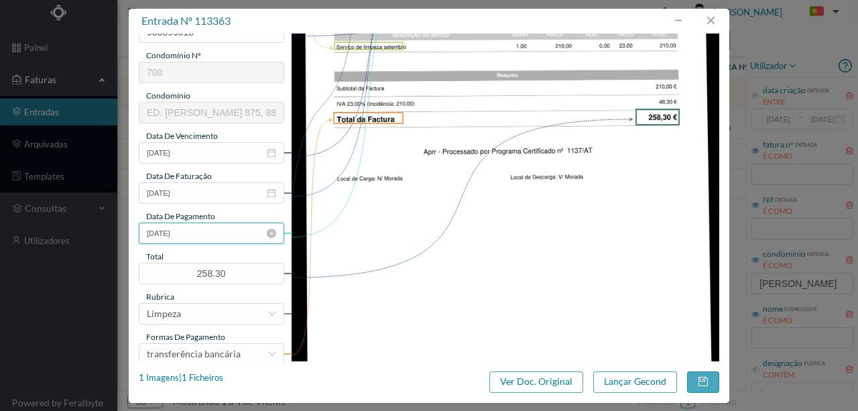
click at [202, 230] on input "2025-09-26" at bounding box center [211, 232] width 145 height 21
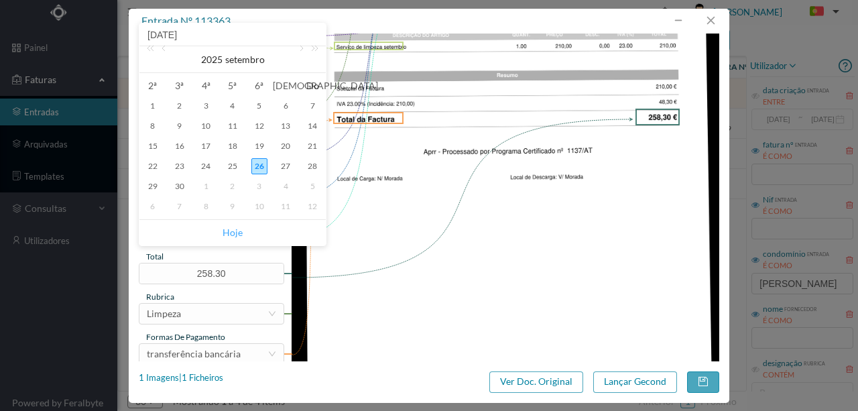
click at [233, 233] on link "Hoje" at bounding box center [232, 232] width 20 height 25
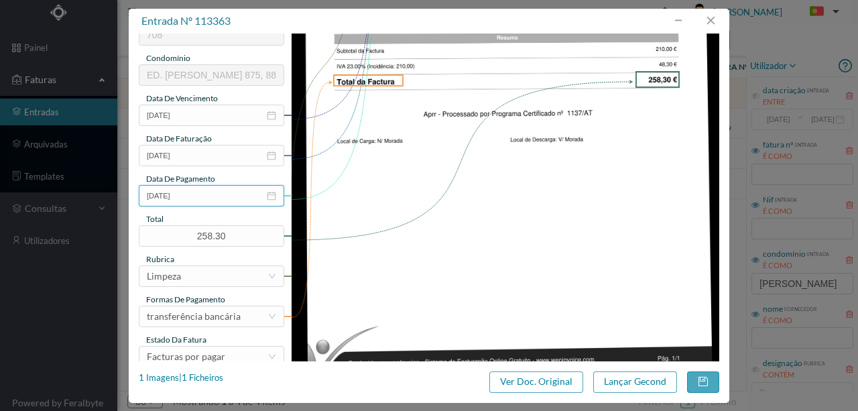
scroll to position [317, 0]
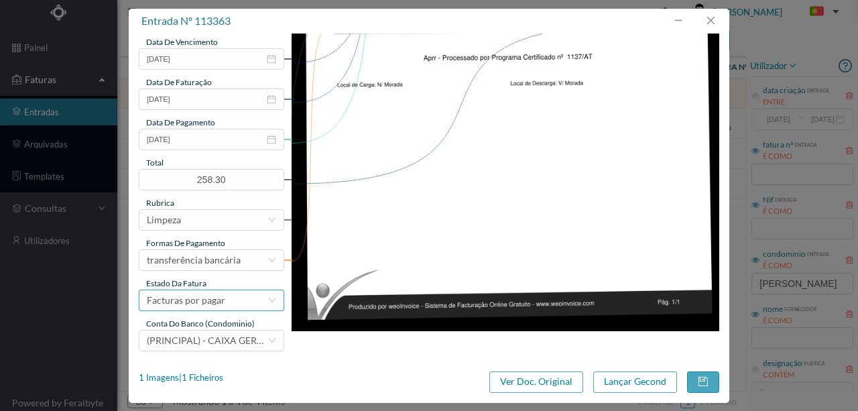
click at [202, 304] on div "Facturas por pagar" at bounding box center [186, 300] width 78 height 20
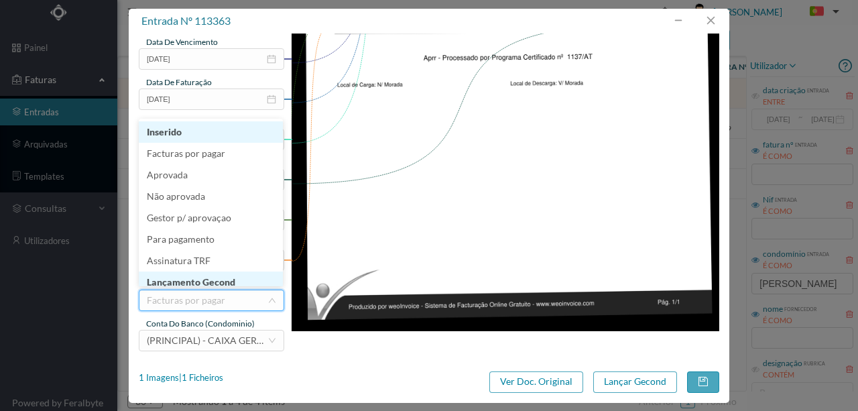
scroll to position [7, 0]
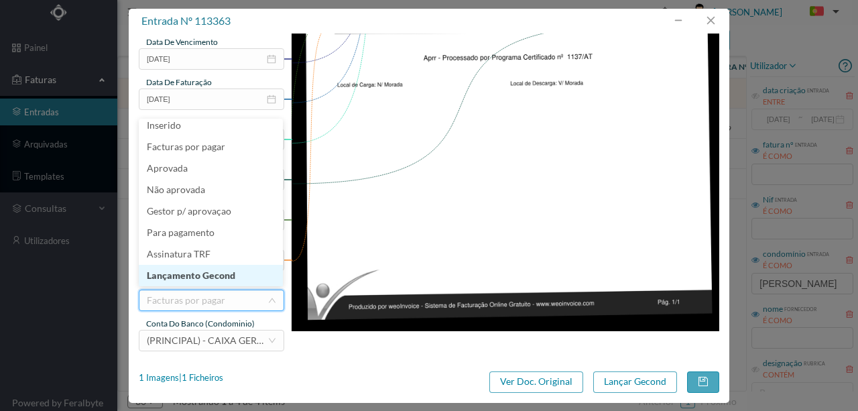
click at [201, 272] on li "Lançamento Gecond" at bounding box center [211, 275] width 144 height 21
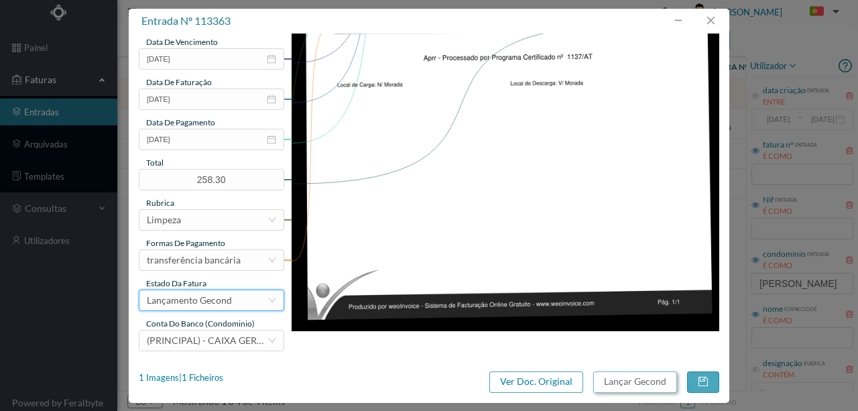
click at [624, 381] on button "Lançar Gecond" at bounding box center [635, 381] width 84 height 21
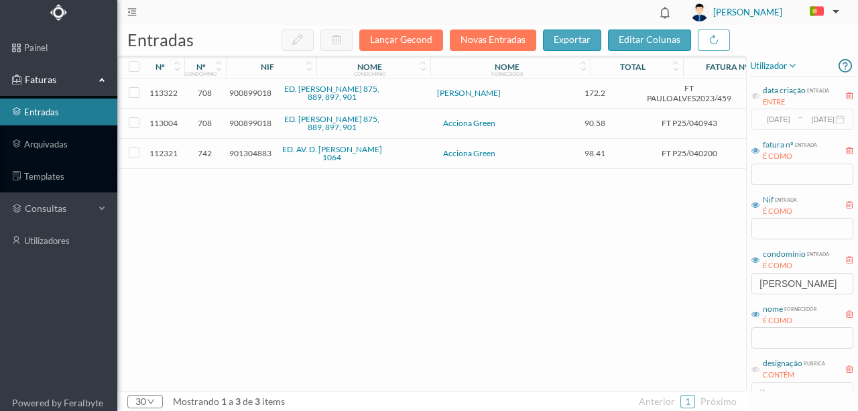
click at [261, 94] on span "900899018" at bounding box center [250, 93] width 42 height 10
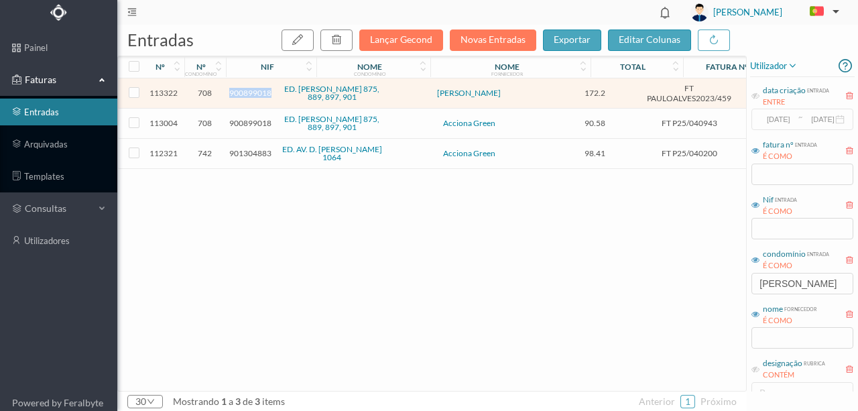
click at [261, 94] on span "900899018" at bounding box center [250, 93] width 42 height 10
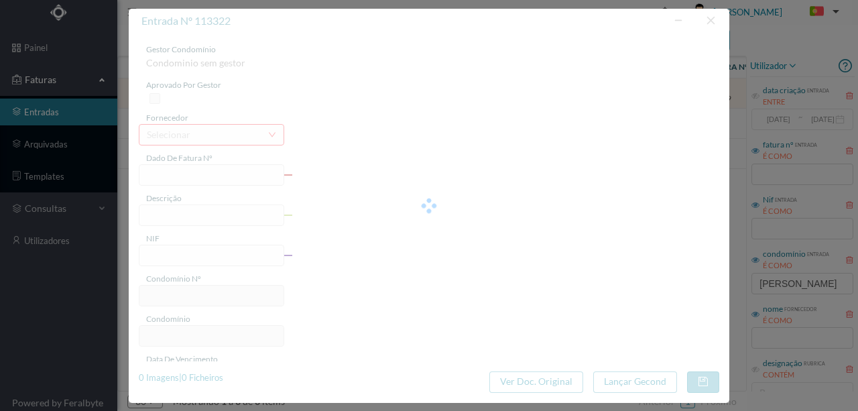
type input "FT PAULOALVES2023/459"
type input "900899018"
type input "2025-07-09"
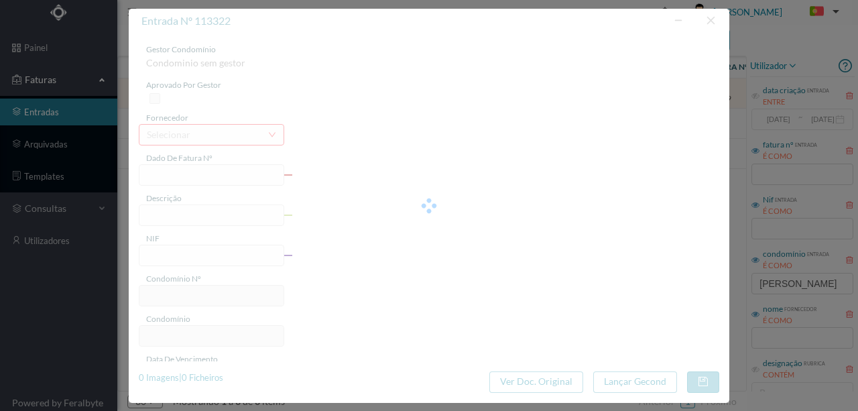
type input "172.20"
type input "708"
type input "ED. AFONSO HENRIQUES 875, 889, 897, 901"
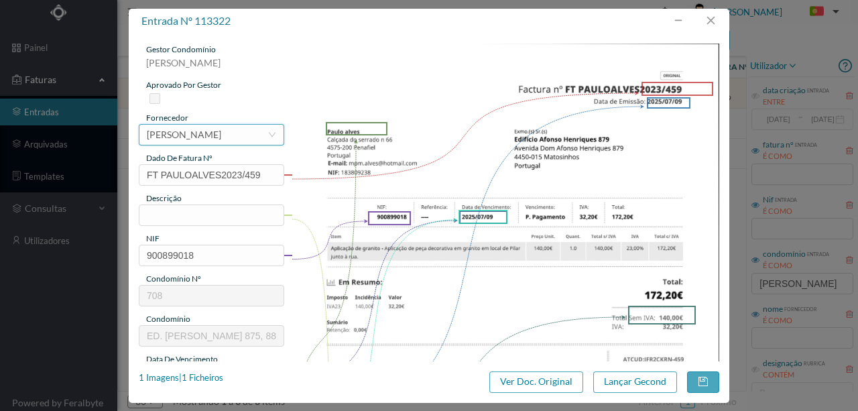
click at [162, 134] on div "[PERSON_NAME]" at bounding box center [184, 135] width 74 height 20
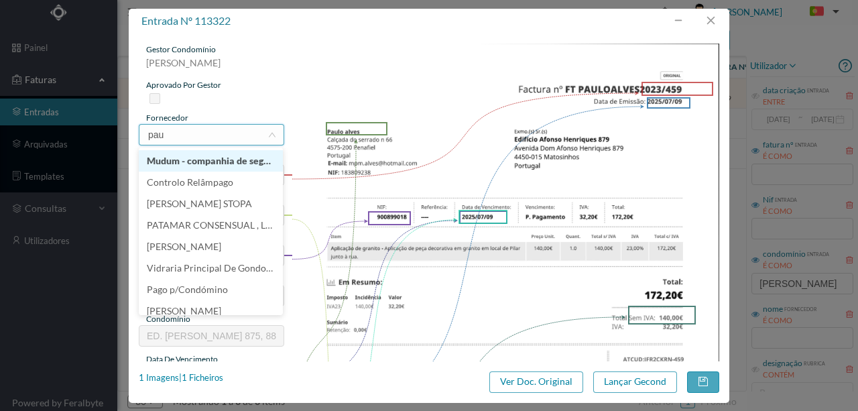
scroll to position [0, 0]
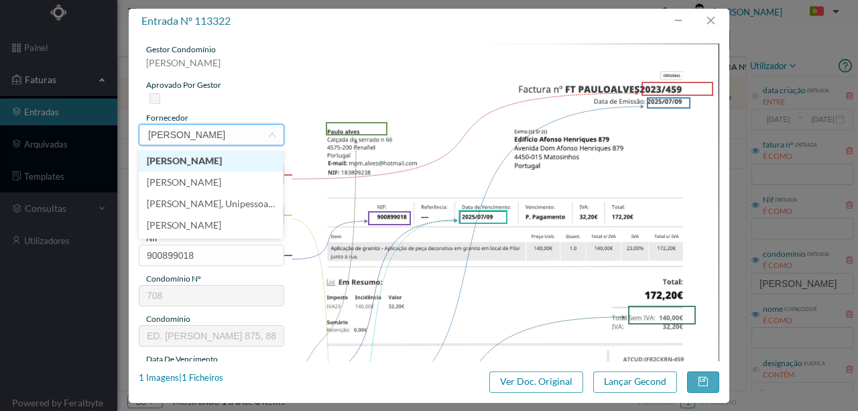
type input "paulo al"
click at [161, 158] on li "Paulo Alves" at bounding box center [211, 160] width 144 height 21
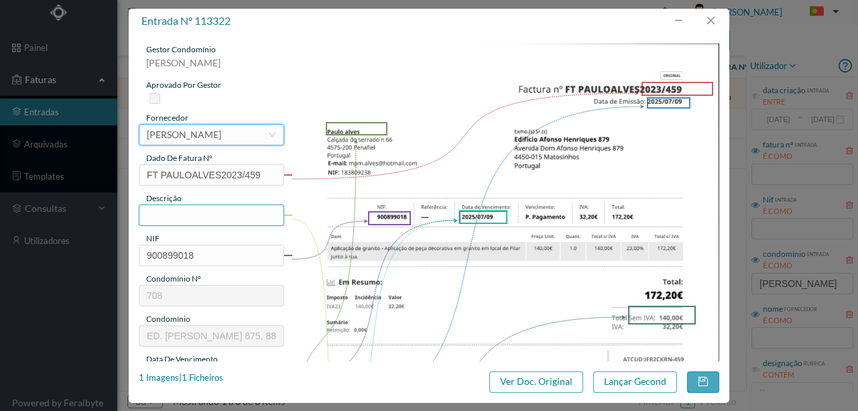
click at [151, 216] on input "text" at bounding box center [211, 214] width 145 height 21
click at [161, 214] on input "text" at bounding box center [211, 214] width 145 height 21
click at [186, 206] on input "text" at bounding box center [211, 214] width 145 height 21
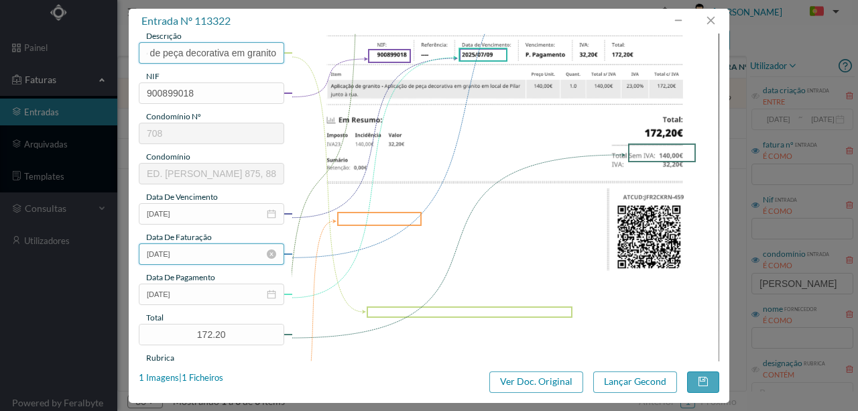
scroll to position [178, 0]
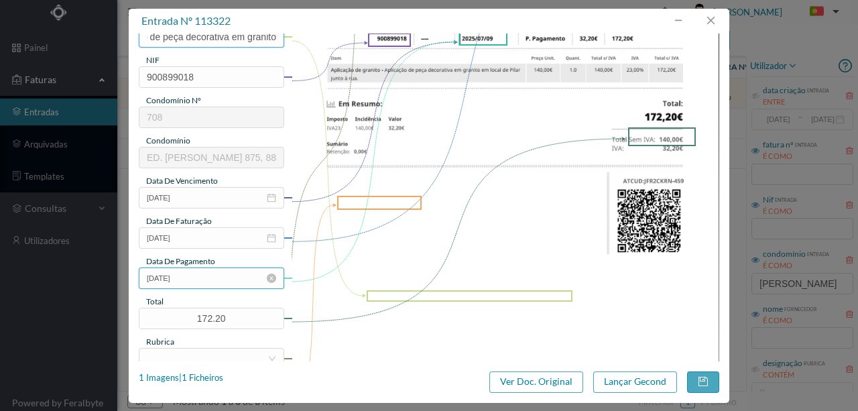
type input "Aplicação de peça decorativa em granito"
click at [219, 273] on input "2025-07-09" at bounding box center [211, 277] width 145 height 21
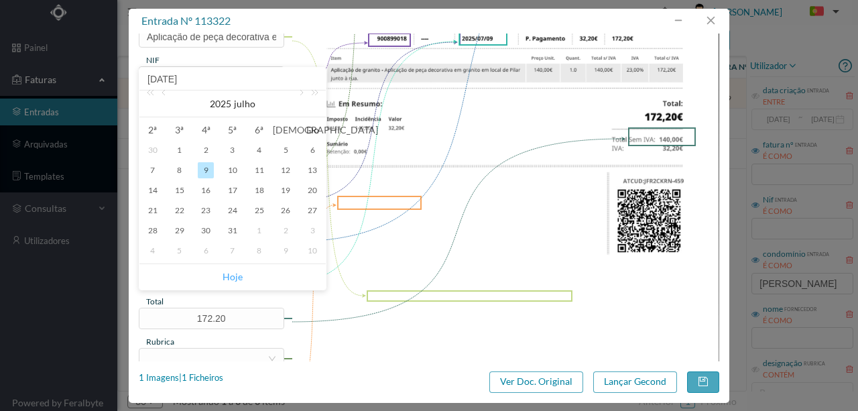
click at [240, 277] on link "Hoje" at bounding box center [232, 276] width 20 height 25
type input "2025-09-26"
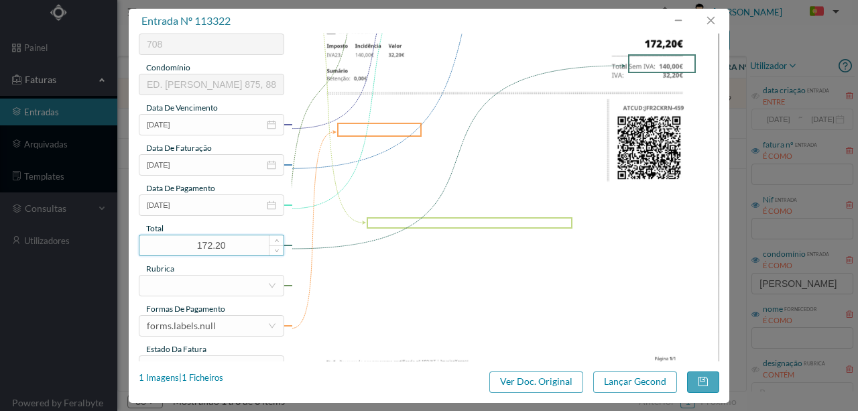
scroll to position [268, 0]
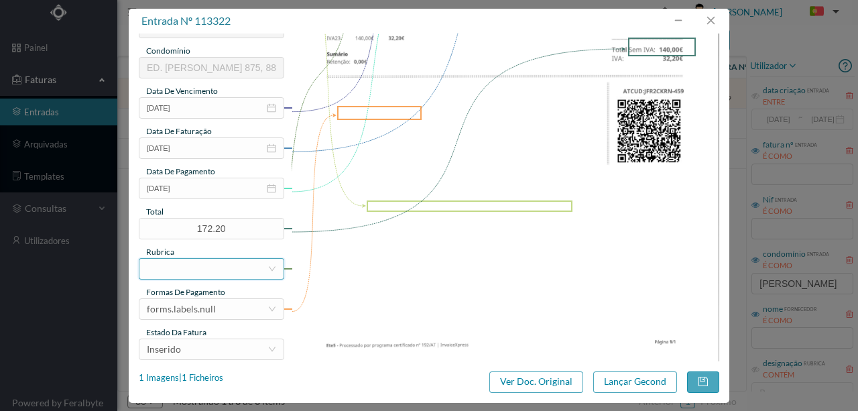
click at [195, 267] on div at bounding box center [207, 269] width 121 height 20
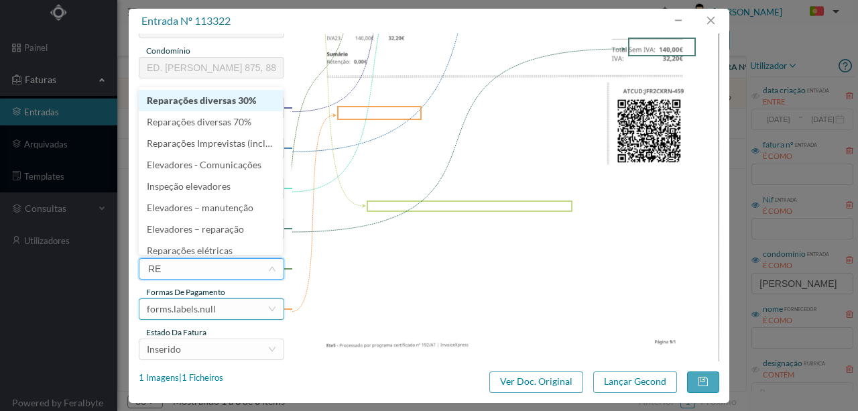
type input "REP"
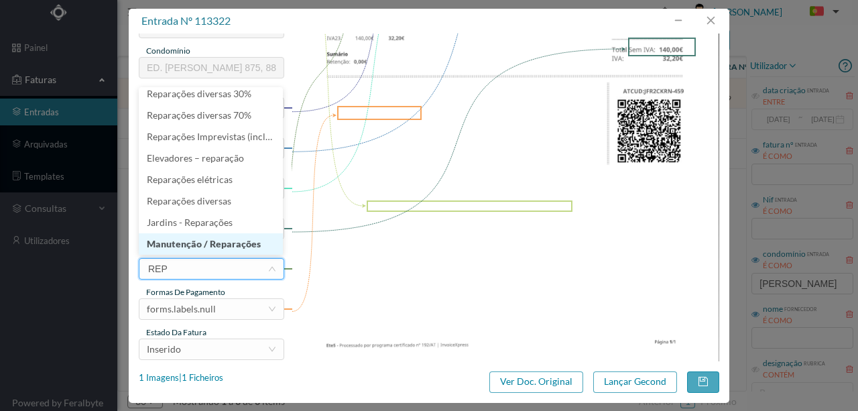
click at [204, 243] on li "Manutenção / Reparações" at bounding box center [211, 243] width 144 height 21
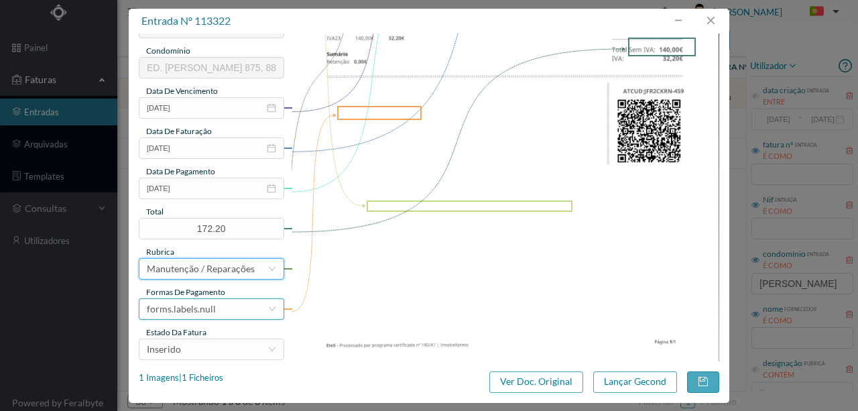
click at [214, 311] on div "forms.labels.null" at bounding box center [207, 309] width 121 height 20
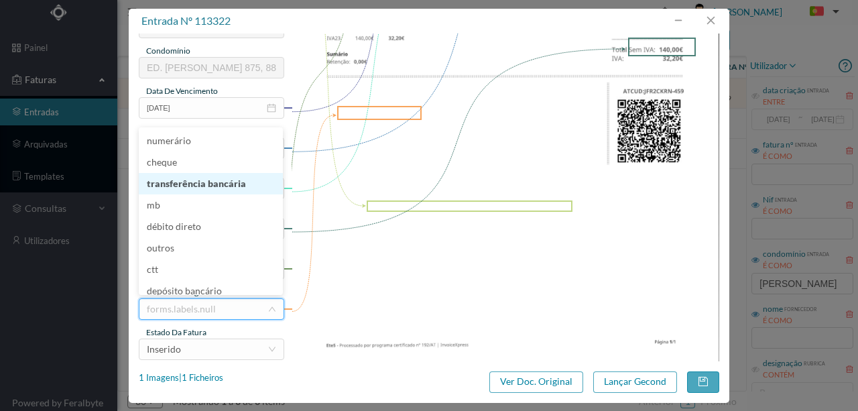
click at [201, 180] on li "transferência bancária" at bounding box center [211, 183] width 144 height 21
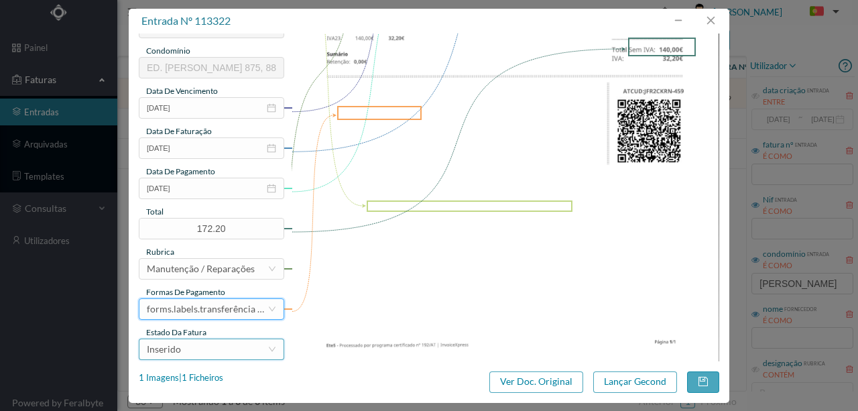
click at [198, 348] on div "Inserido" at bounding box center [207, 349] width 121 height 20
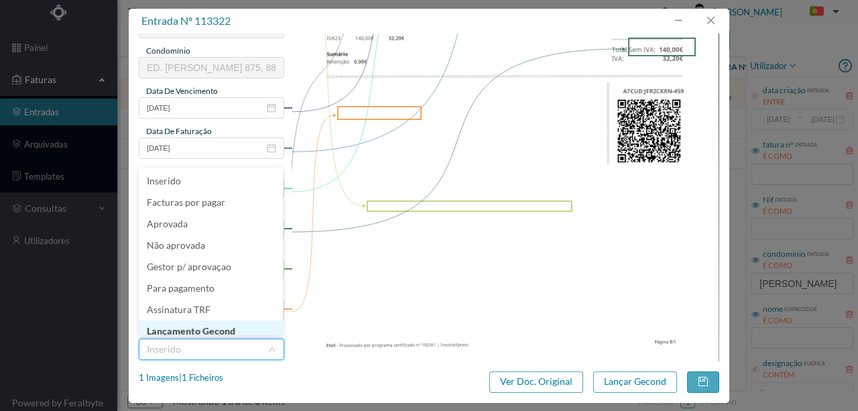
scroll to position [7, 0]
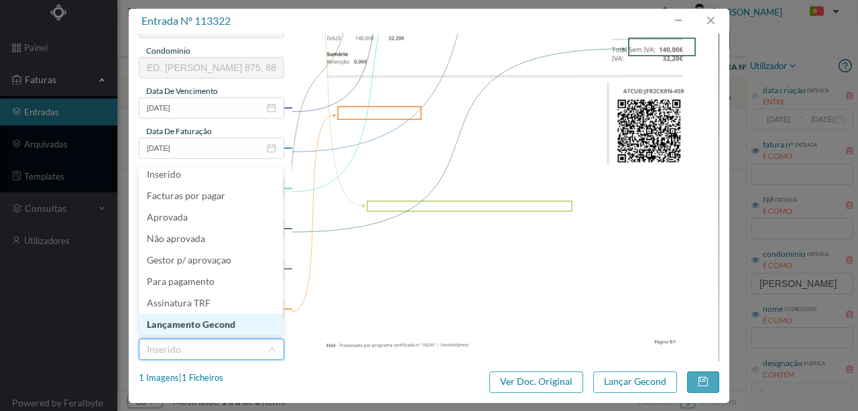
click at [209, 324] on li "Lançamento Gecond" at bounding box center [211, 324] width 144 height 21
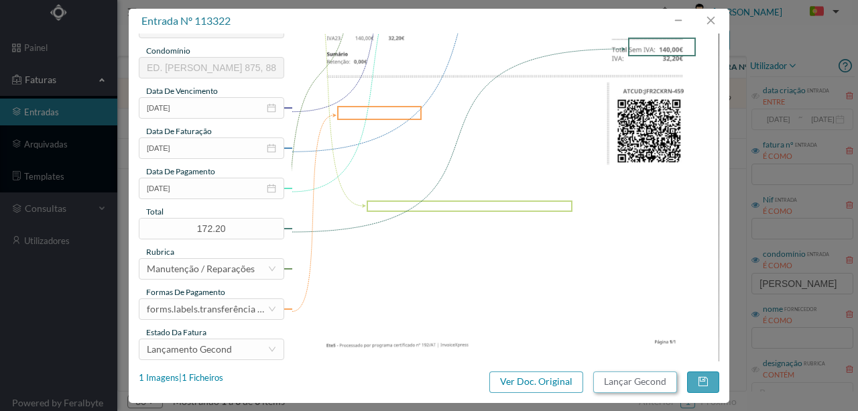
click at [614, 382] on button "Lançar Gecond" at bounding box center [635, 381] width 84 height 21
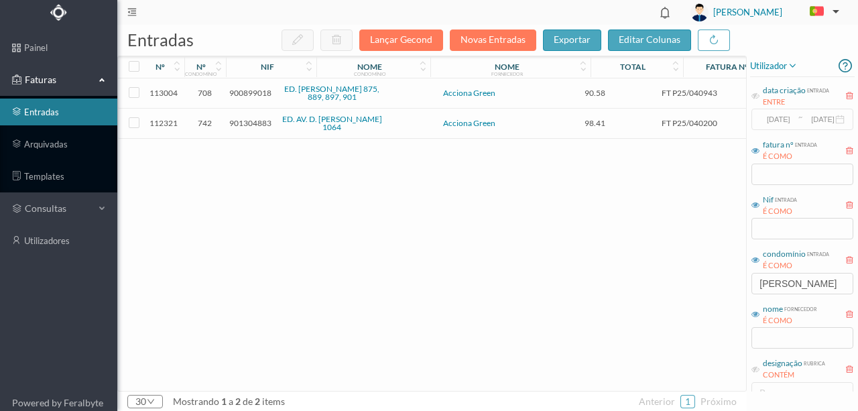
click at [243, 92] on span "900899018" at bounding box center [250, 93] width 42 height 10
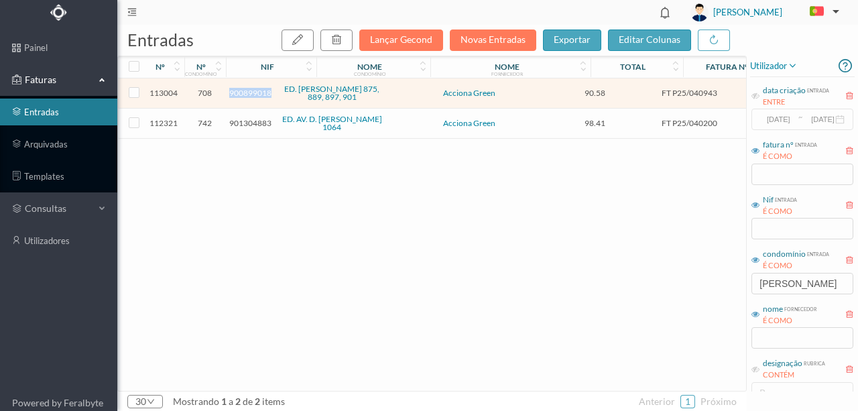
click at [243, 92] on span "900899018" at bounding box center [250, 93] width 42 height 10
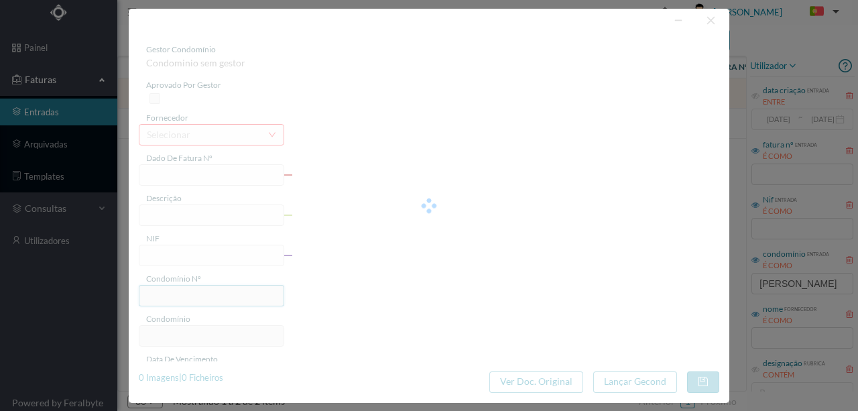
type input "FT P25/040943"
type input "DOM AFONSO HENRIQUES 897"
type input "900899018"
type input "19-10-2025"
type input "19-09-2025"
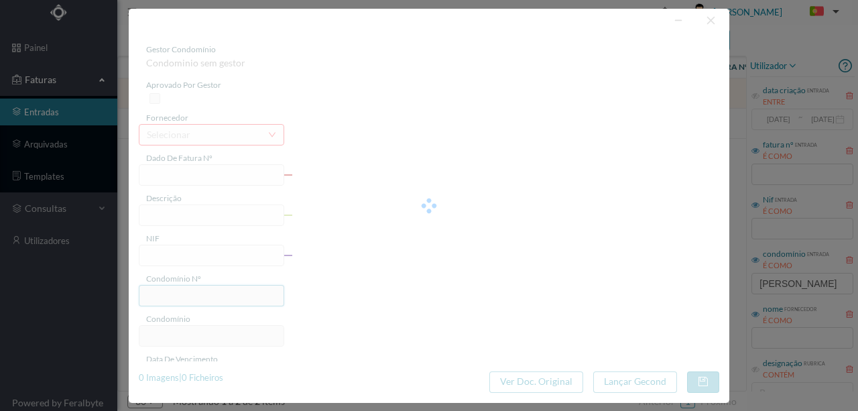
type input "19-10-2025"
type input "90.58"
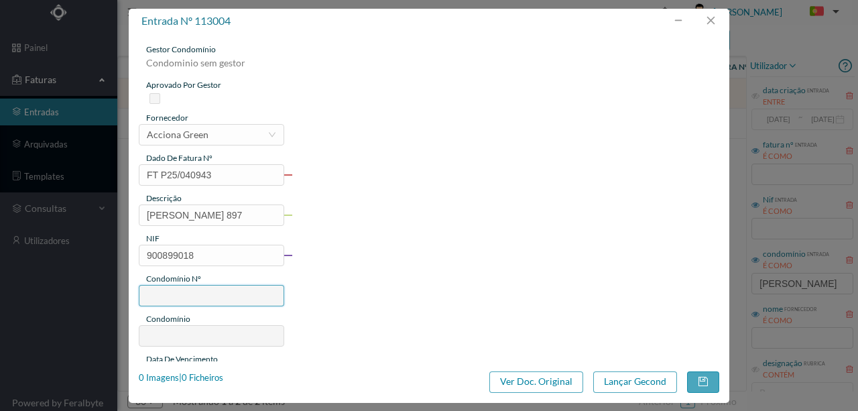
type input "708"
type input "ED. AFONSO HENRIQUES 875, 889, 897, 901"
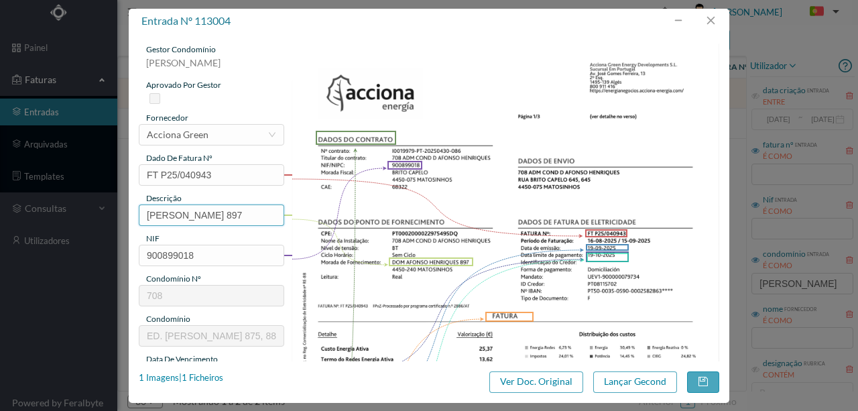
scroll to position [0, 11]
drag, startPoint x: 142, startPoint y: 210, endPoint x: 293, endPoint y: 219, distance: 151.7
click at [293, 219] on div "gestor condomínio Susana Silva aprovado por gestor fornecedor selecionar Accion…" at bounding box center [429, 356] width 580 height 624
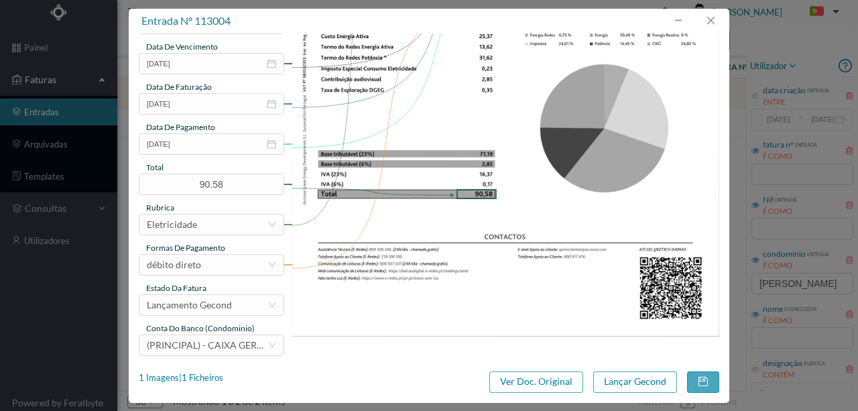
scroll to position [317, 0]
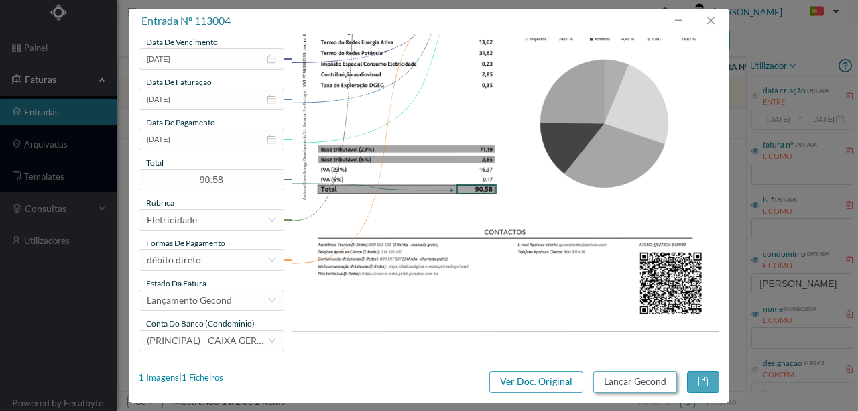
type input "897 (16.08.2025 a 15.09.2025)"
click at [619, 382] on button "Lançar Gecond" at bounding box center [635, 381] width 84 height 21
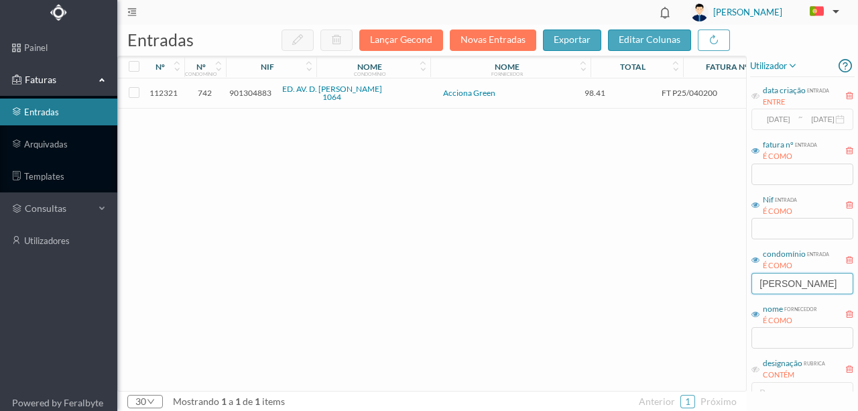
drag, startPoint x: 751, startPoint y: 277, endPoint x: 607, endPoint y: 287, distance: 144.4
click at [624, 286] on div "entradas Lançar Gecond Novas Entradas exportar editar colunas nº nº condomínio …" at bounding box center [487, 218] width 740 height 386
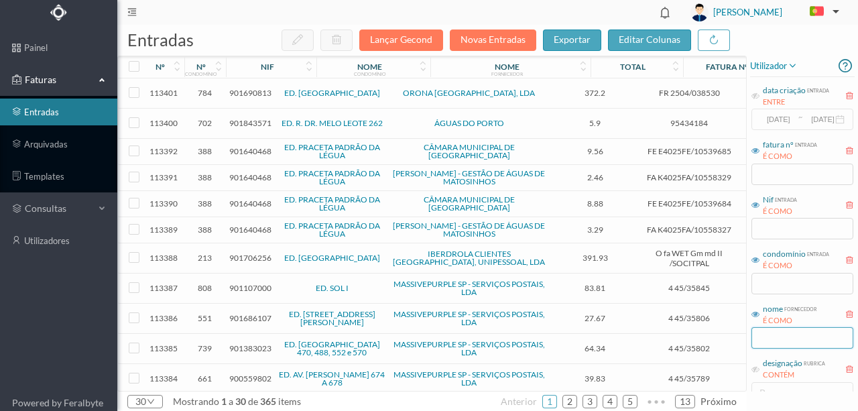
click at [787, 339] on input "text" at bounding box center [802, 337] width 102 height 21
type input "M"
click at [807, 284] on input "text" at bounding box center [802, 283] width 102 height 21
type input "FELI"
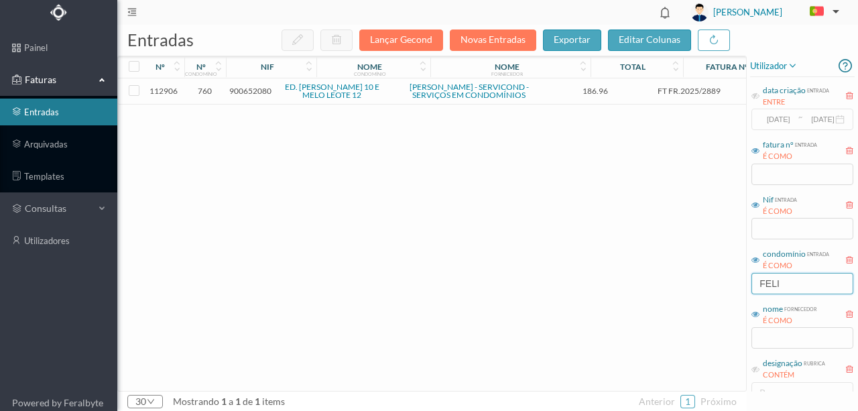
drag, startPoint x: 750, startPoint y: 284, endPoint x: 690, endPoint y: 279, distance: 59.8
click at [695, 280] on div "entradas Lançar Gecond Novas Entradas exportar editar colunas nº nº condomínio …" at bounding box center [487, 218] width 740 height 386
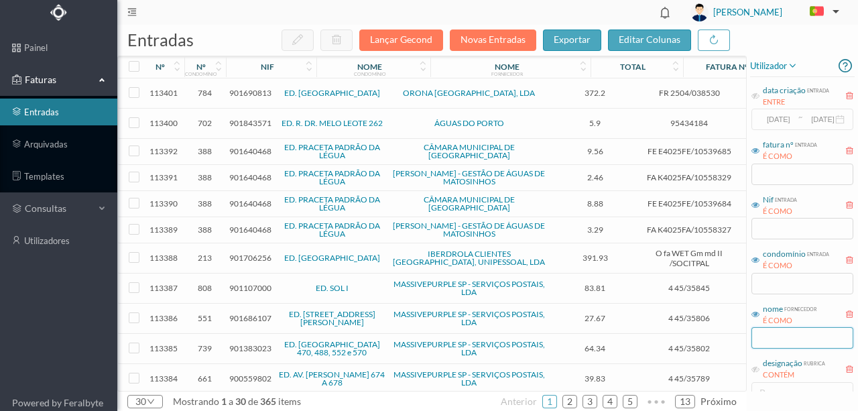
click at [777, 334] on input "text" at bounding box center [802, 337] width 102 height 21
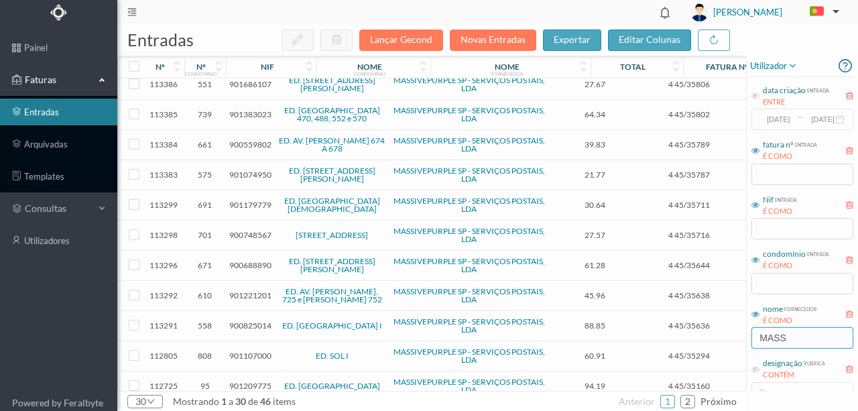
scroll to position [0, 0]
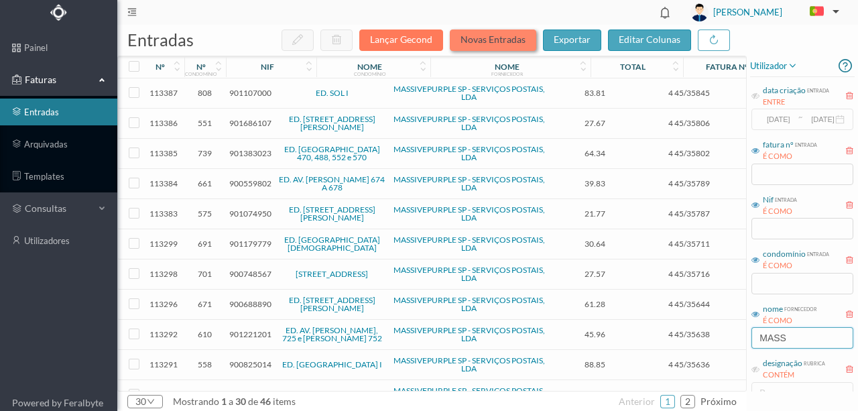
type input "MASS"
click at [482, 40] on button "Novas Entradas" at bounding box center [493, 39] width 86 height 21
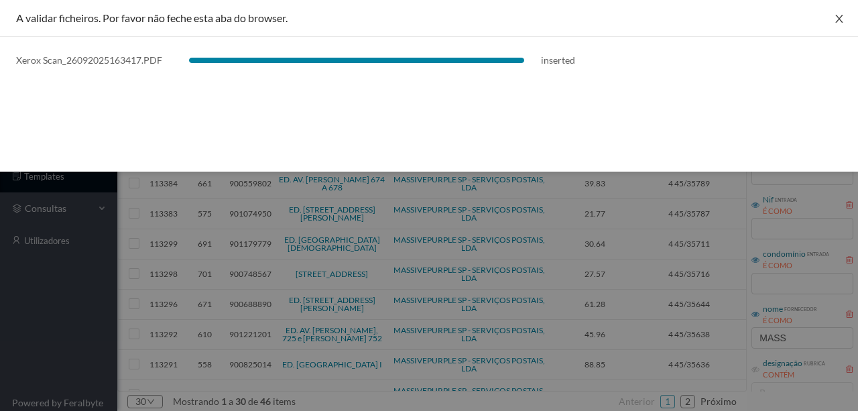
drag, startPoint x: 846, startPoint y: 17, endPoint x: 799, endPoint y: 105, distance: 98.9
click at [846, 17] on button "Close" at bounding box center [839, 19] width 38 height 38
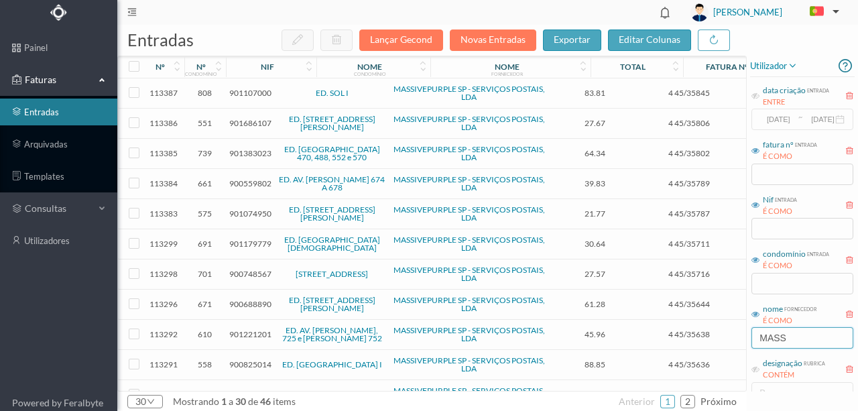
drag, startPoint x: 737, startPoint y: 338, endPoint x: 647, endPoint y: 344, distance: 90.0
click at [653, 344] on div "entradas Lançar Gecond Novas Entradas exportar editar colunas nº nº condomínio …" at bounding box center [487, 218] width 740 height 386
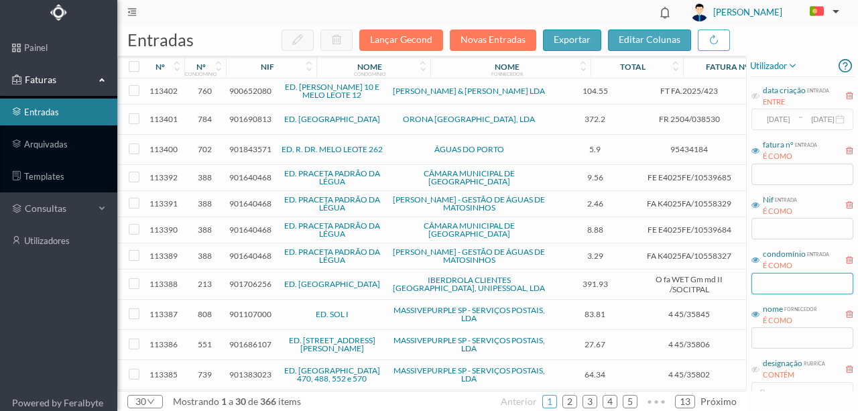
click at [764, 279] on input "text" at bounding box center [802, 283] width 102 height 21
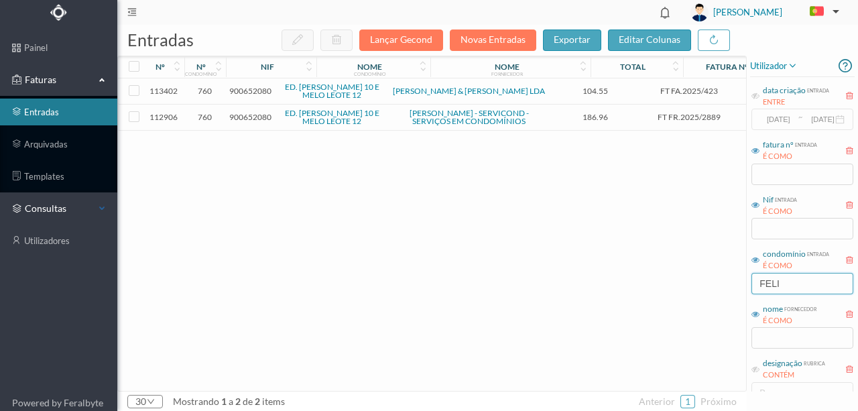
type input "FELI"
click at [253, 92] on span "900652080" at bounding box center [250, 91] width 42 height 10
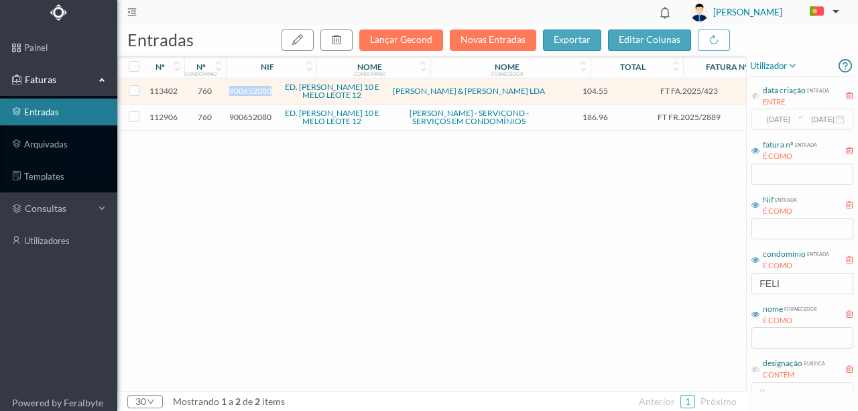
click at [253, 92] on span "900652080" at bounding box center [250, 91] width 42 height 10
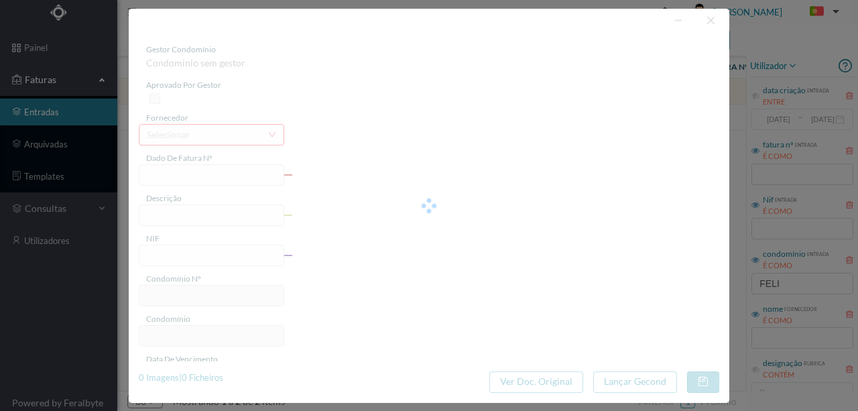
type input "FT FA.2025/423"
type input "900652080"
type input "2025-08-06"
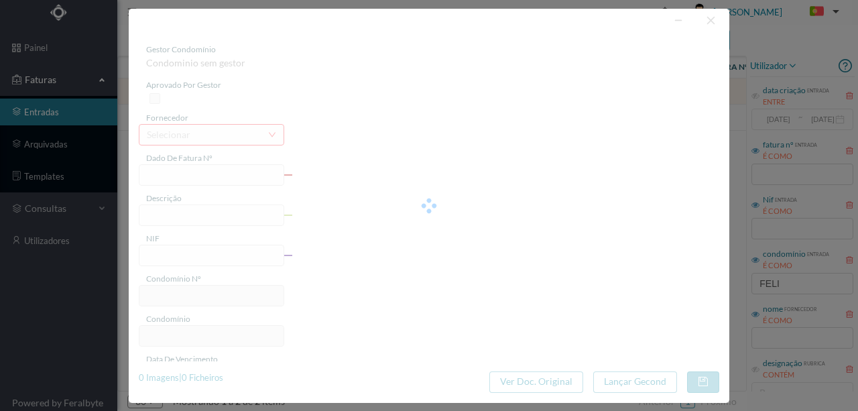
type input "104.55"
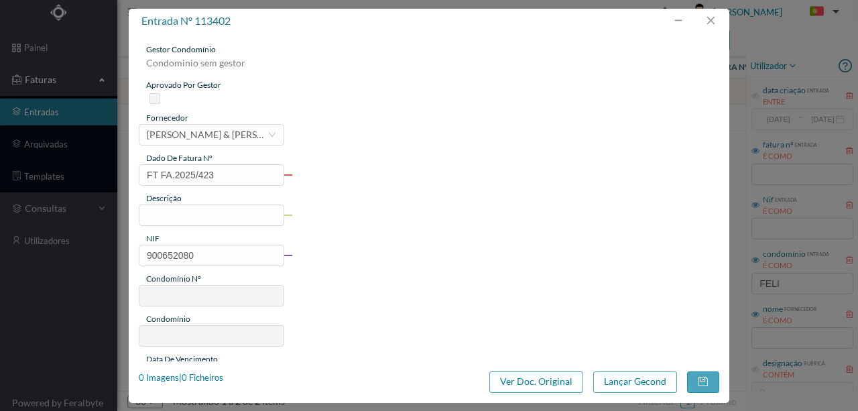
type input "760"
type input "ED. FELIZARDO LIMA 10 E MELO LEOTE 12"
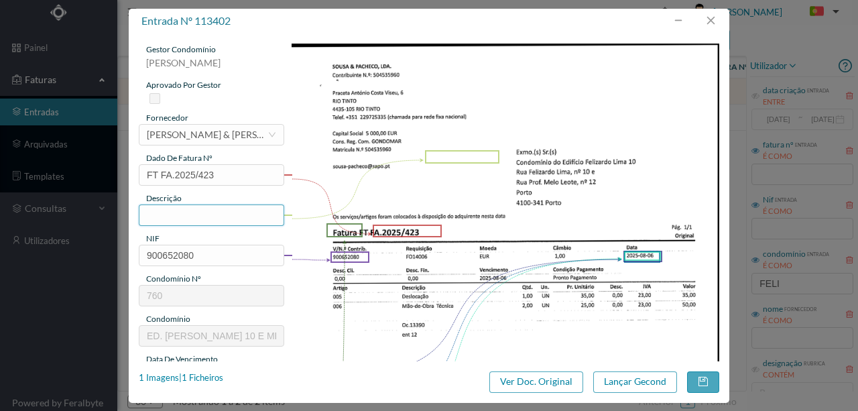
click at [156, 213] on input "text" at bounding box center [211, 214] width 145 height 21
click at [249, 212] on input "Verificar campainha do 7DT" at bounding box center [211, 214] width 145 height 21
click at [271, 217] on input "Verificar campainha do 7ºDT" at bounding box center [211, 214] width 145 height 21
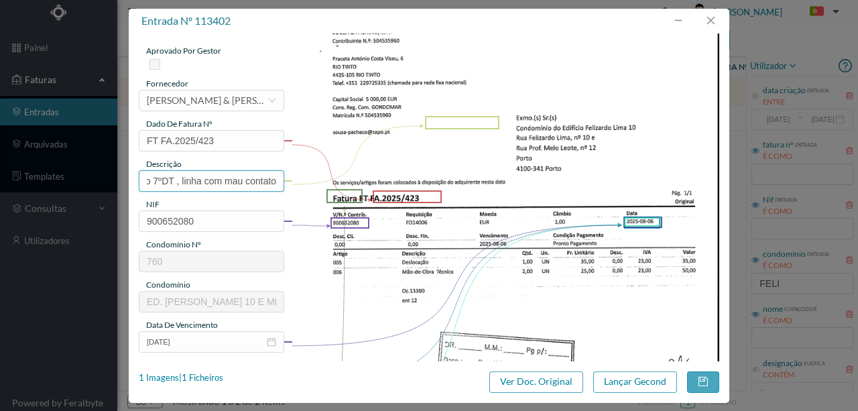
scroll to position [134, 0]
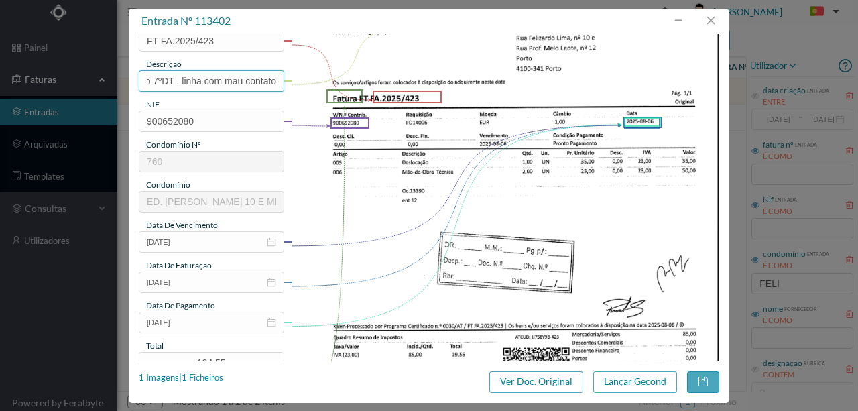
type input "Verificar campainha do 7ºDT , linha com mau contato"
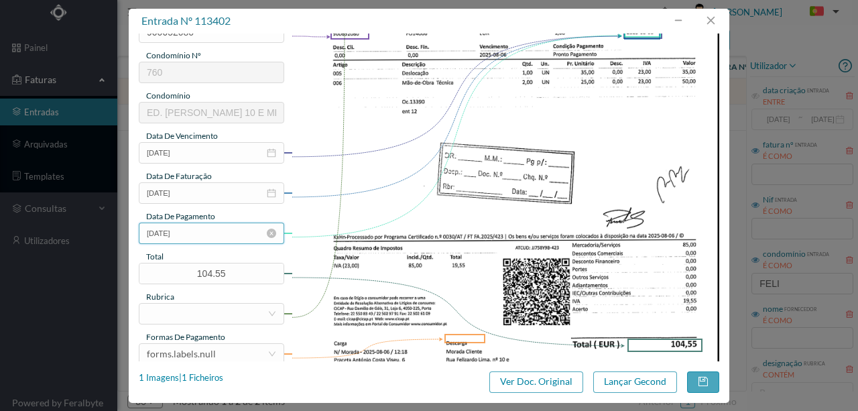
click at [209, 239] on input "2025-08-06" at bounding box center [211, 232] width 145 height 21
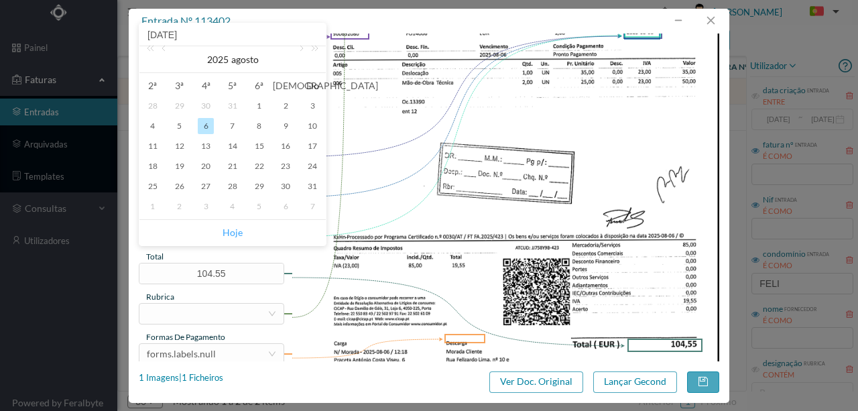
click at [230, 239] on link "Hoje" at bounding box center [232, 232] width 20 height 25
type input "2025-09-26"
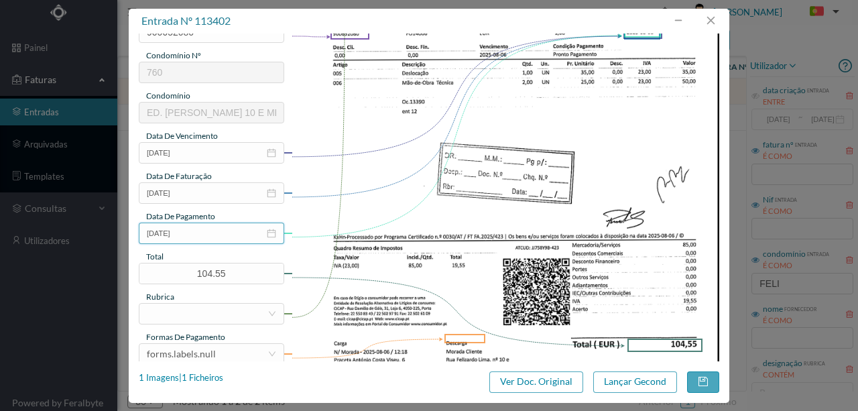
scroll to position [268, 0]
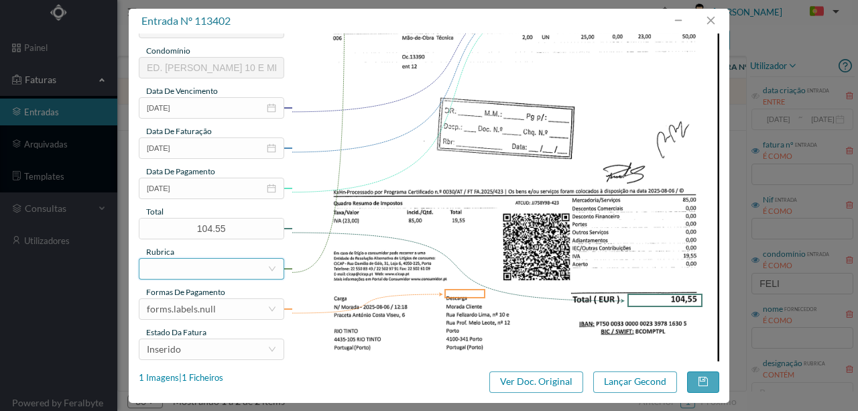
click at [167, 267] on div at bounding box center [207, 269] width 121 height 20
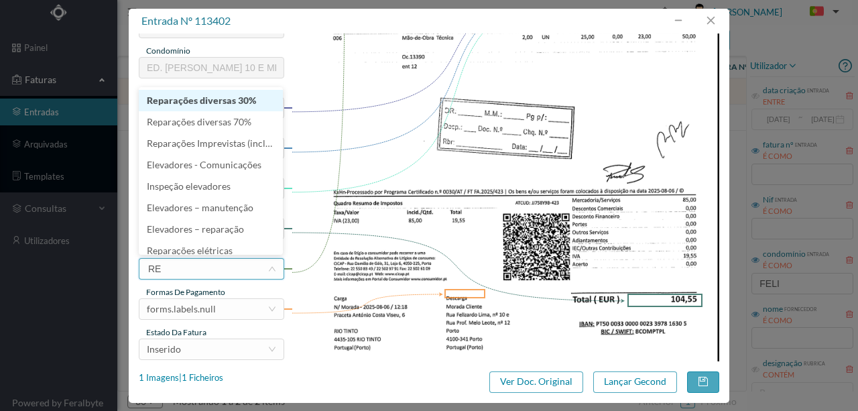
type input "REP"
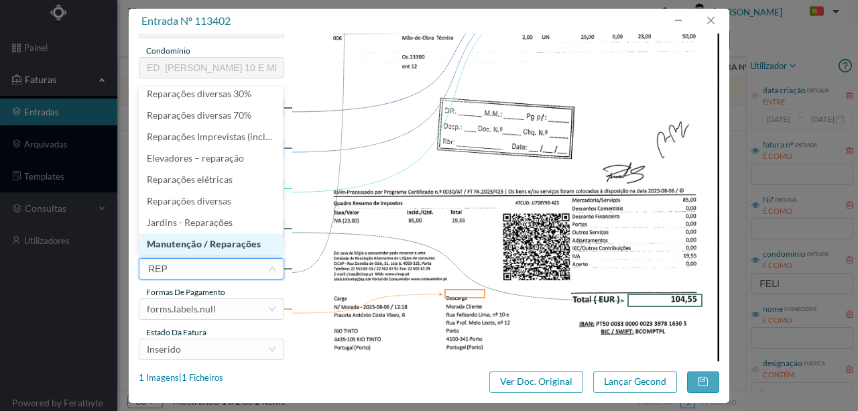
click at [229, 243] on li "Manutenção / Reparações" at bounding box center [211, 243] width 144 height 21
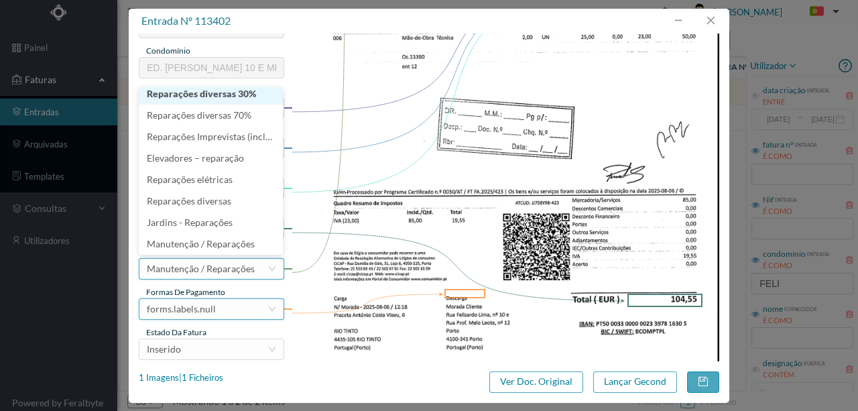
scroll to position [3, 0]
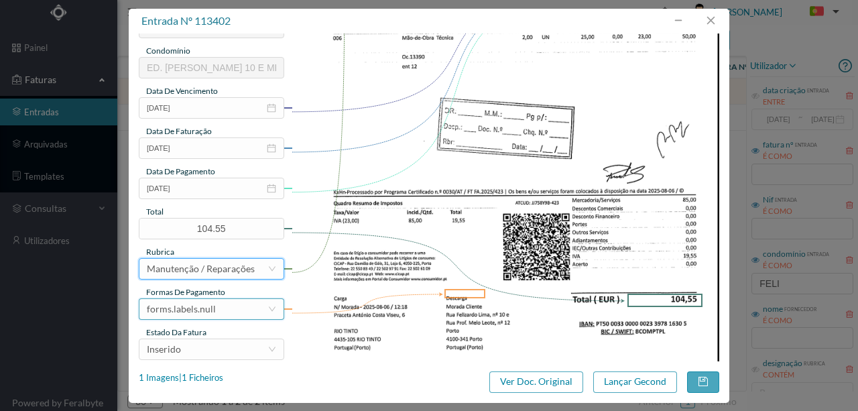
click at [197, 310] on div "forms.labels.null" at bounding box center [181, 309] width 69 height 20
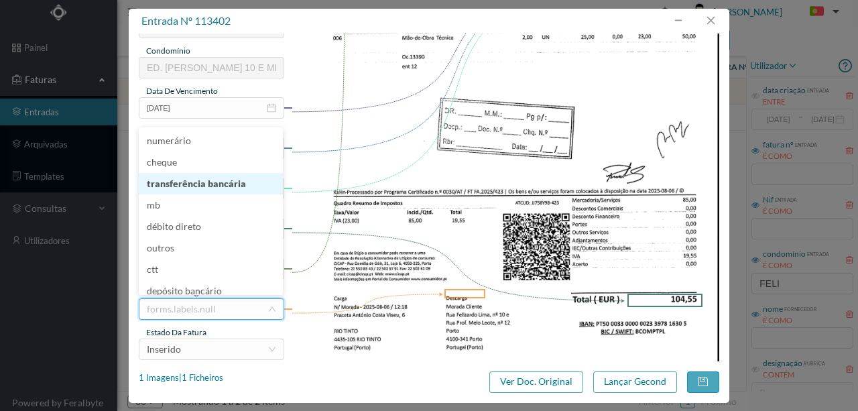
click at [205, 186] on li "transferência bancária" at bounding box center [211, 183] width 144 height 21
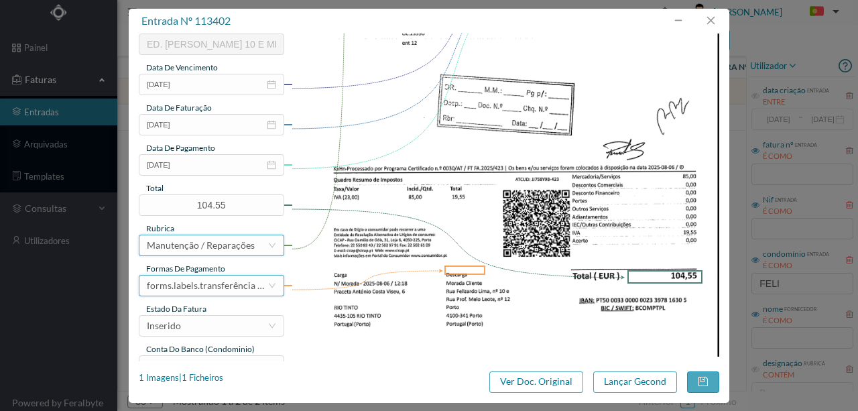
scroll to position [312, 0]
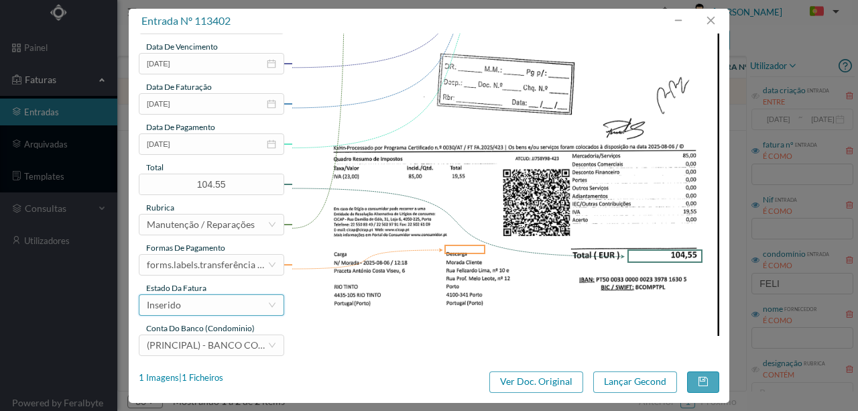
click at [200, 305] on div "Inserido" at bounding box center [207, 305] width 121 height 20
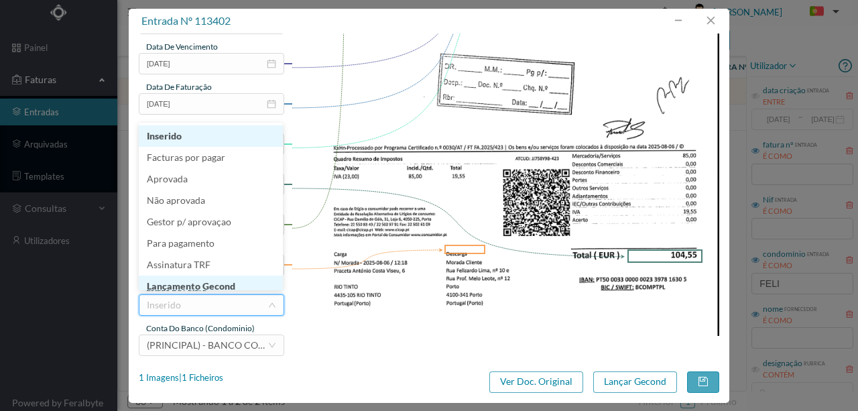
scroll to position [7, 0]
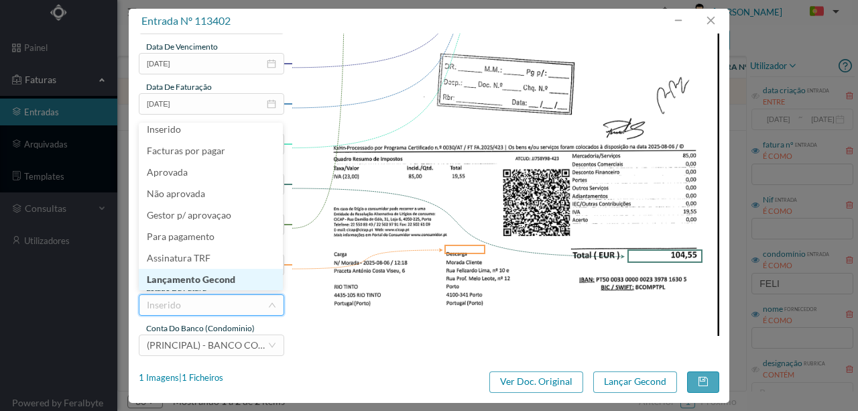
click at [216, 282] on li "Lançamento Gecond" at bounding box center [211, 279] width 144 height 21
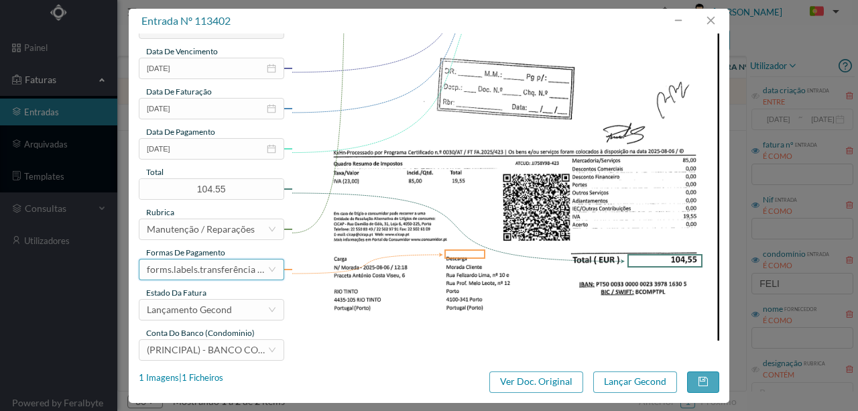
scroll to position [317, 0]
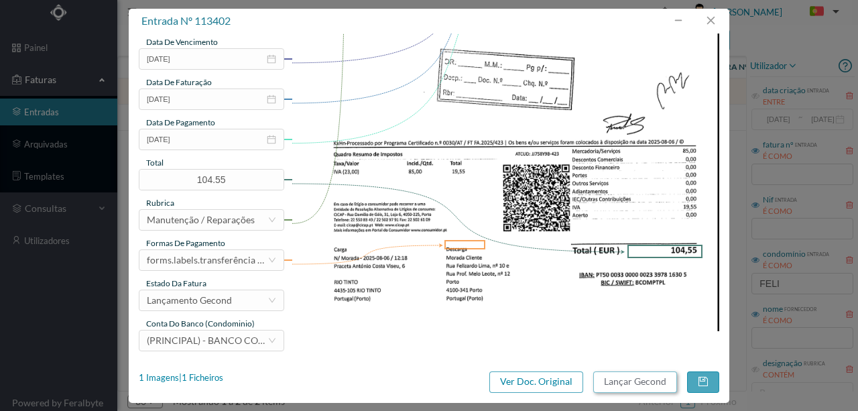
click at [628, 381] on button "Lançar Gecond" at bounding box center [635, 381] width 84 height 21
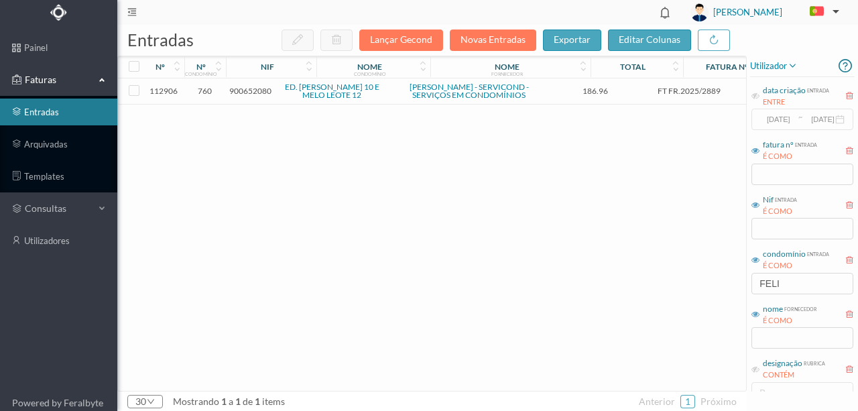
click at [251, 95] on span "900652080" at bounding box center [250, 91] width 42 height 10
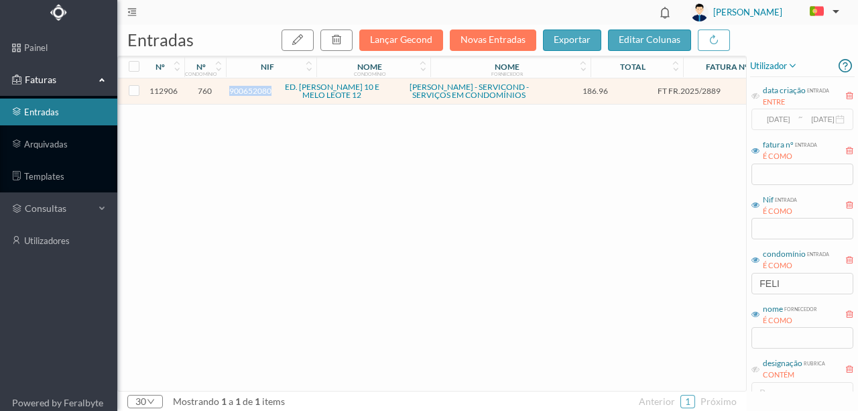
click at [251, 95] on span "900652080" at bounding box center [250, 91] width 42 height 10
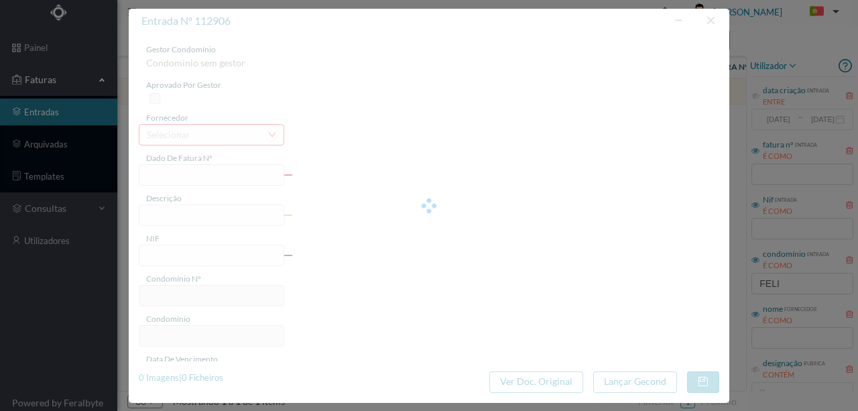
type input "FT FR.2025/2889"
type input "900652080"
type input "Invalid date"
type input "2025-09-10"
type input "186.96"
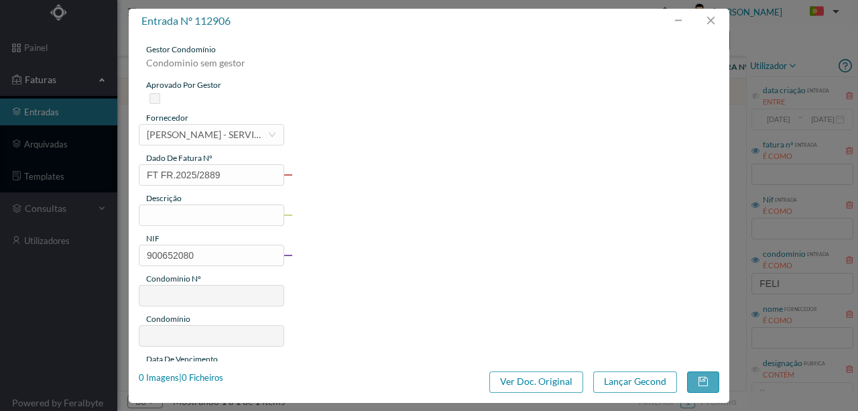
type input "760"
type input "ED. FELIZARDO LIMA 10 E MELO LEOTE 12"
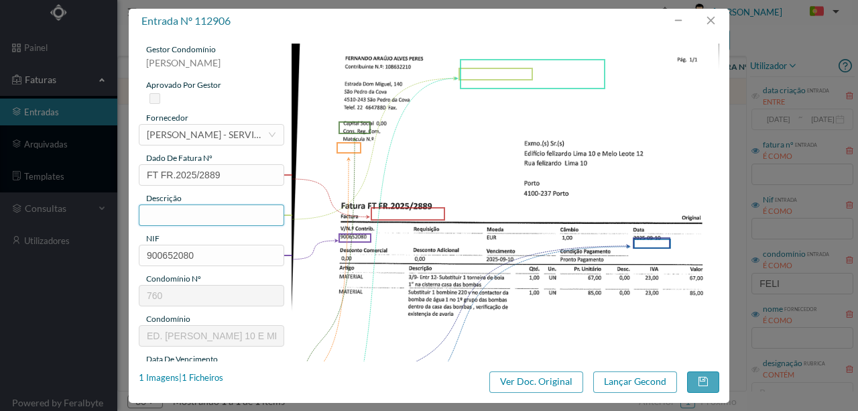
click at [156, 214] on input "text" at bounding box center [211, 214] width 145 height 21
type input "sSubs 1"
drag, startPoint x: 188, startPoint y: 215, endPoint x: 117, endPoint y: 210, distance: 71.2
click at [117, 210] on div "entrada nº 112906 gestor condomínio Rui Marques aprovado por gestor fornecedor …" at bounding box center [429, 205] width 858 height 411
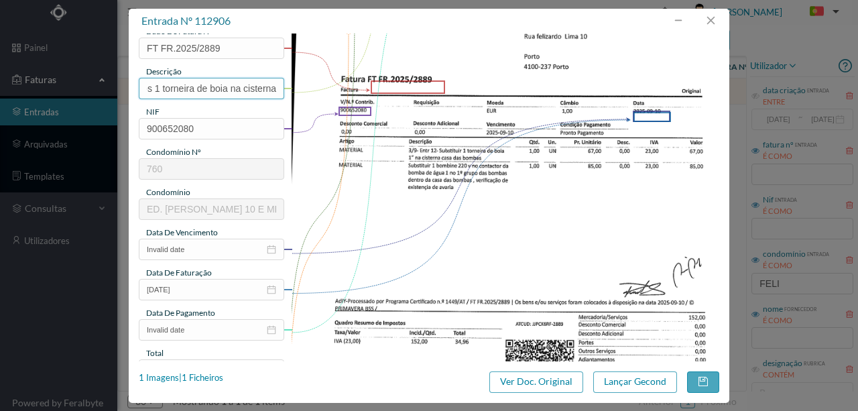
scroll to position [134, 0]
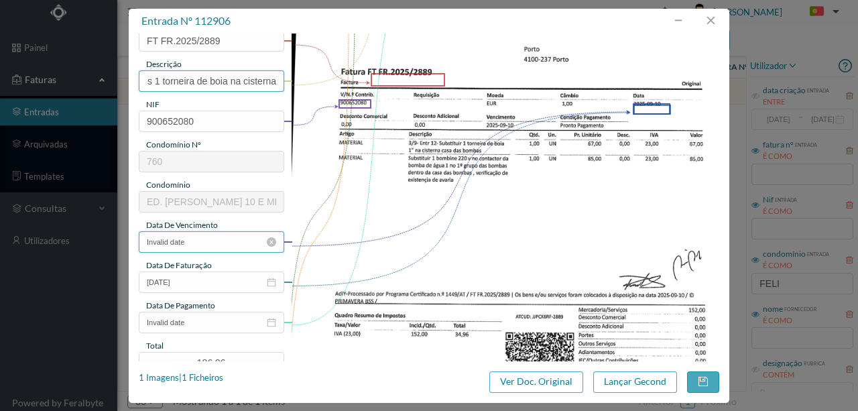
type input "Subs 1 torneira de boia na cisterna"
click at [198, 243] on input "Invalid date" at bounding box center [211, 241] width 145 height 21
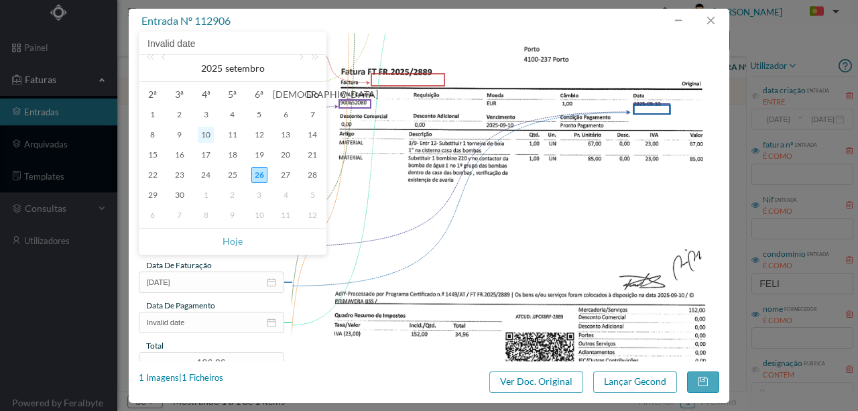
click at [205, 134] on div "10" at bounding box center [206, 135] width 16 height 16
type input "2025-09-10"
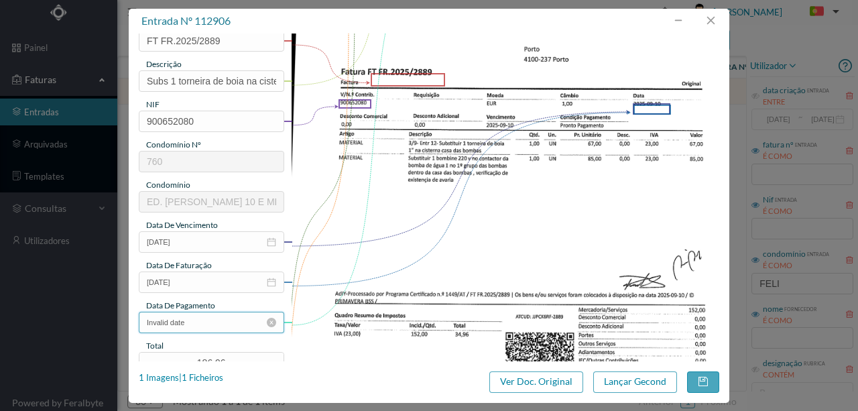
click at [195, 328] on input "Invalid date" at bounding box center [211, 322] width 145 height 21
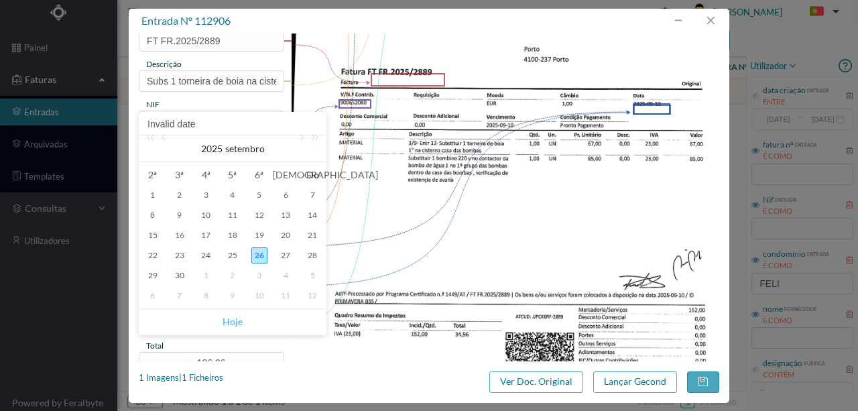
click at [232, 317] on link "Hoje" at bounding box center [232, 321] width 20 height 25
type input "2025-09-26"
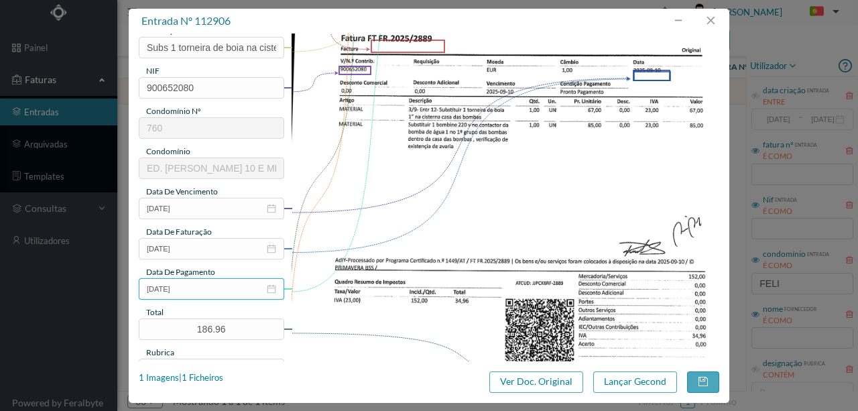
scroll to position [268, 0]
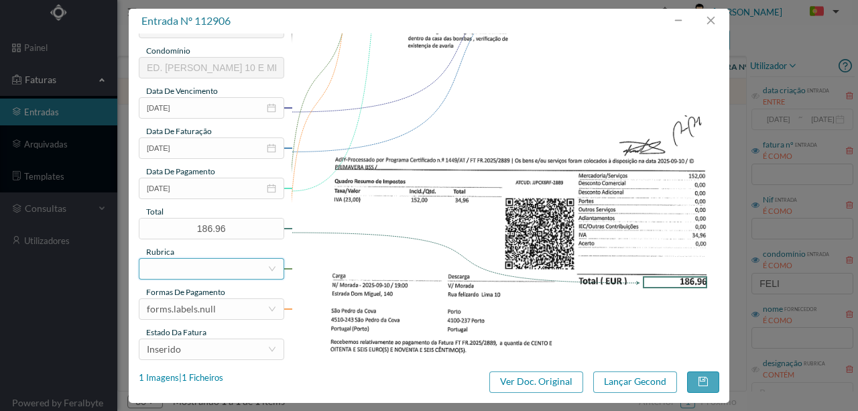
click at [195, 273] on div at bounding box center [207, 269] width 121 height 20
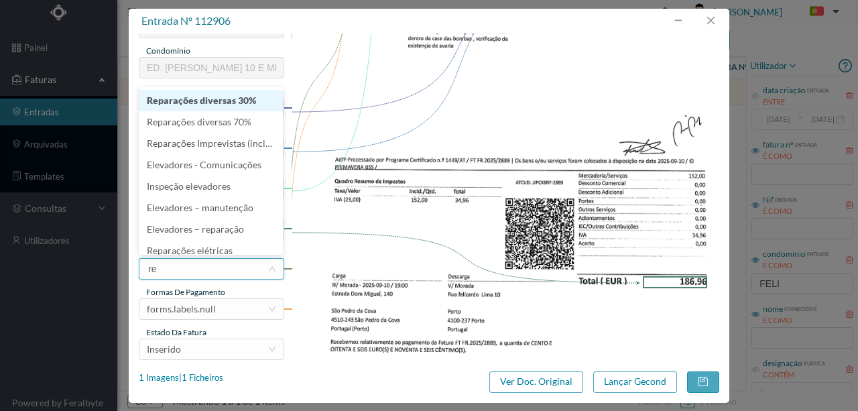
type input "rep"
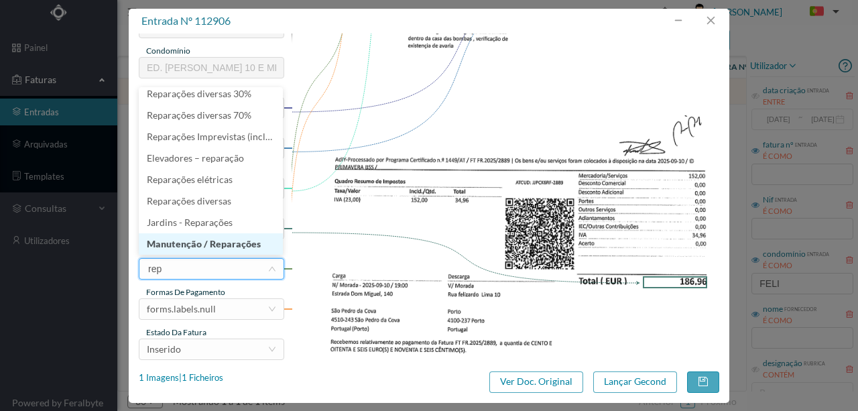
click at [196, 241] on li "Manutenção / Reparações" at bounding box center [211, 243] width 144 height 21
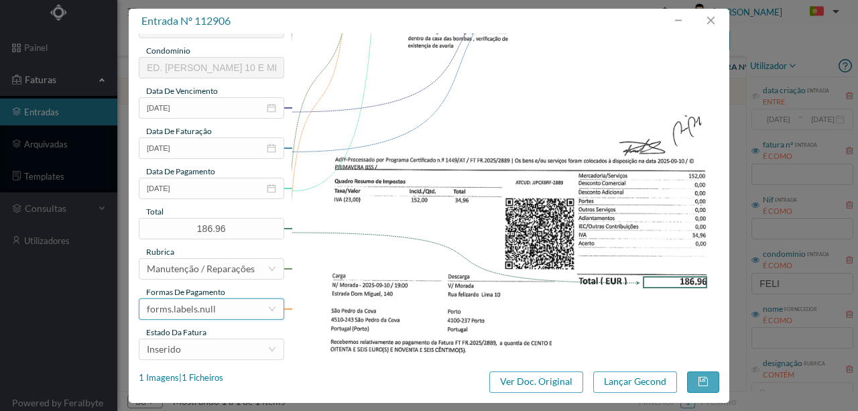
click at [218, 311] on div "forms.labels.null" at bounding box center [207, 309] width 121 height 20
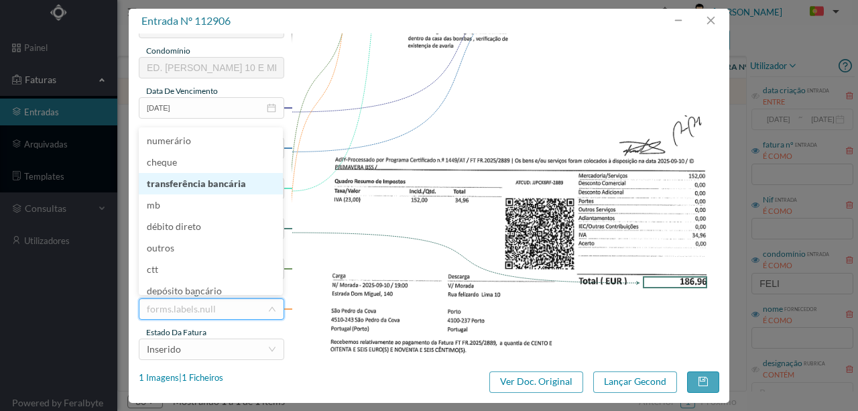
click at [214, 182] on li "transferência bancária" at bounding box center [211, 183] width 144 height 21
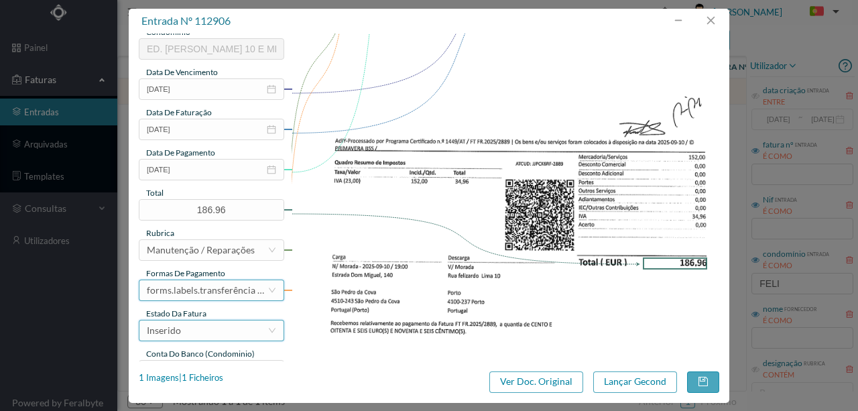
scroll to position [317, 0]
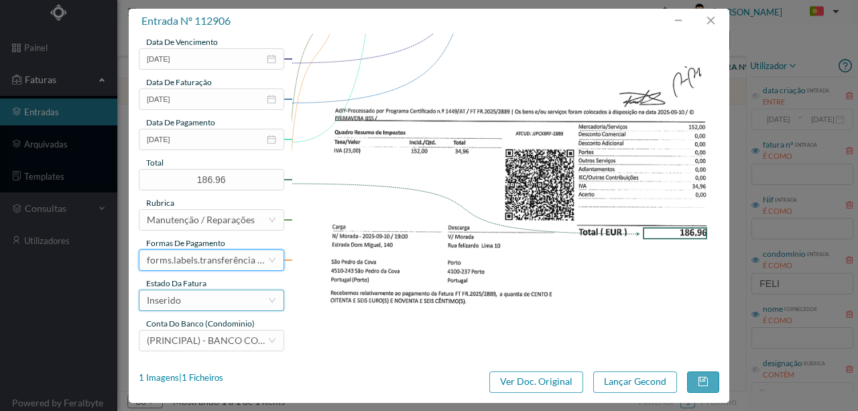
click at [189, 297] on div "Inserido" at bounding box center [207, 300] width 121 height 20
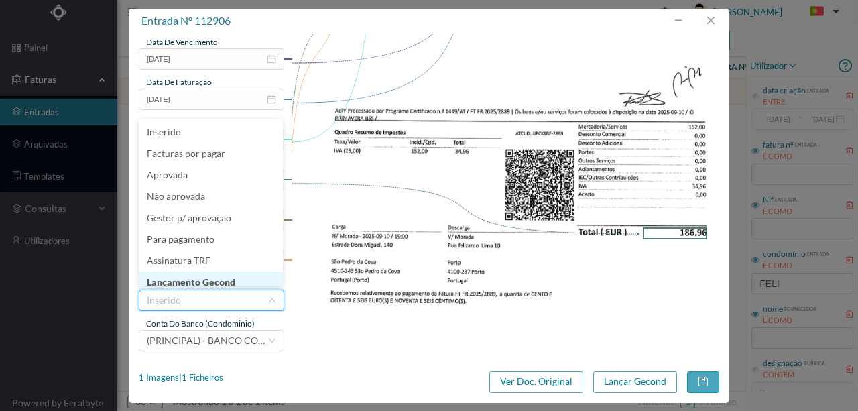
scroll to position [7, 0]
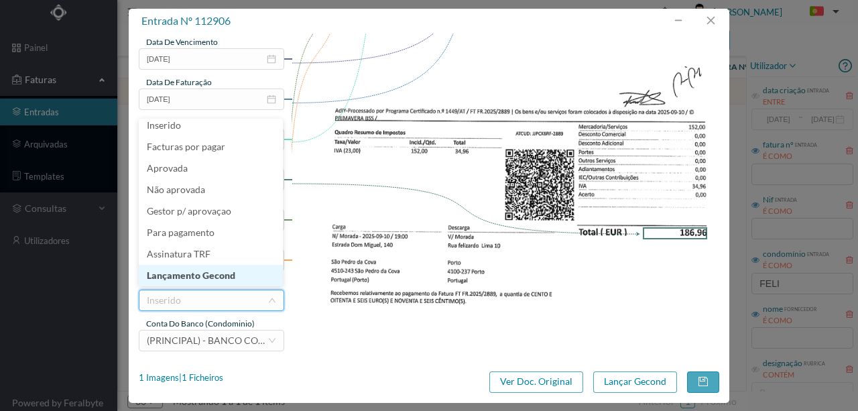
click at [208, 277] on li "Lançamento Gecond" at bounding box center [211, 275] width 144 height 21
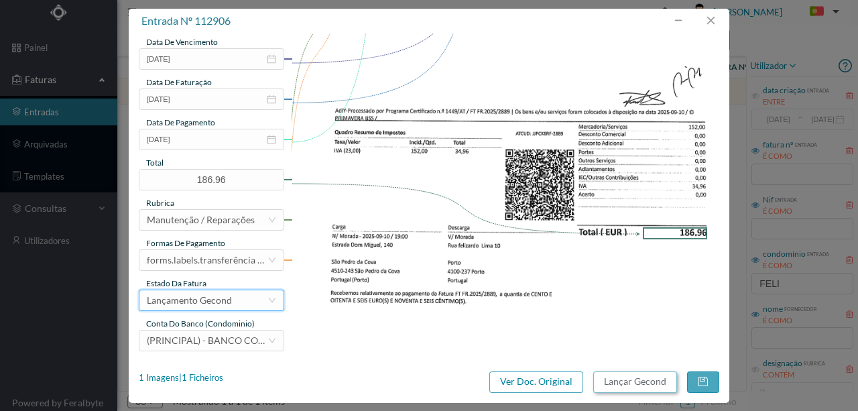
click at [624, 385] on button "Lançar Gecond" at bounding box center [635, 381] width 84 height 21
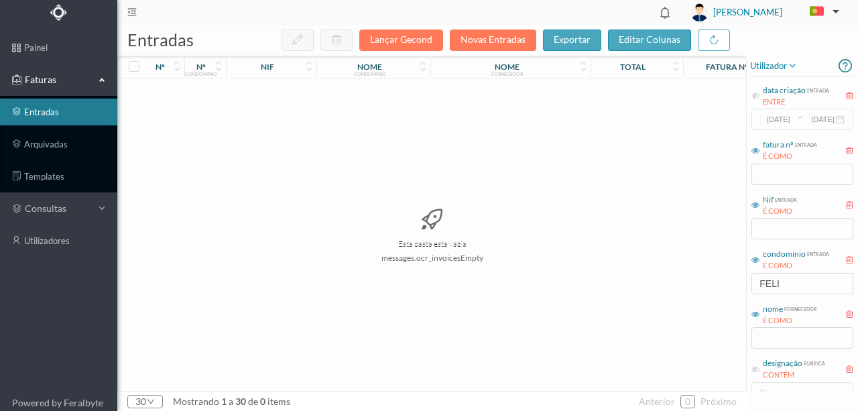
drag, startPoint x: 383, startPoint y: 234, endPoint x: 448, endPoint y: 239, distance: 65.1
click at [383, 234] on div "Esta pasta está vazia messages.ocr_invoicesEmpty" at bounding box center [432, 234] width 628 height 312
drag, startPoint x: 785, startPoint y: 281, endPoint x: 721, endPoint y: 288, distance: 64.7
click at [721, 288] on div "entradas Lançar Gecond Novas Entradas exportar editar colunas nº nº condomínio …" at bounding box center [487, 218] width 740 height 386
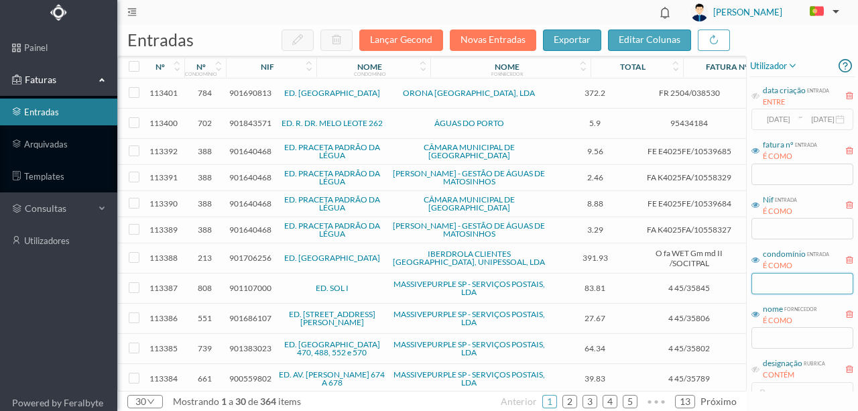
drag, startPoint x: 776, startPoint y: 285, endPoint x: 772, endPoint y: 293, distance: 8.7
click at [776, 285] on input "text" at bounding box center [802, 283] width 102 height 21
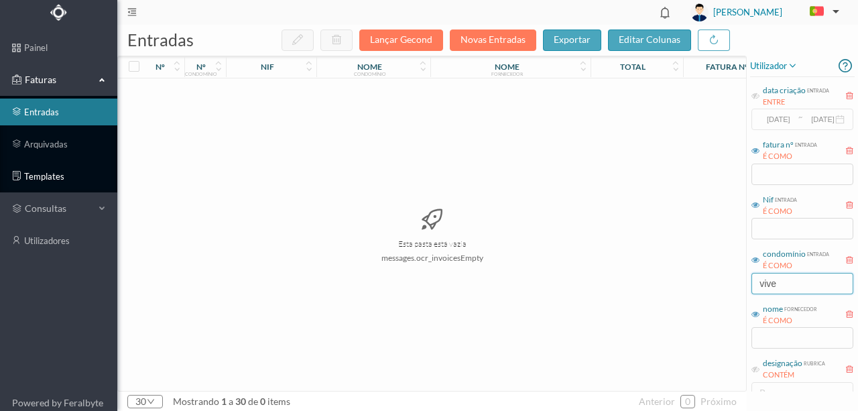
type input "vive"
drag, startPoint x: 811, startPoint y: 285, endPoint x: 669, endPoint y: 294, distance: 142.3
click at [686, 294] on div "entradas Lançar Gecond Novas Entradas exportar editar colunas nº nº condomínio …" at bounding box center [487, 218] width 740 height 386
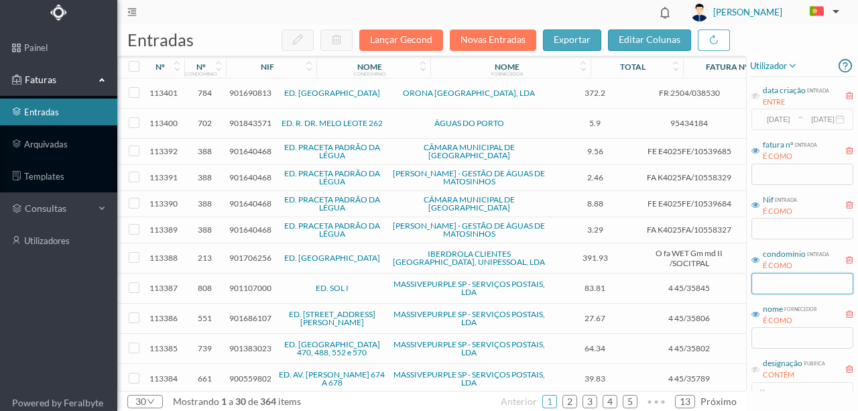
click at [769, 291] on input "text" at bounding box center [802, 283] width 102 height 21
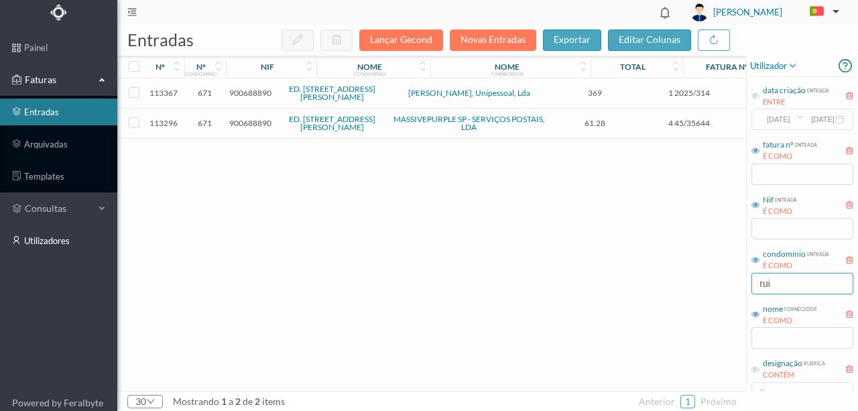
type input "rui"
click at [263, 92] on span "900688890" at bounding box center [250, 93] width 42 height 10
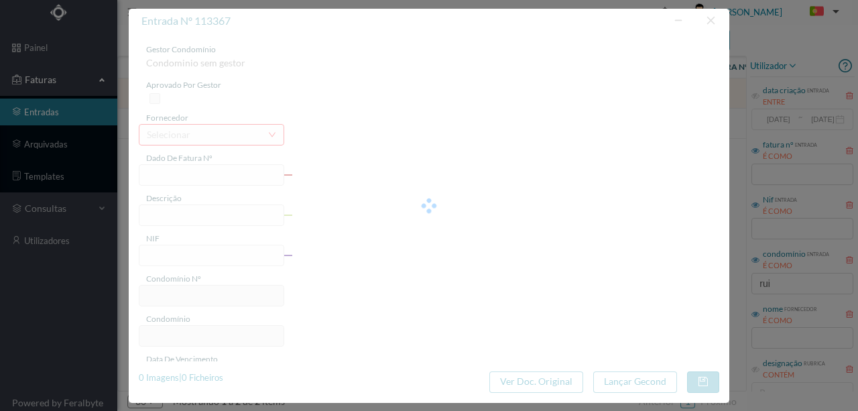
type input "1 2025/314"
type input "Serviço de limpeza"
type input "900688890"
type input "2025-09-26"
type input "369.00"
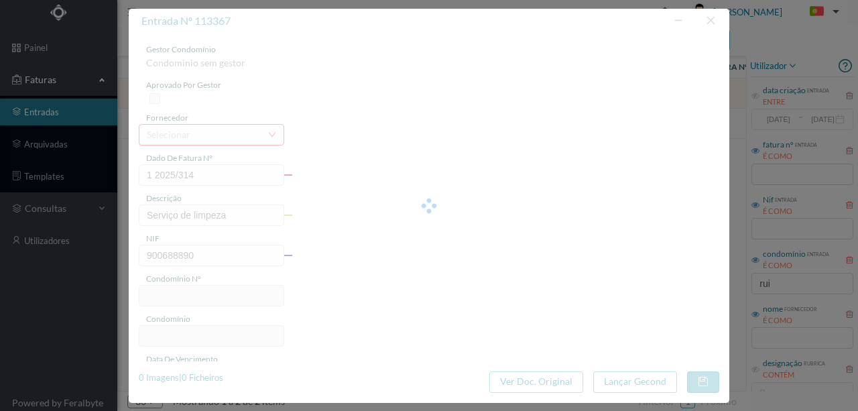
type input "671"
type input "ED. RUA RUI BARBOSA, 18"
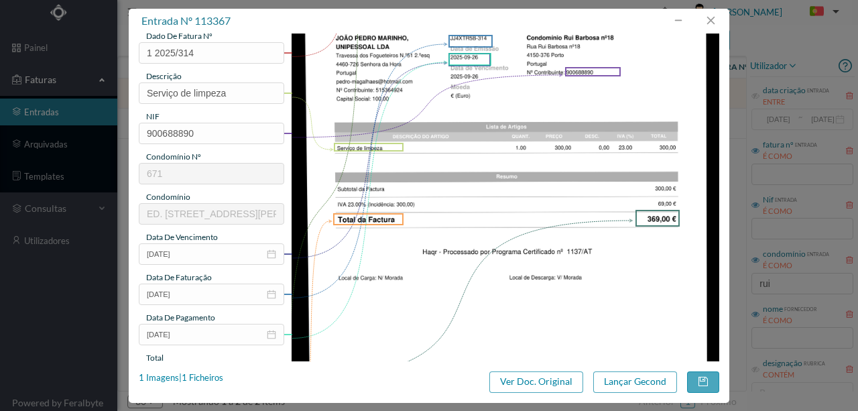
scroll to position [134, 0]
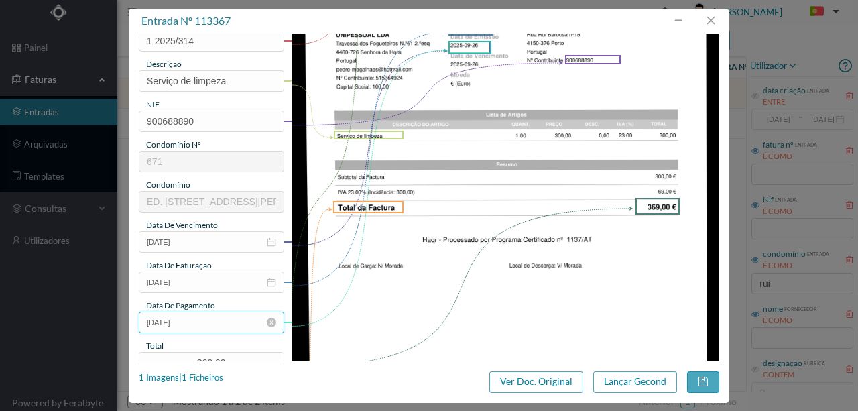
click at [216, 323] on input "2025-09-26" at bounding box center [211, 322] width 145 height 21
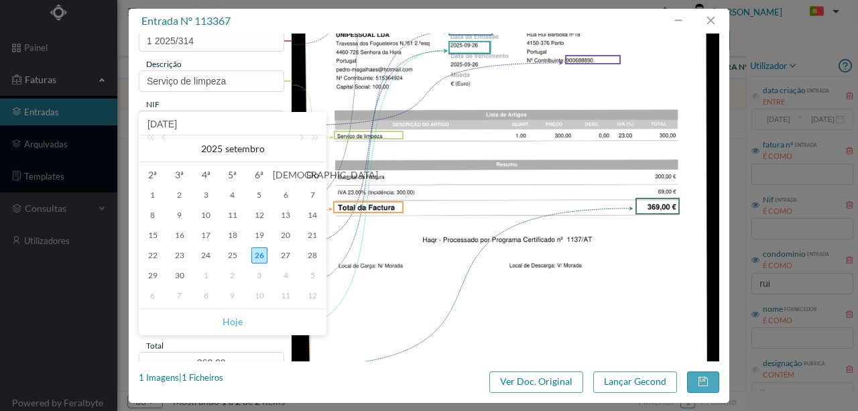
click at [237, 320] on link "Hoje" at bounding box center [232, 321] width 20 height 25
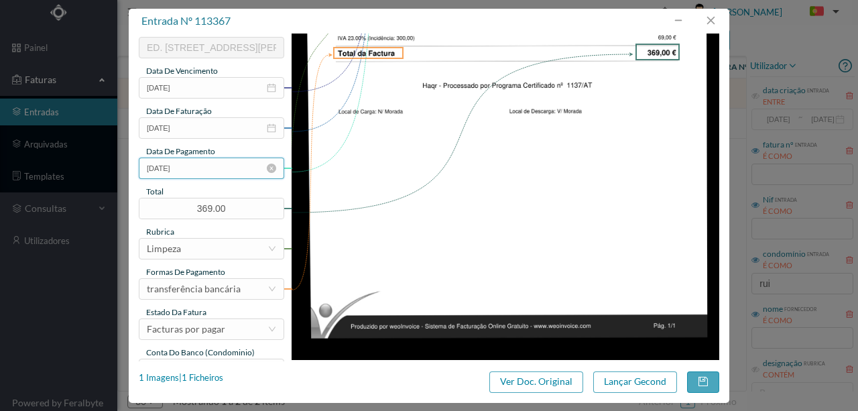
scroll to position [312, 0]
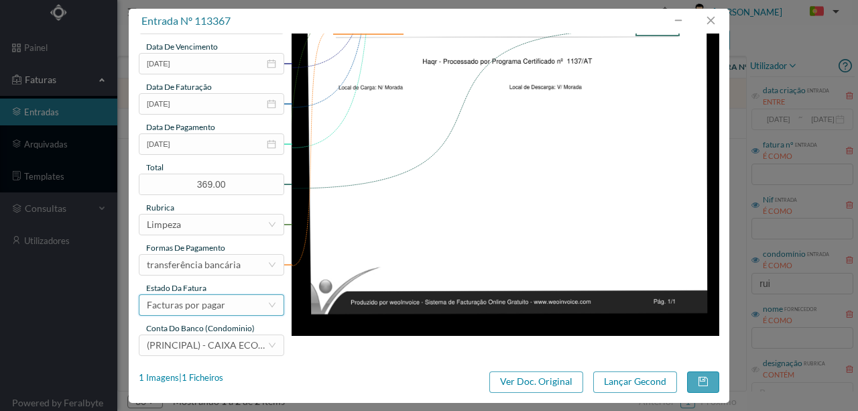
click at [213, 303] on div "Facturas por pagar" at bounding box center [186, 305] width 78 height 20
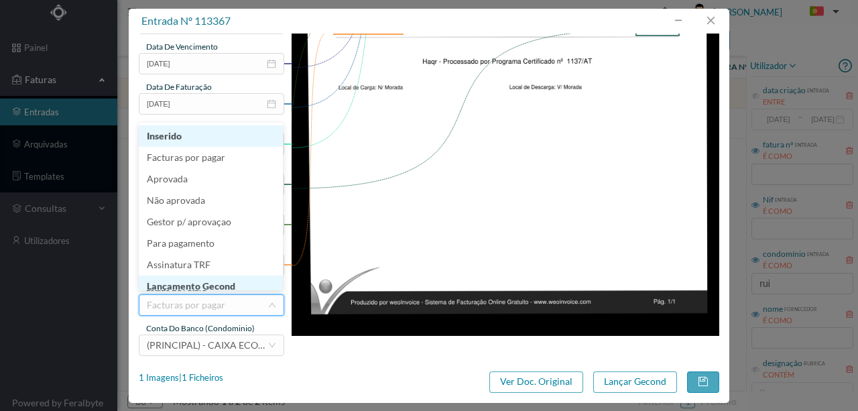
scroll to position [7, 0]
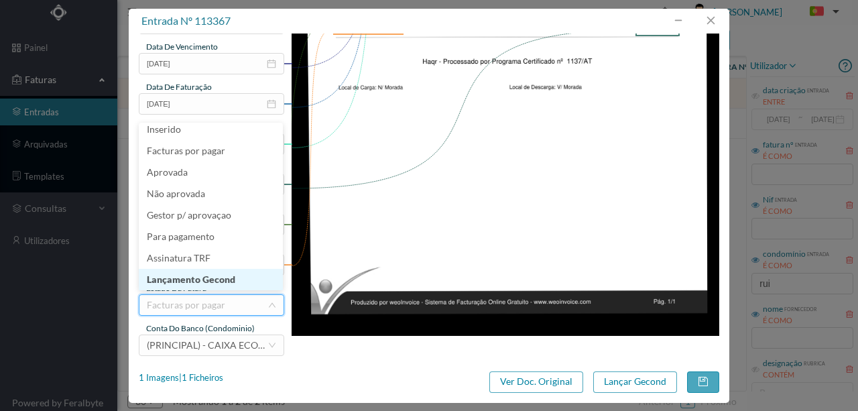
click at [214, 283] on li "Lançamento Gecond" at bounding box center [211, 279] width 144 height 21
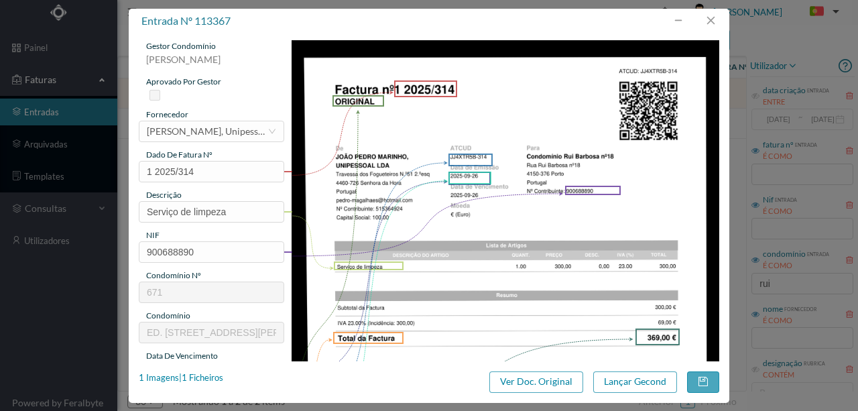
scroll to position [0, 0]
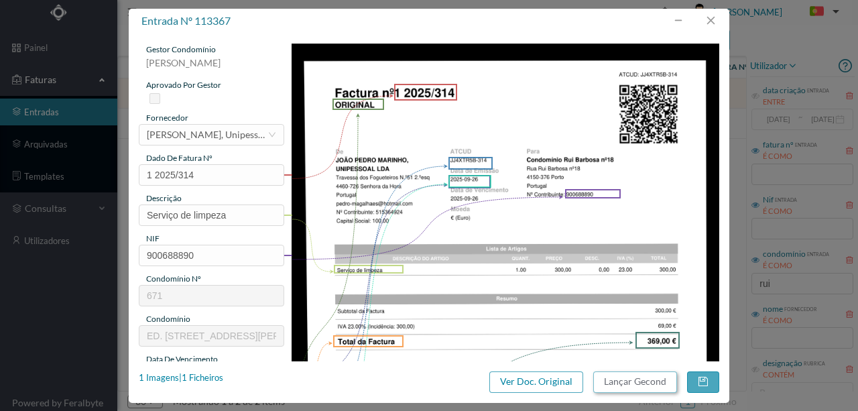
click at [640, 379] on button "Lançar Gecond" at bounding box center [635, 381] width 84 height 21
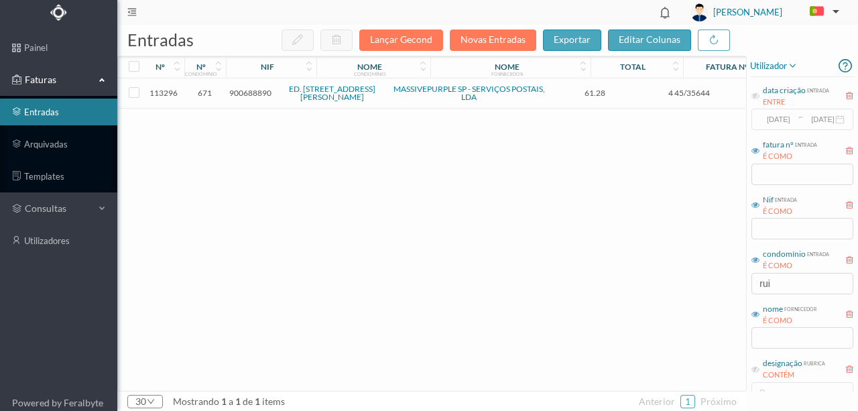
click at [255, 91] on span "900688890" at bounding box center [250, 93] width 42 height 10
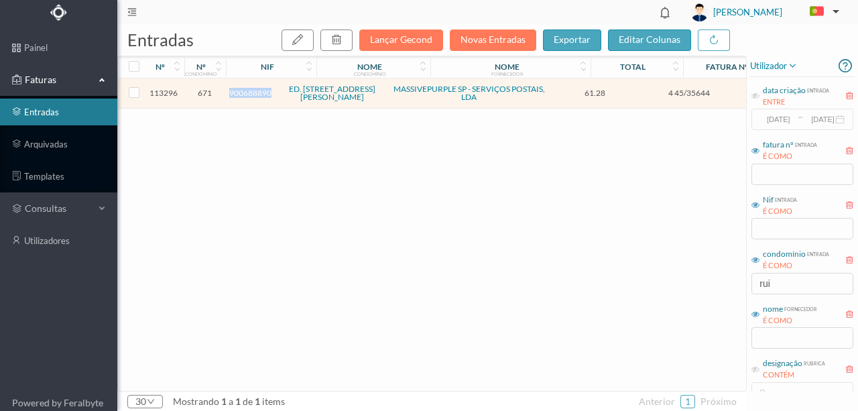
click at [255, 91] on span "900688890" at bounding box center [250, 93] width 42 height 10
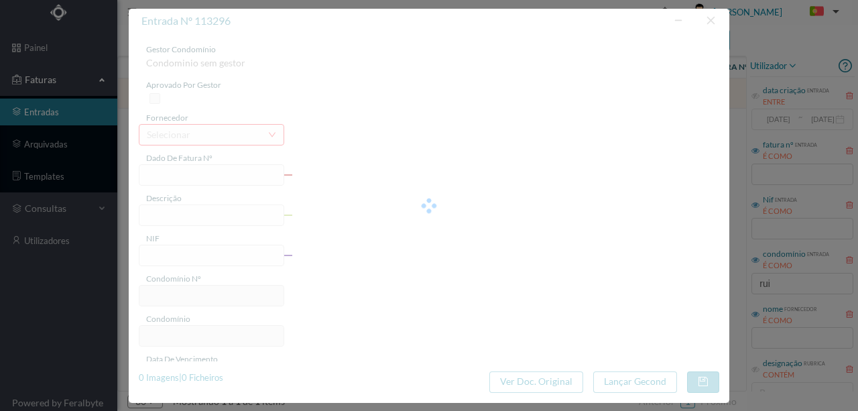
type input "4 45/35644"
type input "Serviço Envio Correio"
type input "900688890"
type input "2025-09-02"
type input "2025-09-25"
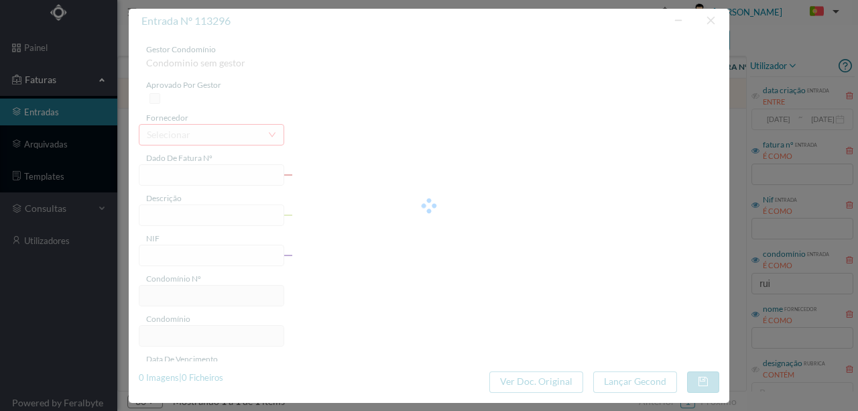
type input "2025-09-02"
type input "61.28"
type input "671"
type input "ED. RUA RUI BARBOSA, 18"
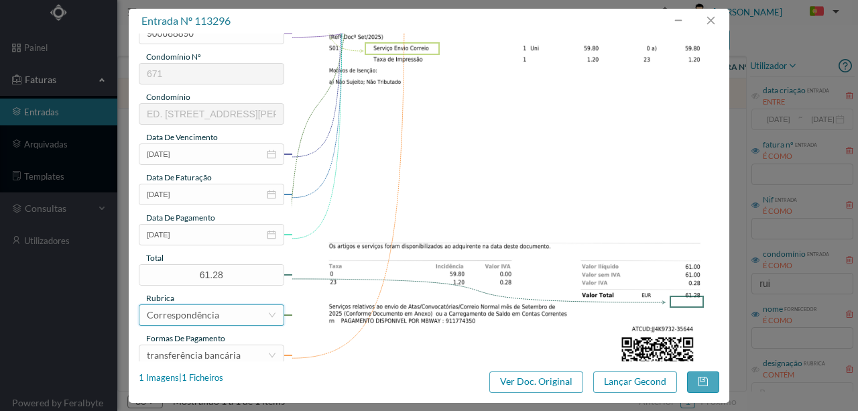
scroll to position [223, 0]
click at [214, 238] on input "2025-09-02" at bounding box center [211, 232] width 145 height 21
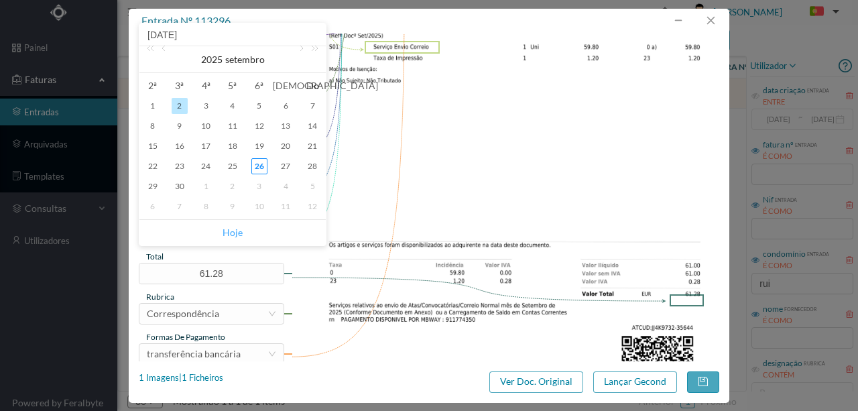
click at [228, 234] on link "Hoje" at bounding box center [232, 232] width 20 height 25
type input "2025-09-26"
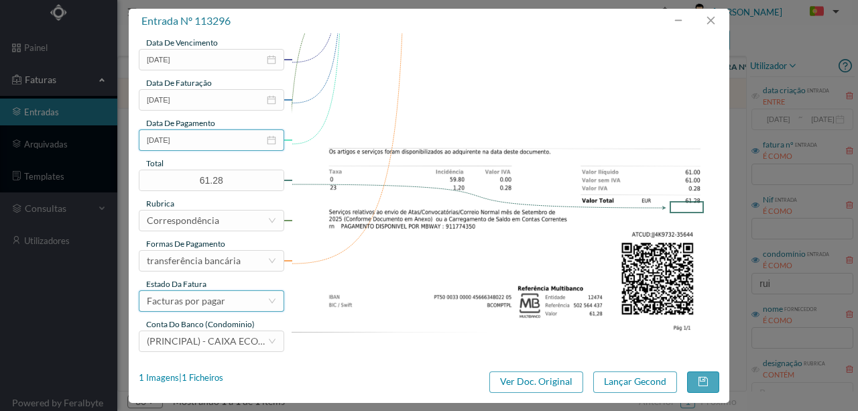
scroll to position [317, 0]
click at [210, 301] on div "Facturas por pagar" at bounding box center [186, 300] width 78 height 20
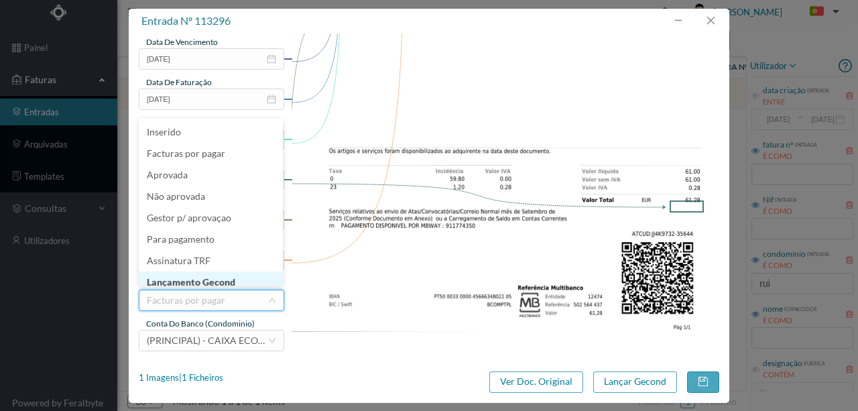
scroll to position [7, 0]
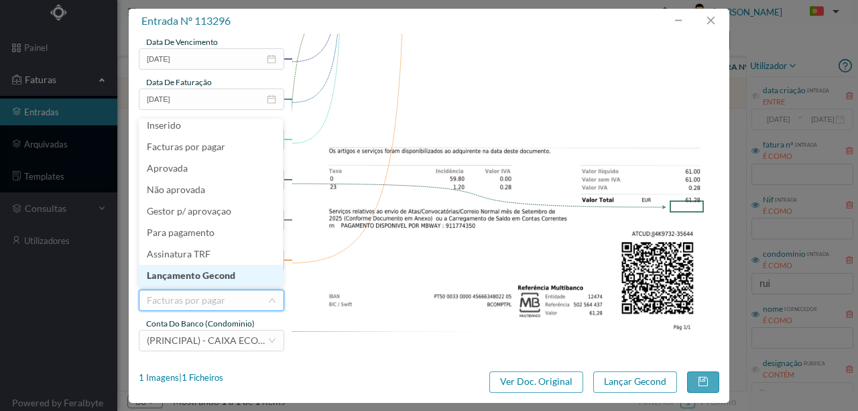
click at [215, 273] on li "Lançamento Gecond" at bounding box center [211, 275] width 144 height 21
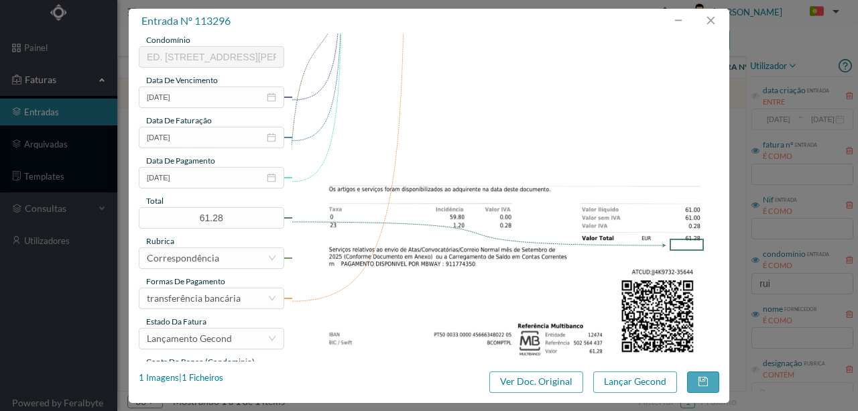
scroll to position [317, 0]
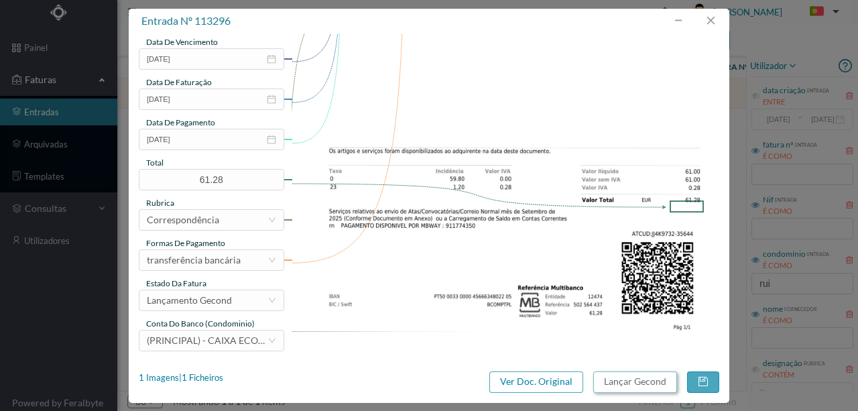
click at [620, 382] on button "Lançar Gecond" at bounding box center [635, 381] width 84 height 21
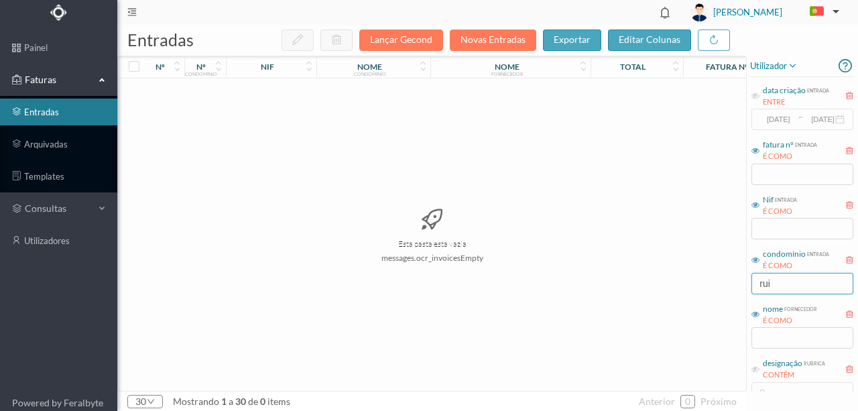
drag, startPoint x: 779, startPoint y: 282, endPoint x: 693, endPoint y: 283, distance: 85.1
click at [695, 283] on div "entradas Lançar Gecond Novas Entradas exportar editar colunas nº nº condomínio …" at bounding box center [487, 218] width 740 height 386
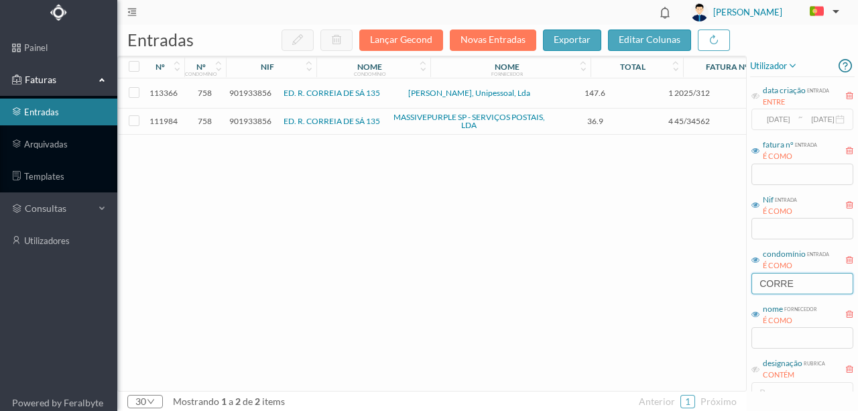
type input "CORRE"
click at [258, 119] on span "901933856" at bounding box center [250, 121] width 42 height 10
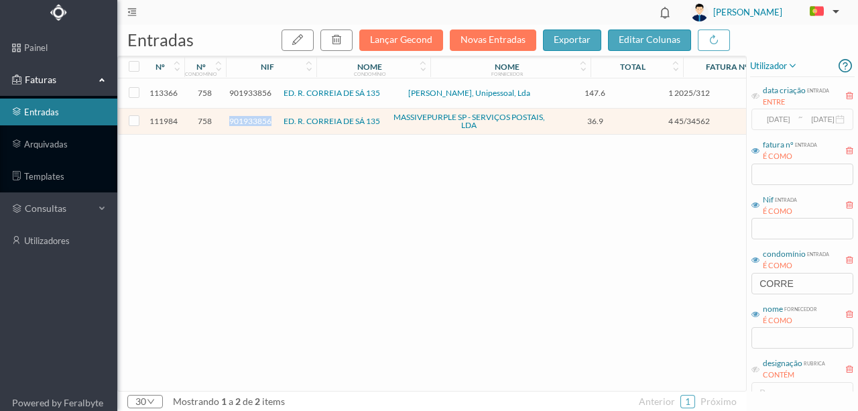
click at [258, 119] on span "901933856" at bounding box center [250, 121] width 42 height 10
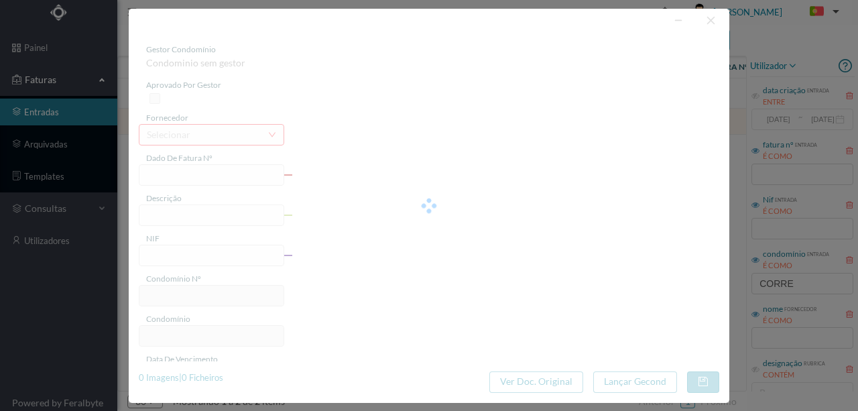
type input "4 45/34562"
type input "PMN"
type input "901933856"
type input "Invalid date"
type input "2025-08-31"
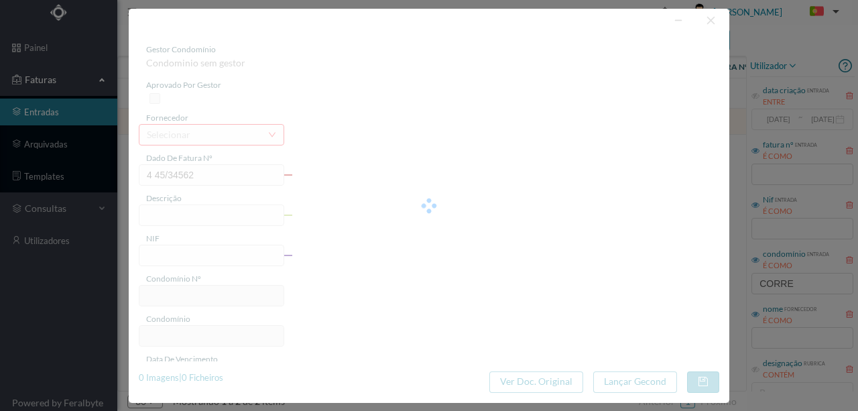
type input "36.90"
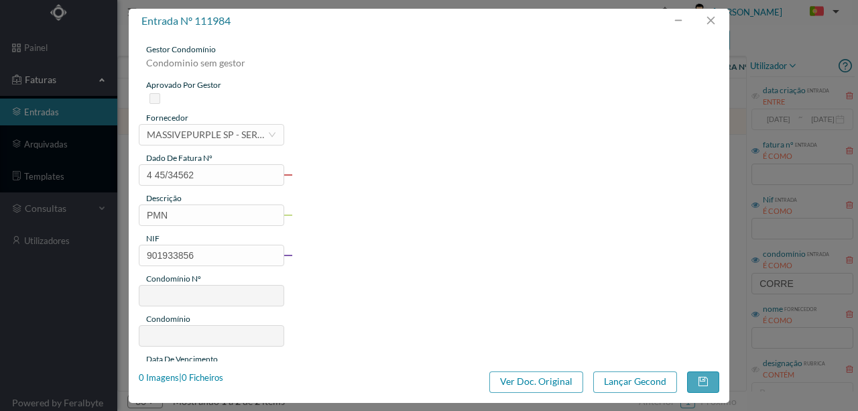
type input "758"
type input "ED. R. CORREIA DE SÁ 135"
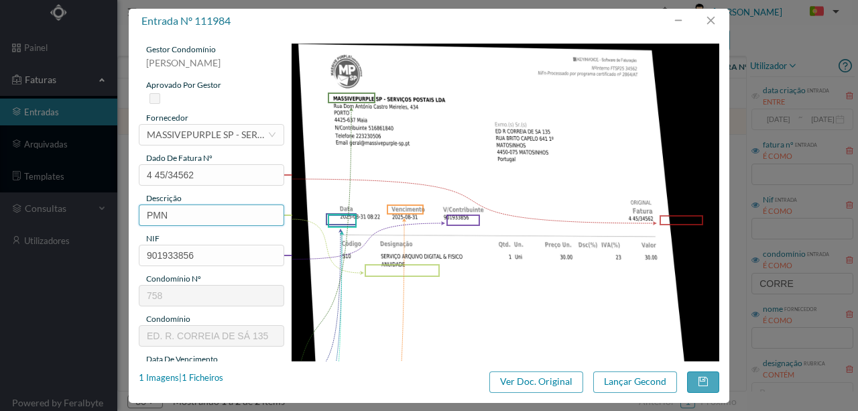
drag, startPoint x: 208, startPoint y: 214, endPoint x: 83, endPoint y: 209, distance: 124.7
click at [88, 210] on div "entrada nº 111984 gestor condomínio Susana Silva aprovado por gestor fornecedor…" at bounding box center [429, 205] width 858 height 411
type input "ARQUIVO DIGITAL - ANUIDADE"
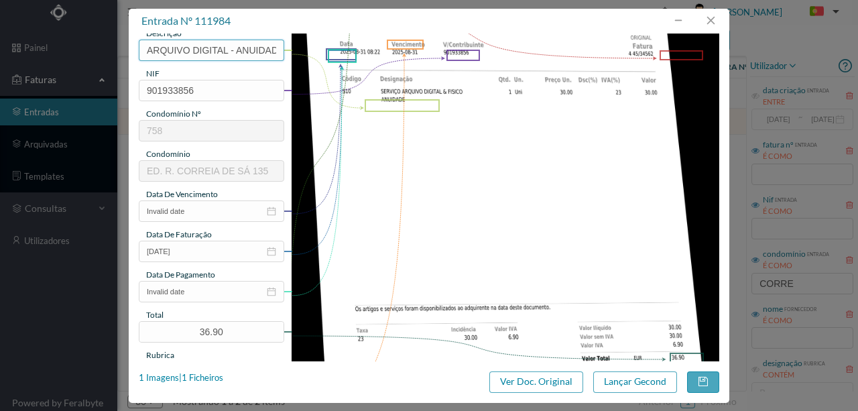
scroll to position [178, 0]
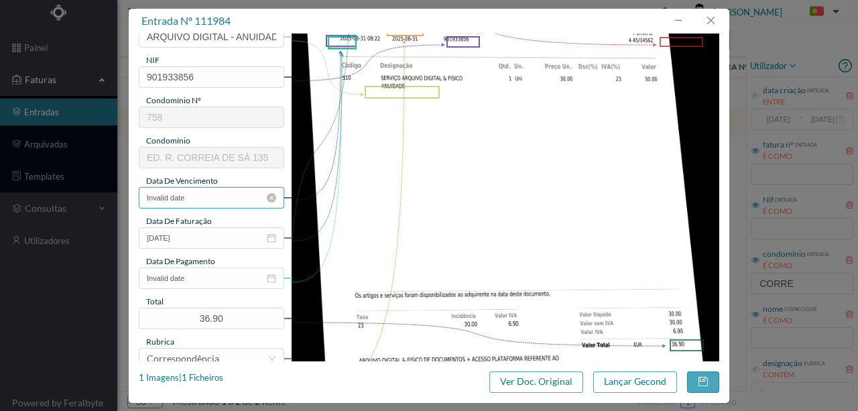
click at [204, 200] on input "Invalid date" at bounding box center [211, 197] width 145 height 21
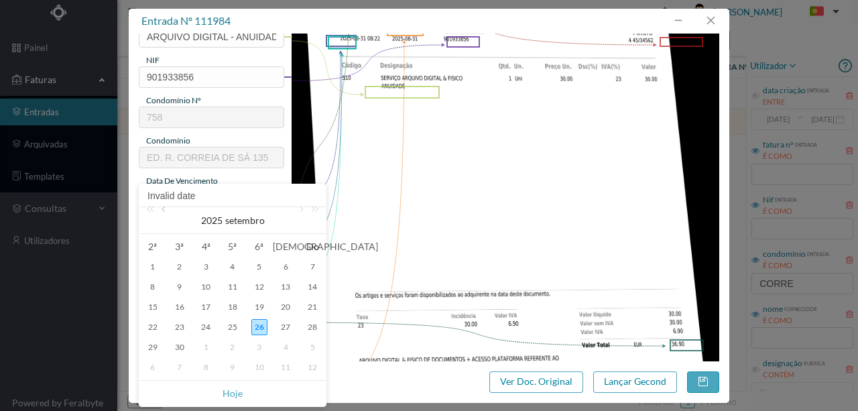
click at [161, 208] on link at bounding box center [165, 220] width 12 height 27
click at [312, 350] on div "31" at bounding box center [312, 347] width 16 height 16
type input "2025-08-31"
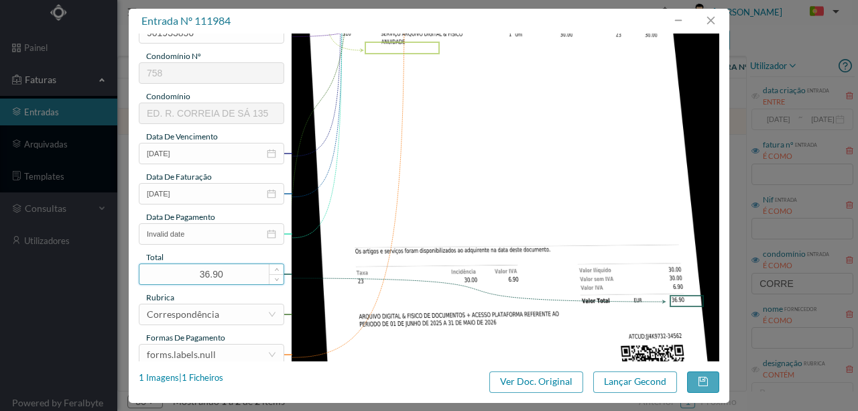
scroll to position [223, 0]
click at [198, 232] on input "Invalid date" at bounding box center [211, 232] width 145 height 21
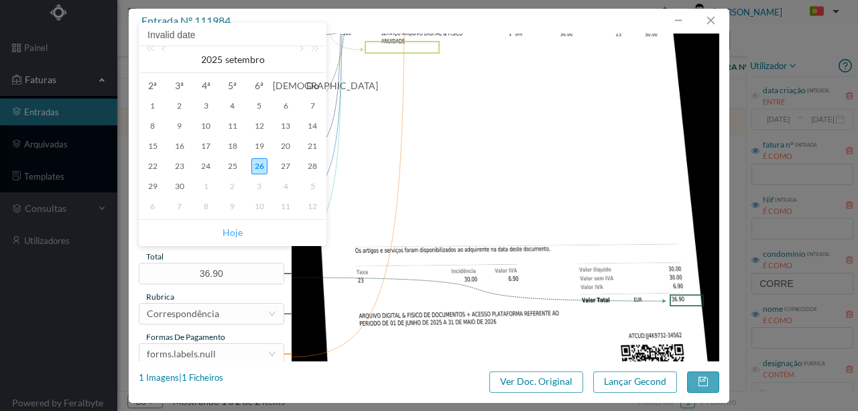
click at [228, 234] on link "Hoje" at bounding box center [232, 232] width 20 height 25
type input "2025-09-26"
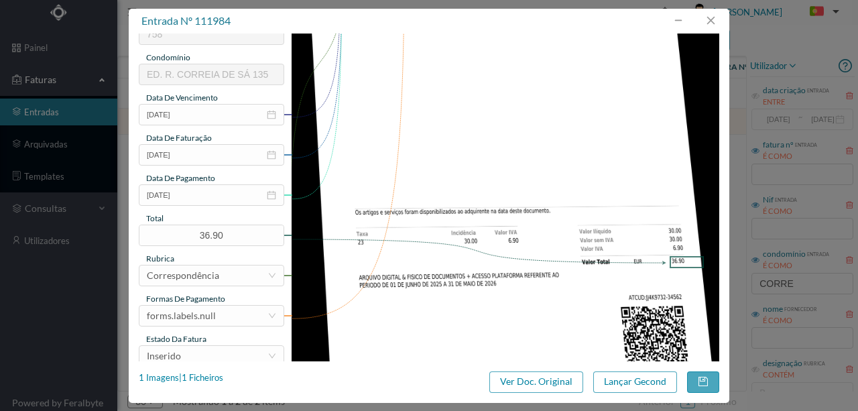
scroll to position [317, 0]
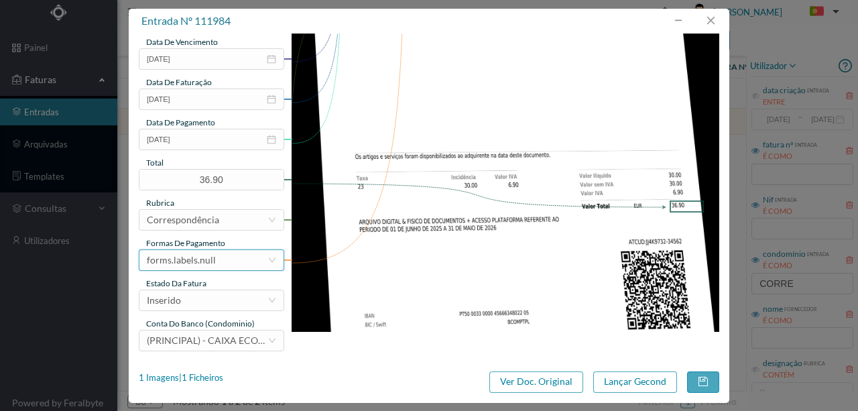
click at [220, 264] on div "forms.labels.null" at bounding box center [207, 260] width 121 height 20
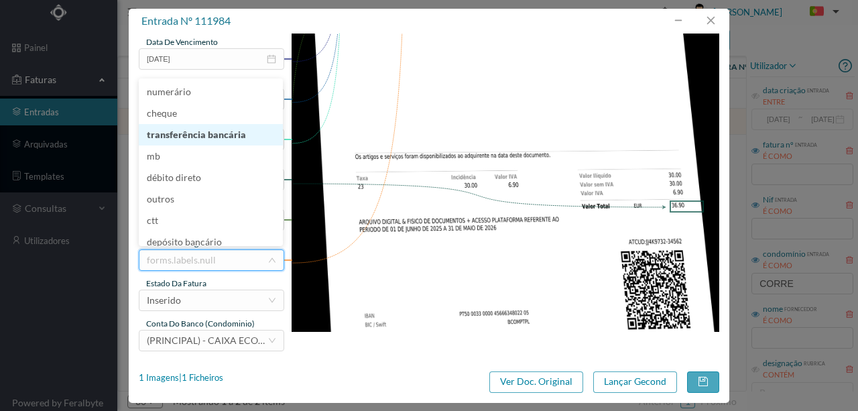
click at [224, 137] on li "transferência bancária" at bounding box center [211, 134] width 144 height 21
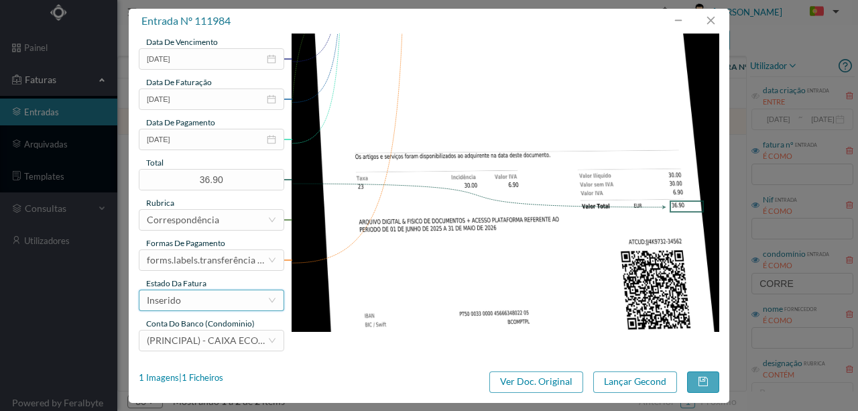
click at [208, 304] on div "Inserido" at bounding box center [207, 300] width 121 height 20
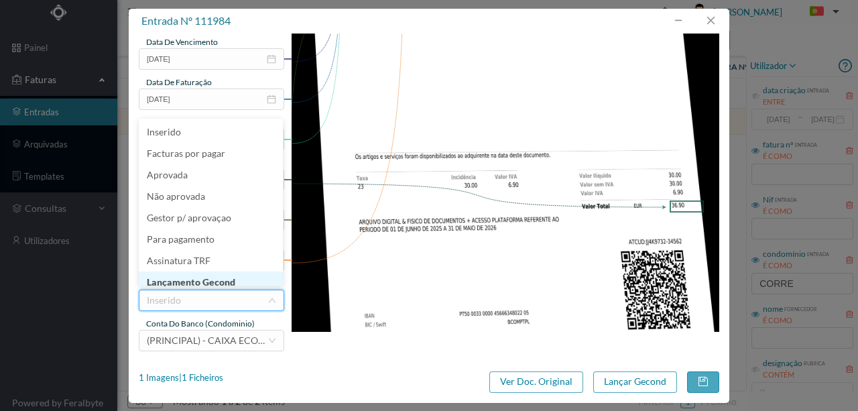
scroll to position [7, 0]
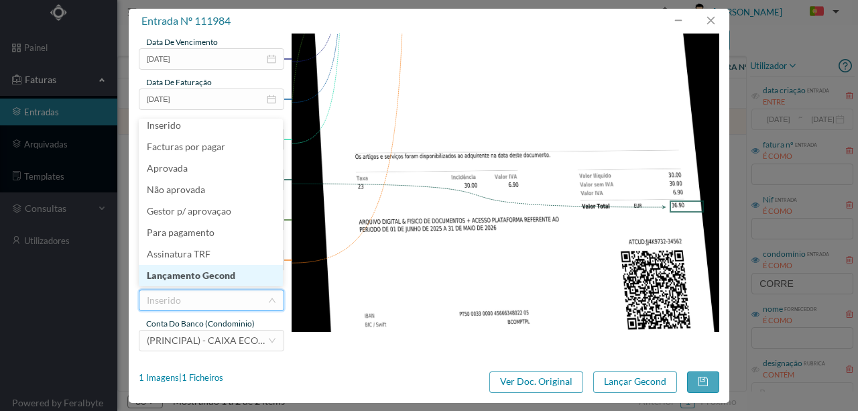
click at [204, 274] on li "Lançamento Gecond" at bounding box center [211, 275] width 144 height 21
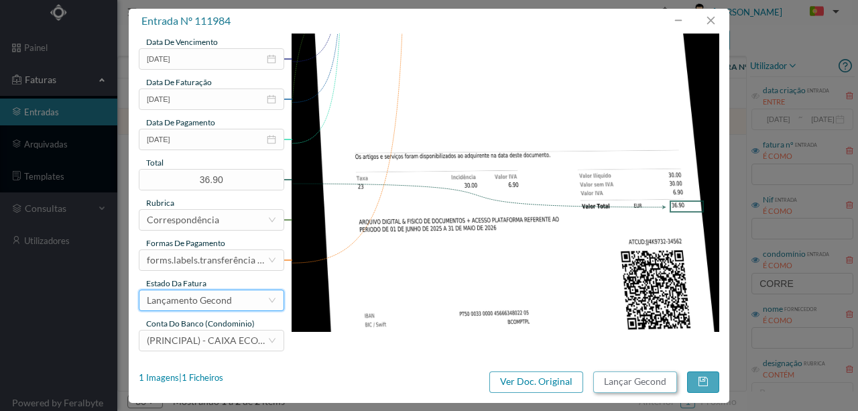
click at [618, 382] on button "Lançar Gecond" at bounding box center [635, 381] width 84 height 21
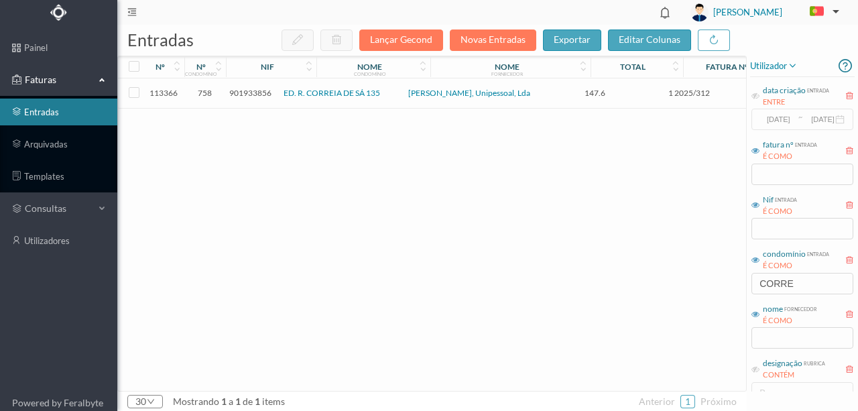
click at [245, 88] on span "901933856" at bounding box center [250, 93] width 42 height 10
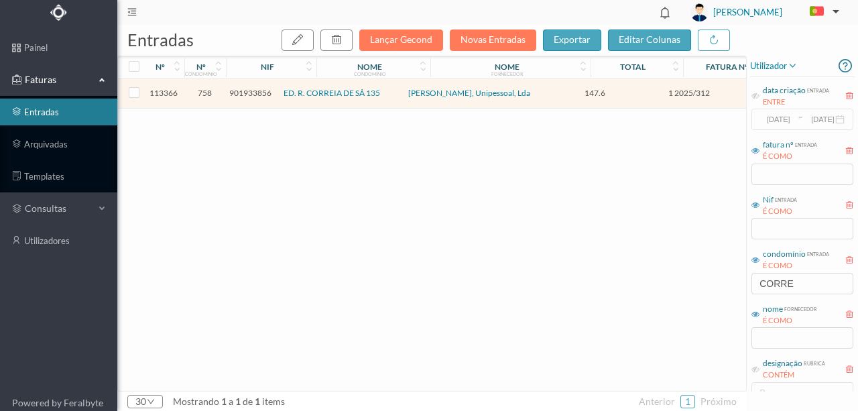
click at [249, 92] on span "901933856" at bounding box center [250, 93] width 42 height 10
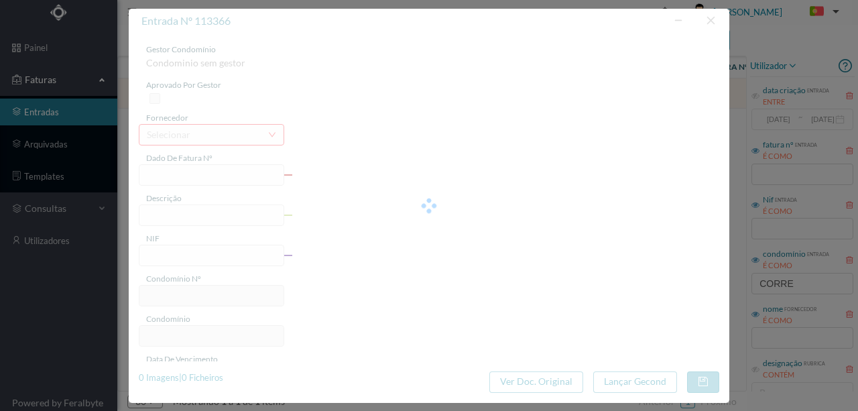
type input "1 2025/312"
type input "Serviço de limpeza setembr"
type input "901933856"
type input "2025-09-26"
type input "147.60"
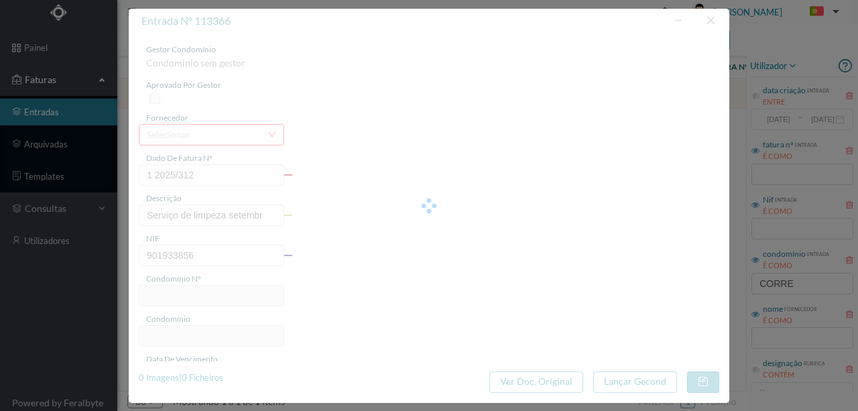
type input "758"
type input "ED. R. CORREIA DE SÁ 135"
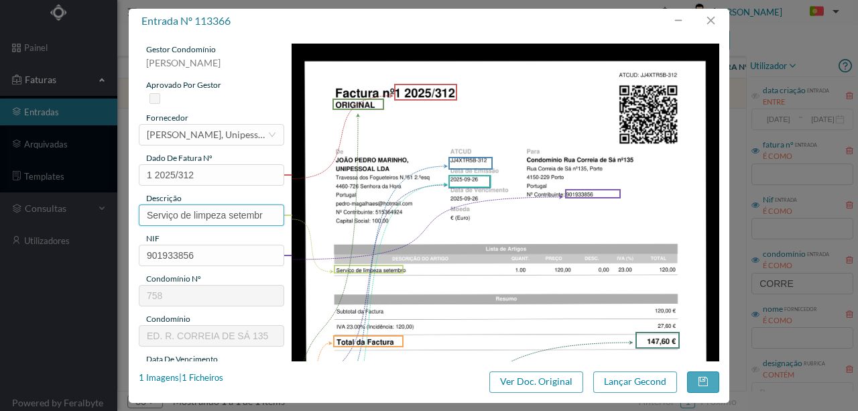
click at [264, 214] on input "Serviço de limpeza setembr" at bounding box center [211, 214] width 145 height 21
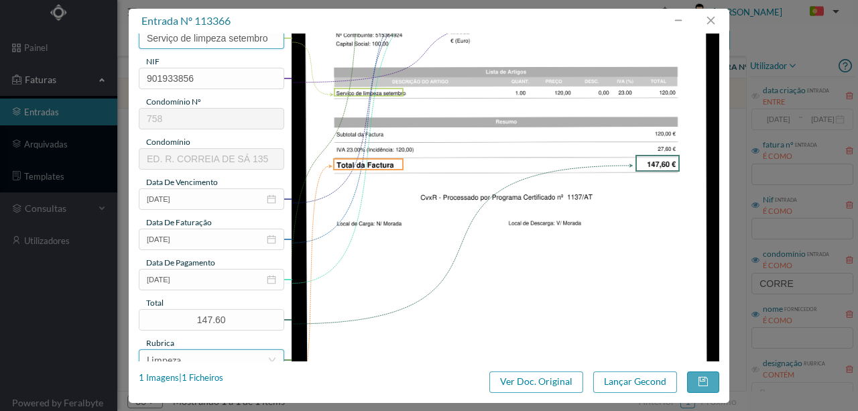
scroll to position [268, 0]
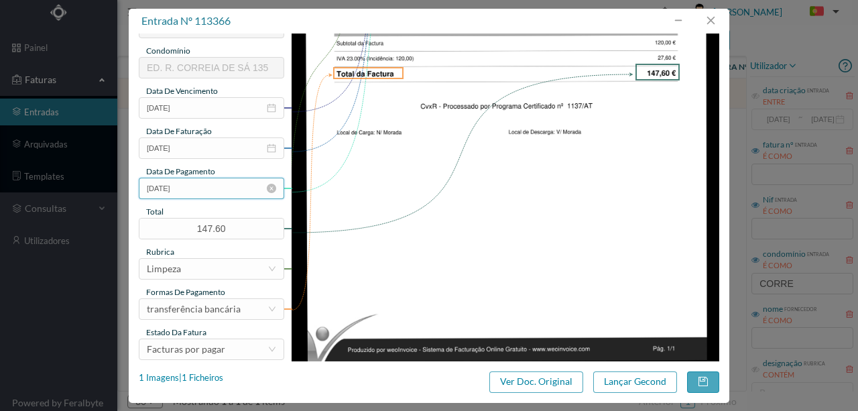
type input "Serviço de limpeza setembro"
click at [203, 192] on input "2025-09-26" at bounding box center [211, 188] width 145 height 21
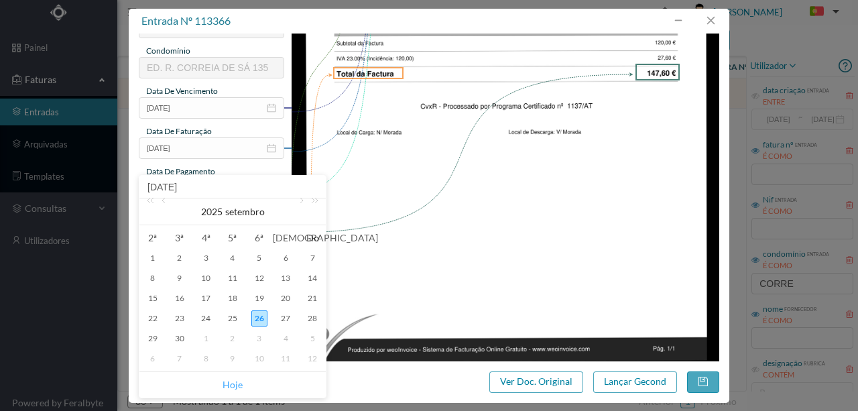
click at [233, 382] on link "Hoje" at bounding box center [232, 384] width 20 height 25
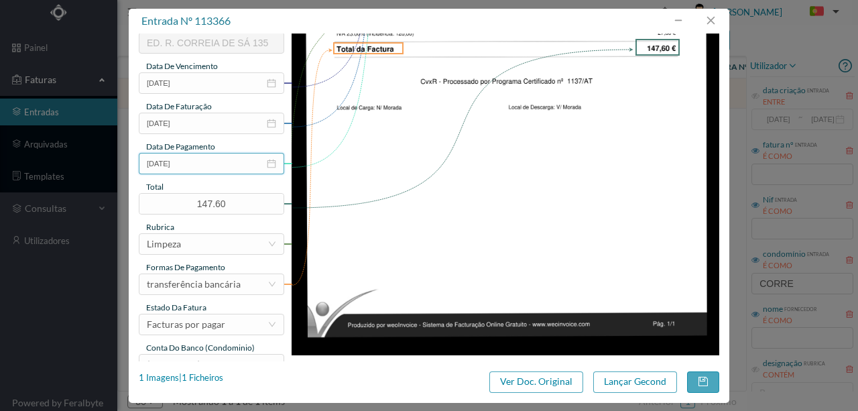
scroll to position [317, 0]
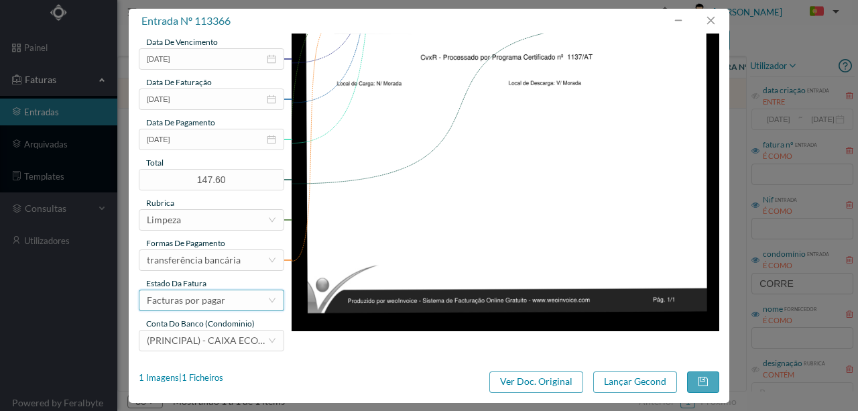
click at [213, 300] on div "Facturas por pagar" at bounding box center [186, 300] width 78 height 20
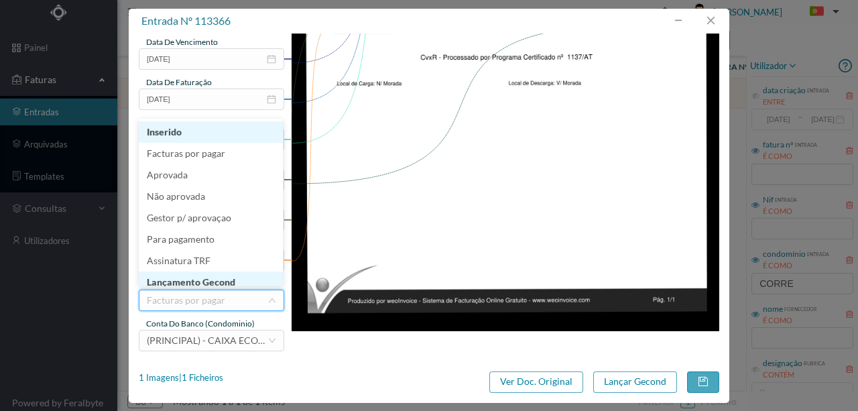
scroll to position [7, 0]
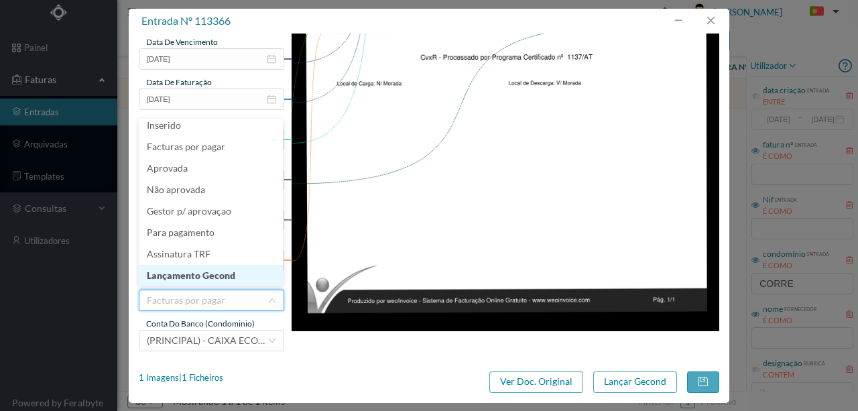
click at [212, 278] on li "Lançamento Gecond" at bounding box center [211, 275] width 144 height 21
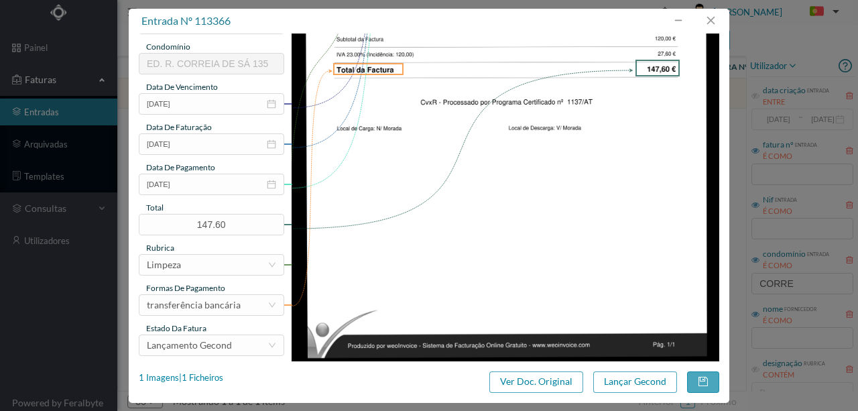
scroll to position [317, 0]
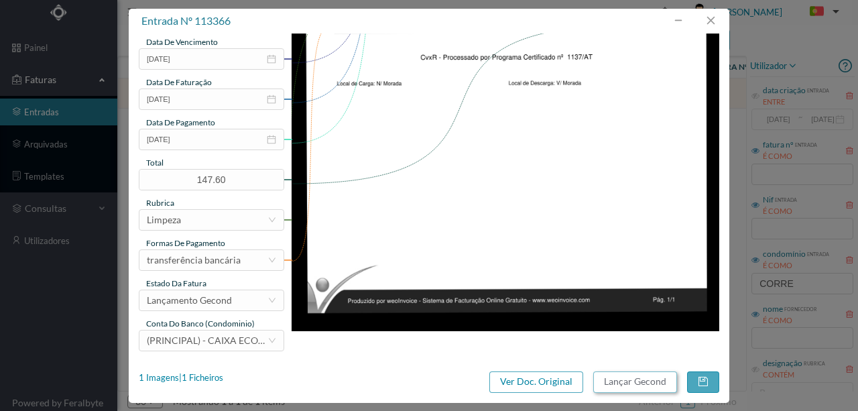
click at [616, 379] on button "Lançar Gecond" at bounding box center [635, 381] width 84 height 21
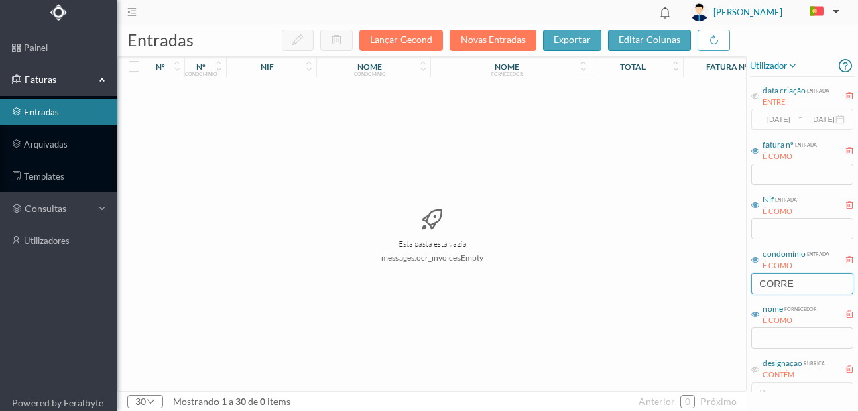
drag, startPoint x: 803, startPoint y: 281, endPoint x: 574, endPoint y: 286, distance: 229.2
click at [659, 277] on div "entradas Lançar Gecond Novas Entradas exportar editar colunas nº nº condomínio …" at bounding box center [487, 218] width 740 height 386
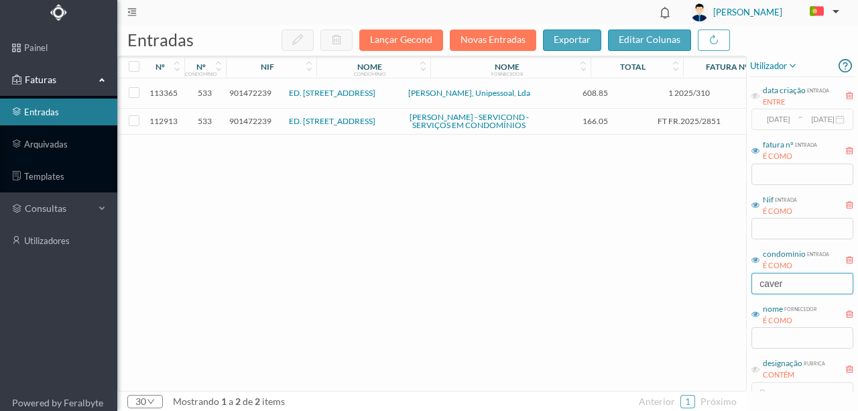
type input "caver"
click at [245, 125] on span "901472239" at bounding box center [250, 121] width 42 height 10
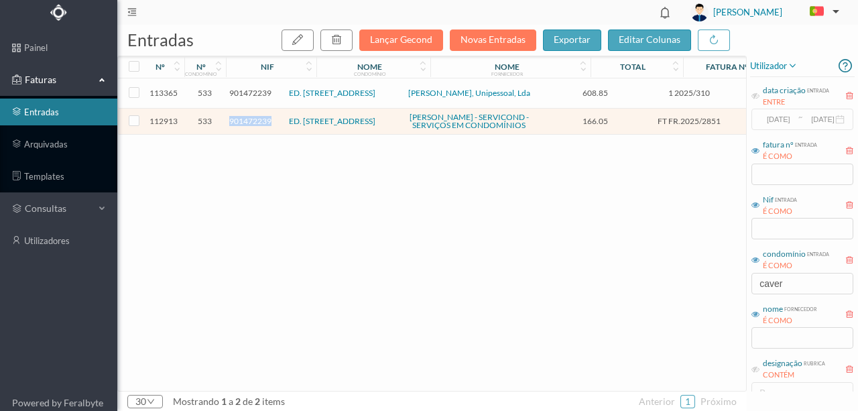
click at [245, 125] on span "901472239" at bounding box center [250, 121] width 42 height 10
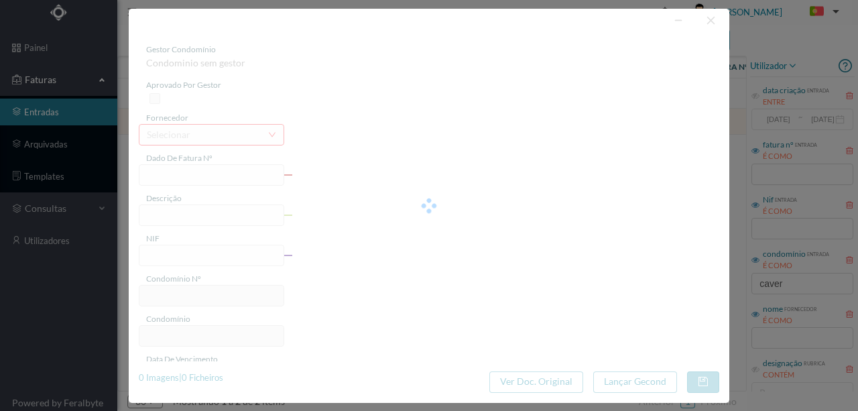
type input "FT FR.2025/2851"
type input "901472239"
type input "Invalid date"
type input "2025-09-10"
type input "166.05"
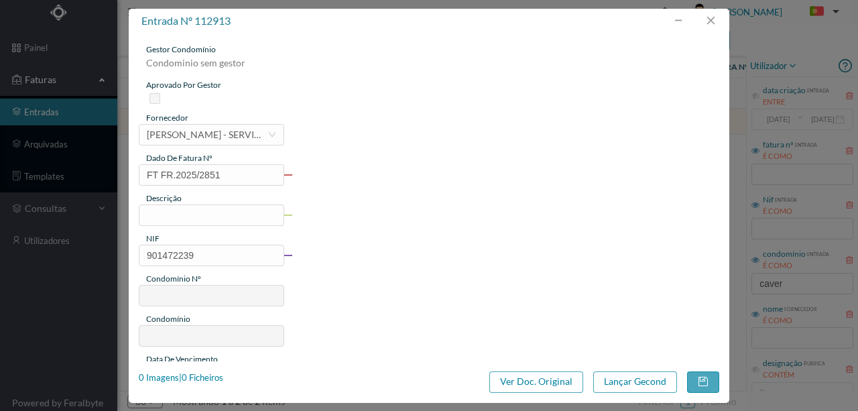
type input "533"
type input "ED. RUA DA CAVERNEIRA 33/97"
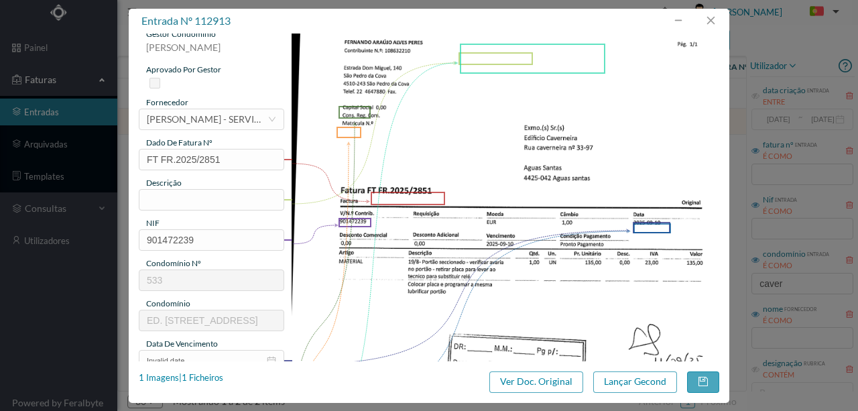
scroll to position [0, 0]
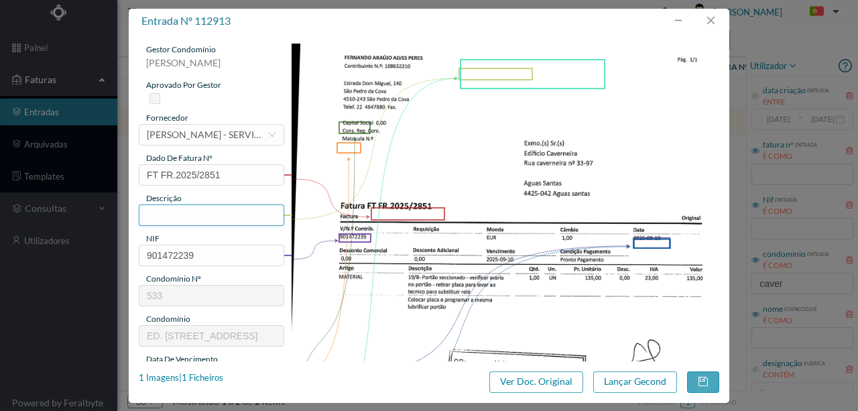
click at [180, 210] on input "text" at bounding box center [211, 214] width 145 height 21
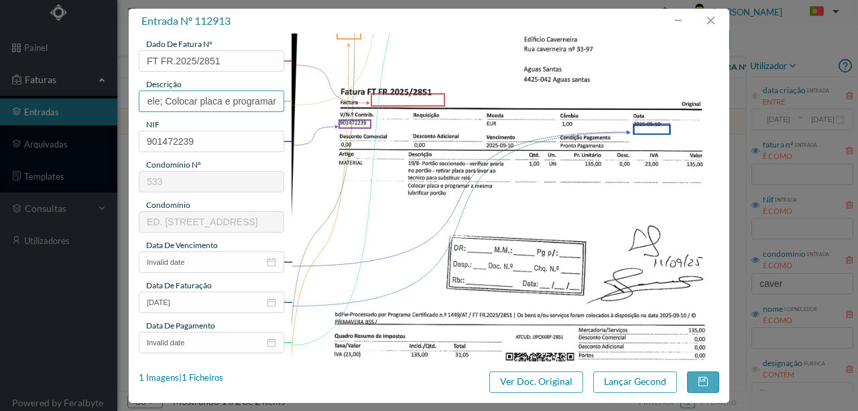
scroll to position [134, 0]
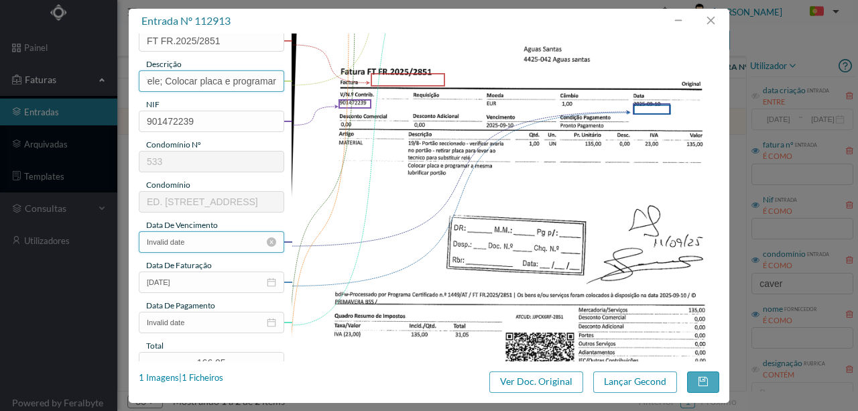
type input "Verificar avaria no portão; Retirar placa subs rele; Colocar placa e programar"
click at [205, 239] on input "Invalid date" at bounding box center [211, 241] width 145 height 21
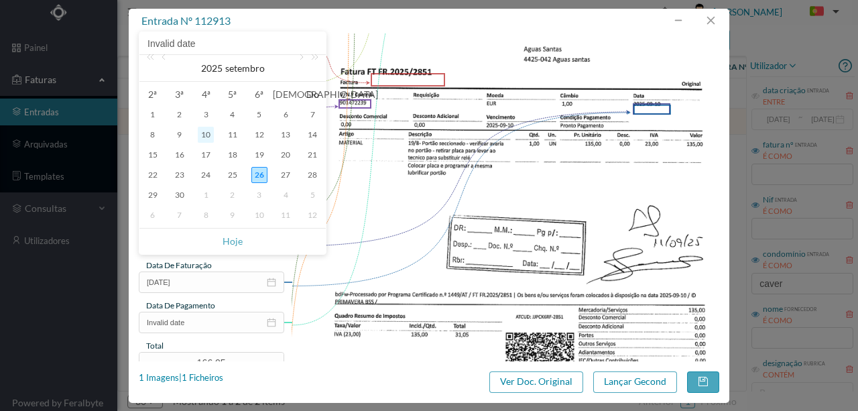
click at [204, 133] on div "10" at bounding box center [206, 135] width 16 height 16
type input "2025-09-10"
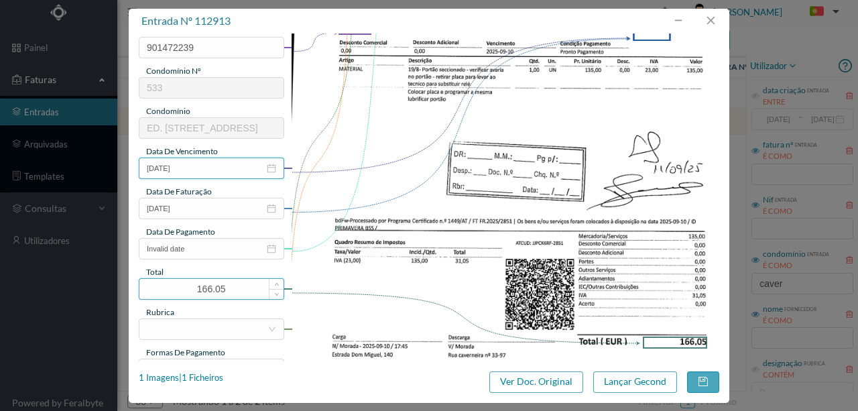
scroll to position [223, 0]
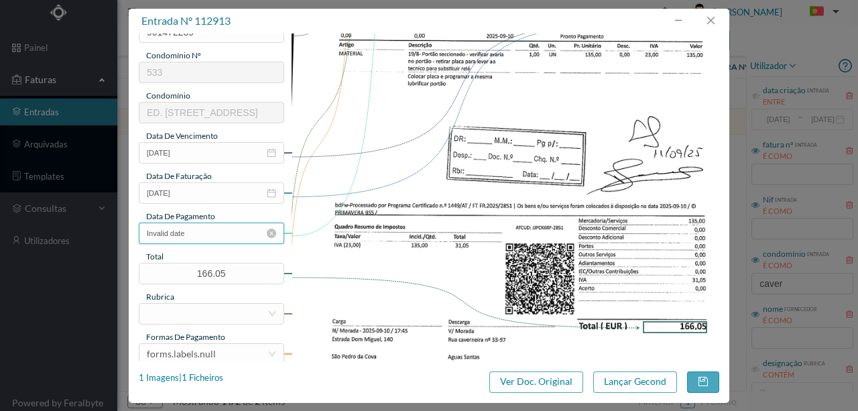
click at [202, 239] on input "Invalid date" at bounding box center [211, 232] width 145 height 21
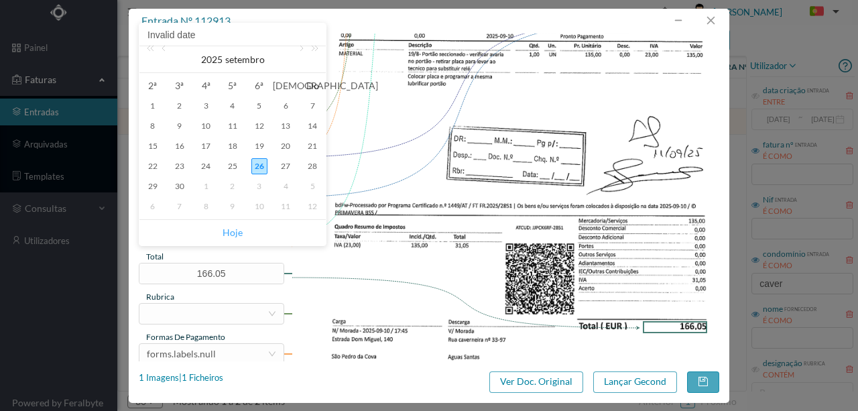
click at [233, 233] on link "Hoje" at bounding box center [232, 232] width 20 height 25
type input "2025-09-26"
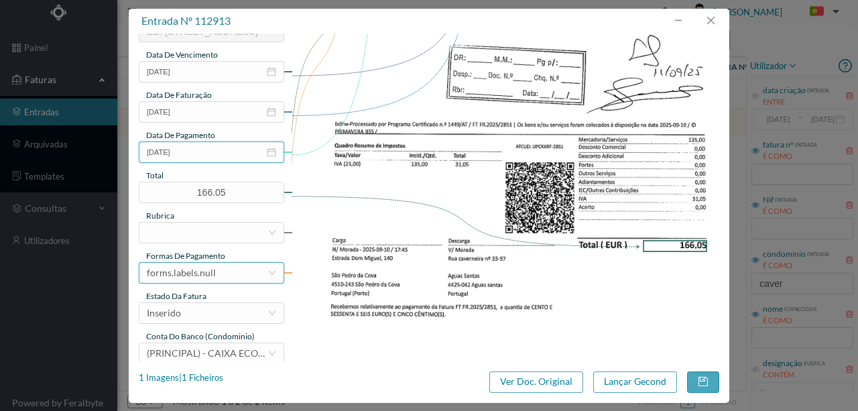
scroll to position [312, 0]
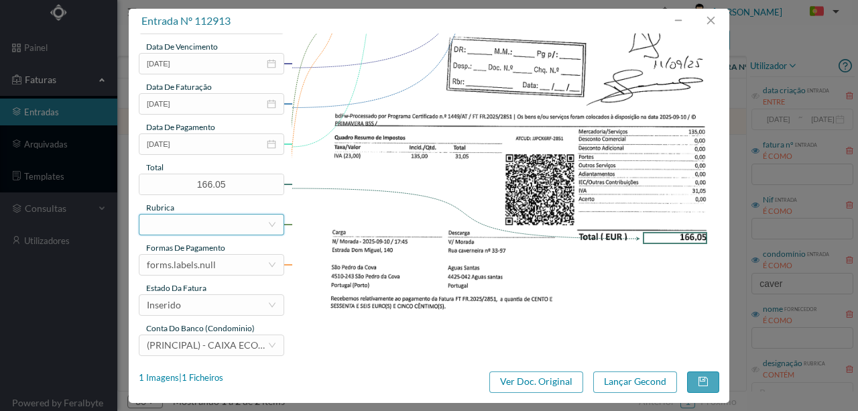
click at [165, 223] on div at bounding box center [207, 224] width 121 height 20
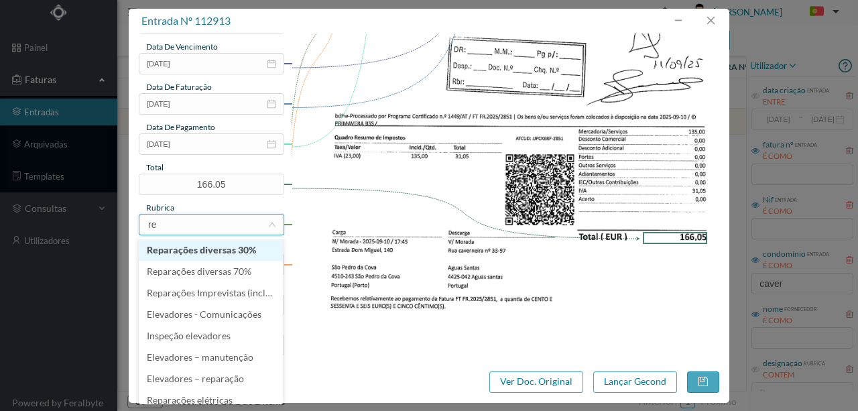
type input "rep"
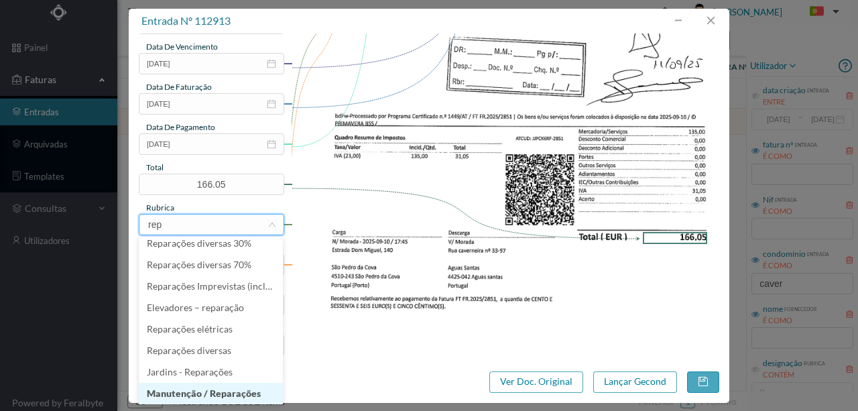
click at [197, 389] on li "Manutenção / Reparações" at bounding box center [211, 393] width 144 height 21
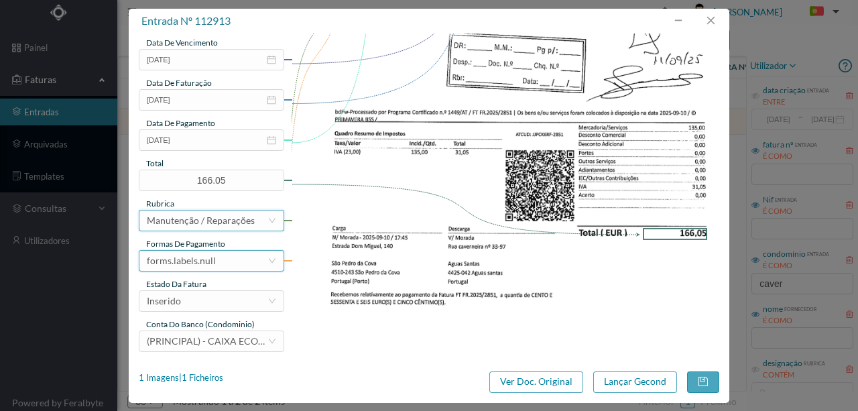
scroll to position [317, 0]
drag, startPoint x: 212, startPoint y: 263, endPoint x: 212, endPoint y: 251, distance: 11.4
click at [212, 261] on div "forms.labels.null" at bounding box center [181, 260] width 69 height 20
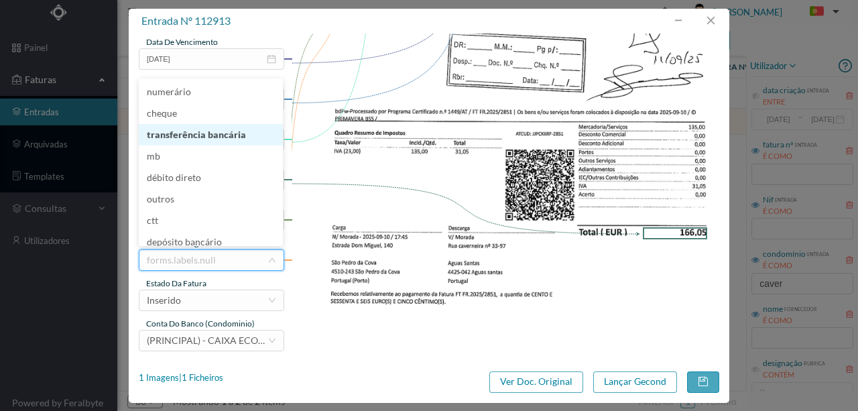
click at [224, 143] on li "transferência bancária" at bounding box center [211, 134] width 144 height 21
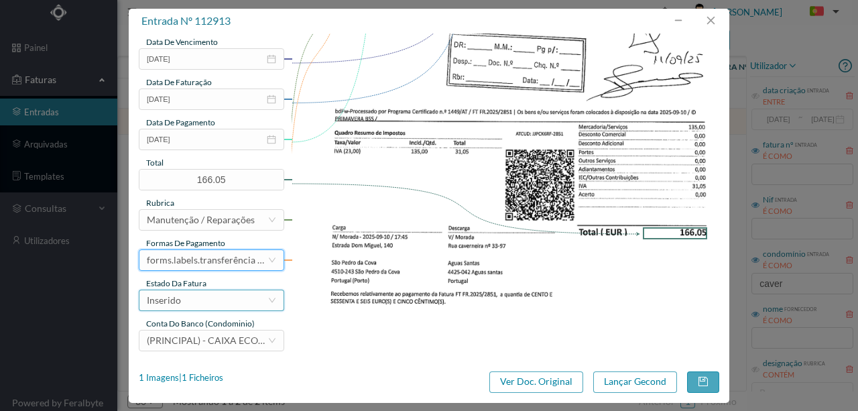
click at [188, 306] on div "Inserido" at bounding box center [207, 300] width 121 height 20
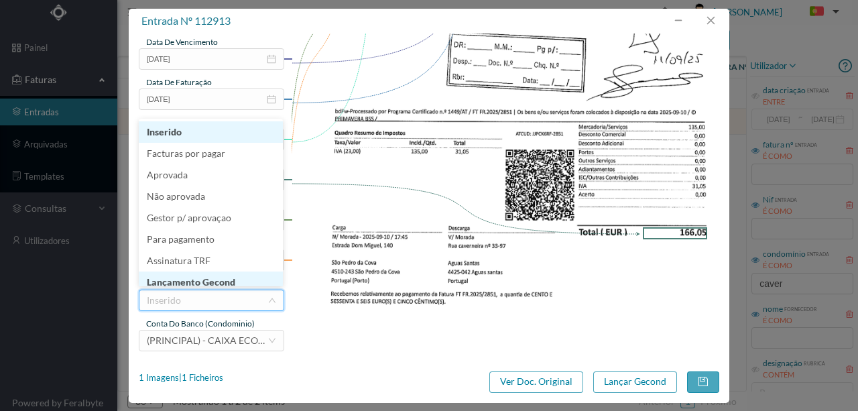
scroll to position [7, 0]
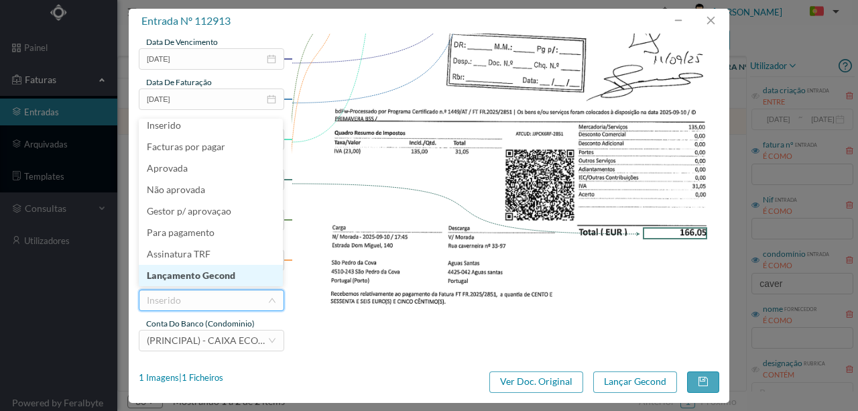
click at [197, 273] on li "Lançamento Gecond" at bounding box center [211, 275] width 144 height 21
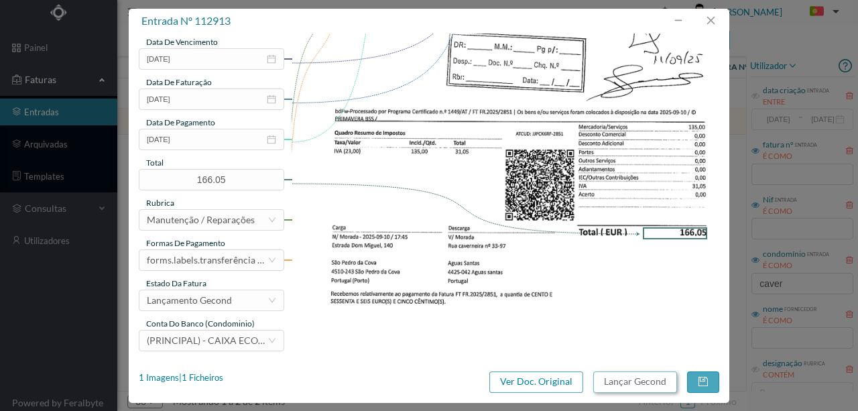
click at [627, 385] on button "Lançar Gecond" at bounding box center [635, 381] width 84 height 21
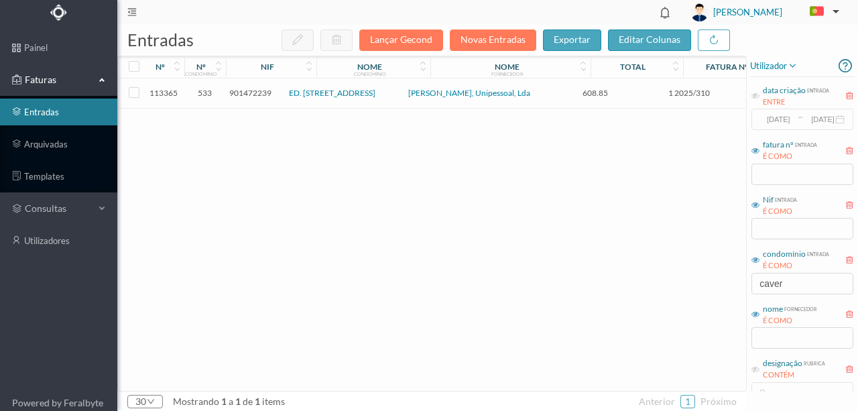
click at [260, 93] on span "901472239" at bounding box center [250, 93] width 42 height 10
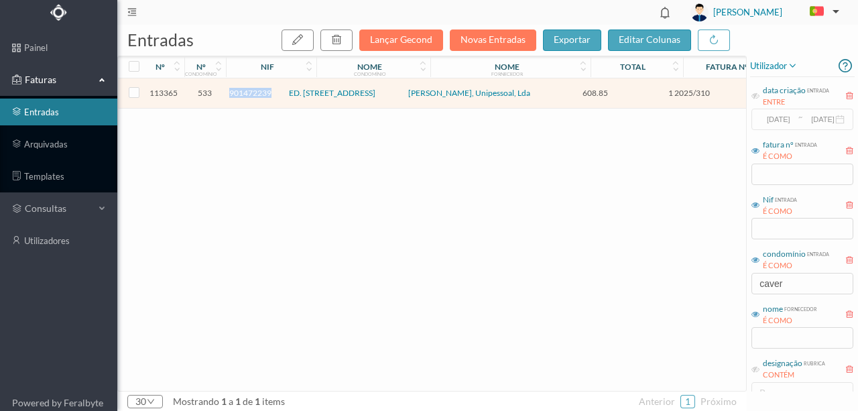
click at [260, 93] on span "901472239" at bounding box center [250, 93] width 42 height 10
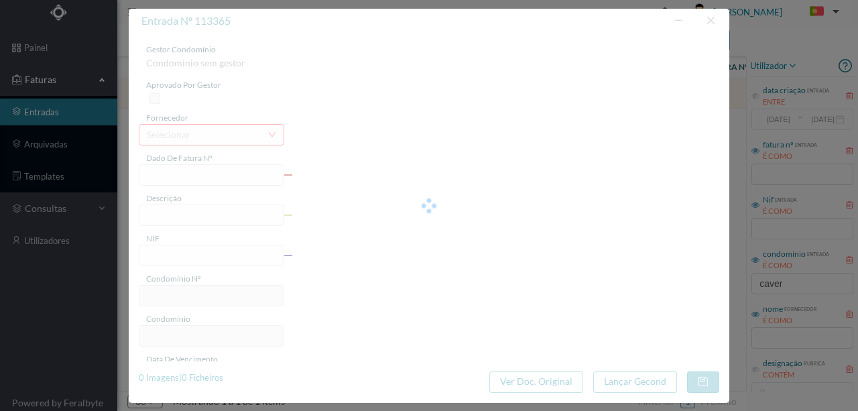
type input "1 2025/310"
type input "oerviço ae limpeza setemor"
type input "901472239"
type input "2025-09-26"
type input "608.85"
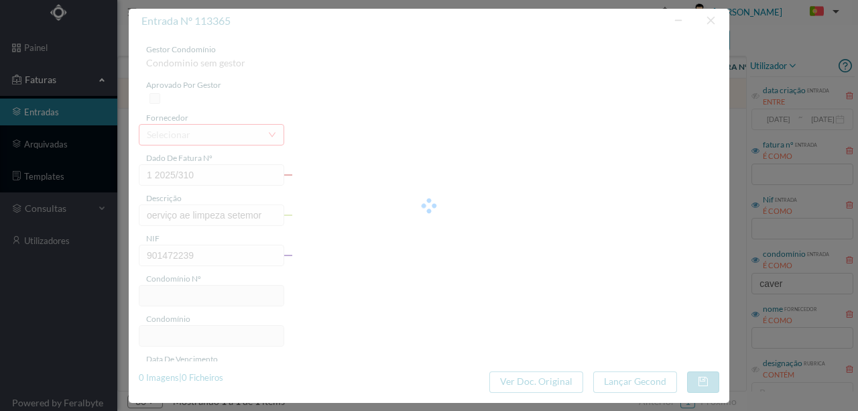
type input "533"
type input "ED. RUA DA CAVERNEIRA 33/97"
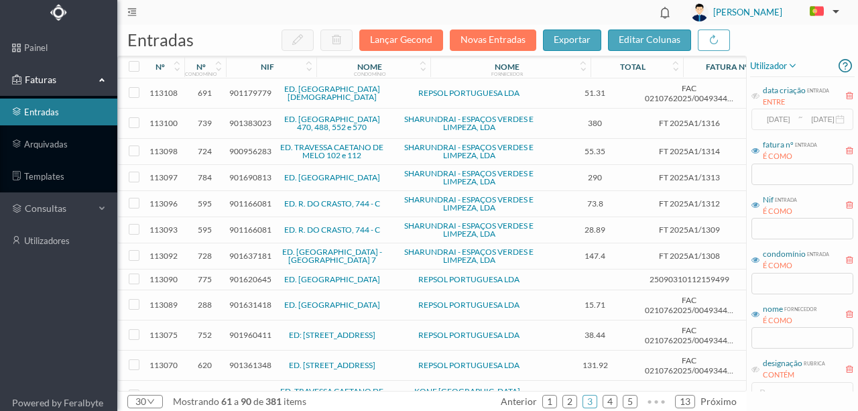
scroll to position [531, 0]
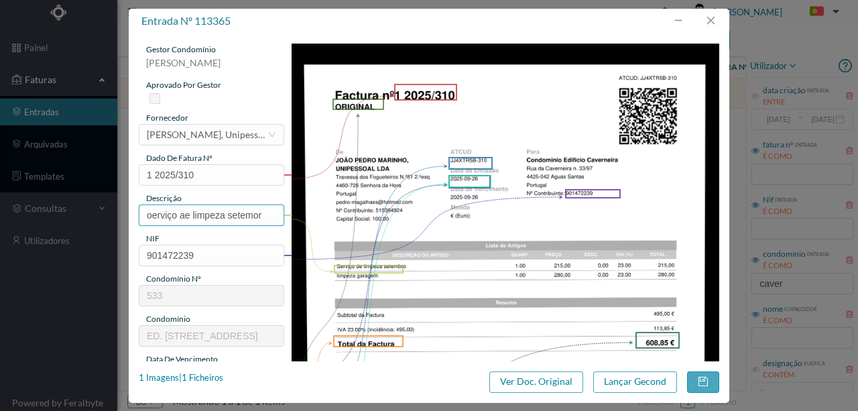
drag, startPoint x: 265, startPoint y: 210, endPoint x: 110, endPoint y: 214, distance: 155.5
click at [110, 214] on div "entrada nº 113365 gestor condomínio Susana Silva aprovado por gestor fornecedor…" at bounding box center [429, 205] width 858 height 411
click at [210, 217] on input "Serviço de limpeza Setembro" at bounding box center [211, 214] width 145 height 21
type input "Serviço de limpeza Setembro"
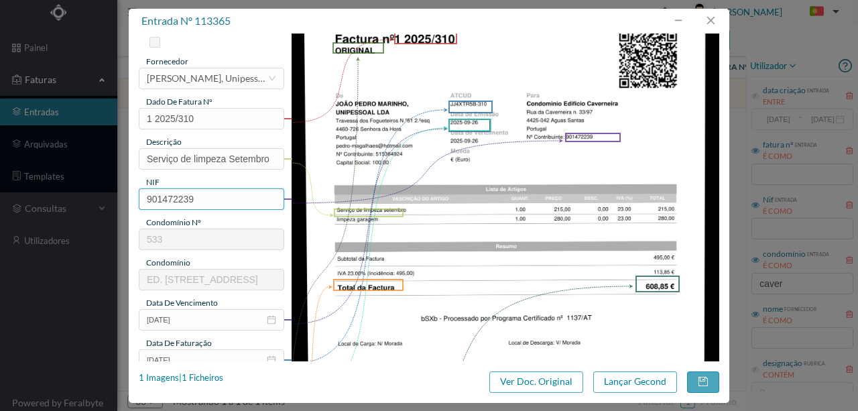
scroll to position [134, 0]
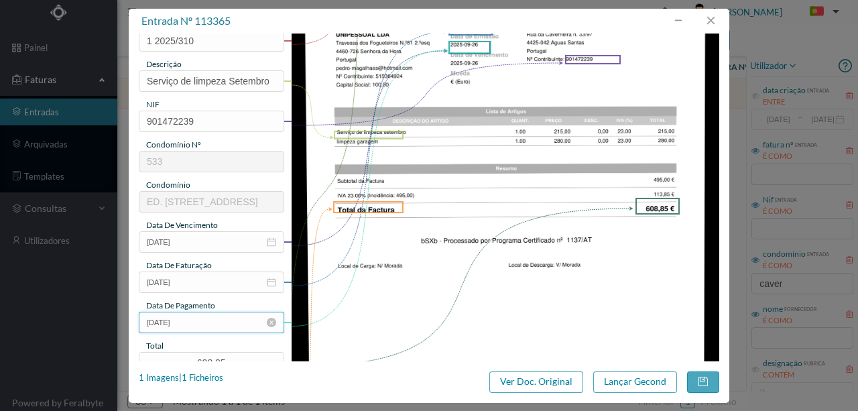
click at [217, 324] on input "2025-09-26" at bounding box center [211, 322] width 145 height 21
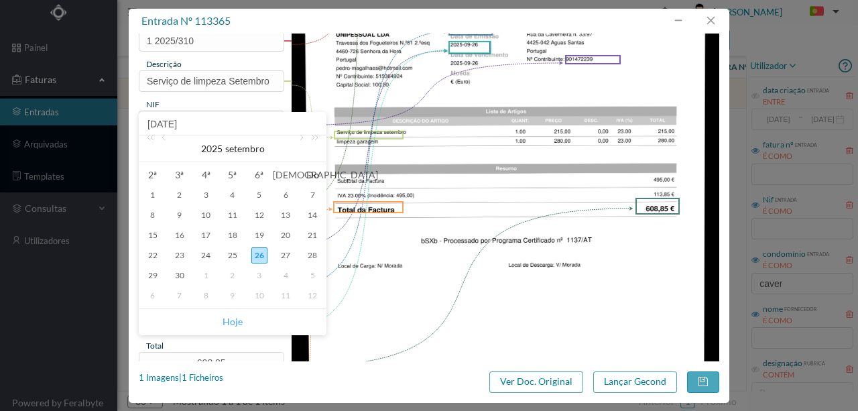
click at [228, 318] on link "Hoje" at bounding box center [232, 321] width 20 height 25
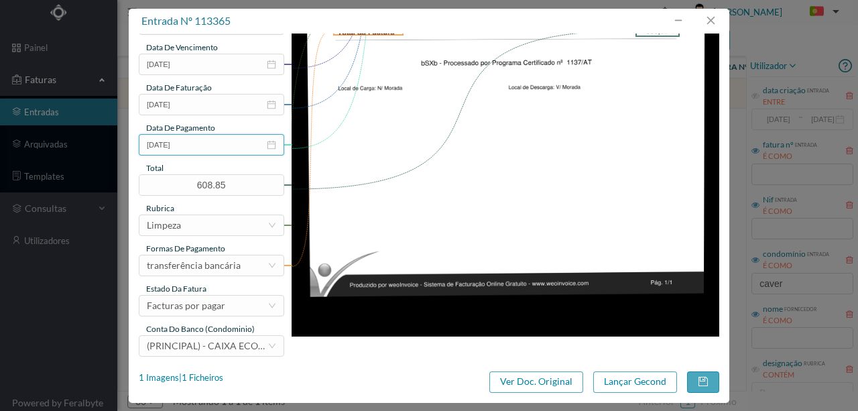
scroll to position [312, 0]
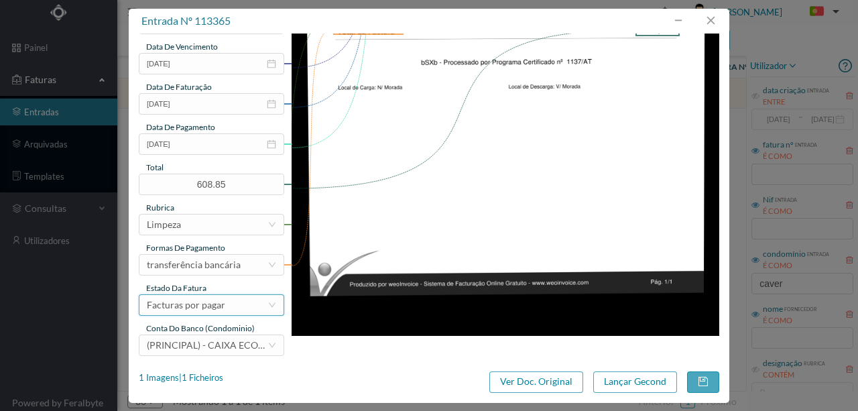
click at [216, 308] on div "Facturas por pagar" at bounding box center [186, 305] width 78 height 20
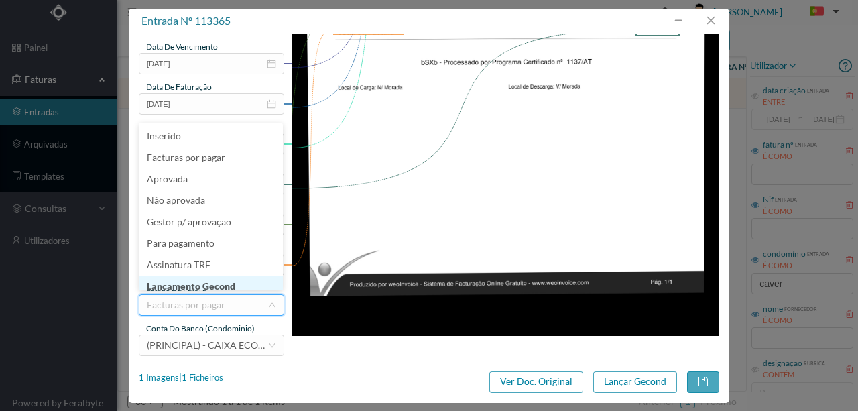
scroll to position [7, 0]
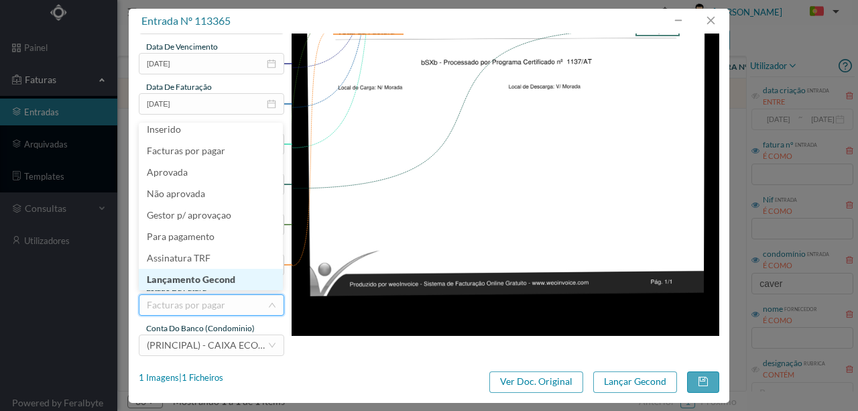
click at [198, 281] on li "Lançamento Gecond" at bounding box center [211, 279] width 144 height 21
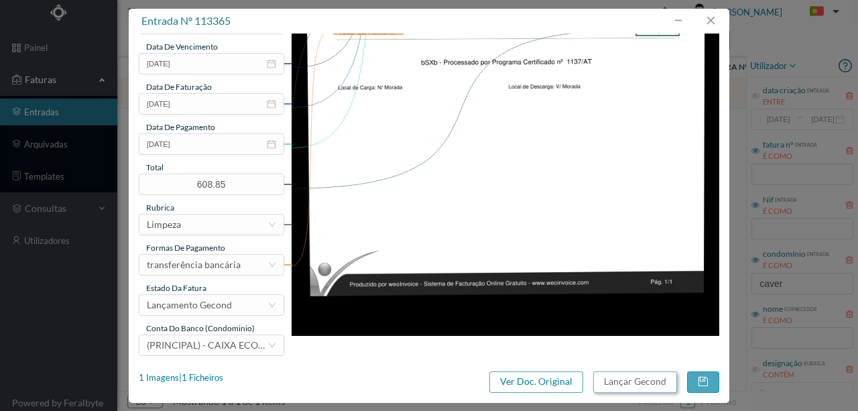
click at [638, 383] on button "Lançar Gecond" at bounding box center [635, 381] width 84 height 21
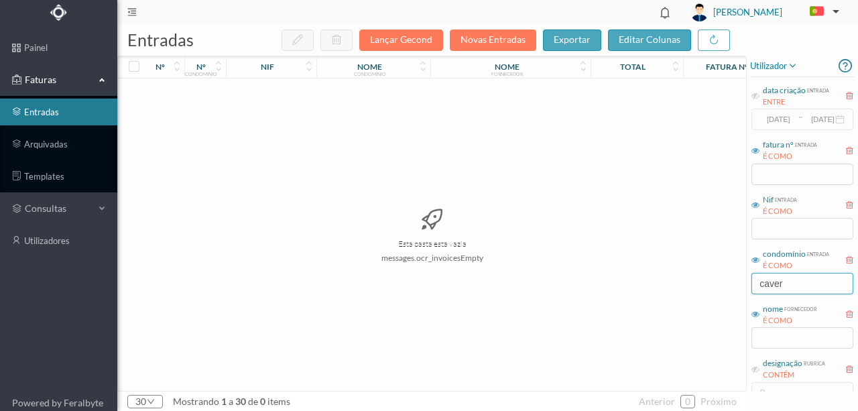
drag, startPoint x: 801, startPoint y: 286, endPoint x: 502, endPoint y: 301, distance: 298.5
click at [527, 295] on div "entradas Lançar Gecond Novas Entradas exportar editar colunas nº nº condomínio …" at bounding box center [487, 218] width 740 height 386
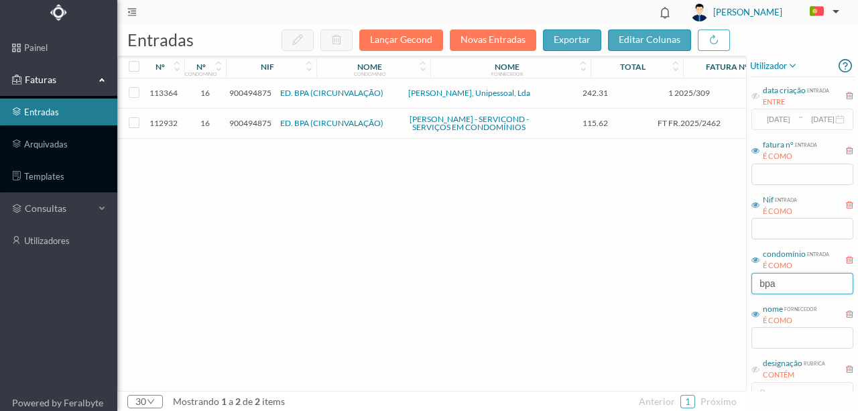
type input "bpa"
click at [257, 92] on span "900494875" at bounding box center [250, 93] width 42 height 10
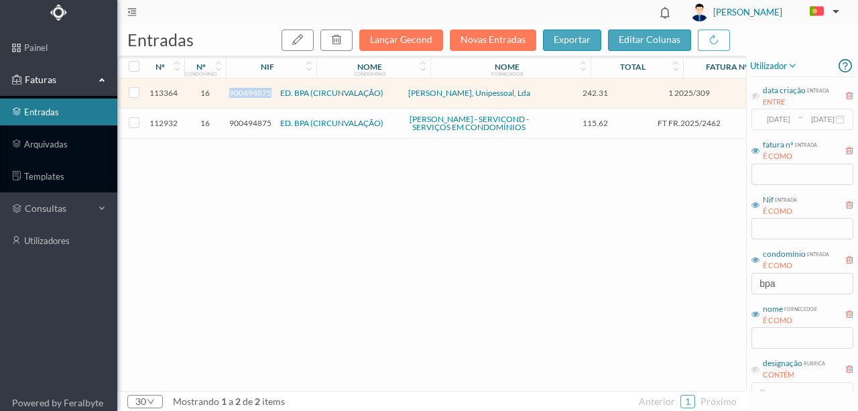
click at [257, 92] on span "900494875" at bounding box center [250, 93] width 42 height 10
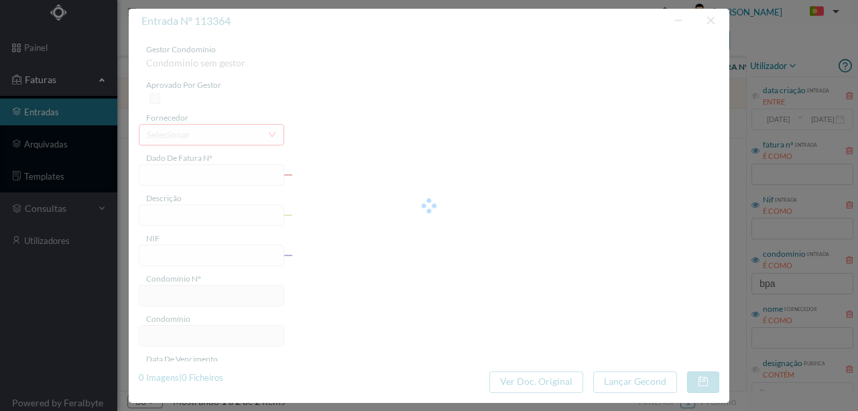
type input "1 2025/309"
type input "Servico limpeza setembro"
type input "900494875"
type input "[DATE]"
type input "242.31"
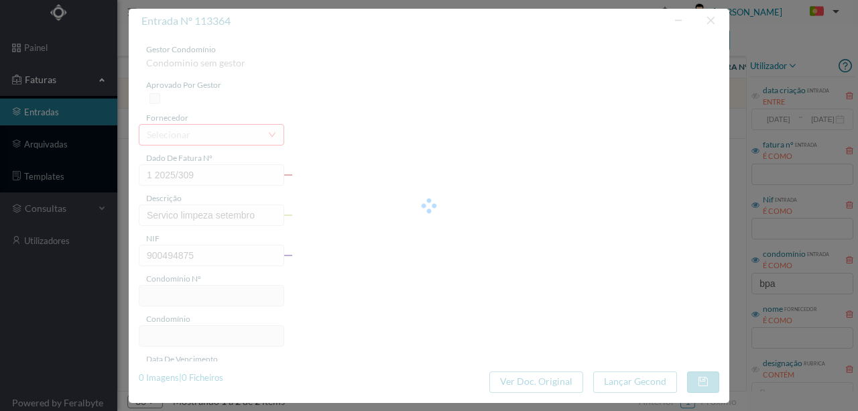
type input "16"
type input "ED. BPA (CIRCUNVALAÇÃO)"
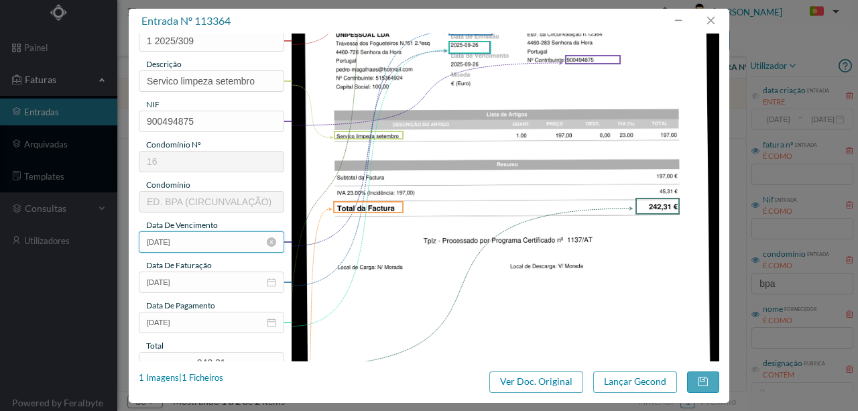
scroll to position [223, 0]
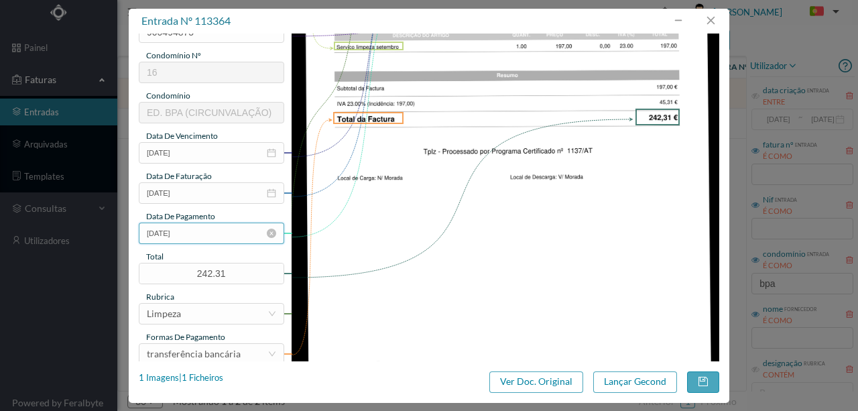
click at [203, 231] on input "[DATE]" at bounding box center [211, 232] width 145 height 21
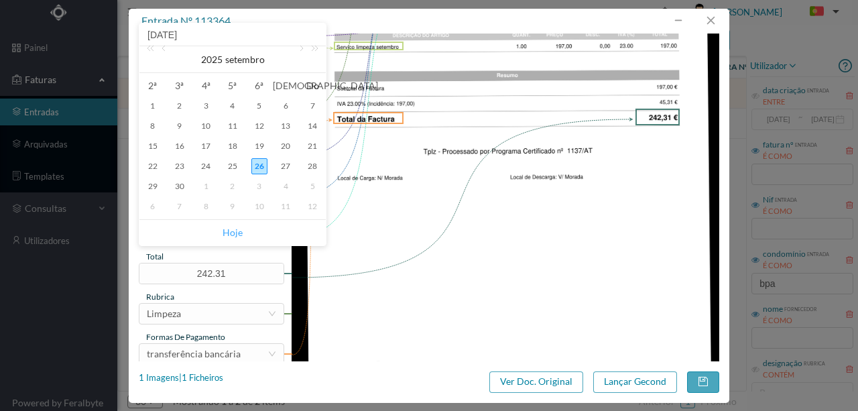
click at [232, 234] on link "Hoje" at bounding box center [232, 232] width 20 height 25
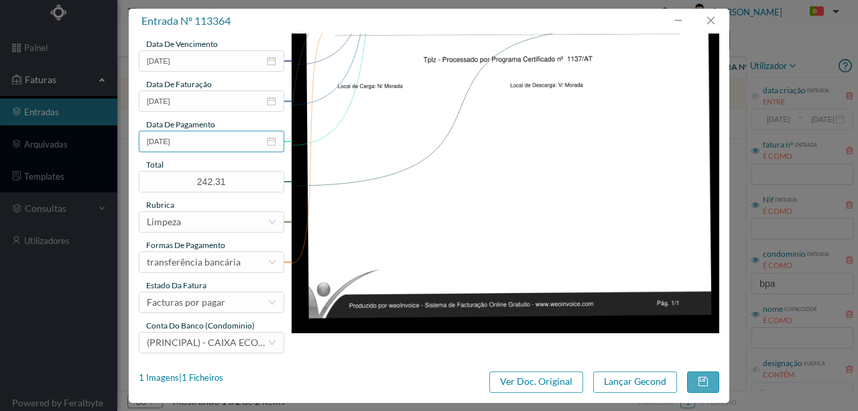
scroll to position [317, 0]
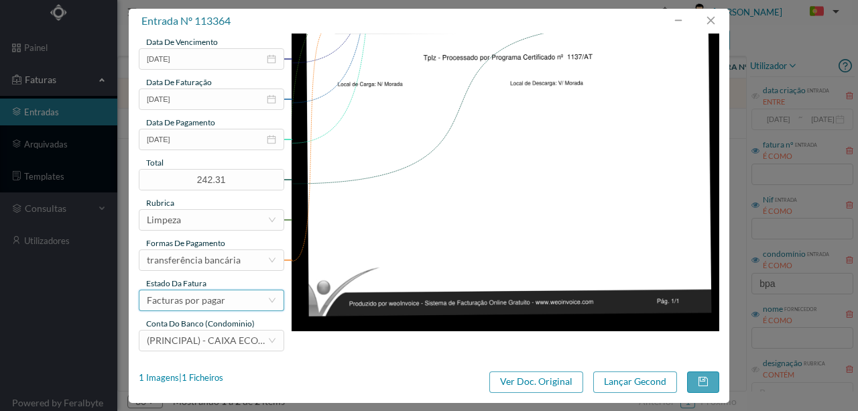
click at [220, 304] on div "Facturas por pagar" at bounding box center [186, 300] width 78 height 20
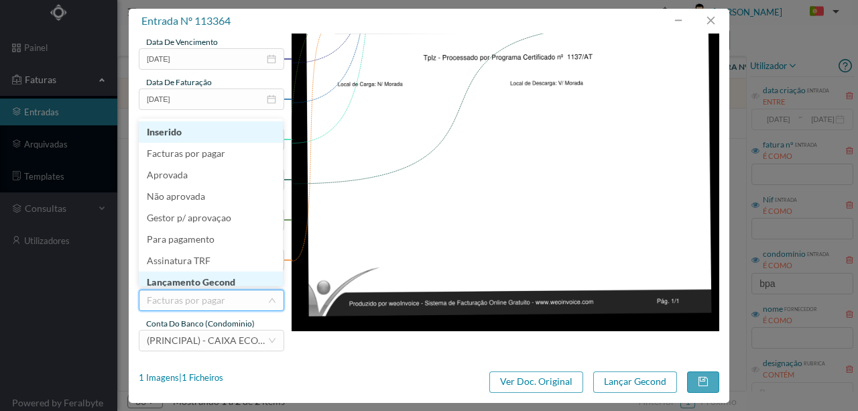
scroll to position [7, 0]
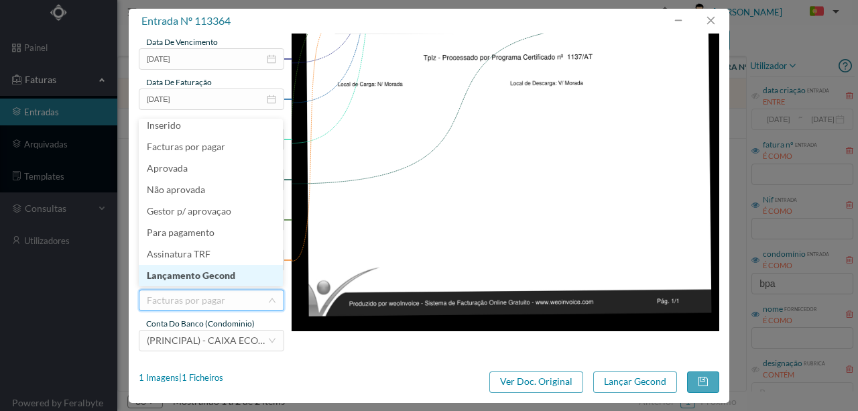
click at [200, 277] on li "Lançamento Gecond" at bounding box center [211, 275] width 144 height 21
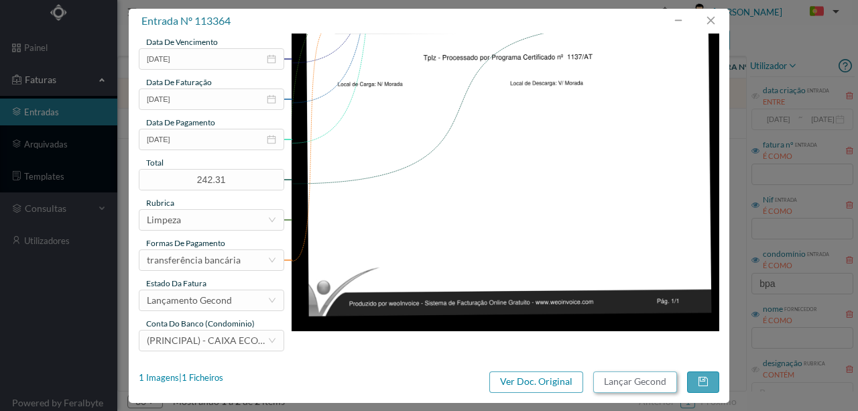
click at [624, 382] on button "Lançar Gecond" at bounding box center [635, 381] width 84 height 21
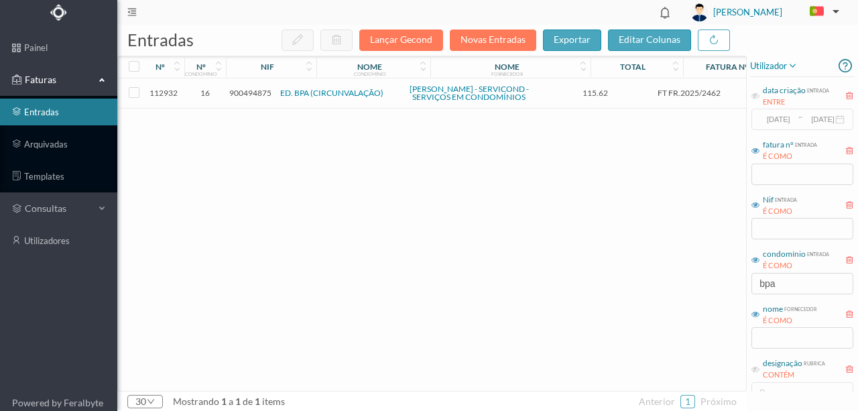
click at [386, 202] on div "112932 16 900494875 ED. BPA (CIRCUNVALAÇÃO) FERNANDO ARAÚJO ALVES - SERVICOND -…" at bounding box center [503, 234] width 770 height 312
click at [255, 196] on div "112932 16 900494875 ED. BPA (CIRCUNVALAÇÃO) FERNANDO ARAÚJO ALVES - SERVICOND -…" at bounding box center [503, 234] width 770 height 312
click at [260, 92] on span "900494875" at bounding box center [250, 93] width 42 height 10
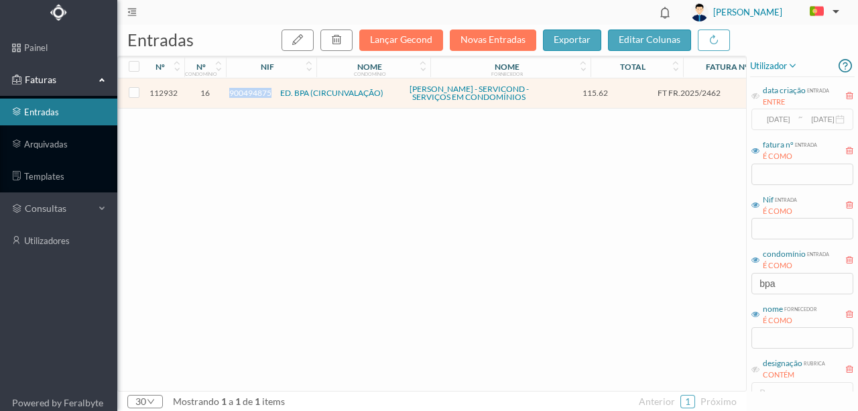
click at [260, 92] on span "900494875" at bounding box center [250, 93] width 42 height 10
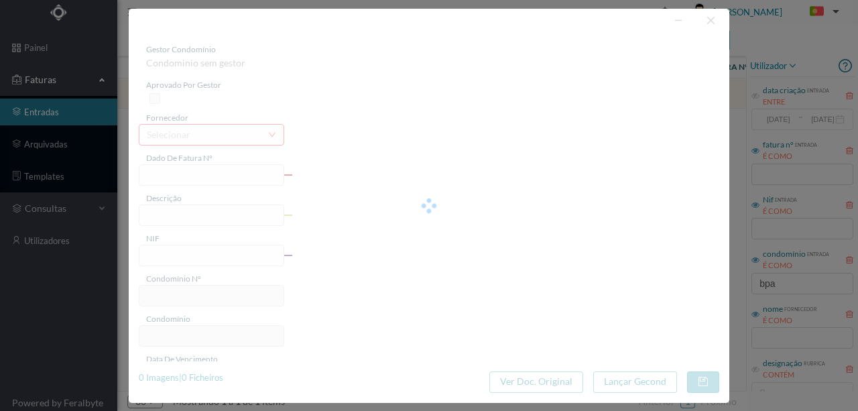
type input "FT FR.2025/2462"
type input "900494875"
type input "2025-05-30"
type input "115.62"
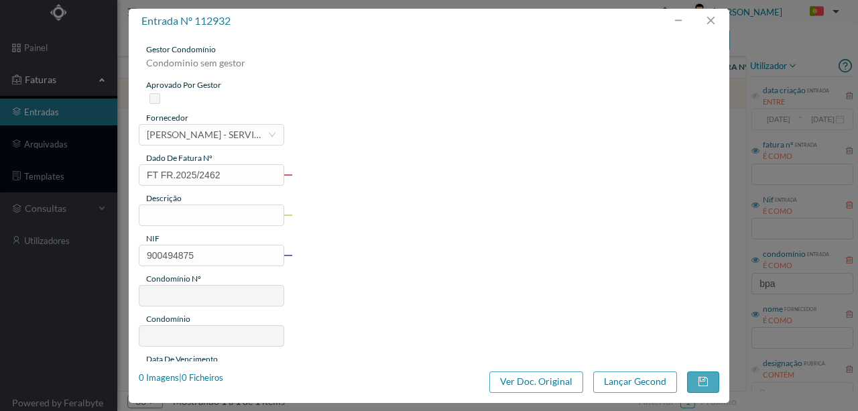
type input "16"
type input "ED. BPA (CIRCUNVALAÇÃO)"
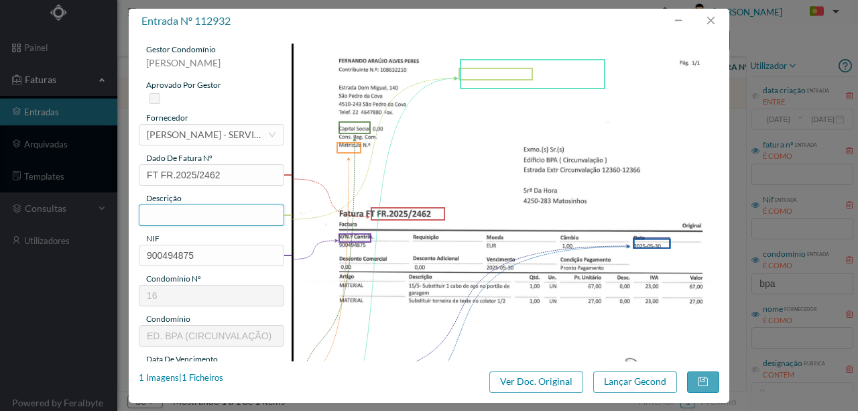
click at [174, 216] on input "text" at bounding box center [211, 214] width 145 height 21
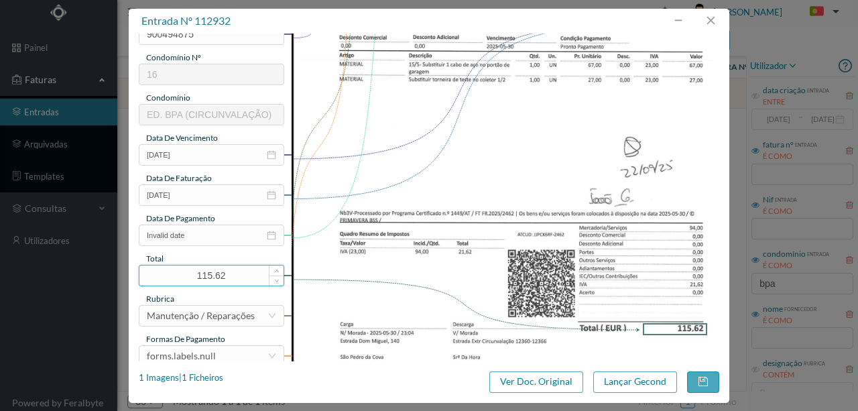
scroll to position [223, 0]
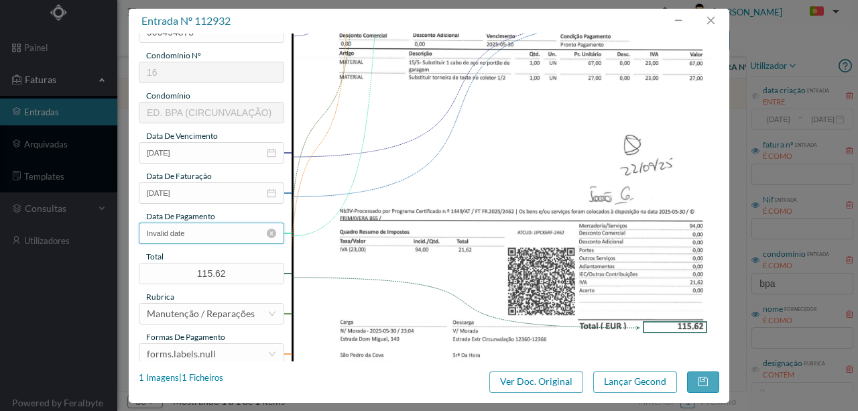
type input "Subs 1 cabo de aço no portão da garagem ; Subs torneira de teste no coletor"
click at [211, 234] on input "Invalid date" at bounding box center [211, 232] width 145 height 21
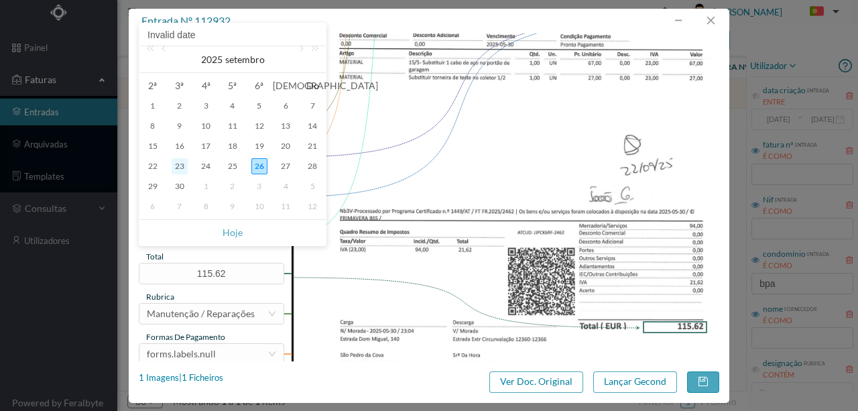
click at [180, 165] on div "23" at bounding box center [180, 166] width 16 height 16
type input "2025-09-23"
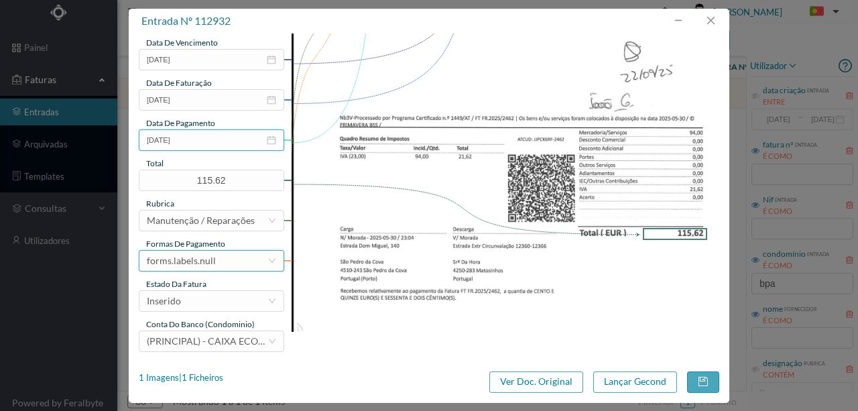
scroll to position [317, 0]
click at [218, 261] on div "forms.labels.null" at bounding box center [207, 260] width 121 height 20
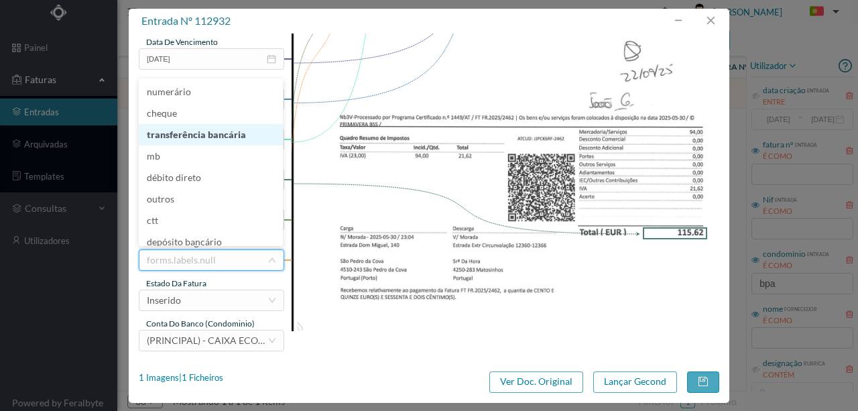
click at [224, 129] on li "transferência bancária" at bounding box center [211, 134] width 144 height 21
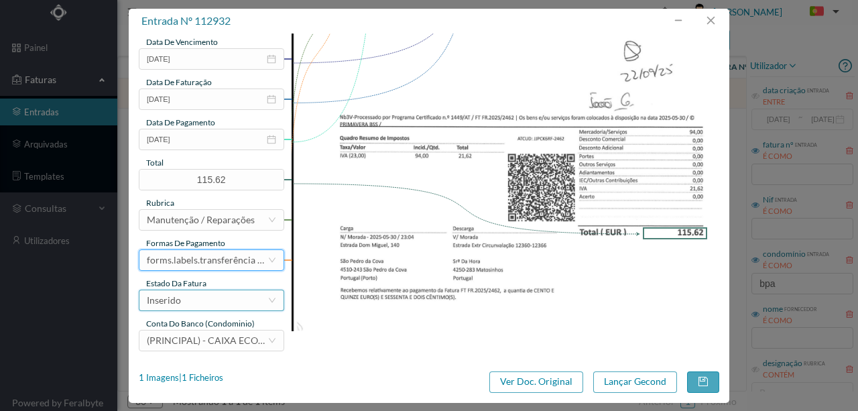
click at [191, 297] on div "Inserido" at bounding box center [207, 300] width 121 height 20
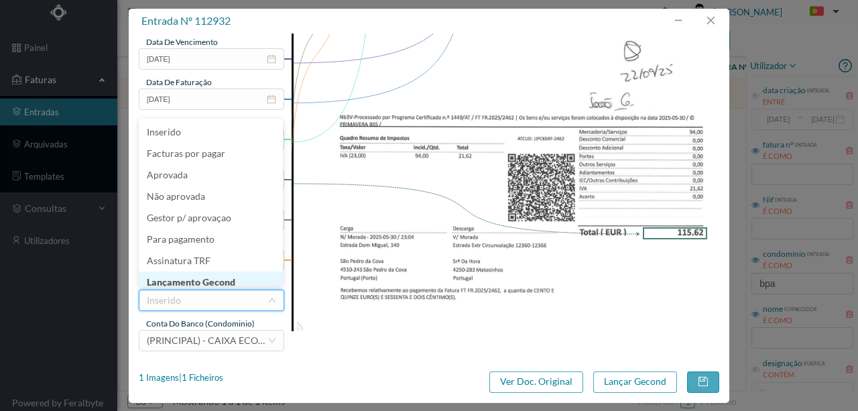
scroll to position [7, 0]
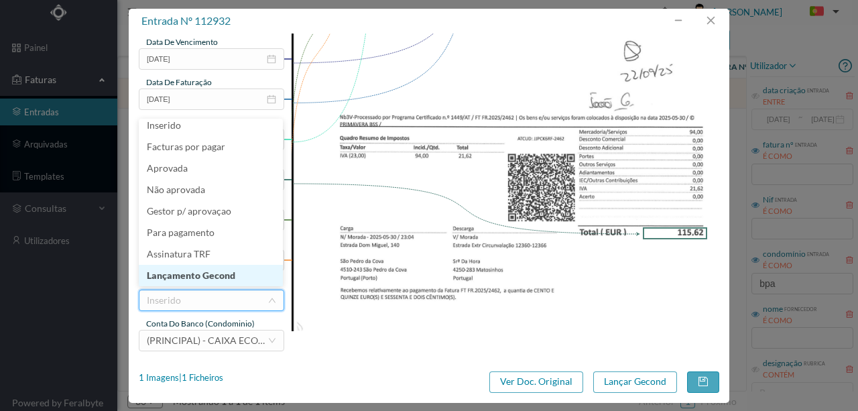
click at [214, 276] on li "Lançamento Gecond" at bounding box center [211, 275] width 144 height 21
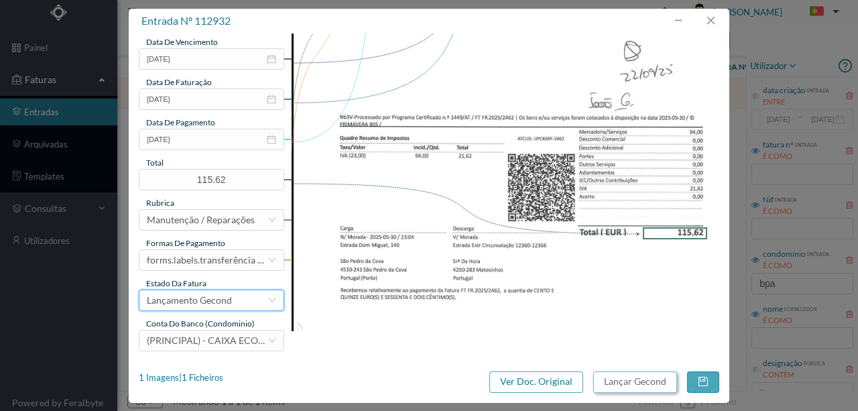
click at [640, 383] on button "Lançar Gecond" at bounding box center [635, 381] width 84 height 21
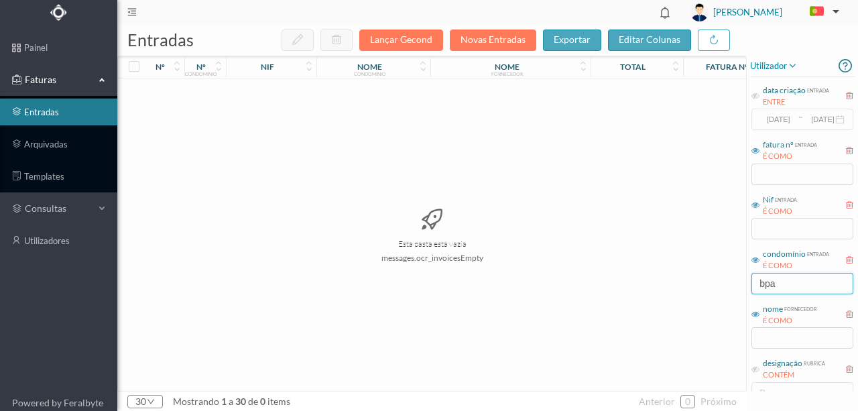
drag, startPoint x: 797, startPoint y: 287, endPoint x: 674, endPoint y: 273, distance: 123.3
click at [675, 277] on div "entradas Lançar Gecond Novas Entradas exportar editar colunas nº nº condomínio …" at bounding box center [487, 218] width 740 height 386
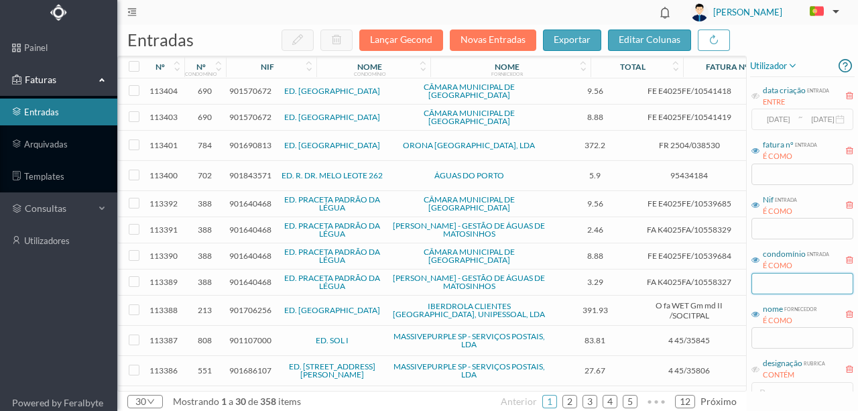
click at [782, 283] on input "text" at bounding box center [802, 283] width 102 height 21
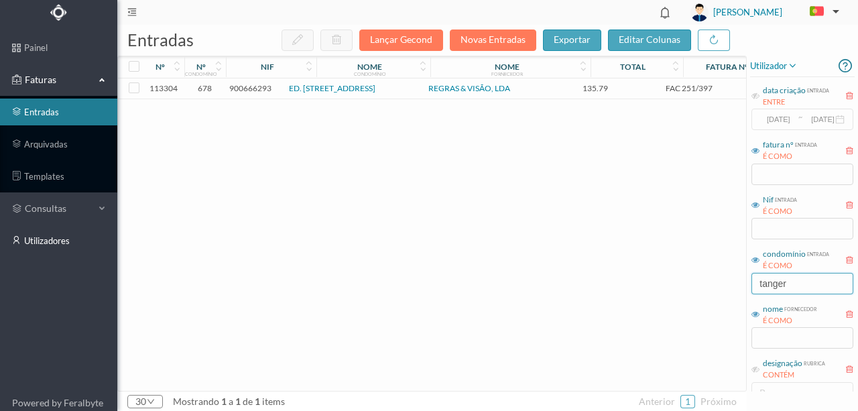
type input "tanger"
click at [263, 87] on span "900666293" at bounding box center [250, 88] width 42 height 10
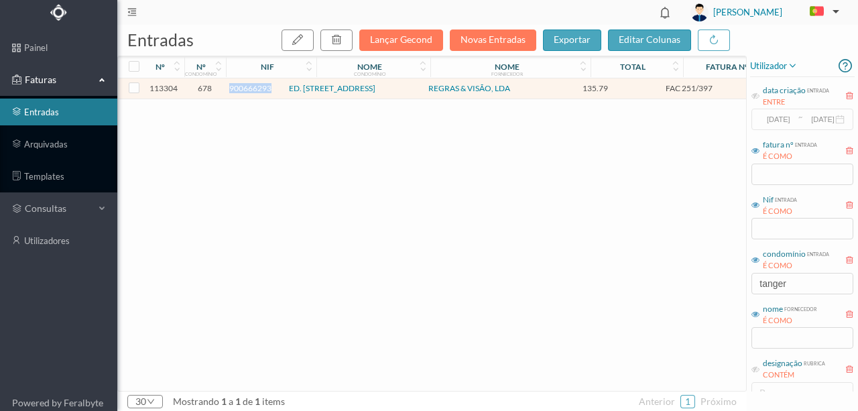
click at [261, 86] on span "900666293" at bounding box center [250, 88] width 42 height 10
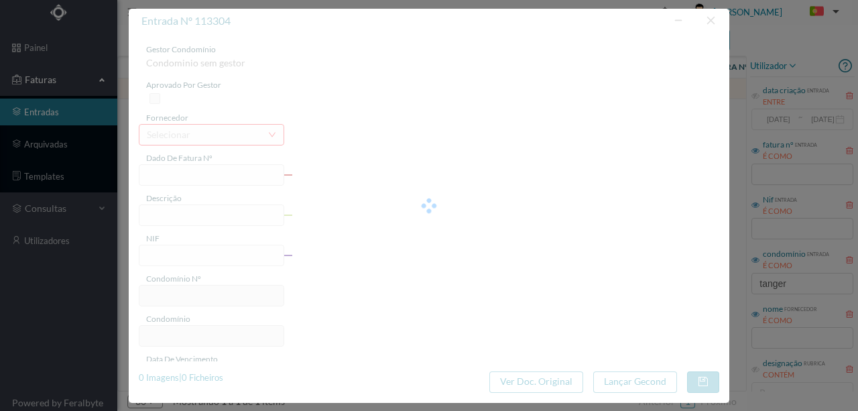
type input "FAC 251/397"
type input "900666293"
type input "2025-09-25"
type input "135.79"
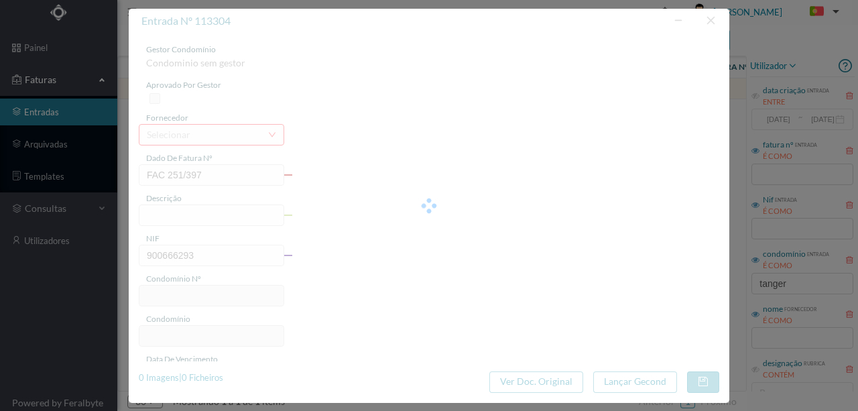
type input "678"
type input "ED. RUA DE TÂNGER, 1545"
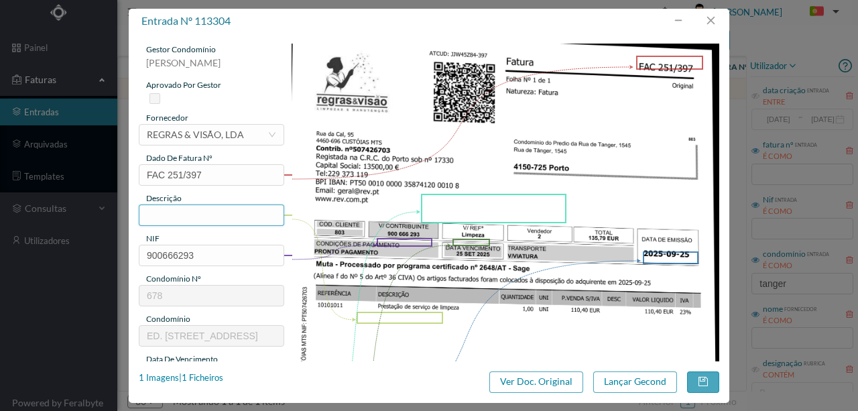
click at [150, 214] on input "text" at bounding box center [211, 214] width 145 height 21
type input "Serviços de Limpeza"
click at [295, 275] on img at bounding box center [505, 346] width 428 height 604
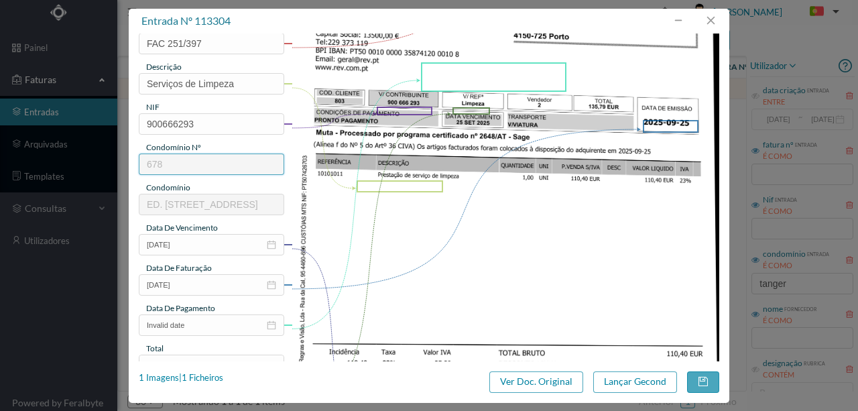
scroll to position [178, 0]
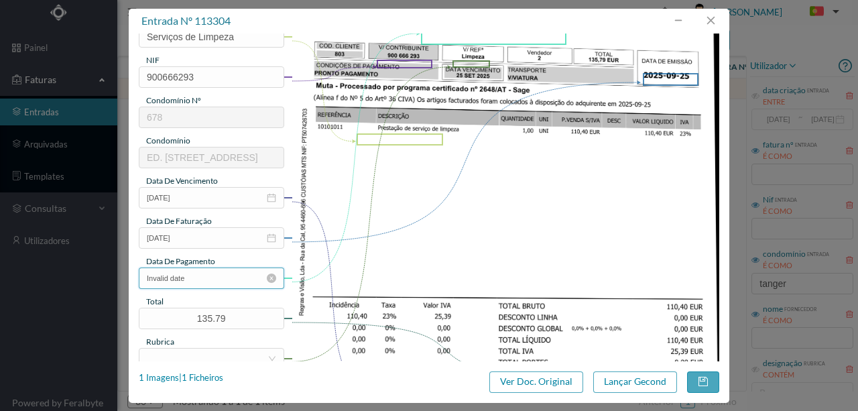
click at [212, 281] on input "Invalid date" at bounding box center [211, 277] width 145 height 21
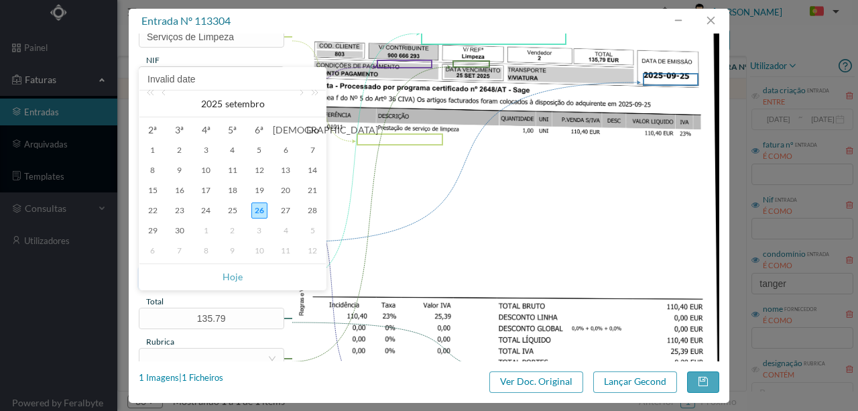
click at [232, 275] on link "Hoje" at bounding box center [232, 276] width 20 height 25
type input "2025-09-26"
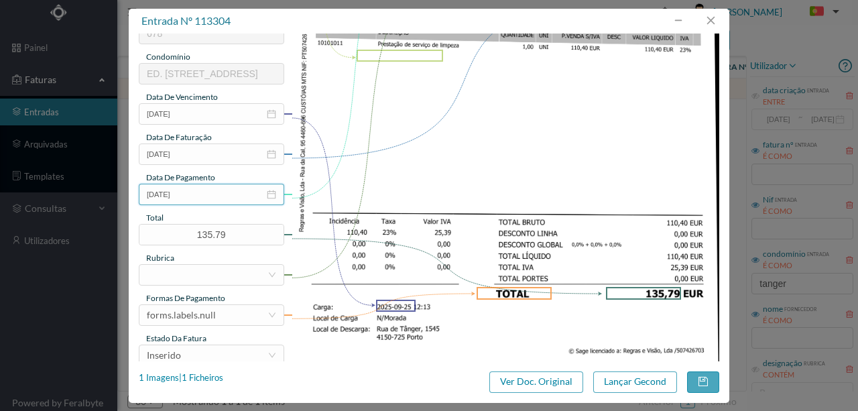
scroll to position [268, 0]
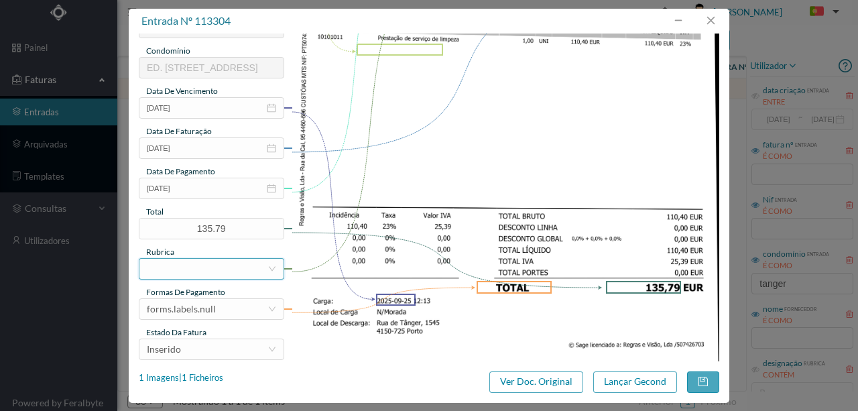
click at [185, 266] on div at bounding box center [207, 269] width 121 height 20
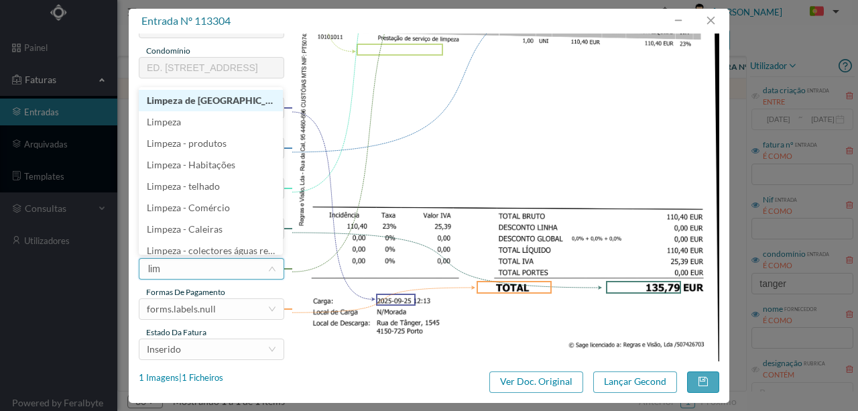
type input "limp"
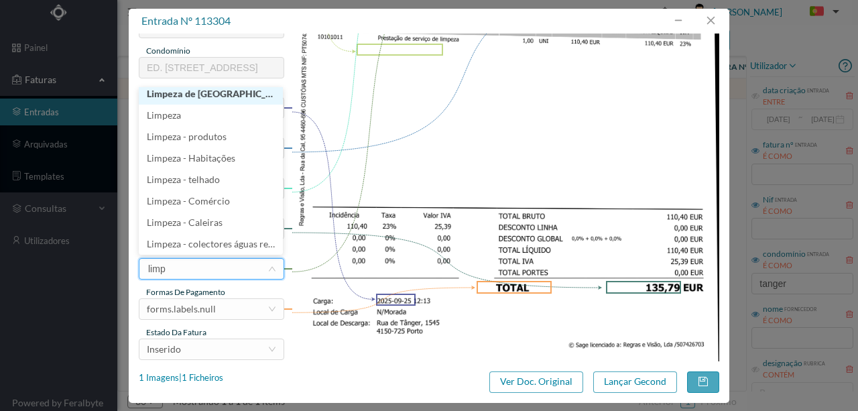
scroll to position [3, 0]
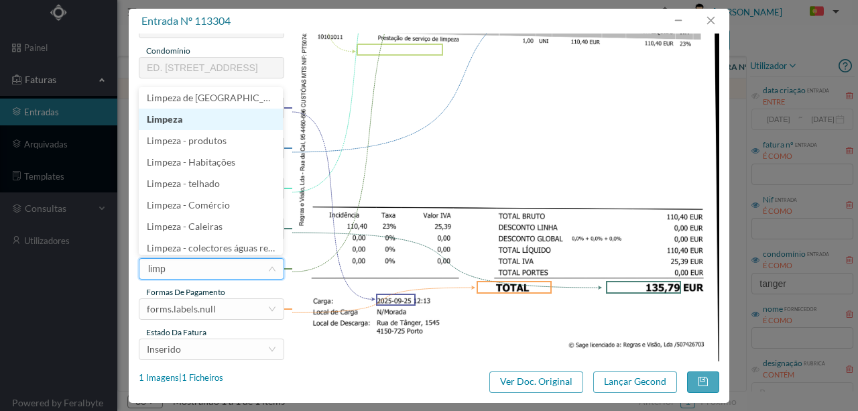
click at [165, 118] on li "Limpeza" at bounding box center [211, 119] width 144 height 21
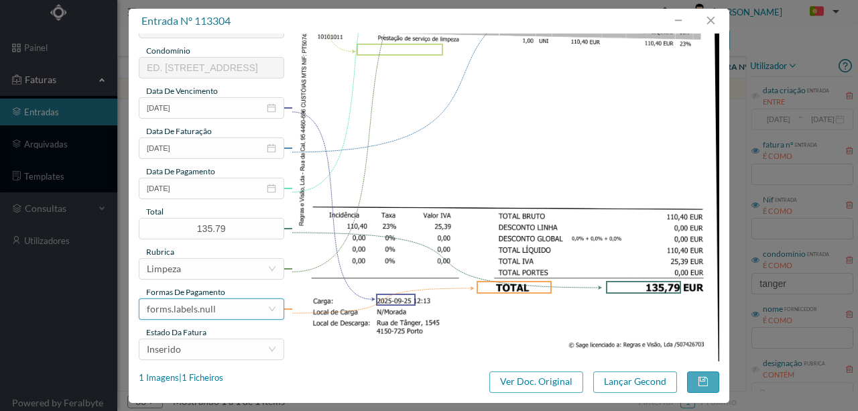
click at [204, 308] on div "forms.labels.null" at bounding box center [181, 309] width 69 height 20
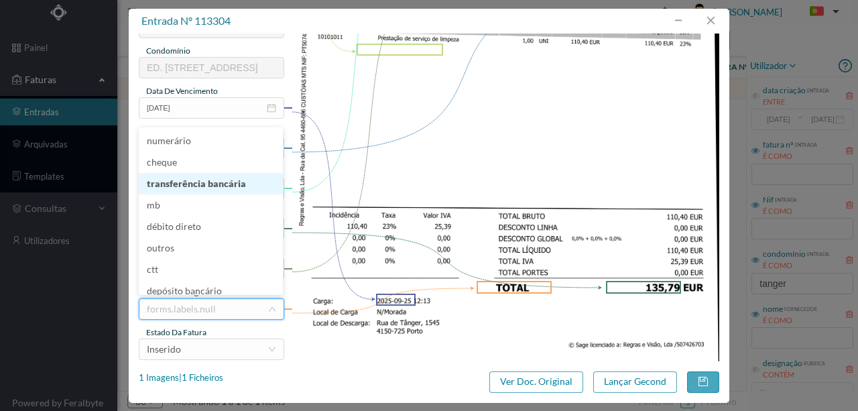
click at [208, 189] on li "transferência bancária" at bounding box center [211, 183] width 144 height 21
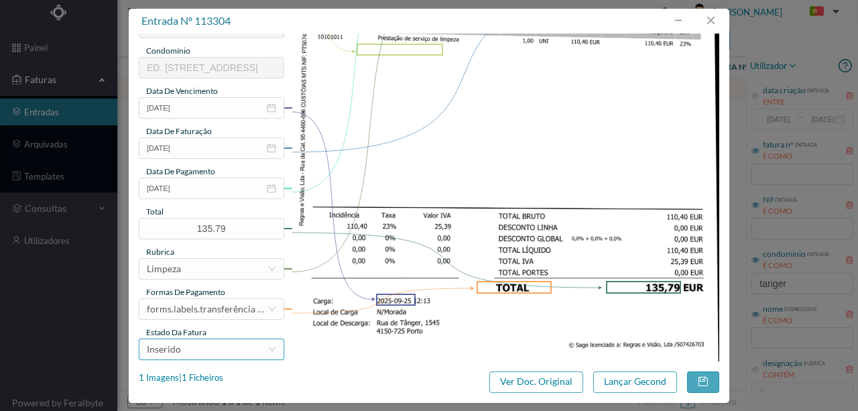
click at [185, 352] on div "Inserido" at bounding box center [207, 349] width 121 height 20
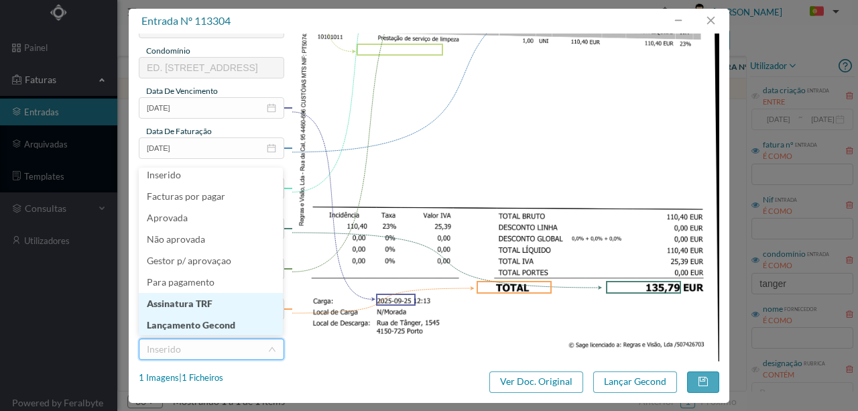
scroll to position [7, 0]
click at [190, 326] on li "Lançamento Gecond" at bounding box center [211, 324] width 144 height 21
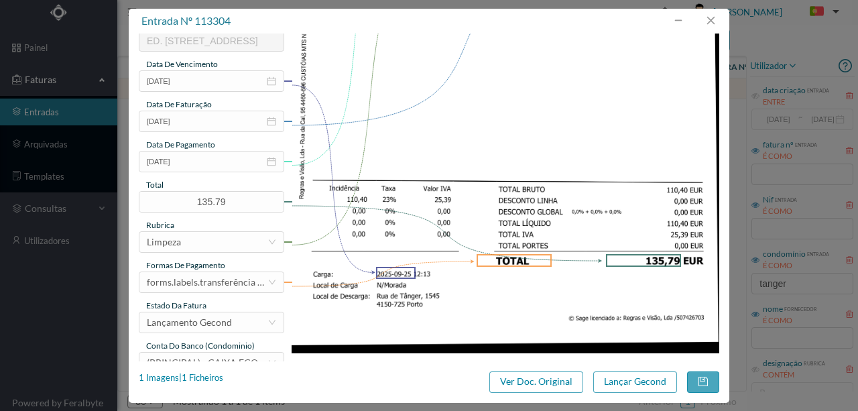
scroll to position [317, 0]
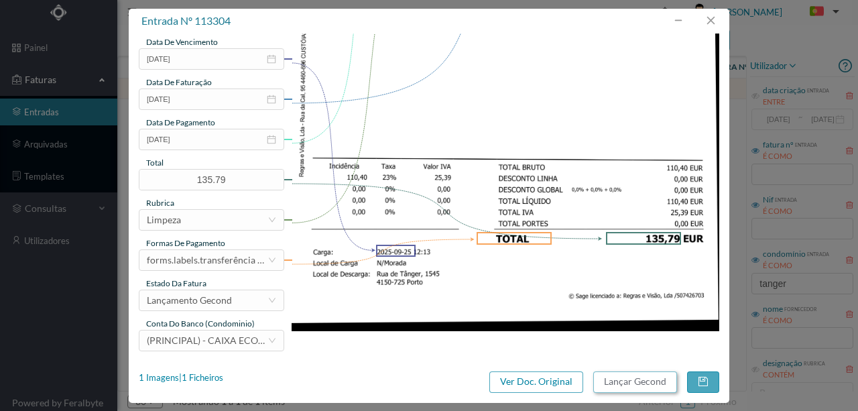
click at [612, 386] on button "Lançar Gecond" at bounding box center [635, 381] width 84 height 21
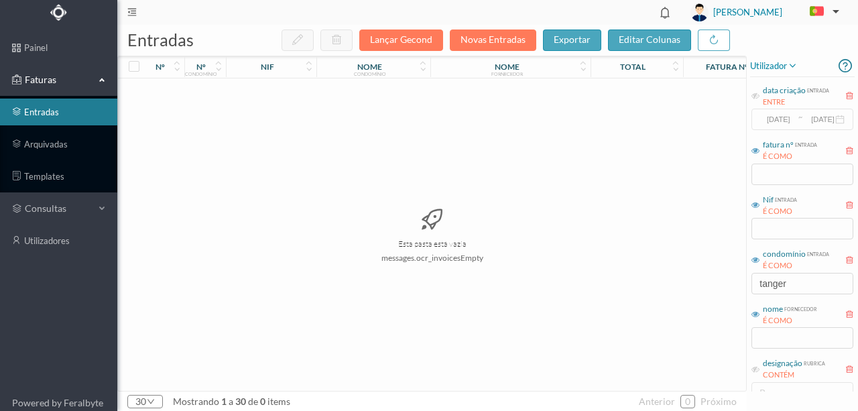
click at [478, 200] on div "Esta pasta está vazia messages.ocr_invoicesEmpty" at bounding box center [432, 234] width 628 height 312
drag, startPoint x: 800, startPoint y: 277, endPoint x: 620, endPoint y: 269, distance: 180.4
click at [629, 276] on div "entradas Lançar Gecond Novas Entradas exportar editar colunas nº nº condomínio …" at bounding box center [487, 218] width 740 height 386
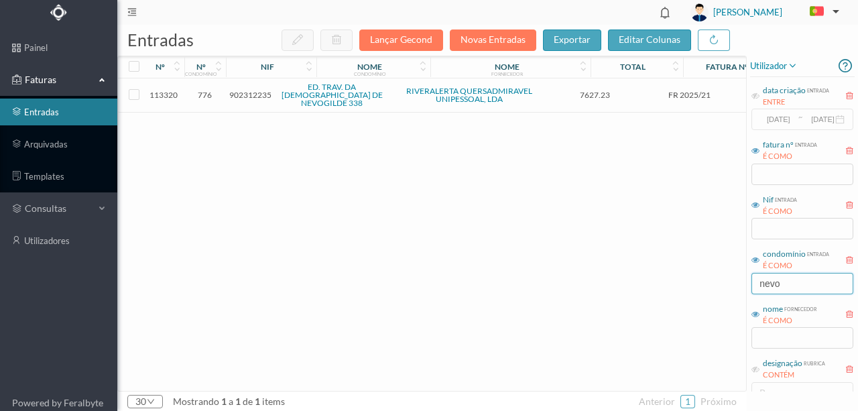
type input "nevo"
click at [253, 93] on span "902312235" at bounding box center [250, 95] width 42 height 10
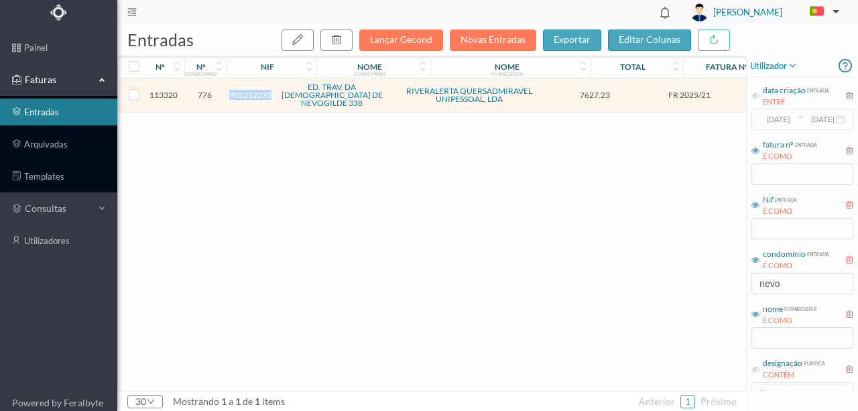
click at [253, 93] on span "902312235" at bounding box center [250, 95] width 42 height 10
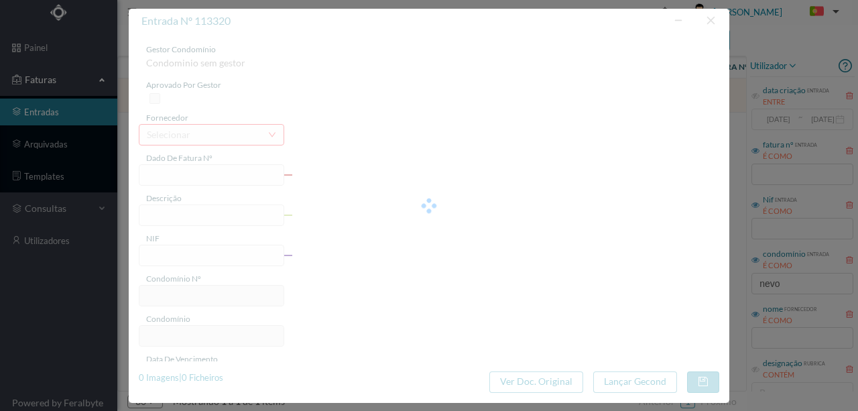
type input "FR 2025/21"
type input "Portaria Setembro"
type input "902312235"
type input "2025-09-25"
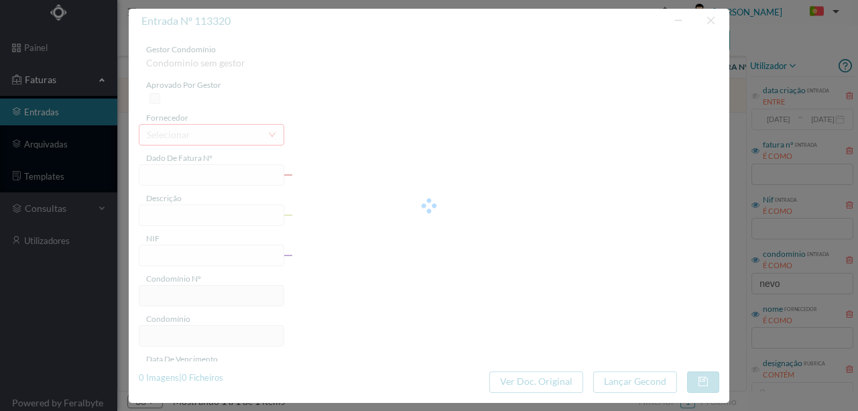
type input "2025-09-26"
type input "7627.23"
type input "776"
type input "ED. TRAV. DA IGREJA DE NEVOGILDE 338"
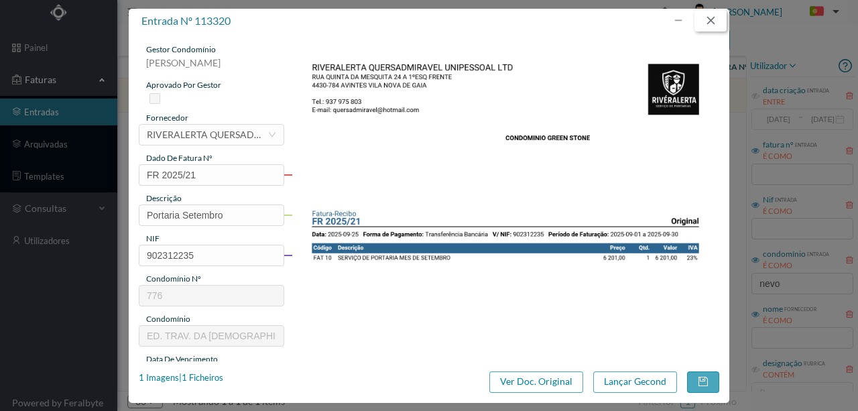
drag, startPoint x: 717, startPoint y: 18, endPoint x: 708, endPoint y: 21, distance: 10.0
click at [717, 18] on button "button" at bounding box center [710, 20] width 32 height 21
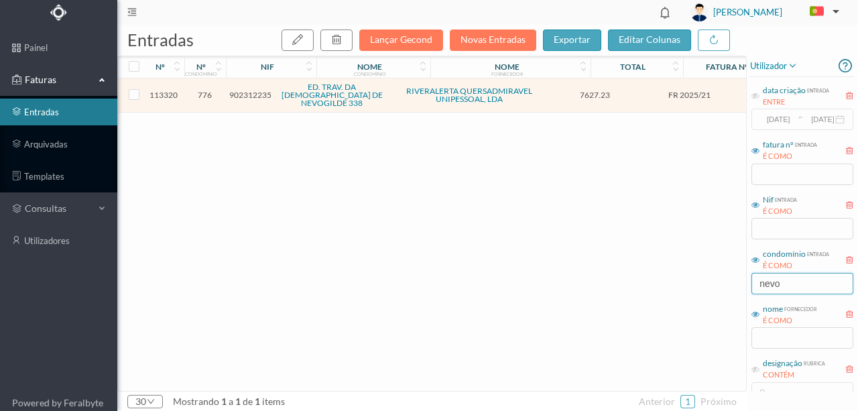
drag, startPoint x: 800, startPoint y: 287, endPoint x: 655, endPoint y: 283, distance: 144.8
click at [657, 284] on div "entradas Lançar Gecond Novas Entradas exportar editar colunas nº nº condomínio …" at bounding box center [487, 218] width 740 height 386
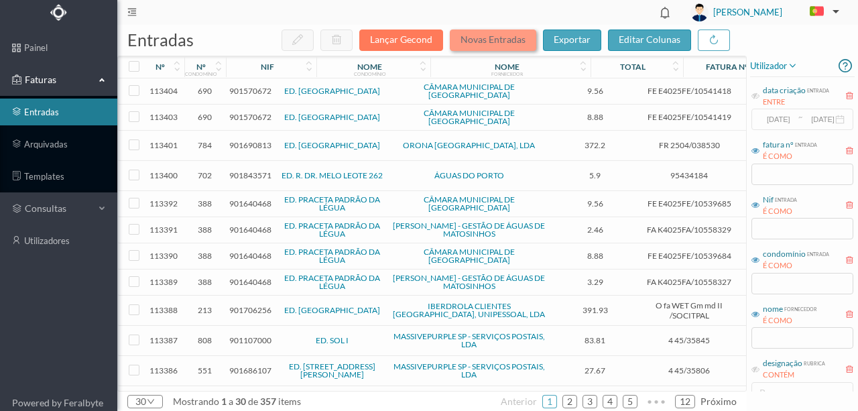
click at [480, 36] on button "Novas Entradas" at bounding box center [493, 39] width 86 height 21
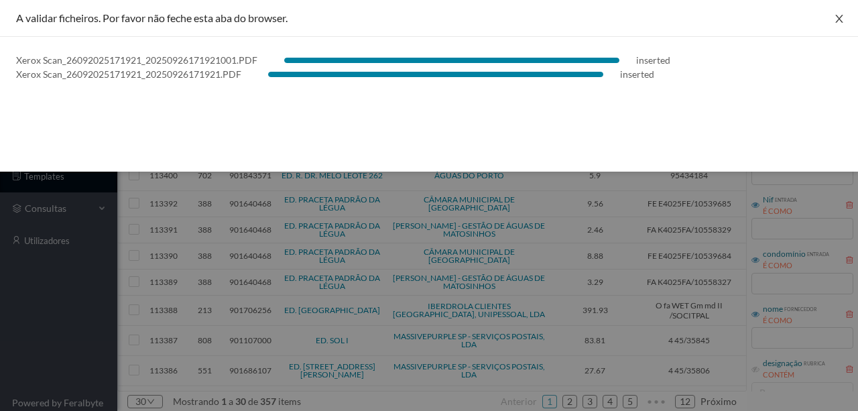
drag, startPoint x: 836, startPoint y: 18, endPoint x: 768, endPoint y: 92, distance: 100.1
click at [836, 18] on icon "icon: close" at bounding box center [838, 18] width 11 height 11
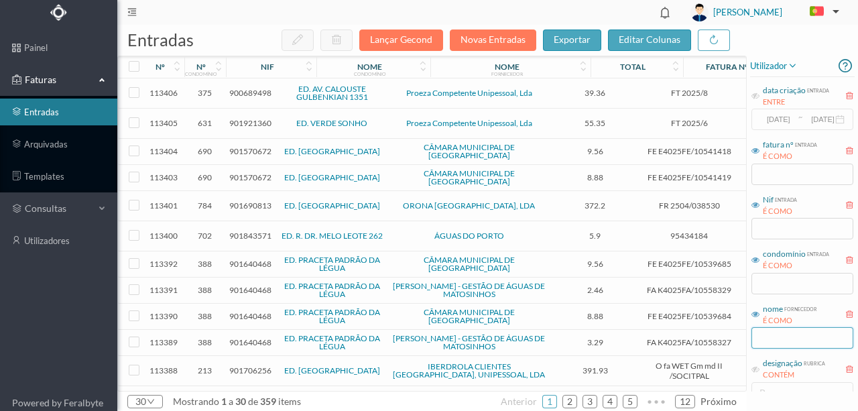
click at [780, 336] on input "text" at bounding box center [802, 337] width 102 height 21
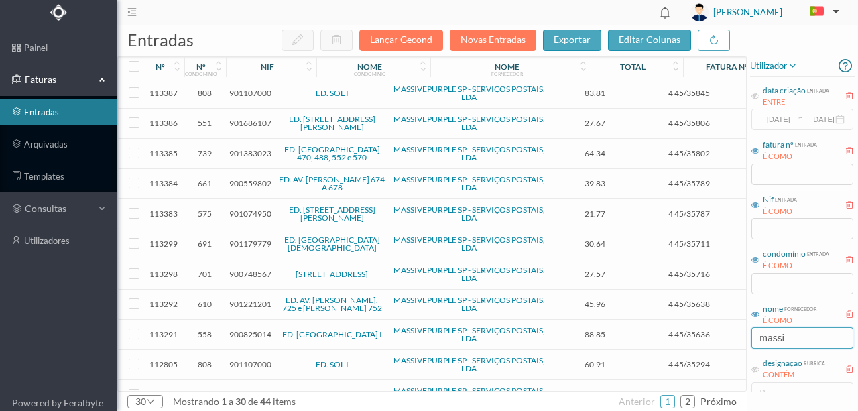
click at [801, 340] on input "massi" at bounding box center [802, 337] width 102 height 21
type input "massi"
click at [588, 1] on header "[PERSON_NAME]" at bounding box center [487, 12] width 740 height 25
click at [766, 279] on input "text" at bounding box center [802, 283] width 102 height 21
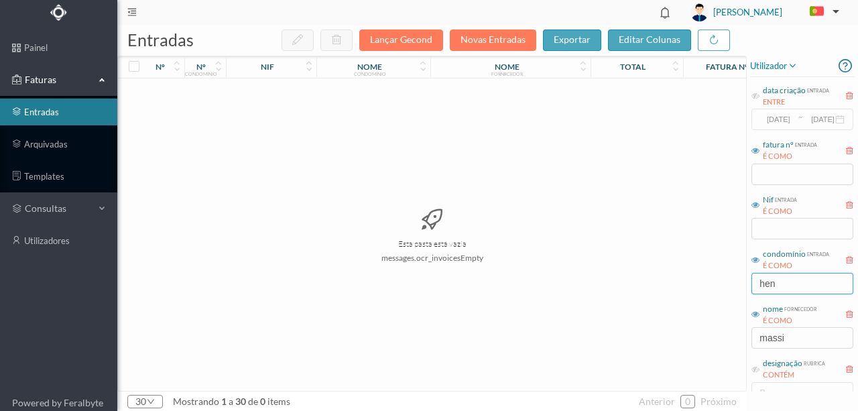
drag, startPoint x: 790, startPoint y: 281, endPoint x: 657, endPoint y: 287, distance: 133.5
click at [663, 288] on div "entradas Lançar Gecond Novas Entradas exportar editar colunas nº nº condomínio …" at bounding box center [487, 218] width 740 height 386
type input "calouste"
drag, startPoint x: 796, startPoint y: 340, endPoint x: 453, endPoint y: 347, distance: 343.1
click at [484, 342] on div "entradas Lançar Gecond Novas Entradas exportar editar colunas nº nº condomínio …" at bounding box center [487, 218] width 740 height 386
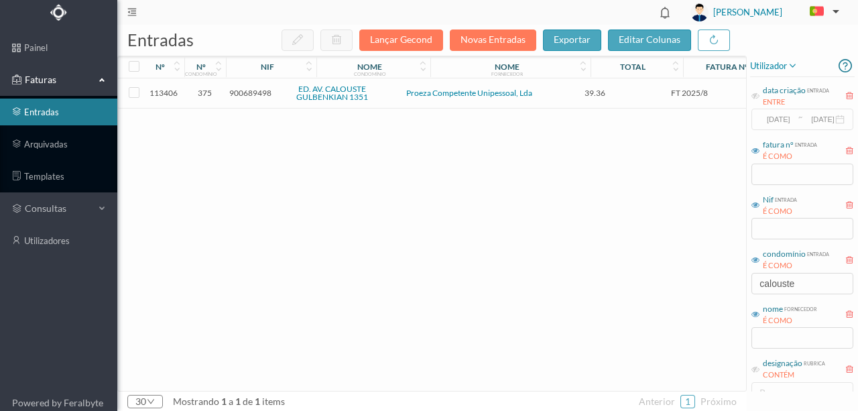
click at [257, 91] on span "900689498" at bounding box center [250, 93] width 42 height 10
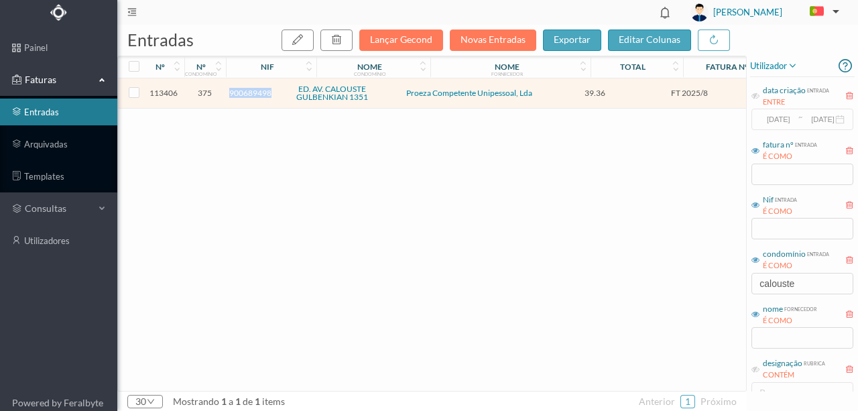
click at [257, 91] on span "900689498" at bounding box center [250, 93] width 42 height 10
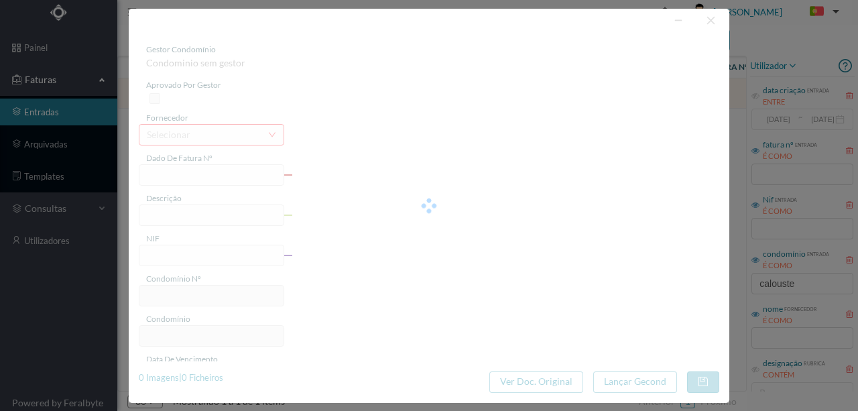
type input "FT 2025/8"
type input "900689498"
type input "2025-09-25"
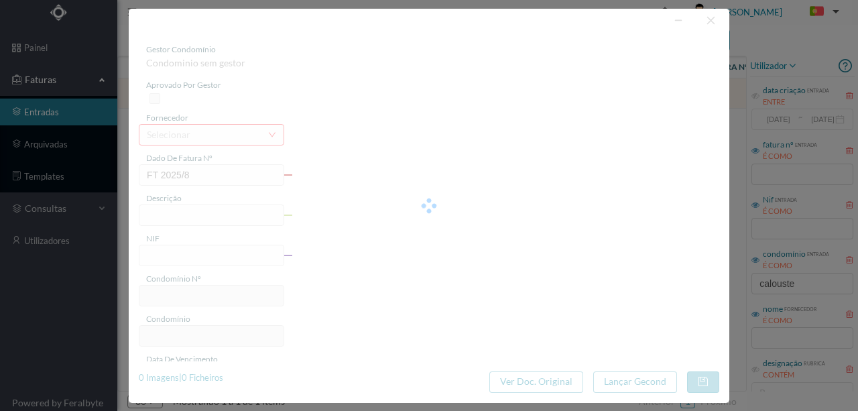
type input "39.36"
type input "375"
type input "ED. AV. CALOUSTE GULBENKIAN 1351"
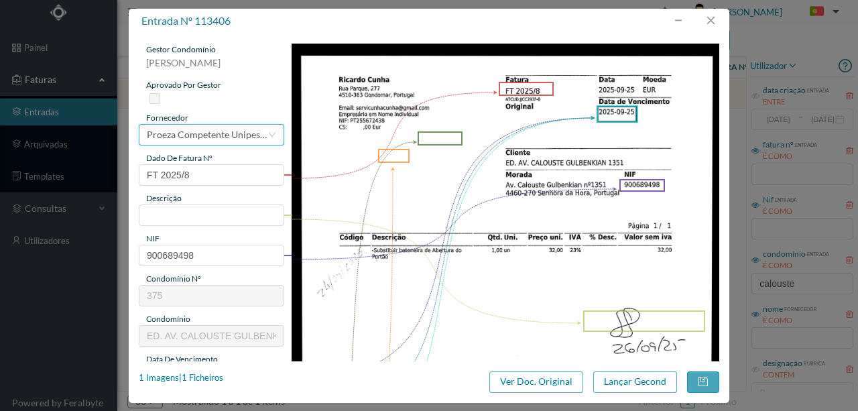
click at [160, 133] on div "Proeza Competente Unipessoal, Lda" at bounding box center [207, 135] width 121 height 20
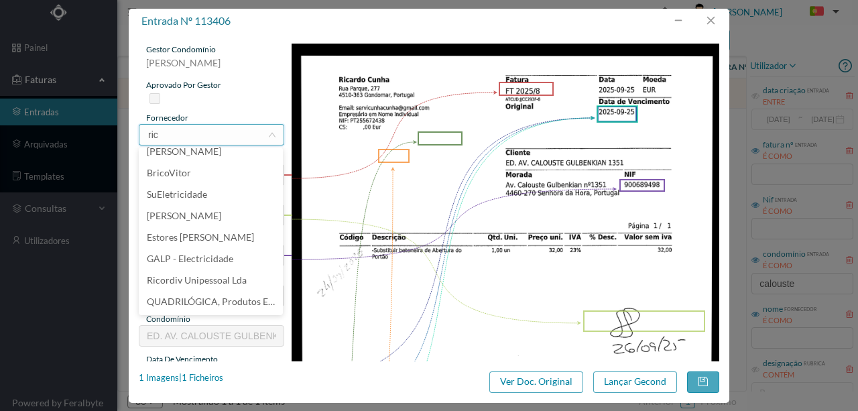
scroll to position [3, 0]
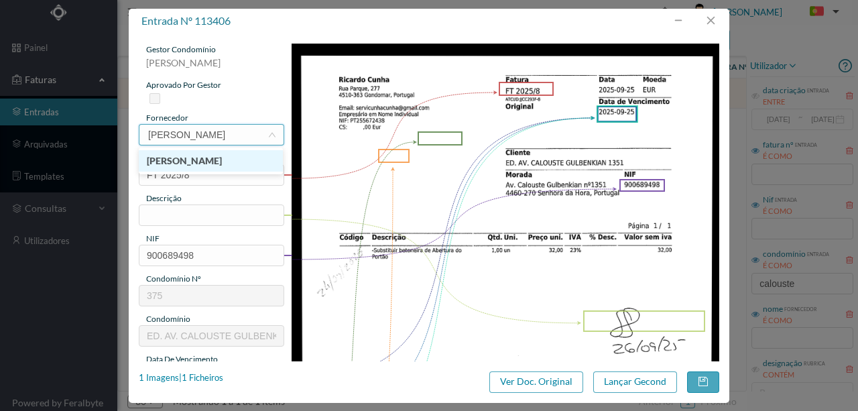
type input "ricardo cun"
click at [192, 162] on li "Ricardo Cunha" at bounding box center [211, 160] width 144 height 21
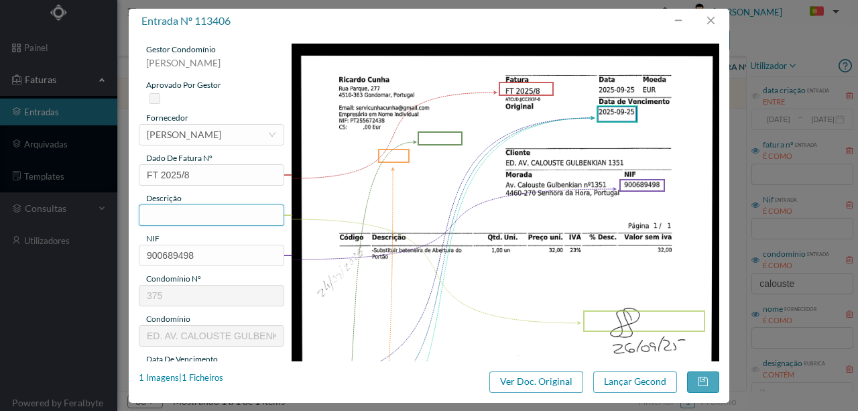
click at [164, 212] on input "text" at bounding box center [211, 214] width 145 height 21
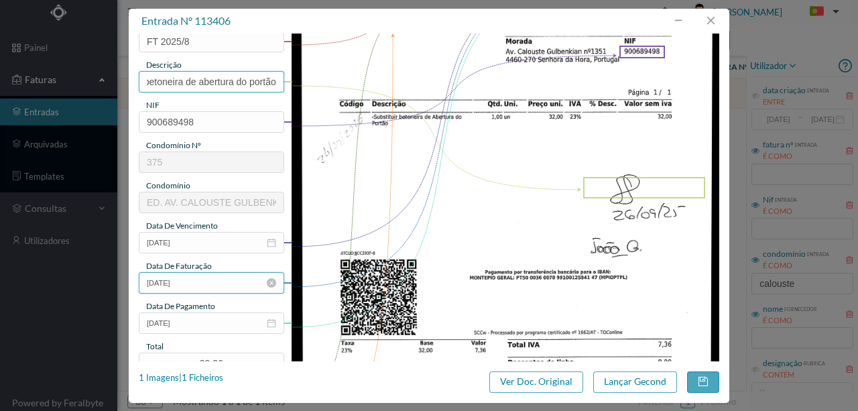
scroll to position [134, 0]
type input "Subs betoneira de abertura do portão"
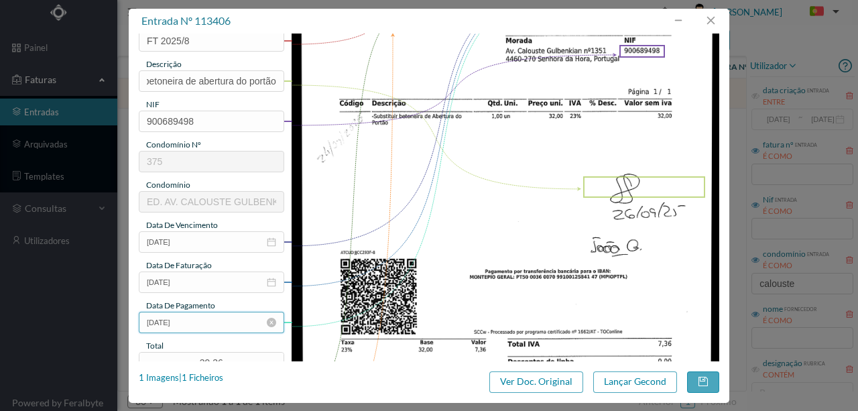
click at [212, 323] on input "2025-09-25" at bounding box center [211, 322] width 145 height 21
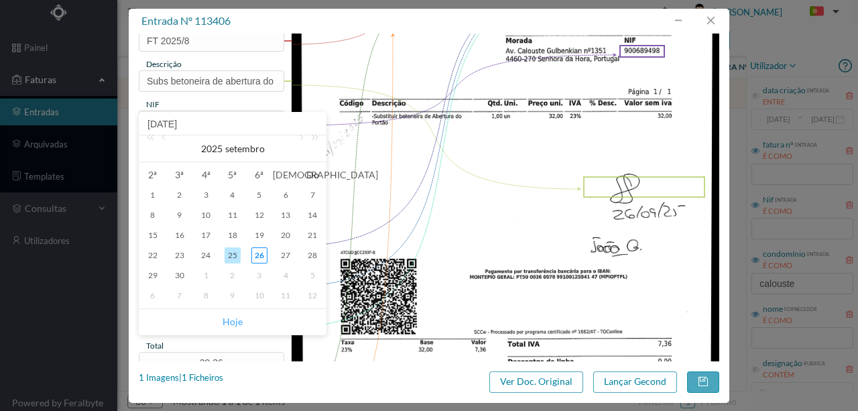
click at [230, 320] on link "Hoje" at bounding box center [232, 321] width 20 height 25
type input "2025-09-26"
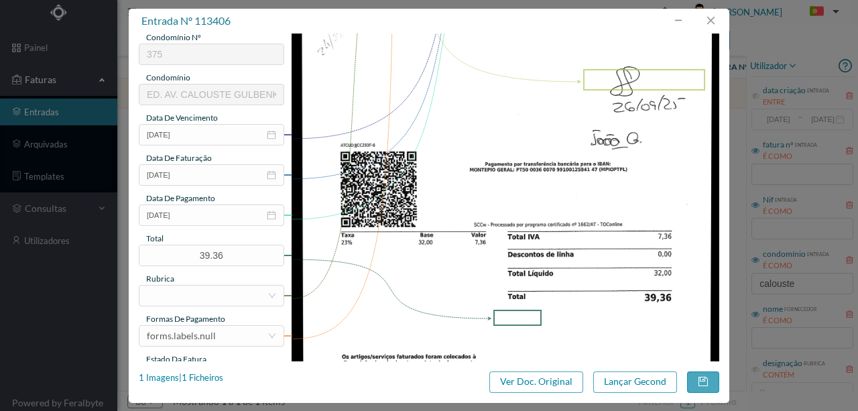
scroll to position [268, 0]
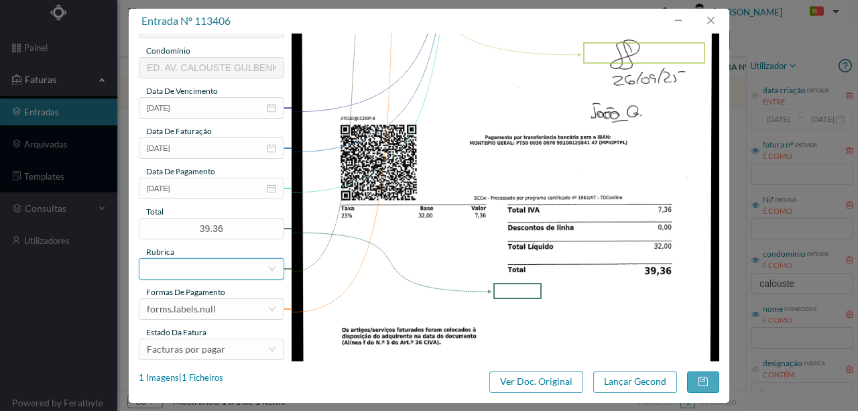
click at [179, 265] on div at bounding box center [207, 269] width 121 height 20
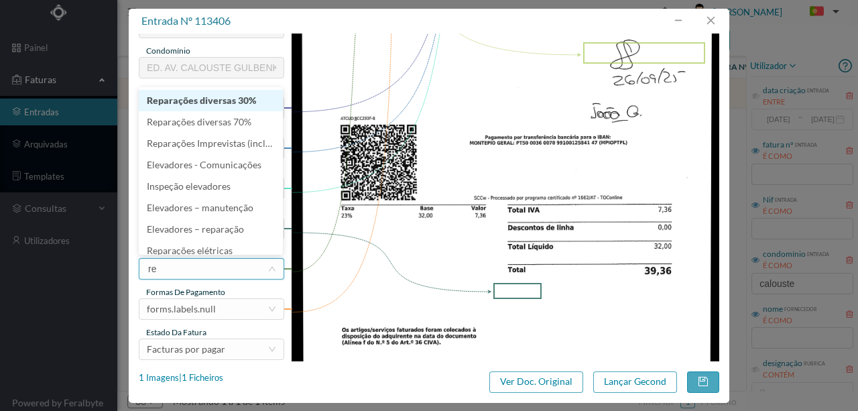
type input "rep"
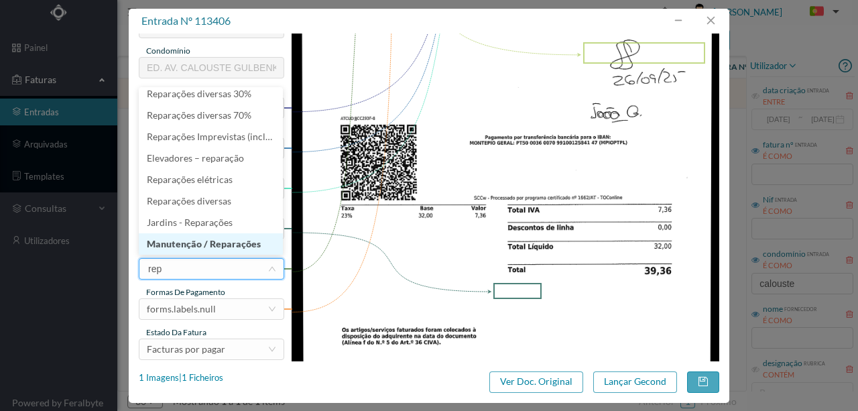
click at [228, 247] on li "Manutenção / Reparações" at bounding box center [211, 243] width 144 height 21
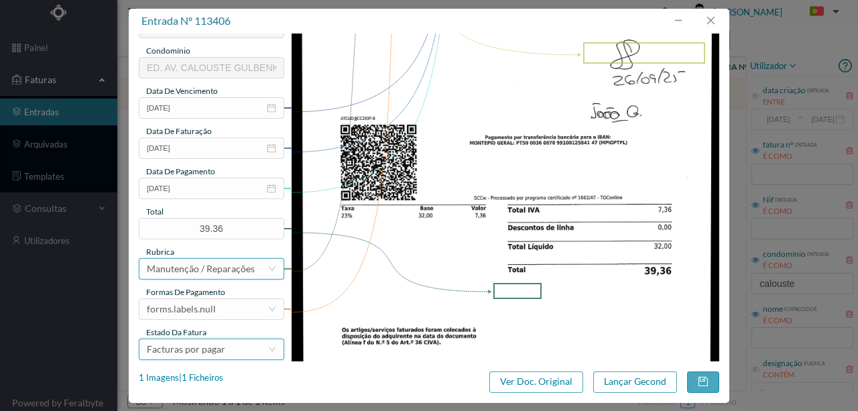
scroll to position [3, 0]
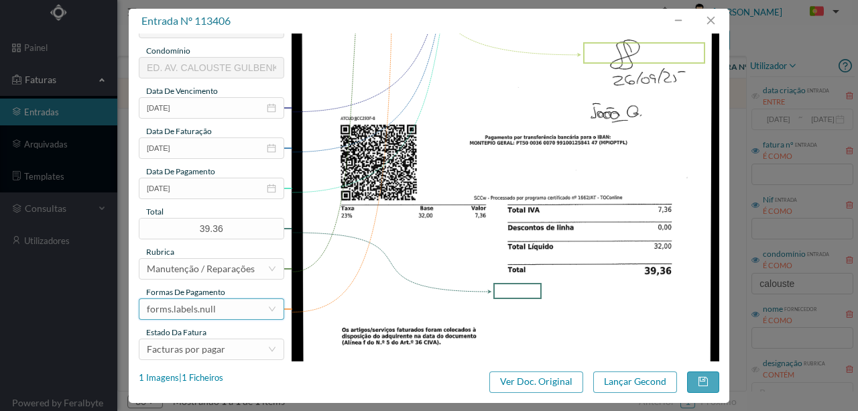
click at [194, 305] on div "forms.labels.null" at bounding box center [181, 309] width 69 height 20
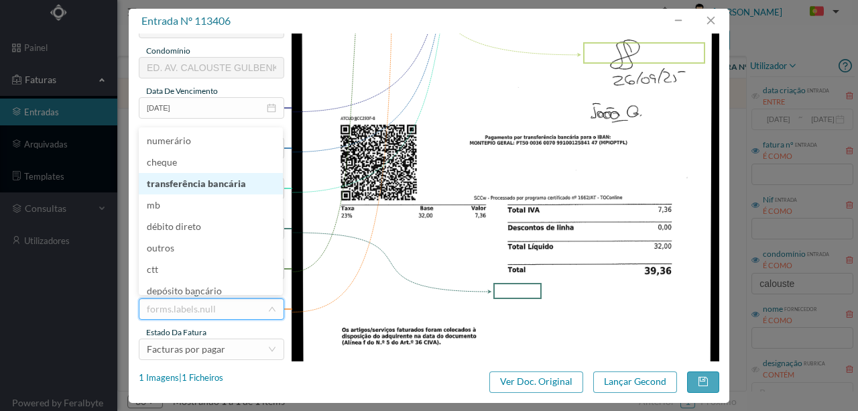
click at [192, 188] on li "transferência bancária" at bounding box center [211, 183] width 144 height 21
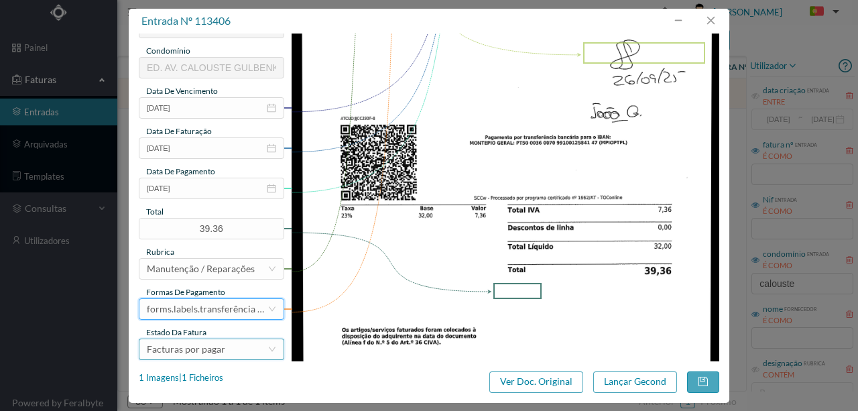
click at [189, 355] on div "Facturas por pagar" at bounding box center [186, 349] width 78 height 20
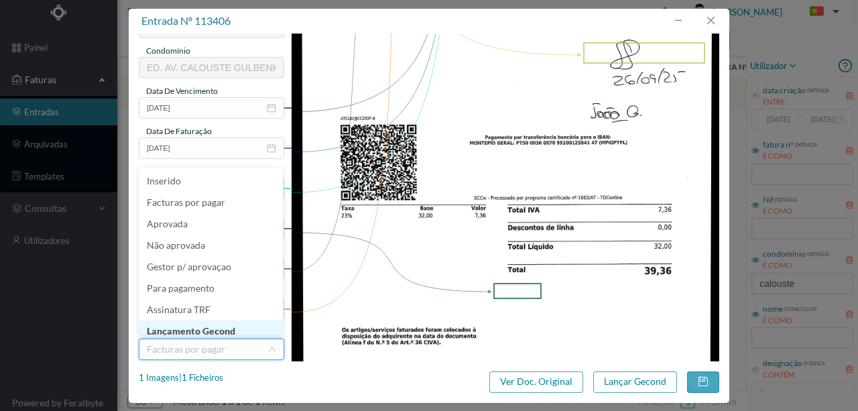
scroll to position [7, 0]
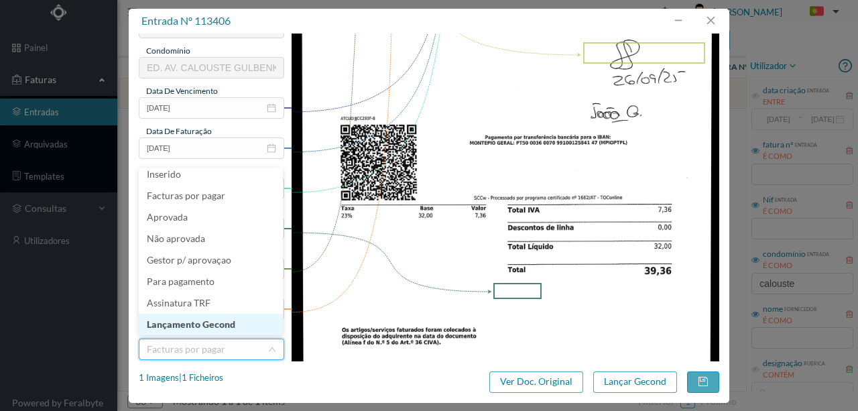
click at [201, 320] on li "Lançamento Gecond" at bounding box center [211, 324] width 144 height 21
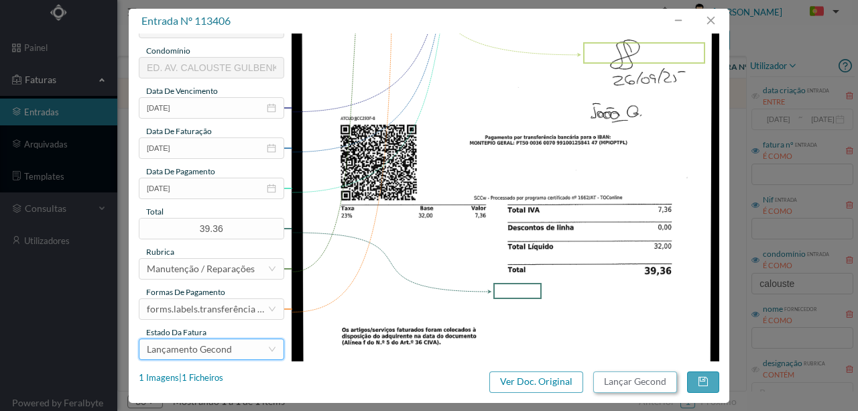
drag, startPoint x: 613, startPoint y: 385, endPoint x: 606, endPoint y: 381, distance: 8.1
click at [606, 381] on button "Lançar Gecond" at bounding box center [635, 381] width 84 height 21
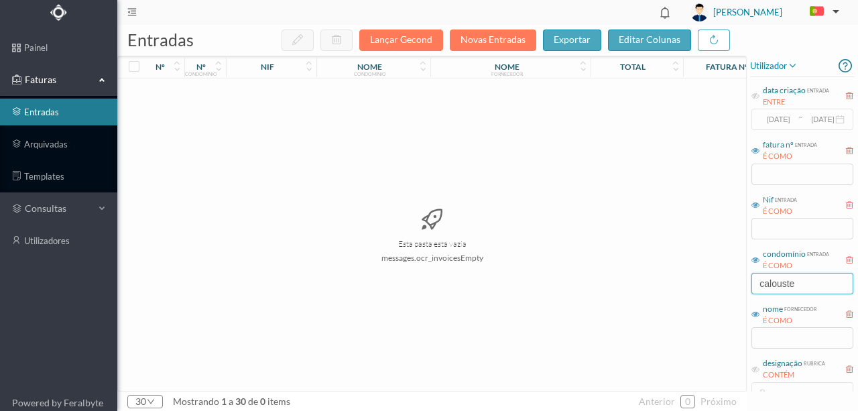
drag, startPoint x: 818, startPoint y: 281, endPoint x: 690, endPoint y: 288, distance: 128.1
click at [695, 287] on div "entradas Lançar Gecond Novas Entradas exportar editar colunas nº nº condomínio …" at bounding box center [487, 218] width 740 height 386
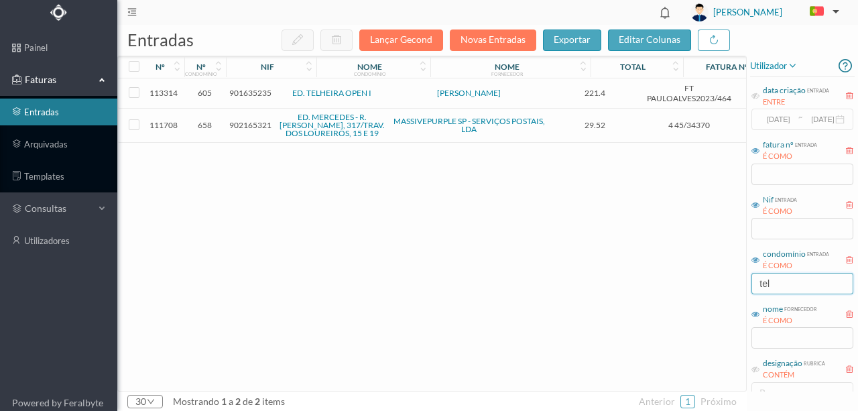
type input "tel"
click at [247, 90] on span "901635235" at bounding box center [250, 93] width 42 height 10
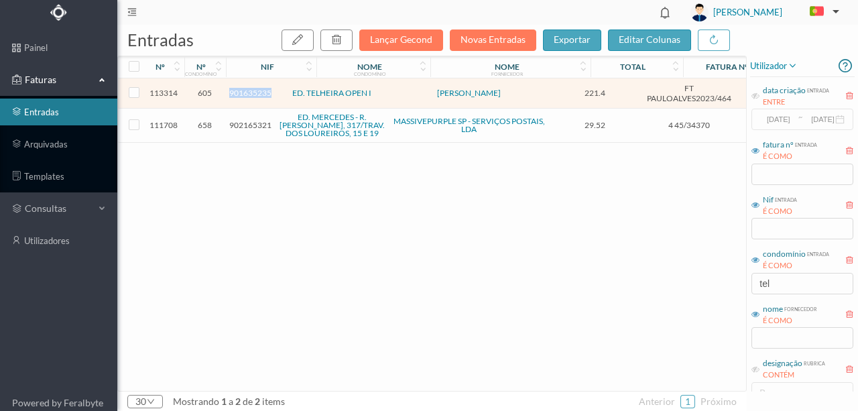
click at [247, 90] on span "901635235" at bounding box center [250, 93] width 42 height 10
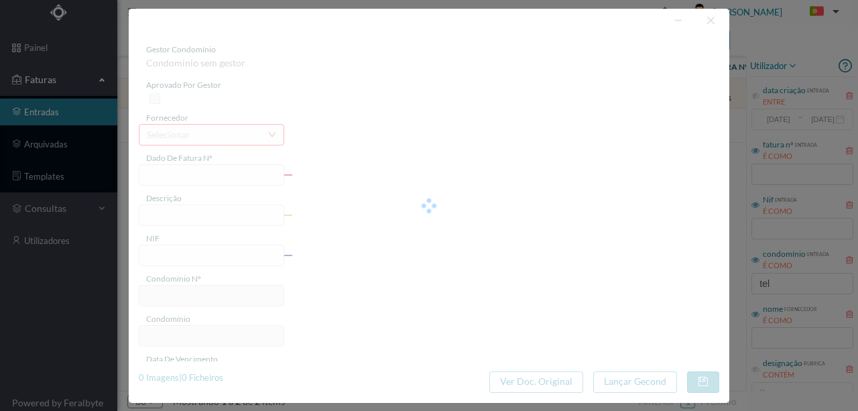
type input "FT PAULOALVES2023/464"
type input "901635235"
type input "2025-08-02"
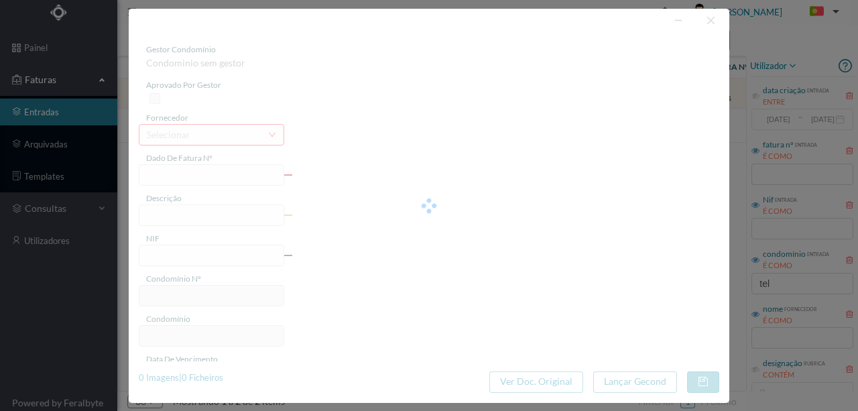
type input "221.40"
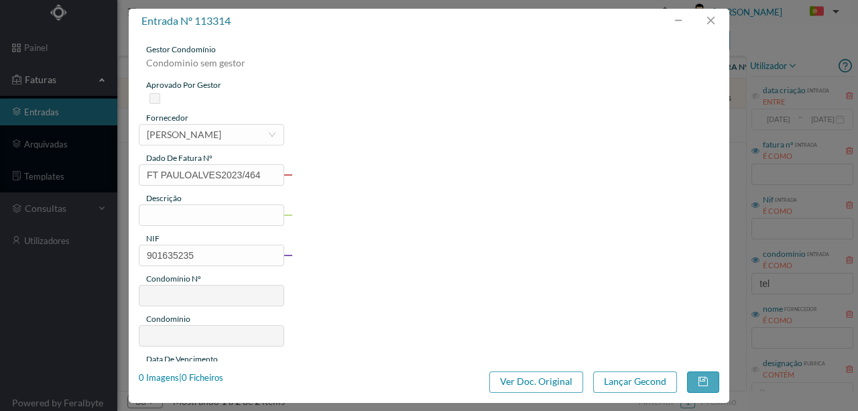
type input "605"
type input "ED. TELHEIRA OPEN I"
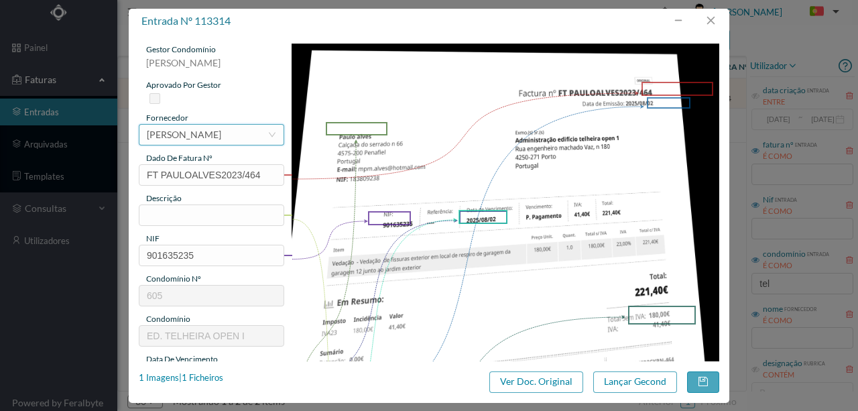
click at [221, 137] on div "[PERSON_NAME]" at bounding box center [184, 135] width 74 height 20
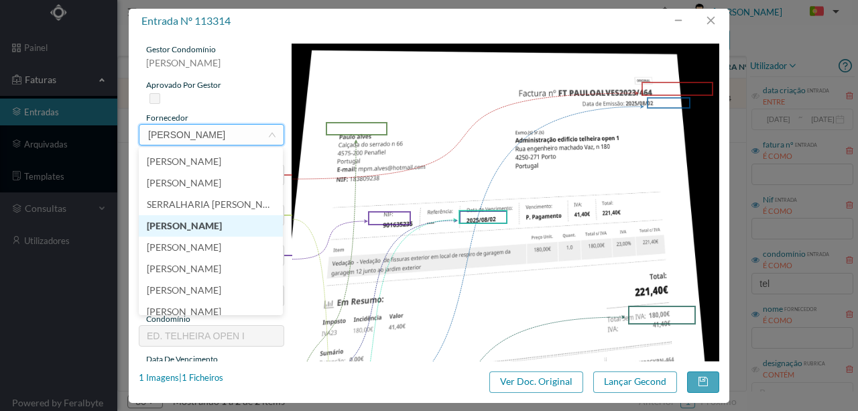
scroll to position [3, 0]
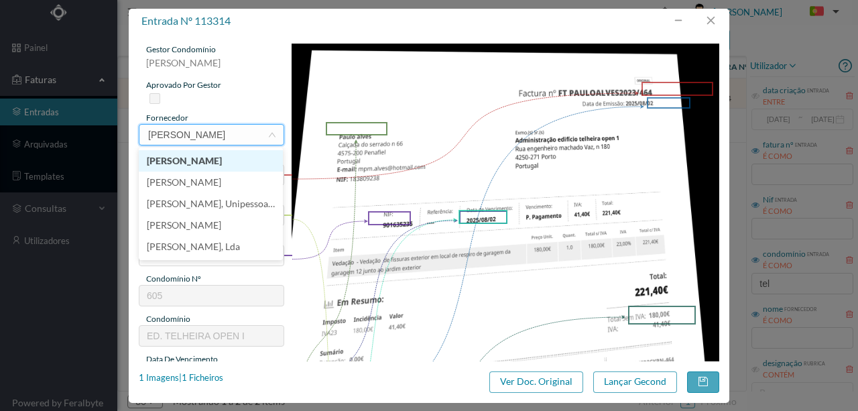
type input "paulo al"
click at [184, 159] on li "Paulo Alves" at bounding box center [211, 160] width 144 height 21
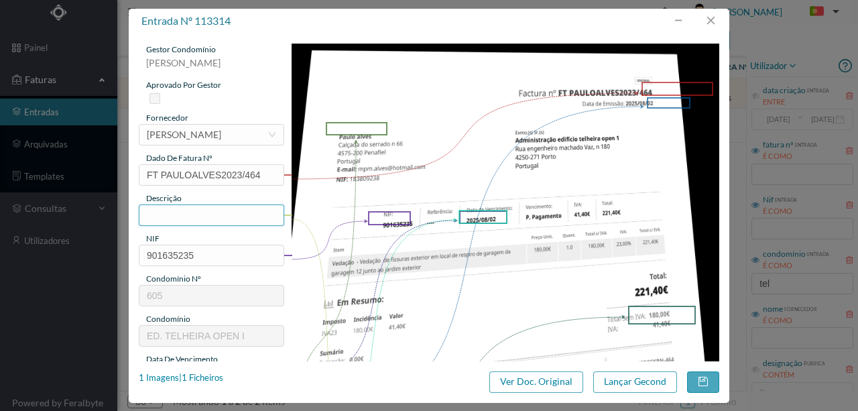
click at [180, 216] on input "text" at bounding box center [211, 214] width 145 height 21
click at [233, 217] on input "Vedação de fissuras exterior em respiro d garagem" at bounding box center [211, 214] width 145 height 21
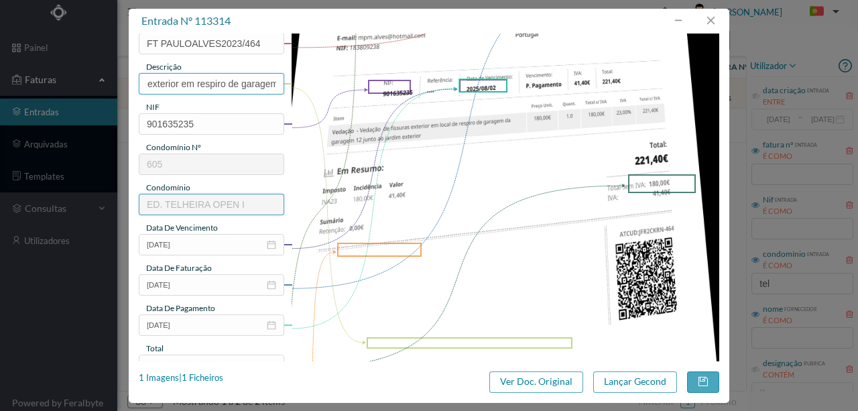
scroll to position [134, 0]
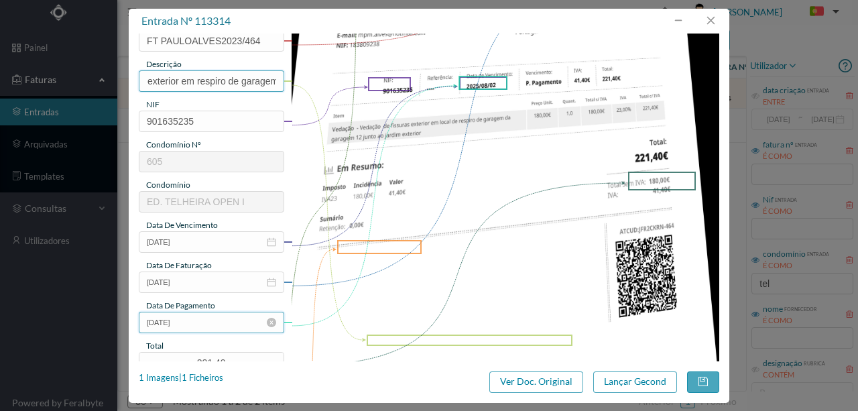
type input "Vedação de fissuras exterior em respiro de garagem"
click at [206, 320] on input "2025-08-02" at bounding box center [211, 322] width 145 height 21
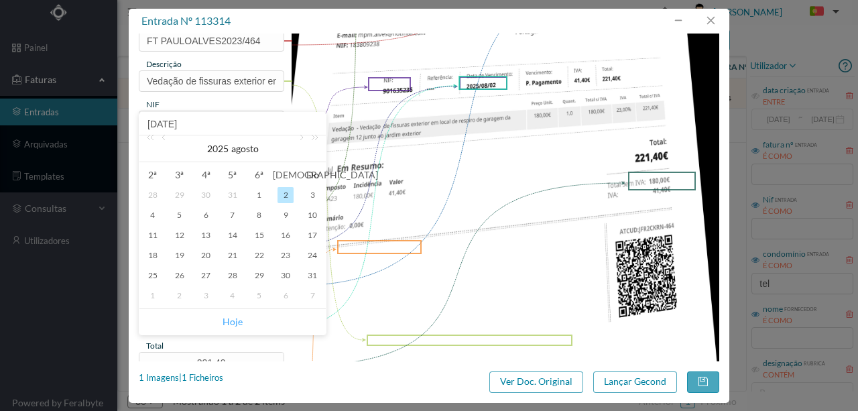
click at [235, 322] on link "Hoje" at bounding box center [232, 321] width 20 height 25
type input "2025-09-26"
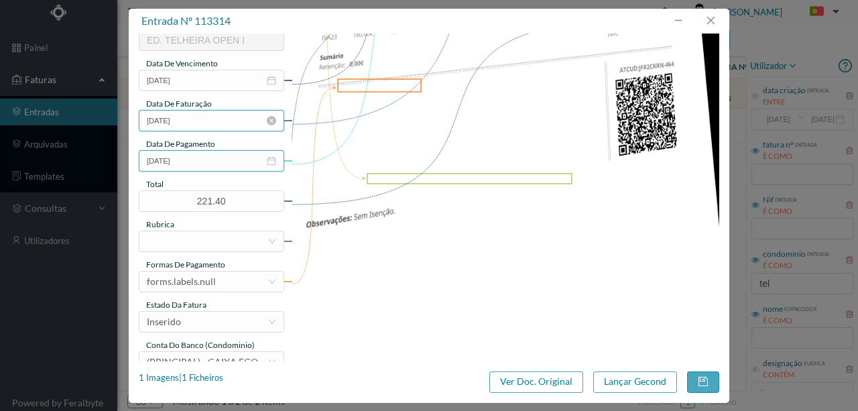
scroll to position [312, 0]
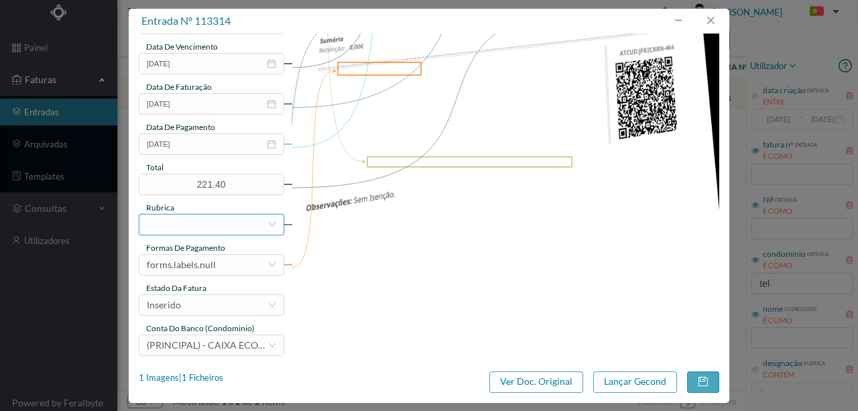
click at [181, 220] on div at bounding box center [207, 224] width 121 height 20
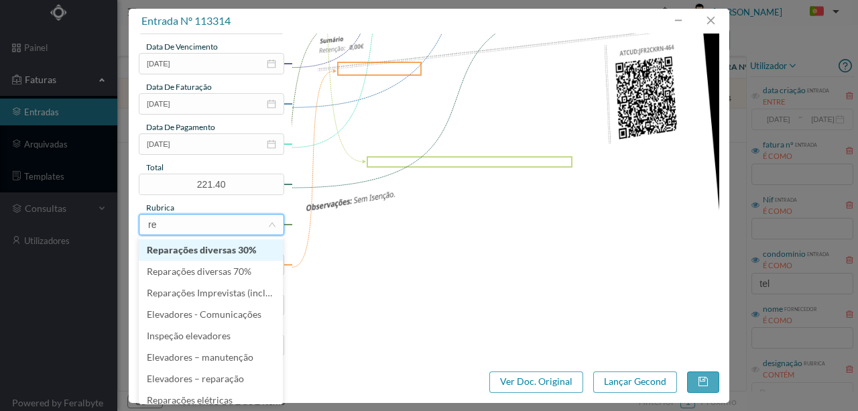
type input "rep"
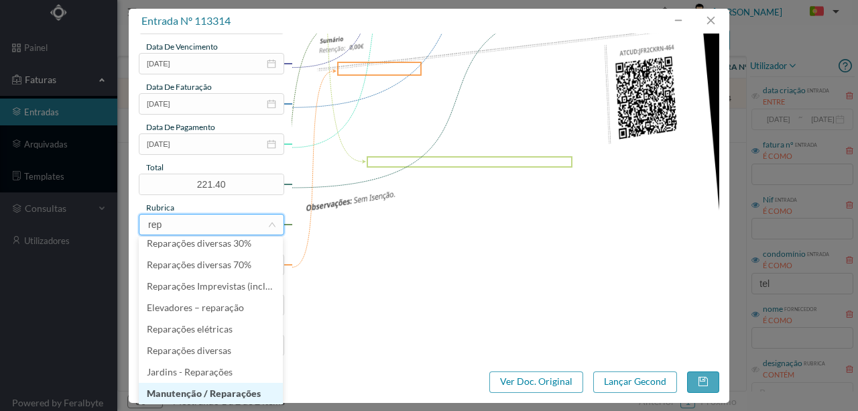
click at [218, 393] on li "Manutenção / Reparações" at bounding box center [211, 393] width 144 height 21
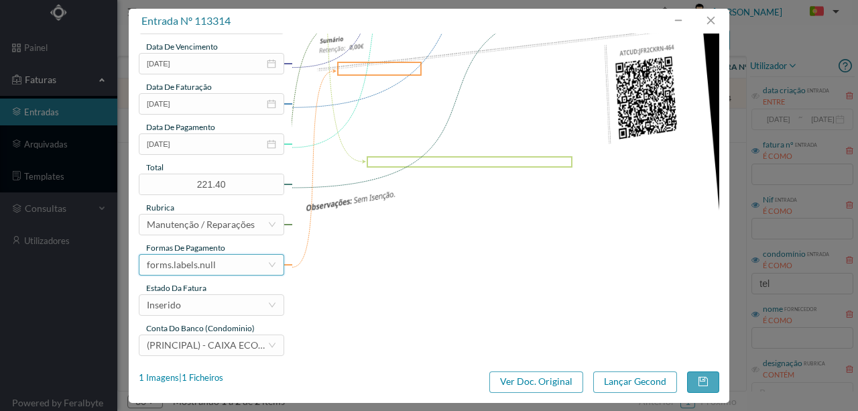
click at [202, 267] on div "forms.labels.null" at bounding box center [181, 265] width 69 height 20
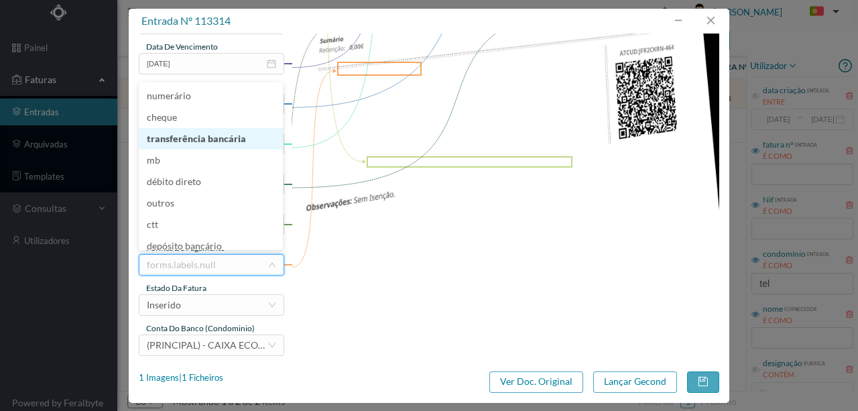
click at [215, 140] on li "transferência bancária" at bounding box center [211, 138] width 144 height 21
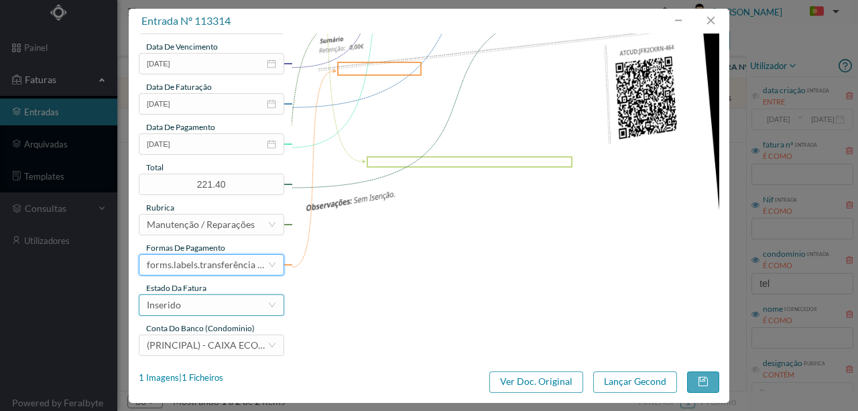
click at [186, 304] on div "Inserido" at bounding box center [207, 305] width 121 height 20
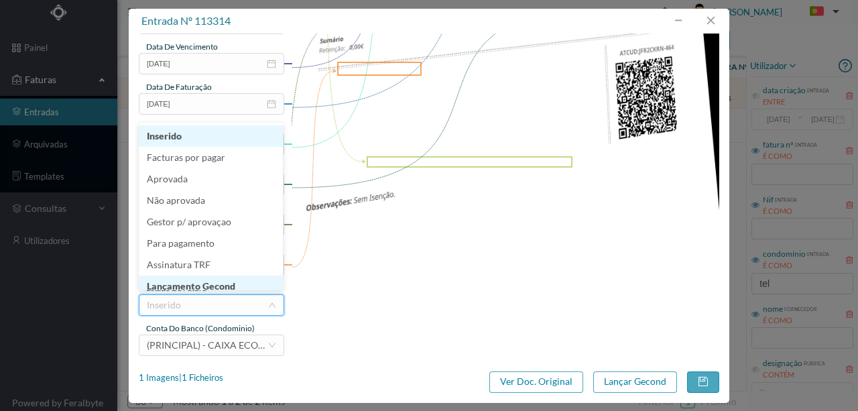
scroll to position [7, 0]
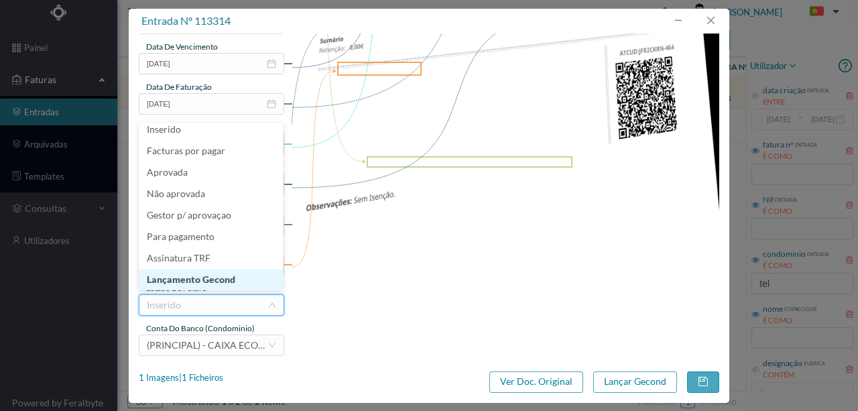
click at [198, 282] on li "Lançamento Gecond" at bounding box center [211, 279] width 144 height 21
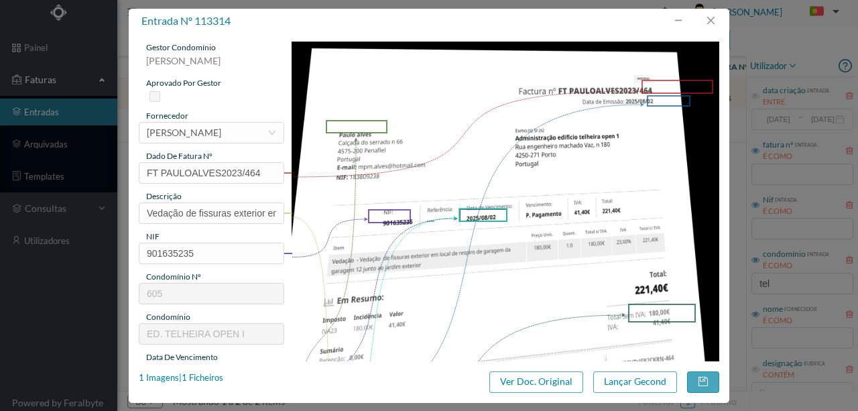
scroll to position [0, 0]
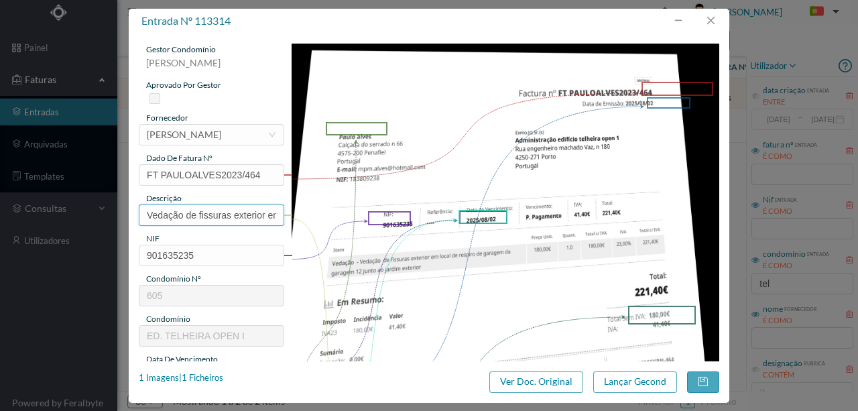
click at [222, 215] on input "Vedação de fissuras exterior em respiro de garagem" at bounding box center [211, 214] width 145 height 21
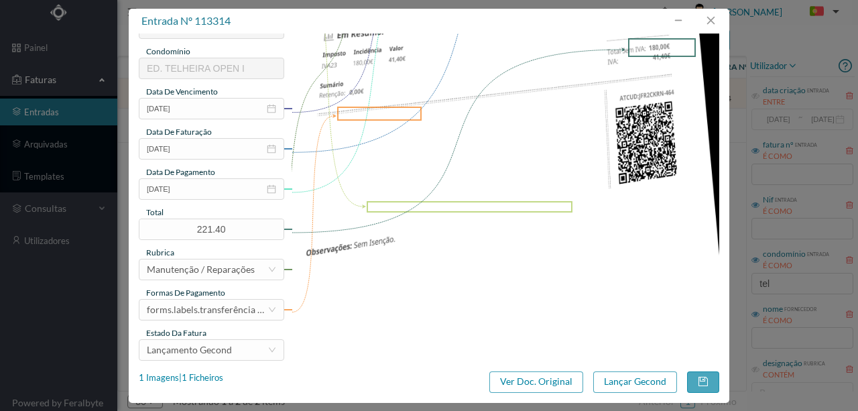
scroll to position [268, 0]
click at [636, 383] on button "Lançar Gecond" at bounding box center [635, 381] width 84 height 21
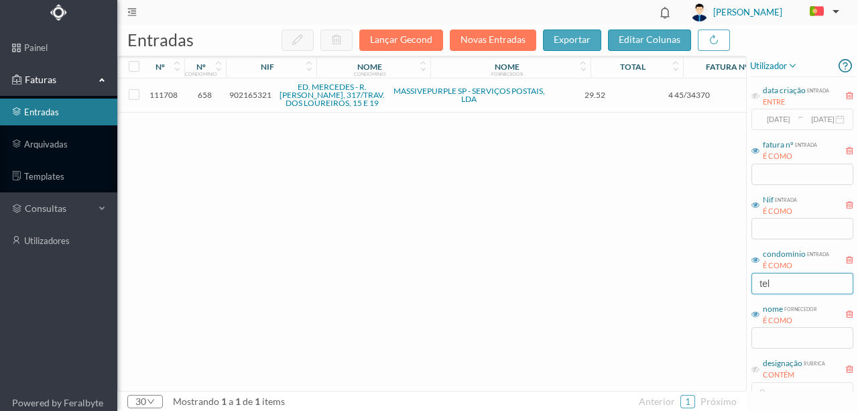
drag, startPoint x: 782, startPoint y: 283, endPoint x: 712, endPoint y: 281, distance: 69.7
click at [712, 281] on div "entradas Lançar Gecond Novas Entradas exportar editar colunas nº nº condomínio …" at bounding box center [487, 218] width 740 height 386
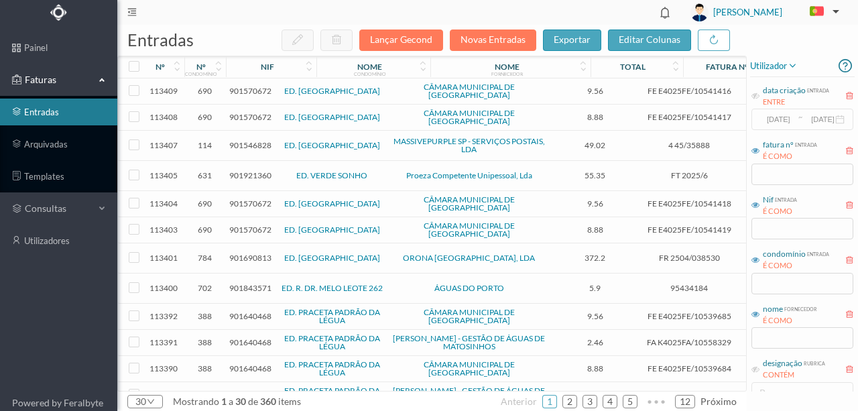
click at [253, 88] on span "901570672" at bounding box center [250, 91] width 42 height 10
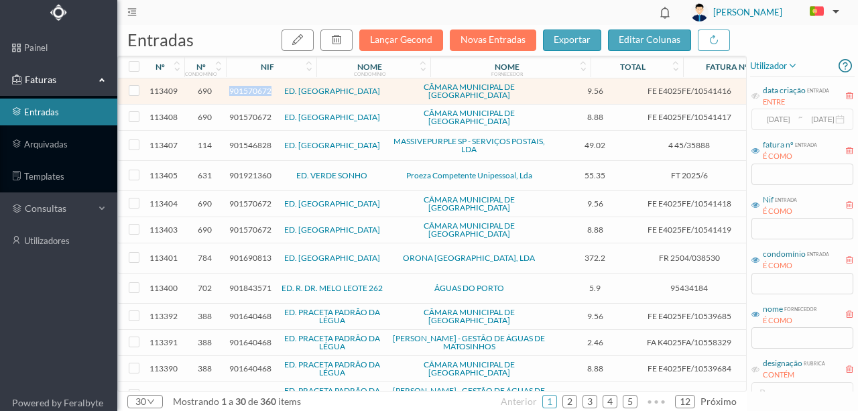
click at [253, 88] on span "901570672" at bounding box center [250, 91] width 42 height 10
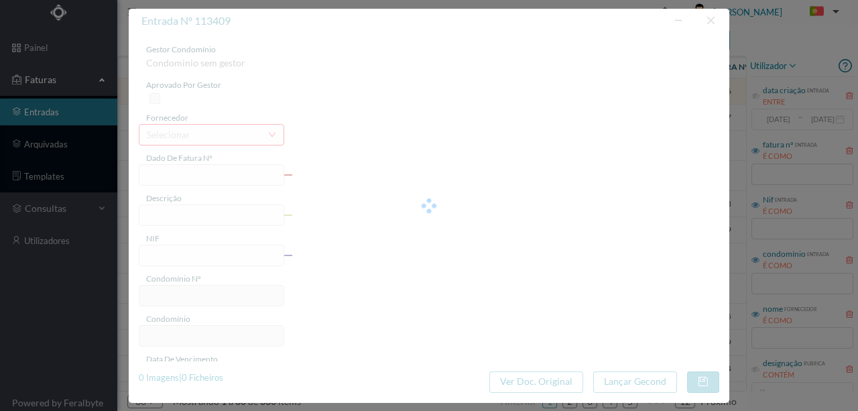
type input "FE E4025FE/10541416"
type input "901570672"
type input "Invalid date"
type input "26-09-2025"
type input "9.56"
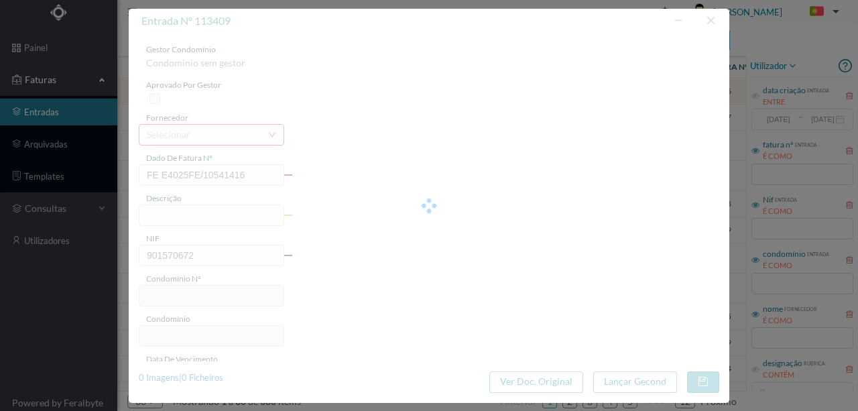
type input "690"
type input "ED. [GEOGRAPHIC_DATA]"
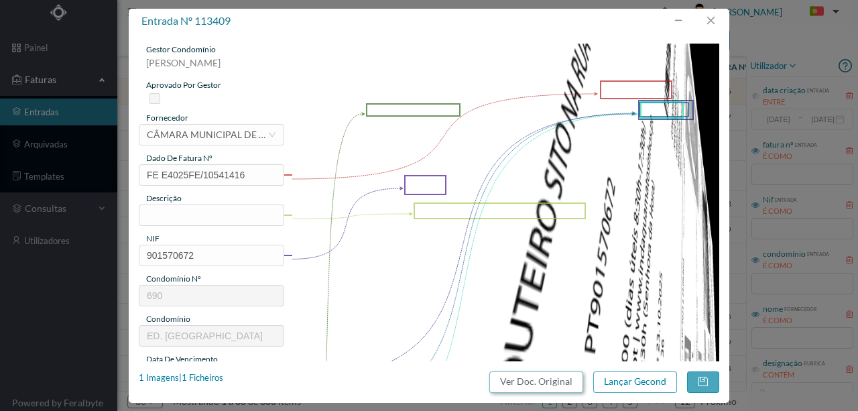
click at [548, 387] on button "Ver Doc. Original" at bounding box center [536, 381] width 94 height 21
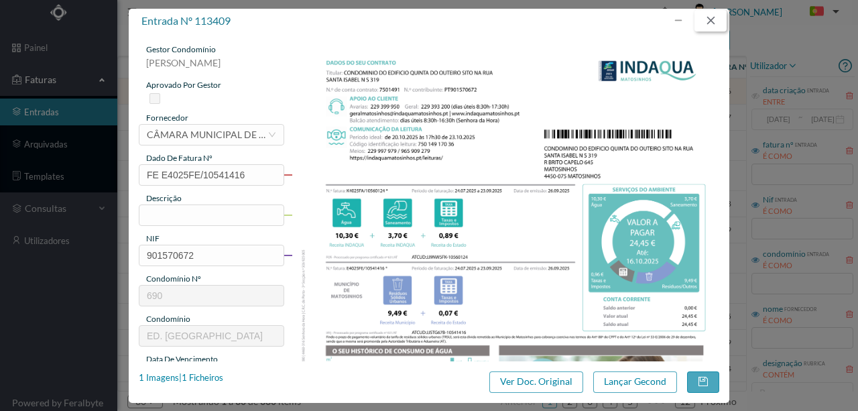
click at [707, 14] on button "button" at bounding box center [710, 20] width 32 height 21
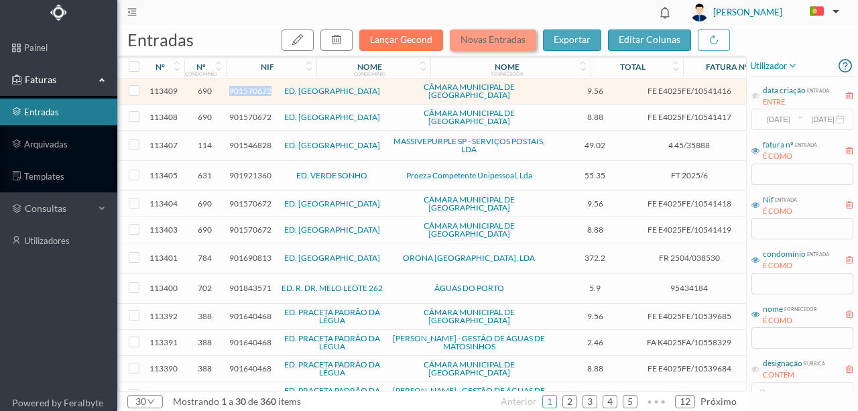
click at [469, 35] on button "Novas Entradas" at bounding box center [493, 39] width 86 height 21
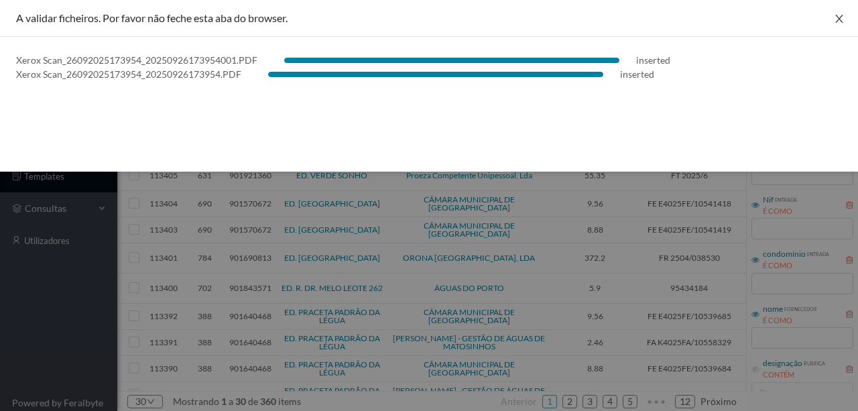
click at [837, 19] on icon "icon: close" at bounding box center [838, 18] width 11 height 11
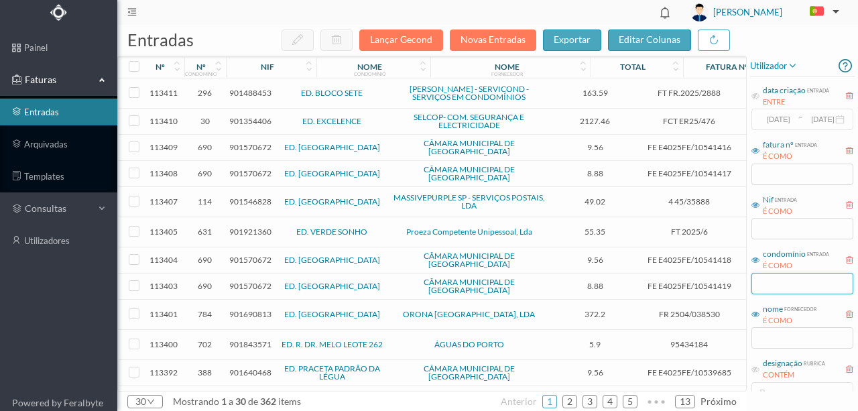
click at [779, 283] on input "text" at bounding box center [802, 283] width 102 height 21
type input "354"
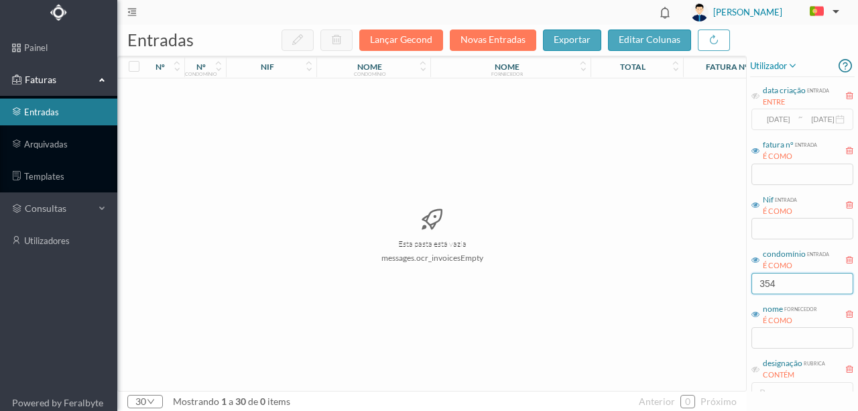
drag, startPoint x: 785, startPoint y: 284, endPoint x: 556, endPoint y: 283, distance: 228.5
click at [562, 283] on div "entradas Lançar Gecond Novas Entradas exportar editar colunas nº nº condomínio …" at bounding box center [487, 218] width 740 height 386
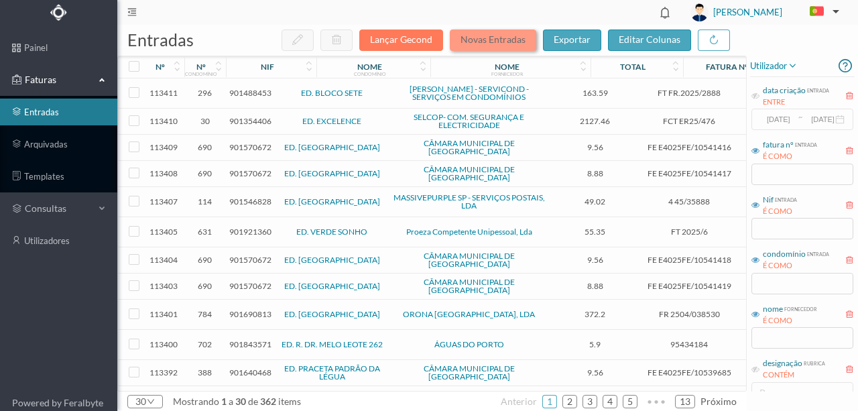
click at [484, 42] on button "Novas Entradas" at bounding box center [493, 39] width 86 height 21
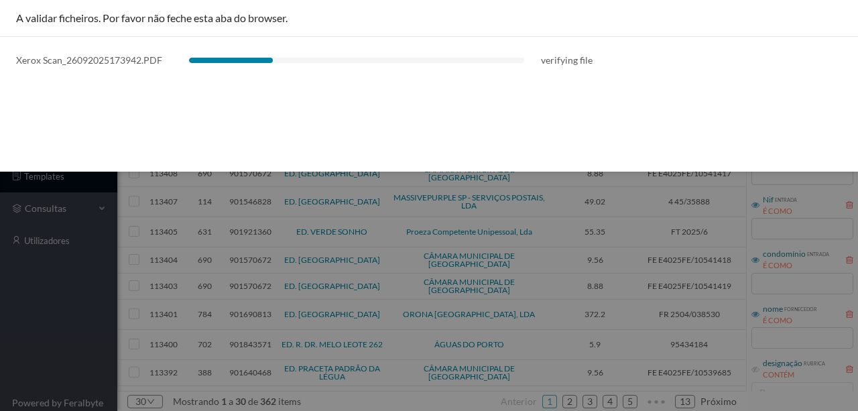
click at [217, 113] on div "A validar ficheiros. Por favor não feche esta aba do browser. Xerox Scan_260920…" at bounding box center [429, 86] width 858 height 172
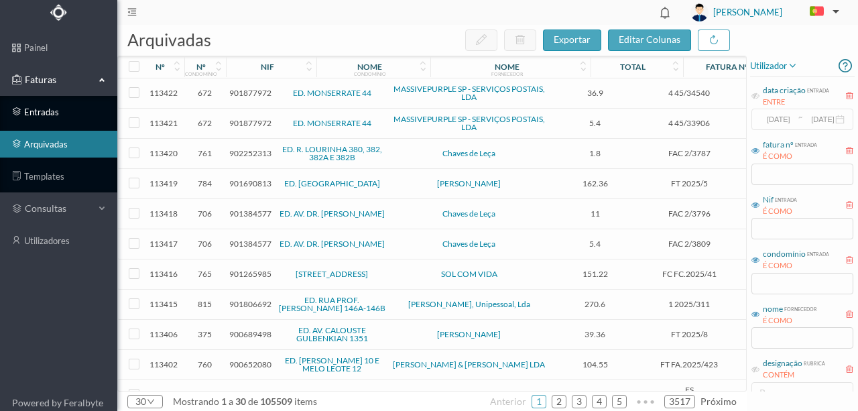
click at [42, 114] on link "entradas" at bounding box center [58, 111] width 117 height 27
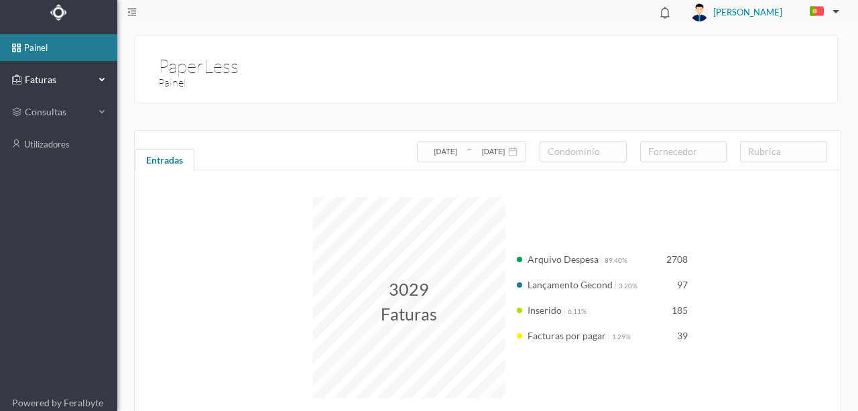
click at [46, 78] on span "Faturas" at bounding box center [58, 79] width 74 height 13
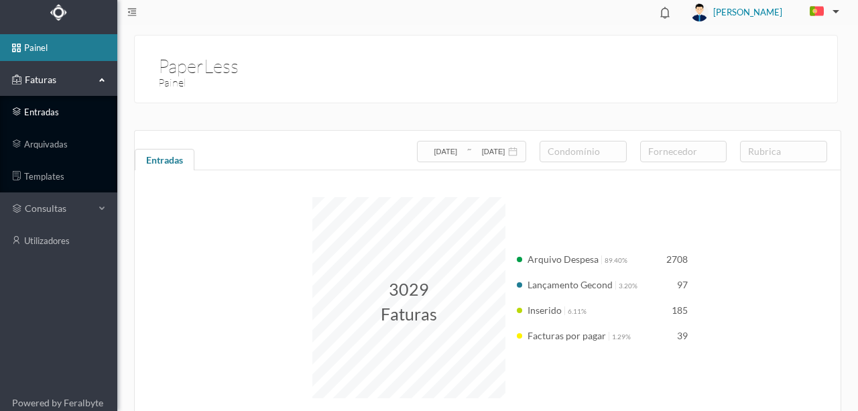
click at [44, 114] on link "entradas" at bounding box center [58, 111] width 117 height 27
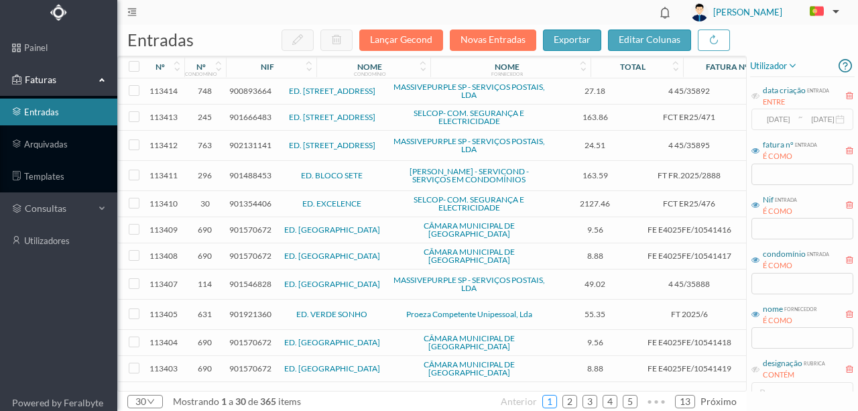
click at [549, 399] on link "1" at bounding box center [549, 401] width 13 height 20
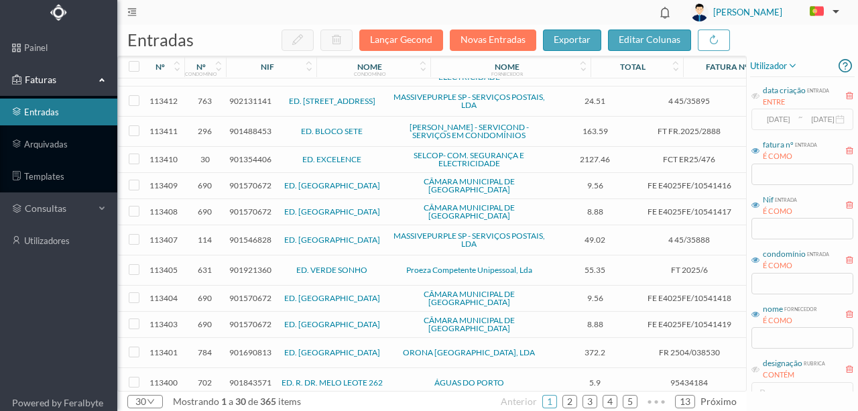
click at [261, 130] on span "901488453" at bounding box center [250, 131] width 42 height 10
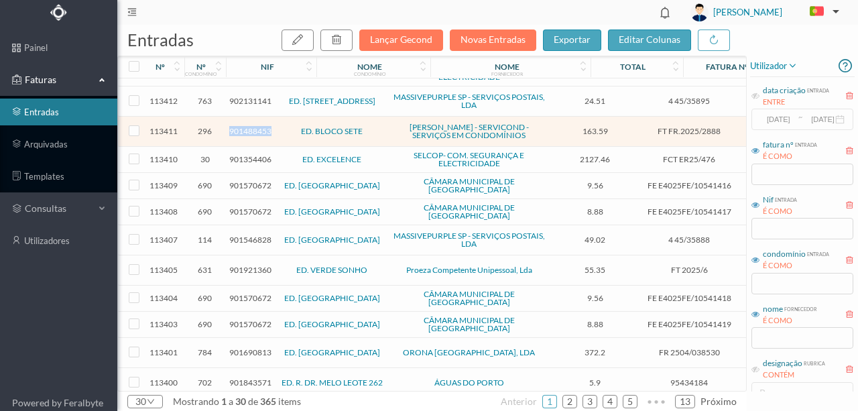
click at [261, 130] on span "901488453" at bounding box center [250, 131] width 42 height 10
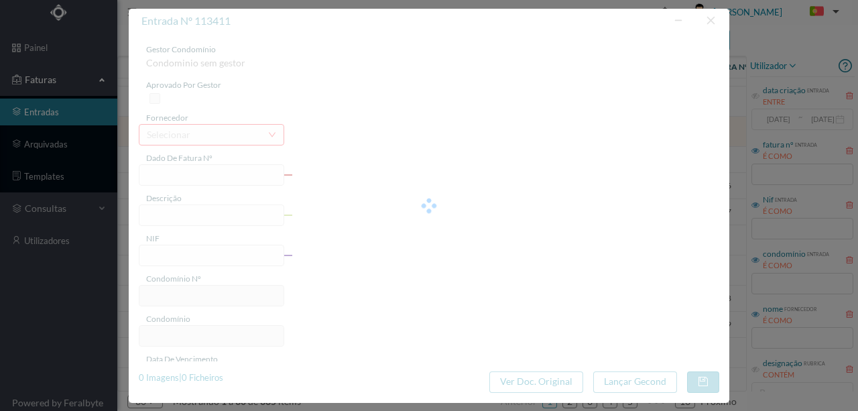
type input "FT FR.2025/2888"
type input "901488453"
type input "[DATE]"
type input "163.59"
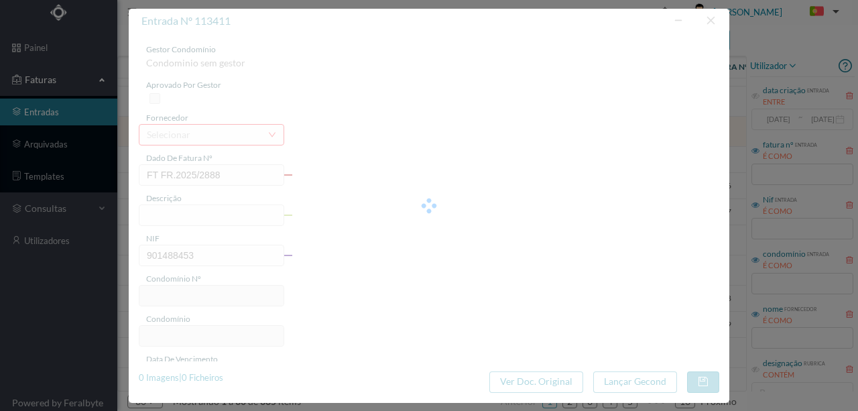
type input "296"
type input "ED. BLOCO SETE"
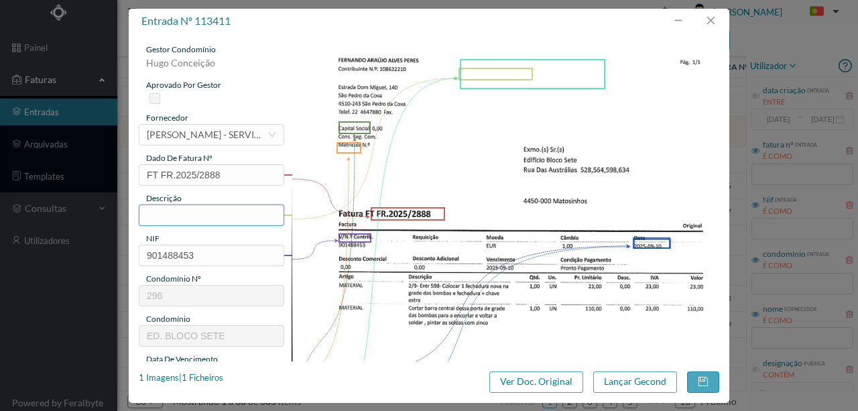
click at [163, 211] on input "text" at bounding box center [211, 214] width 145 height 21
type input "c"
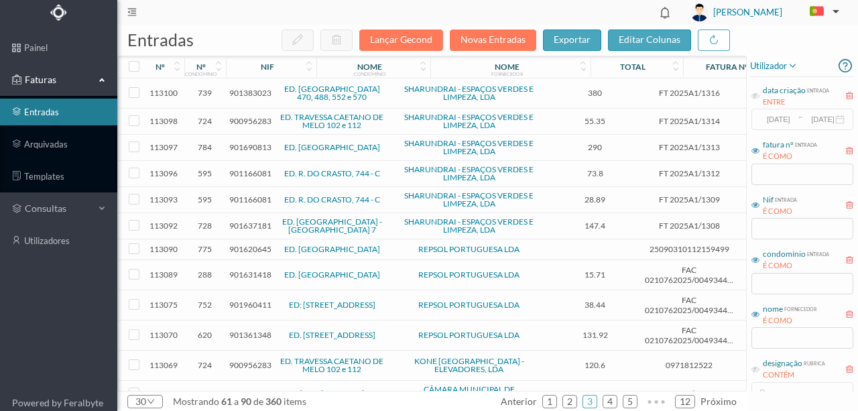
scroll to position [531, 0]
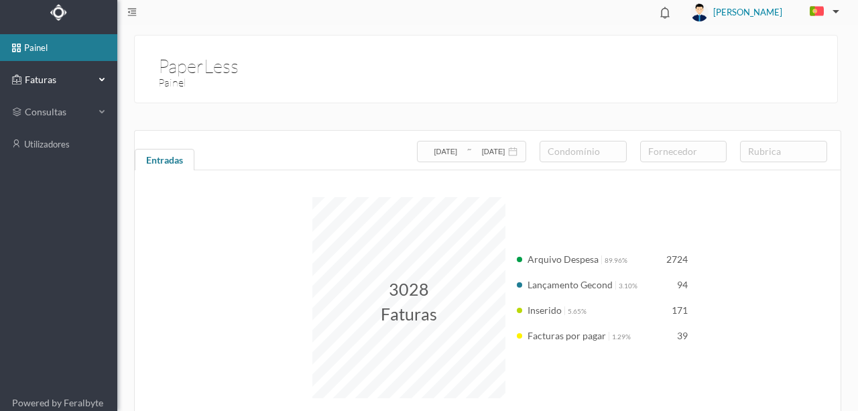
click at [42, 80] on span "Faturas" at bounding box center [58, 79] width 74 height 13
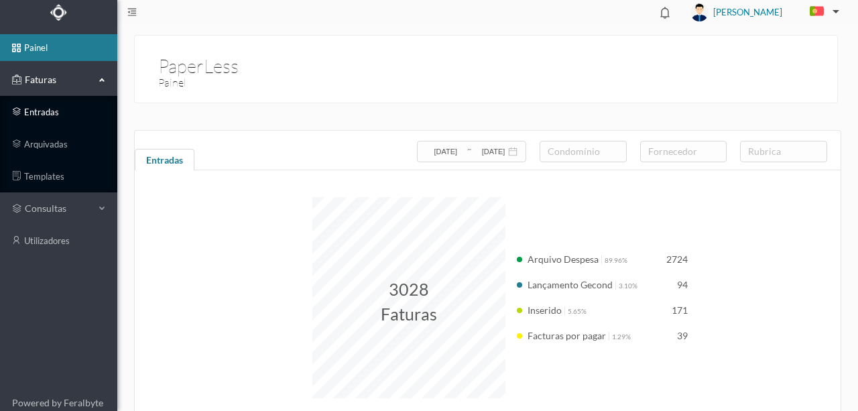
click at [43, 109] on link "entradas" at bounding box center [58, 111] width 117 height 27
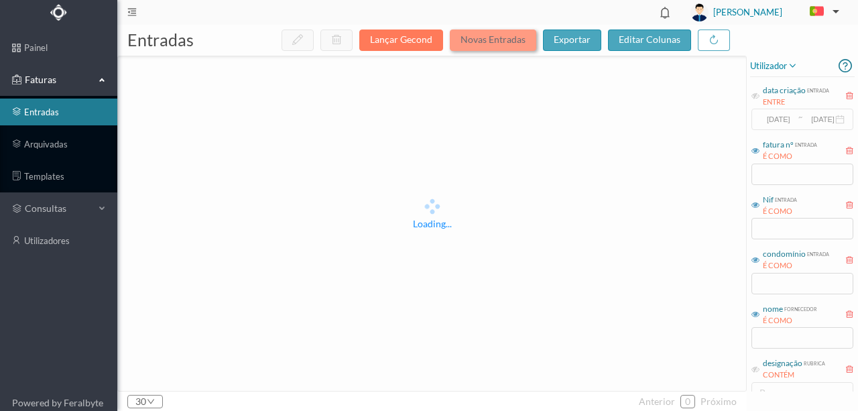
click at [494, 40] on button "Novas Entradas" at bounding box center [493, 39] width 86 height 21
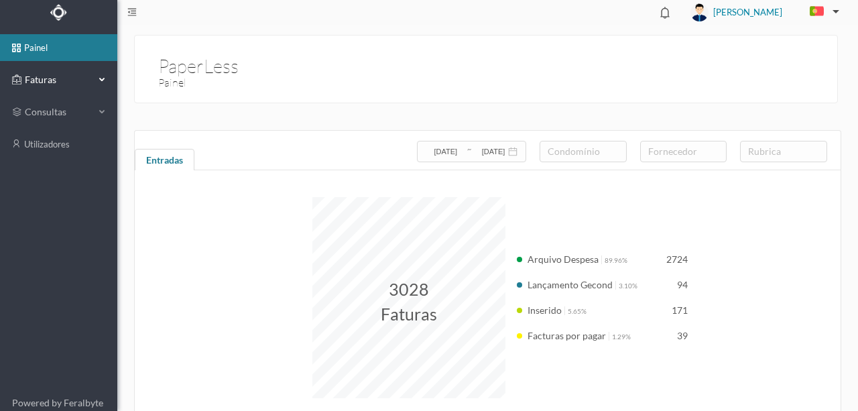
click at [42, 83] on span "Faturas" at bounding box center [58, 79] width 74 height 13
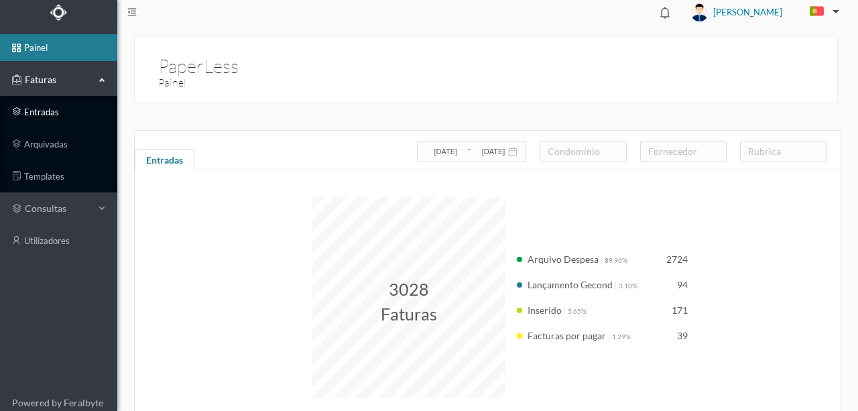
click at [57, 114] on link "entradas" at bounding box center [58, 111] width 117 height 27
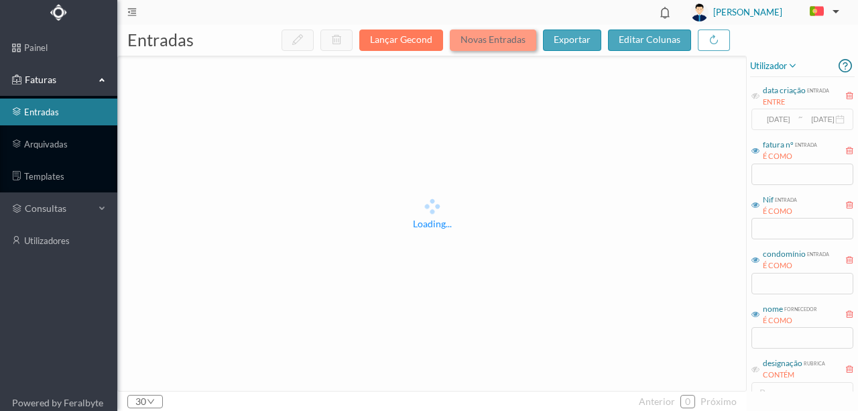
click at [500, 44] on button "Novas Entradas" at bounding box center [493, 39] width 86 height 21
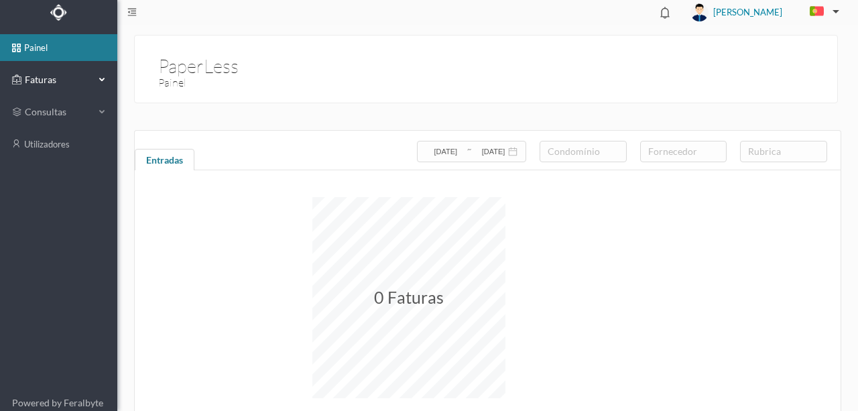
click at [36, 75] on span "Faturas" at bounding box center [58, 79] width 74 height 13
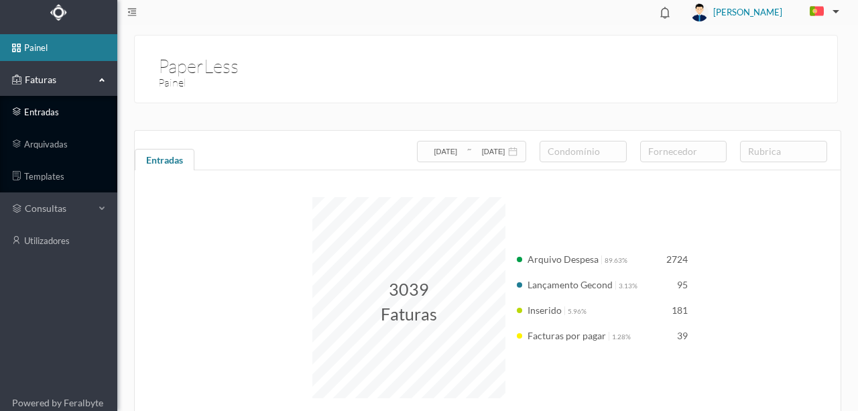
click at [42, 115] on link "entradas" at bounding box center [58, 111] width 117 height 27
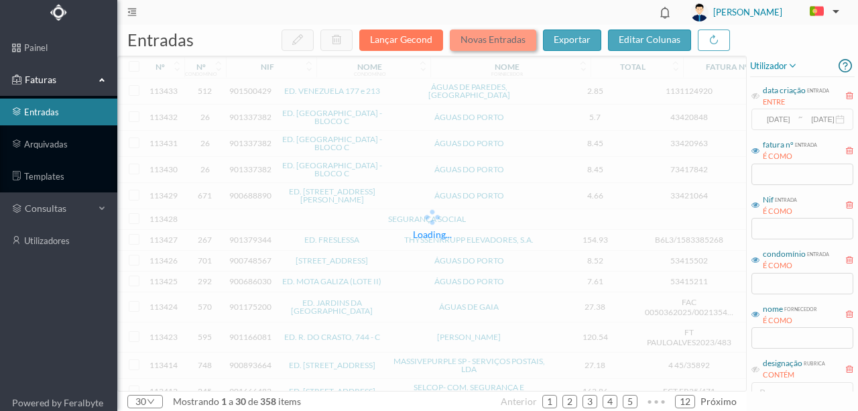
click at [492, 43] on button "Novas Entradas" at bounding box center [493, 39] width 86 height 21
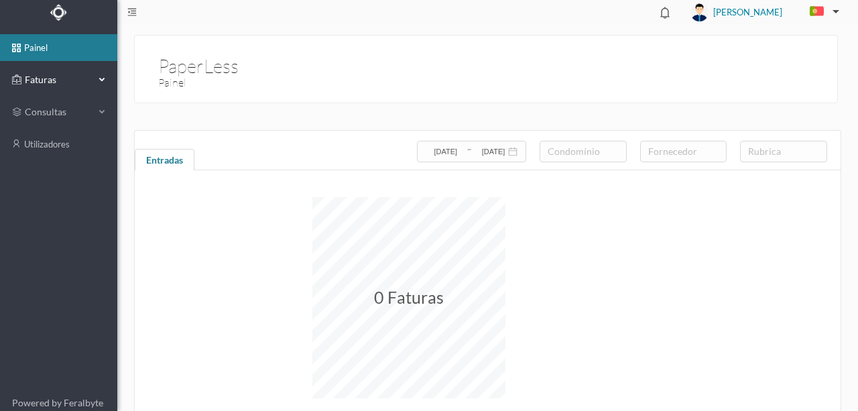
click at [40, 81] on span "Faturas" at bounding box center [58, 79] width 74 height 13
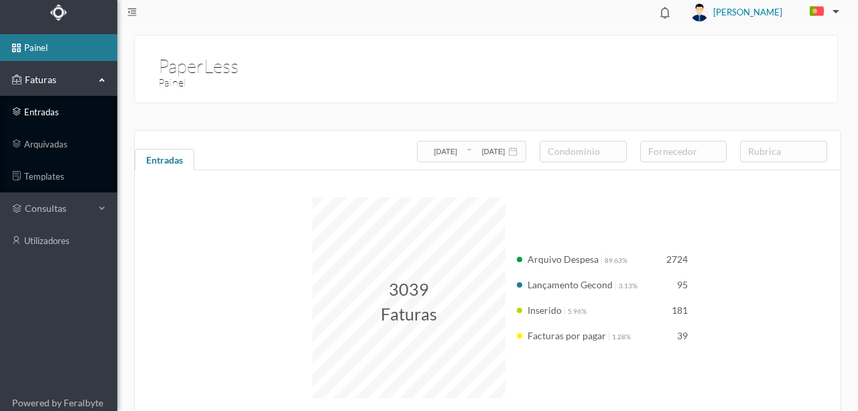
click at [50, 109] on link "entradas" at bounding box center [58, 111] width 117 height 27
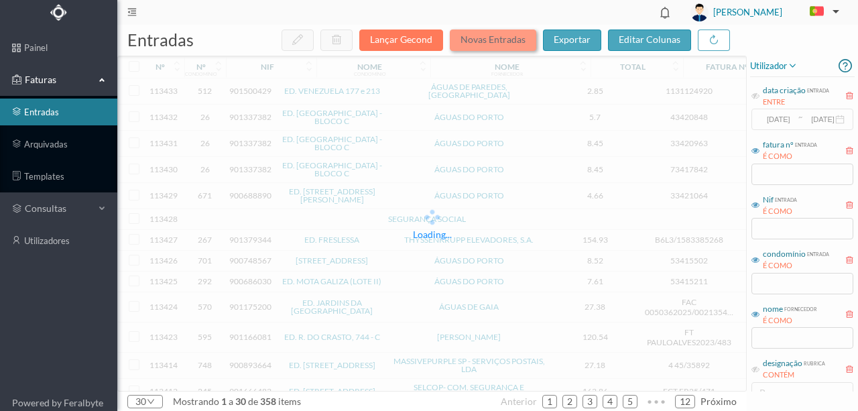
click at [482, 40] on button "Novas Entradas" at bounding box center [493, 39] width 86 height 21
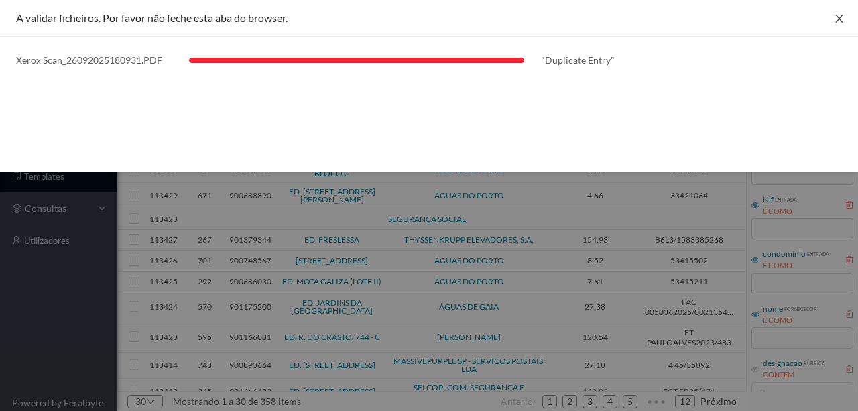
click at [840, 21] on icon "icon: close" at bounding box center [838, 19] width 7 height 8
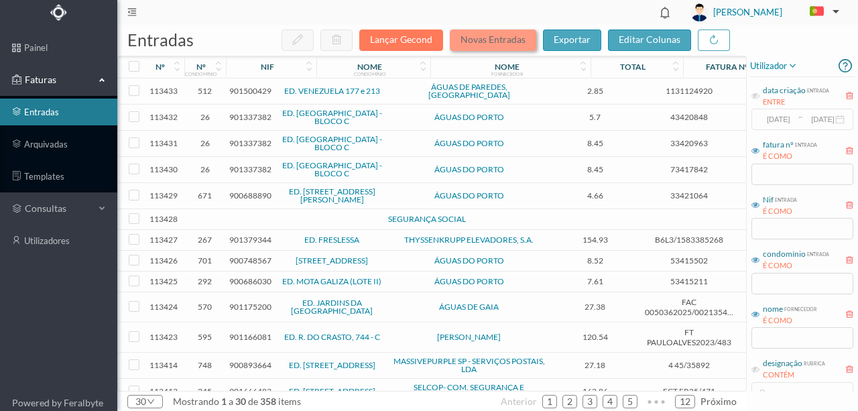
click at [492, 40] on button "Novas Entradas" at bounding box center [493, 39] width 86 height 21
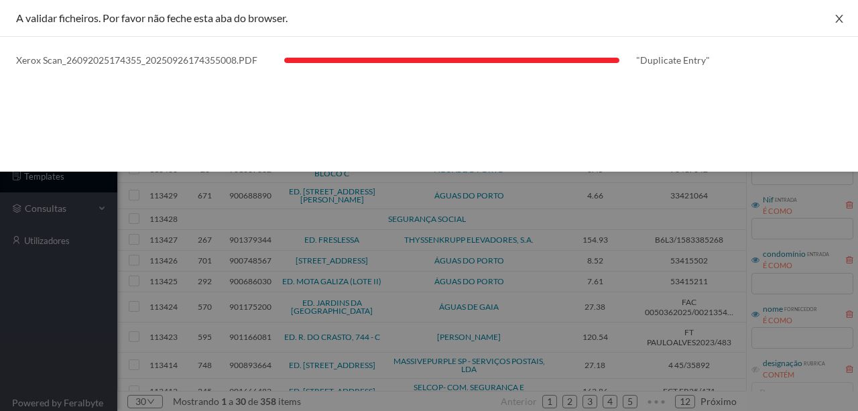
drag, startPoint x: 844, startPoint y: 15, endPoint x: 837, endPoint y: 21, distance: 9.0
click at [844, 15] on button "Close" at bounding box center [839, 19] width 38 height 38
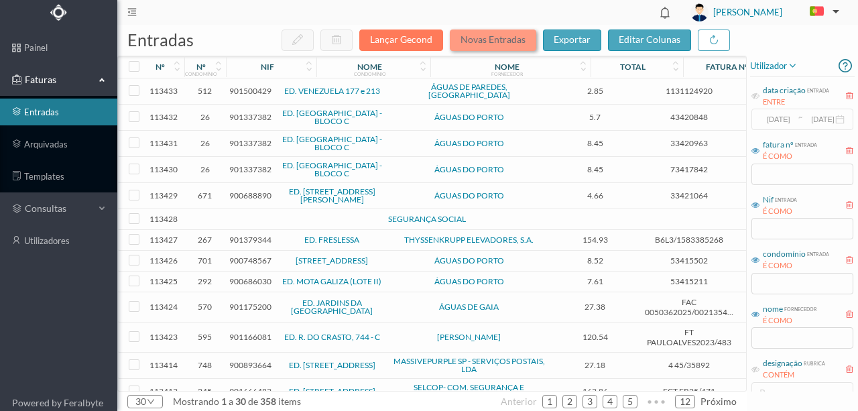
click at [482, 35] on button "Novas Entradas" at bounding box center [493, 39] width 86 height 21
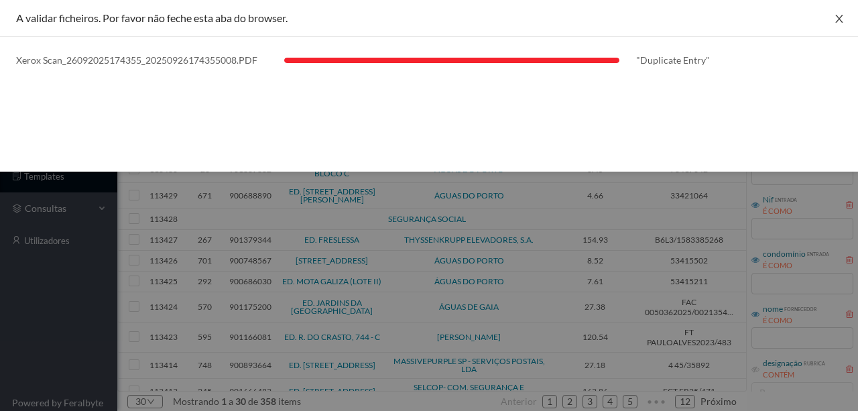
click at [844, 18] on button "Close" at bounding box center [839, 19] width 38 height 38
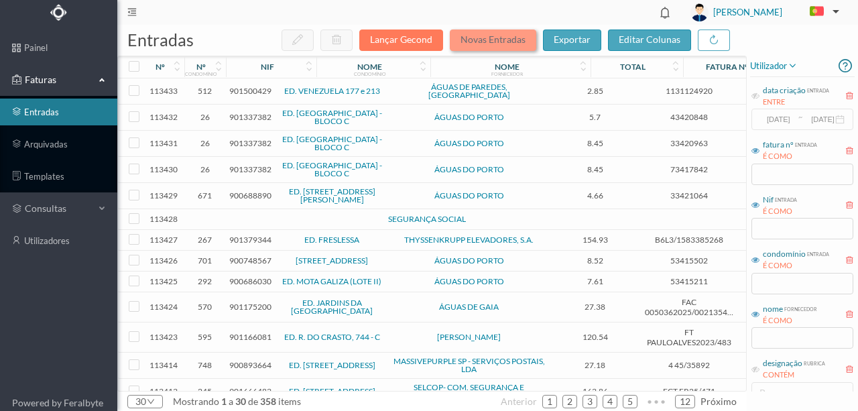
click at [477, 43] on button "Novas Entradas" at bounding box center [493, 39] width 86 height 21
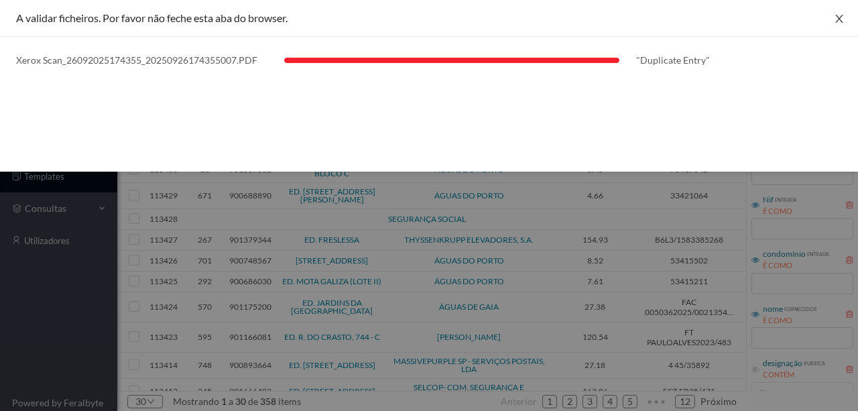
click at [842, 15] on icon "icon: close" at bounding box center [838, 18] width 11 height 11
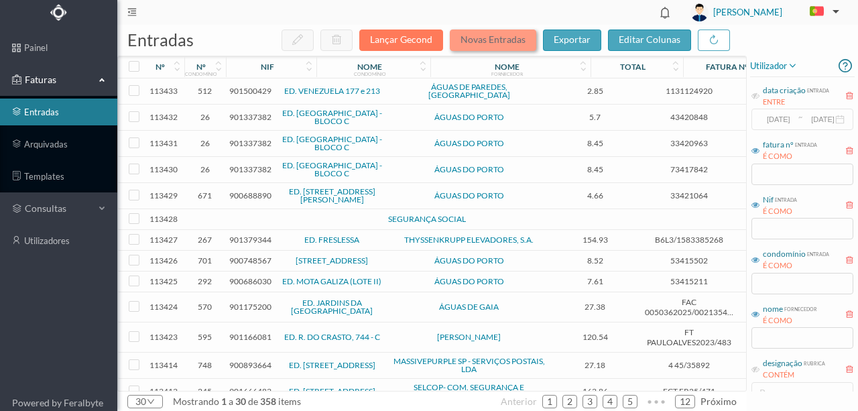
click at [476, 44] on button "Novas Entradas" at bounding box center [493, 39] width 86 height 21
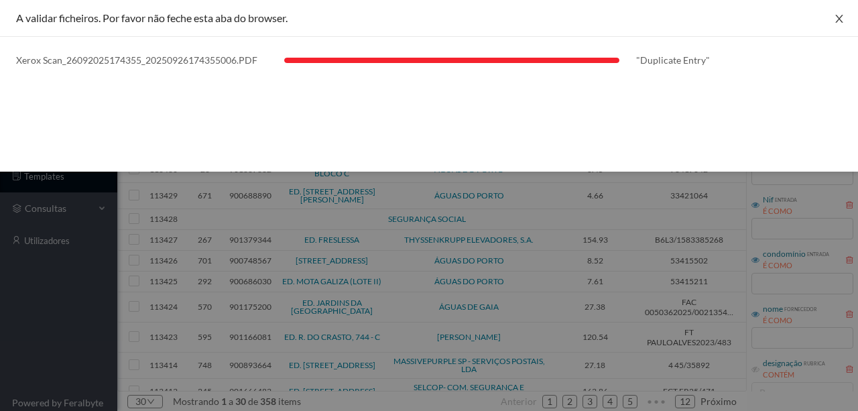
click at [836, 19] on icon "icon: close" at bounding box center [838, 18] width 11 height 11
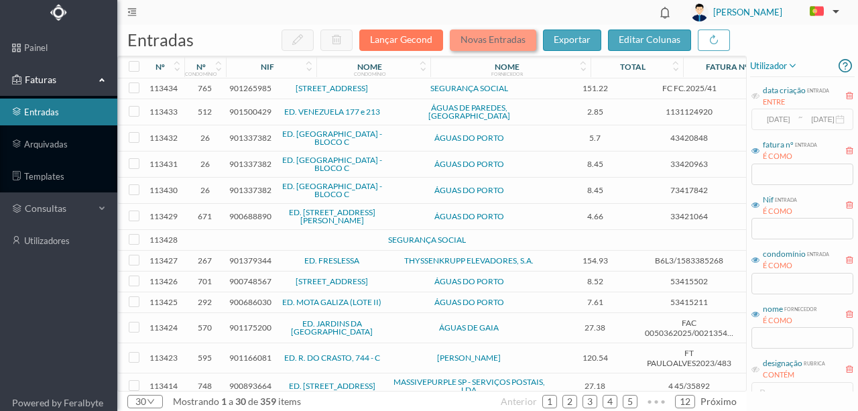
click at [477, 42] on button "Novas Entradas" at bounding box center [493, 39] width 86 height 21
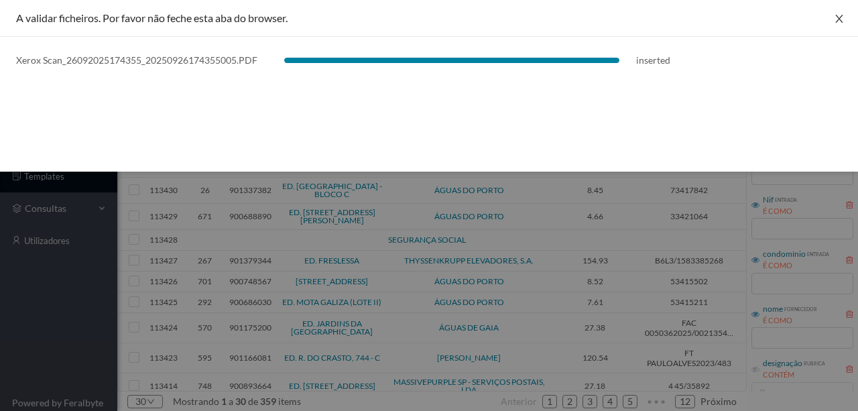
click at [837, 20] on icon "icon: close" at bounding box center [838, 19] width 7 height 8
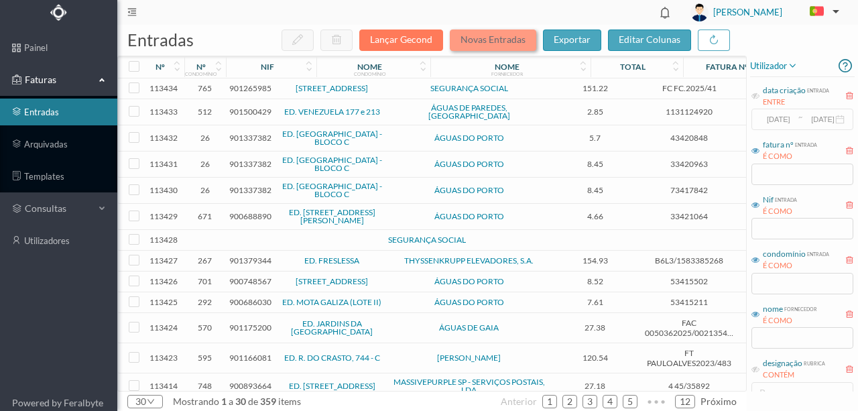
click at [464, 43] on button "Novas Entradas" at bounding box center [493, 39] width 86 height 21
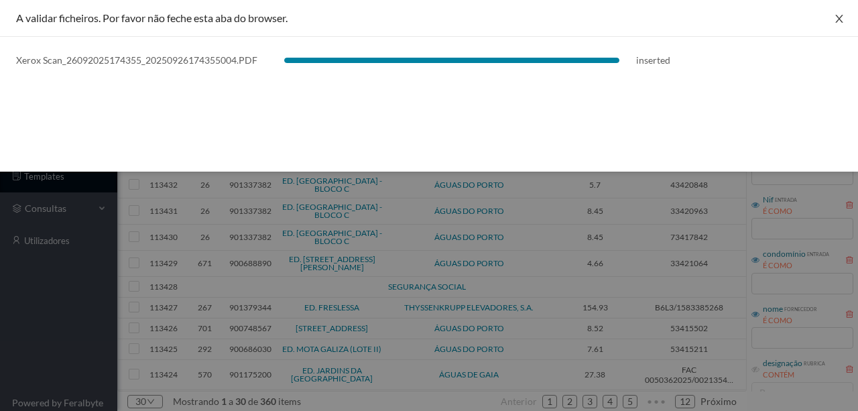
drag, startPoint x: 844, startPoint y: 14, endPoint x: 788, endPoint y: 47, distance: 65.2
click at [844, 15] on button "Close" at bounding box center [839, 19] width 38 height 38
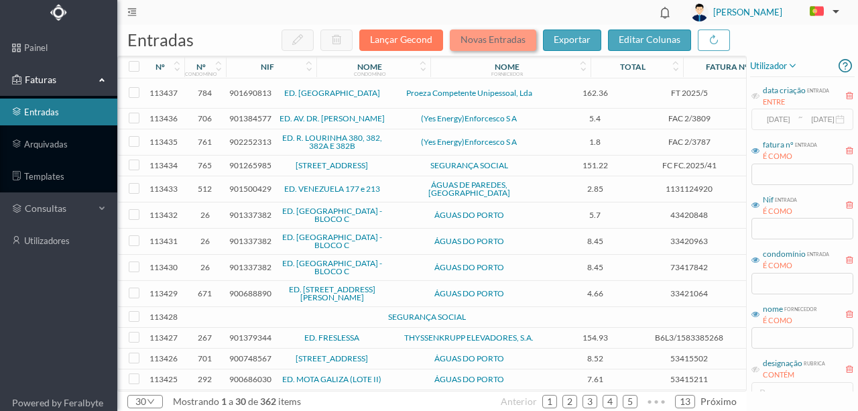
click at [498, 43] on button "Novas Entradas" at bounding box center [493, 39] width 86 height 21
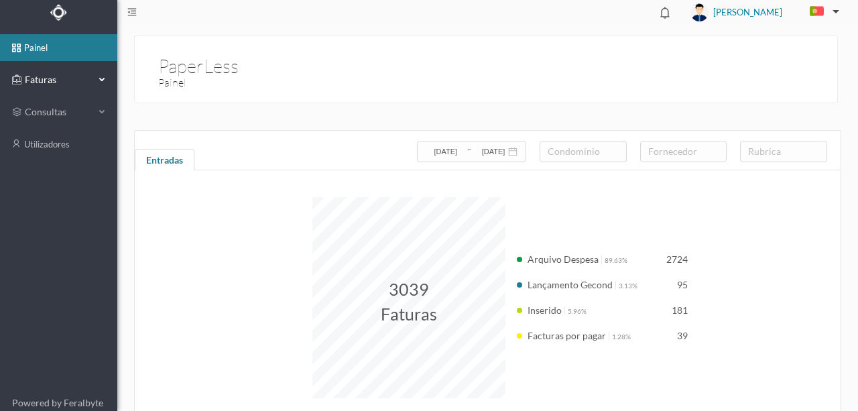
click at [49, 81] on span "Faturas" at bounding box center [58, 79] width 74 height 13
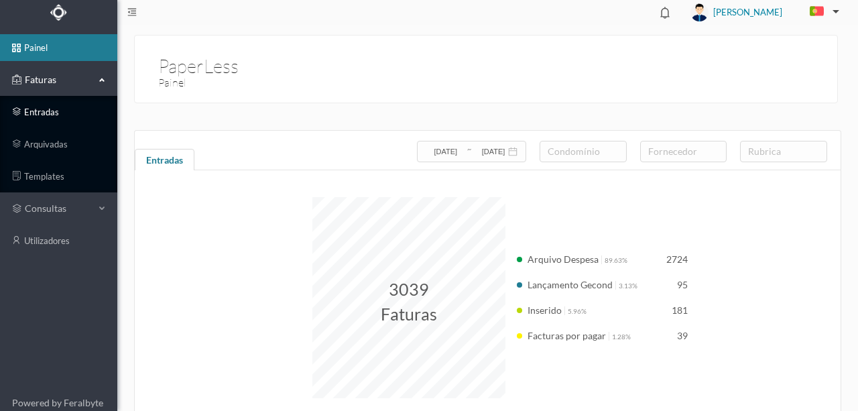
click at [54, 114] on link "entradas" at bounding box center [58, 111] width 117 height 27
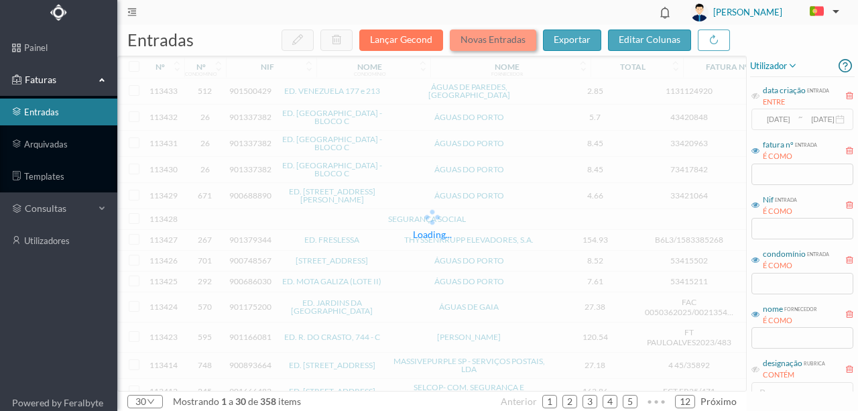
click at [425, 41] on button "Novas Entradas" at bounding box center [493, 39] width 86 height 21
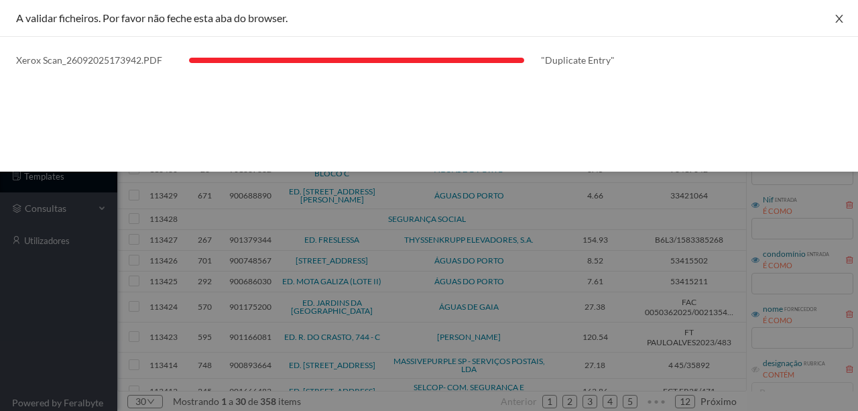
click at [425, 21] on icon "icon: close" at bounding box center [838, 19] width 7 height 8
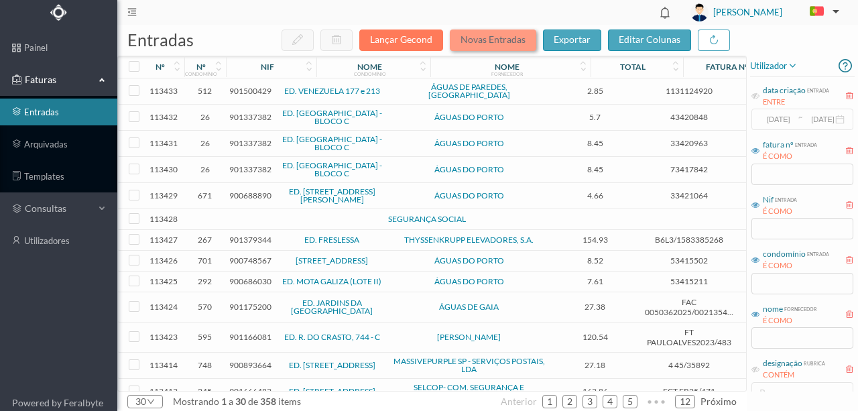
click at [425, 40] on button "Novas Entradas" at bounding box center [493, 39] width 86 height 21
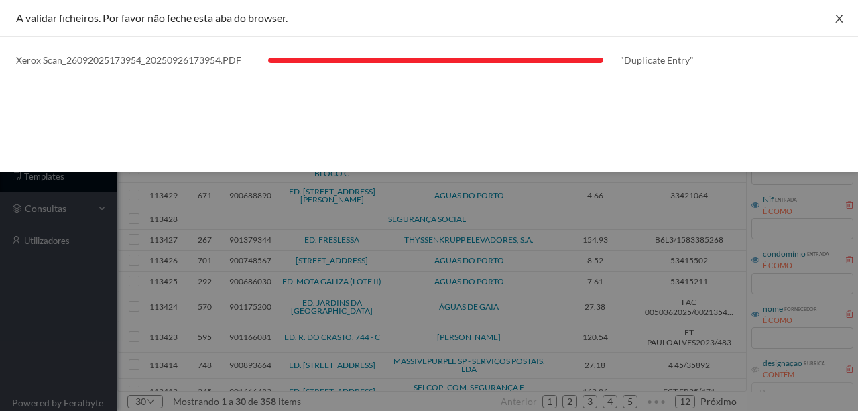
click at [425, 17] on icon "icon: close" at bounding box center [838, 18] width 11 height 11
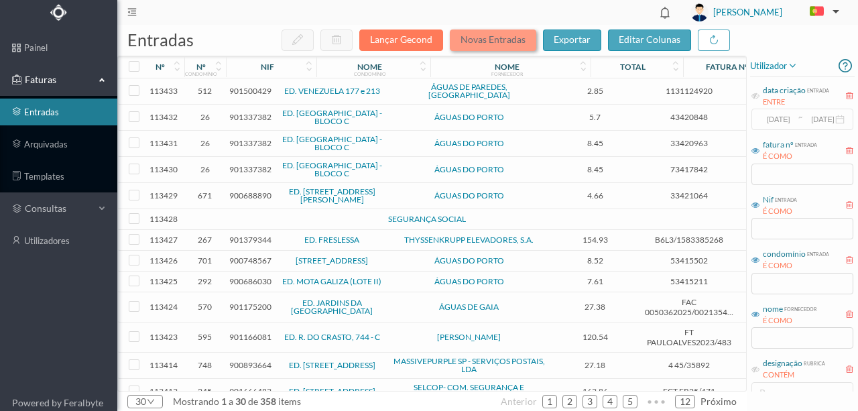
click at [425, 42] on button "Novas Entradas" at bounding box center [493, 39] width 86 height 21
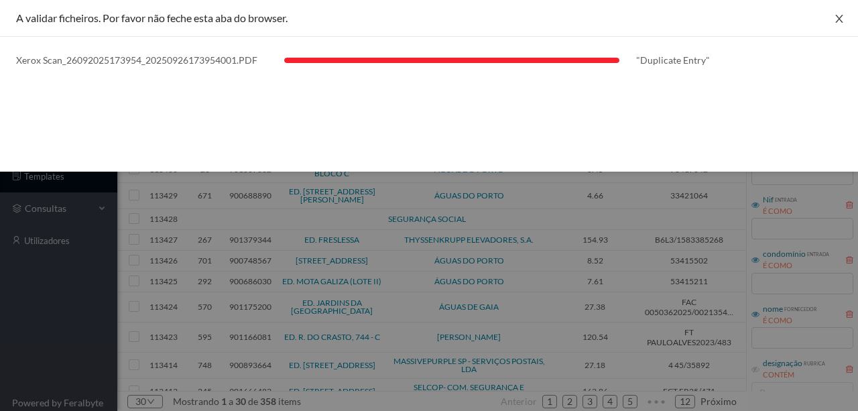
click at [425, 24] on button "Close" at bounding box center [839, 19] width 38 height 38
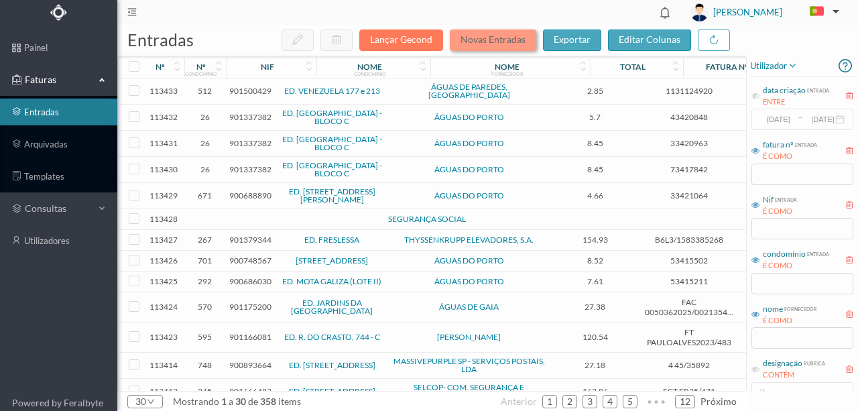
click at [425, 33] on button "Novas Entradas" at bounding box center [493, 39] width 86 height 21
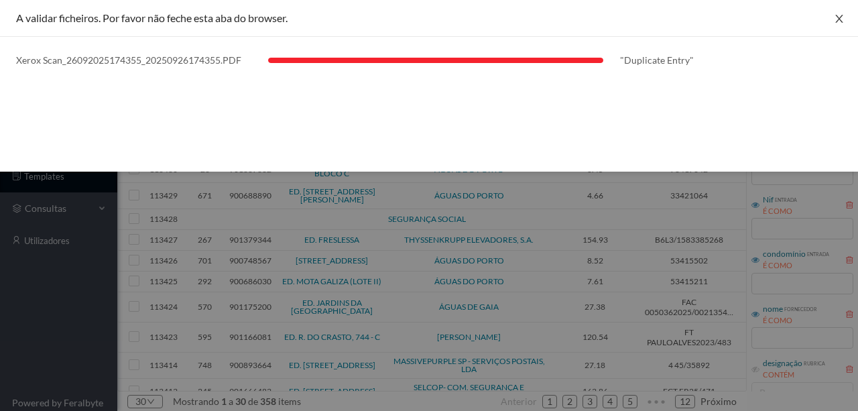
click at [425, 21] on icon "icon: close" at bounding box center [838, 18] width 11 height 11
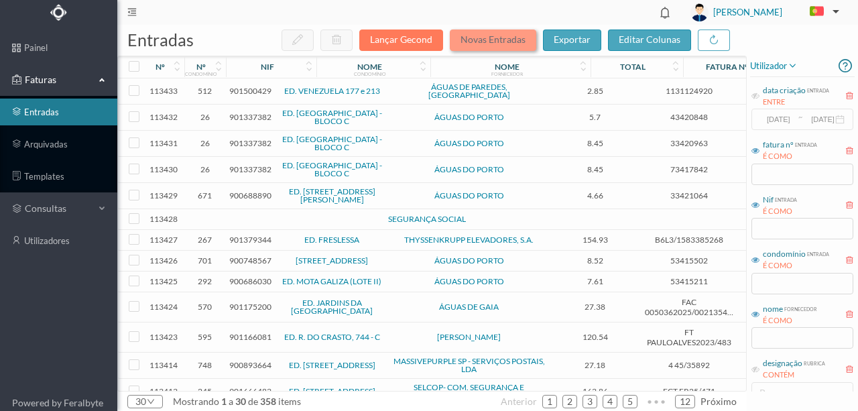
click at [425, 42] on button "Novas Entradas" at bounding box center [493, 39] width 86 height 21
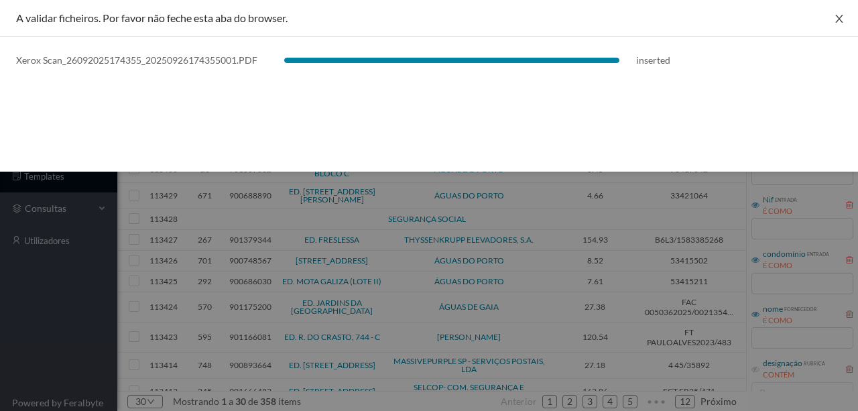
click at [425, 17] on icon "icon: close" at bounding box center [838, 18] width 11 height 11
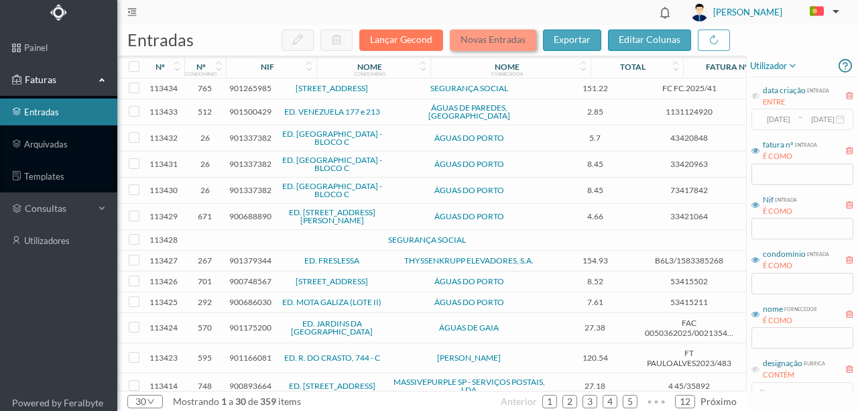
click at [425, 38] on button "Novas Entradas" at bounding box center [493, 39] width 86 height 21
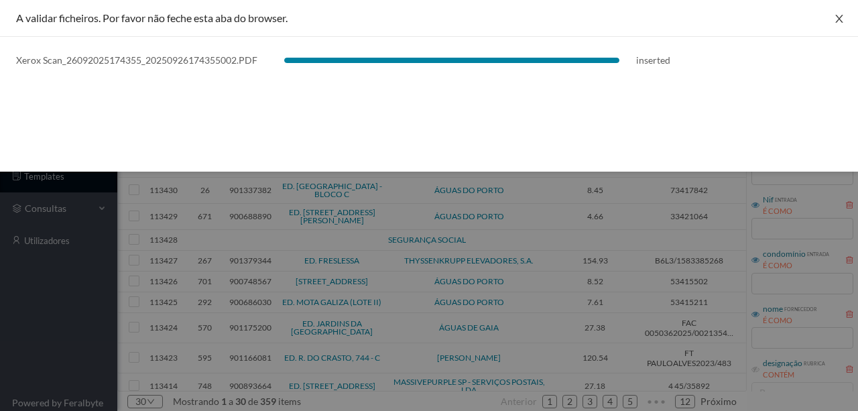
click at [425, 21] on button "Close" at bounding box center [839, 19] width 38 height 38
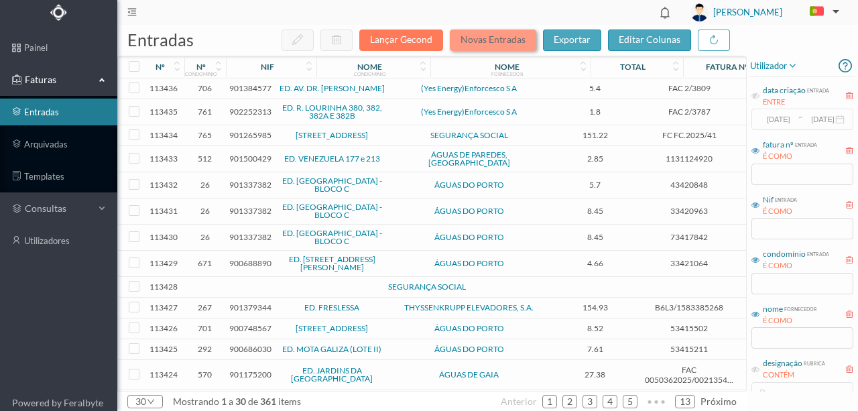
click at [425, 42] on button "Novas Entradas" at bounding box center [493, 39] width 86 height 21
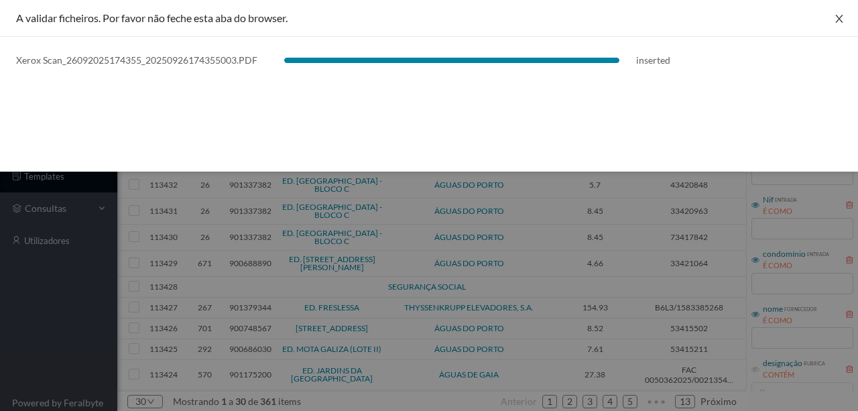
click at [425, 16] on icon "icon: close" at bounding box center [838, 19] width 7 height 8
